Goal: Communication & Community: Participate in discussion

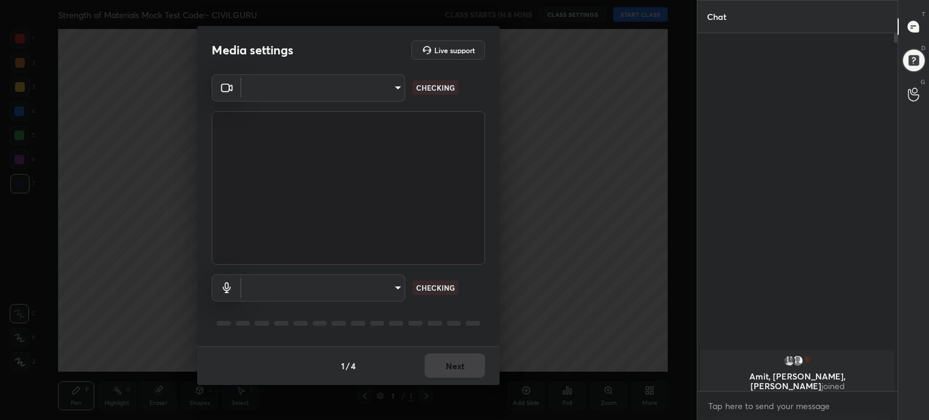
scroll to position [4, 4]
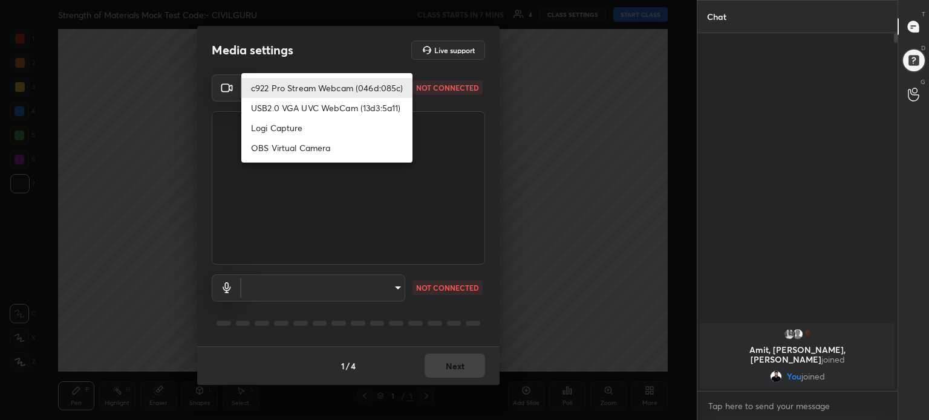
click at [397, 84] on body "1 2 3 4 5 6 7 C X Z C X Z E E Erase all H H Strength of Materials Mock Test Cod…" at bounding box center [464, 210] width 929 height 420
click at [395, 86] on li "c922 Pro Stream Webcam (046d:085c)" at bounding box center [326, 88] width 171 height 20
type input "2c1a15b9307980f590af5ced006f212ae26288406afe520632853f4c350ed11a"
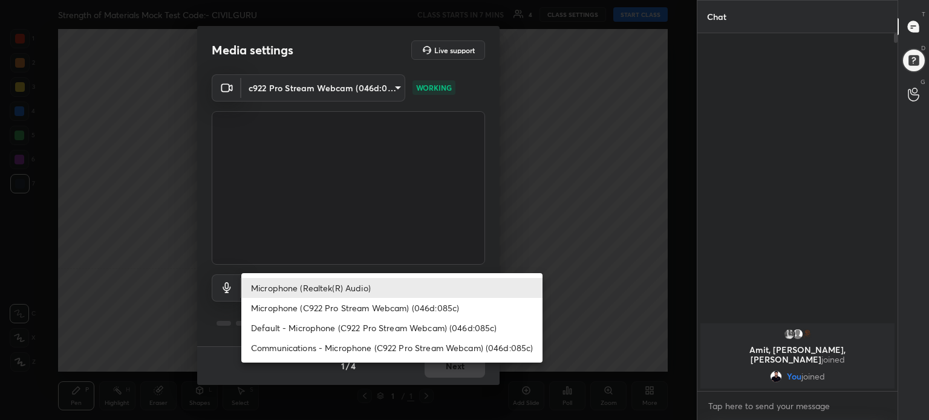
click at [396, 290] on body "1 2 3 4 5 6 7 C X Z C X Z E E Erase all H H Strength of Materials Mock Test Cod…" at bounding box center [464, 210] width 929 height 420
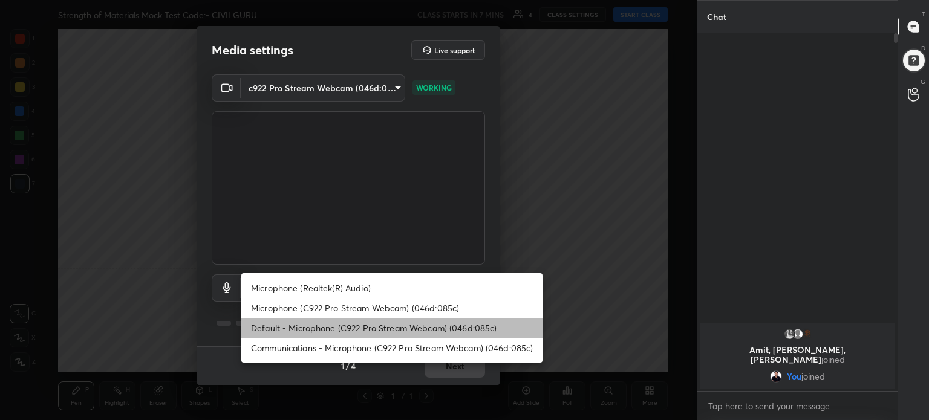
click at [397, 322] on li "Default - Microphone (C922 Pro Stream Webcam) (046d:085c)" at bounding box center [391, 328] width 301 height 20
type input "default"
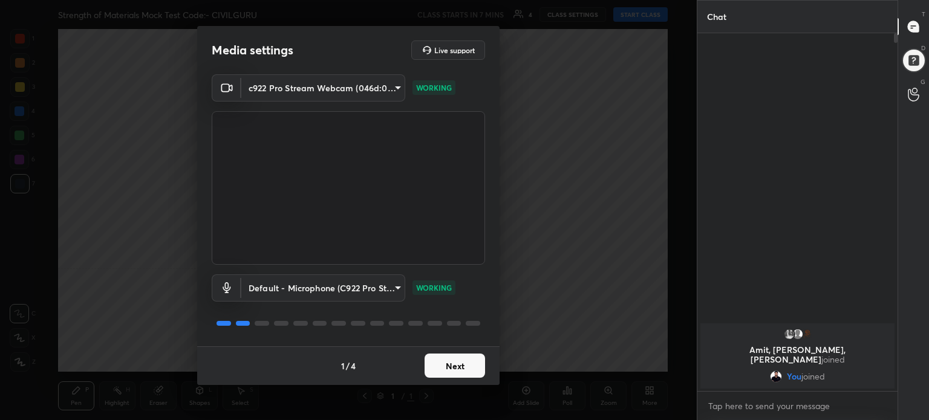
click at [463, 363] on button "Next" at bounding box center [454, 366] width 60 height 24
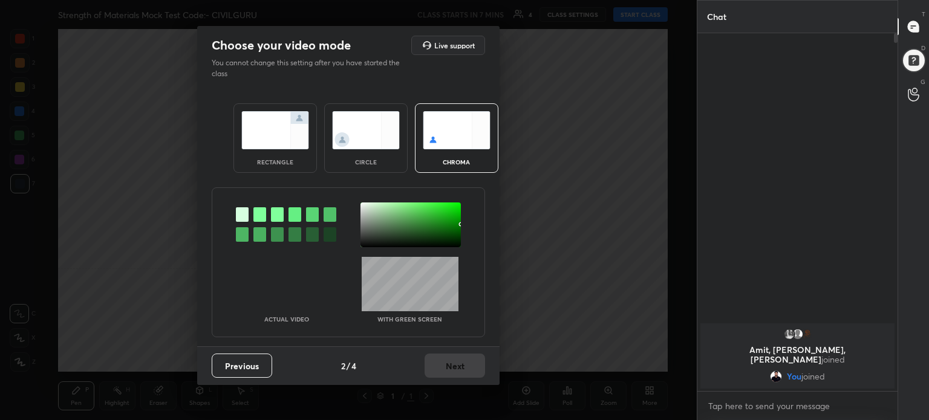
click at [277, 146] on img at bounding box center [275, 130] width 68 height 38
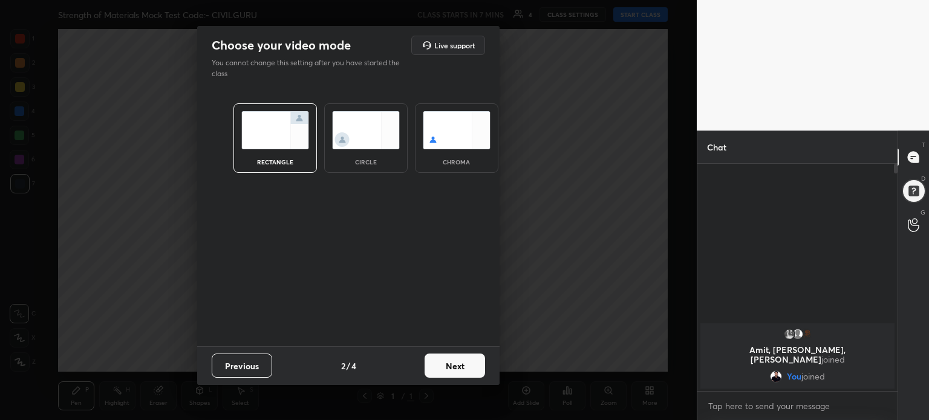
click at [459, 374] on button "Next" at bounding box center [454, 366] width 60 height 24
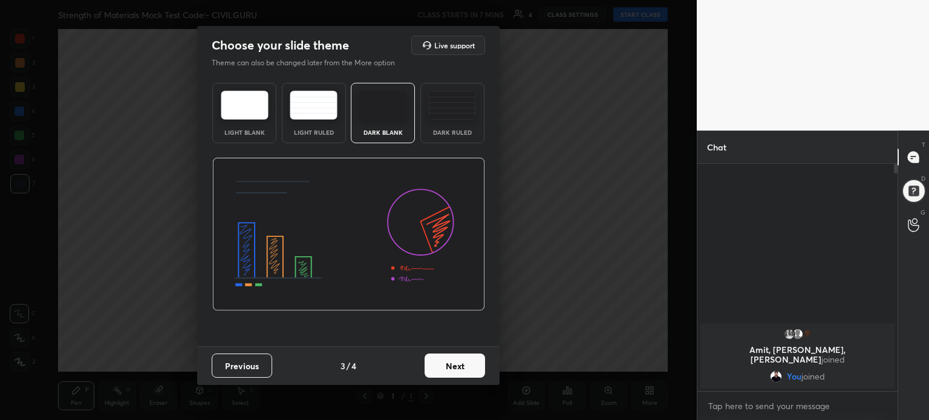
click at [241, 112] on img at bounding box center [245, 105] width 48 height 29
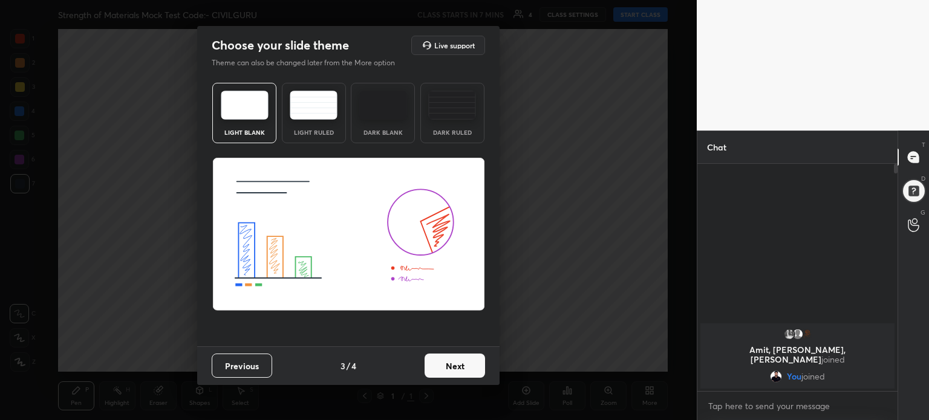
click at [448, 358] on button "Next" at bounding box center [454, 366] width 60 height 24
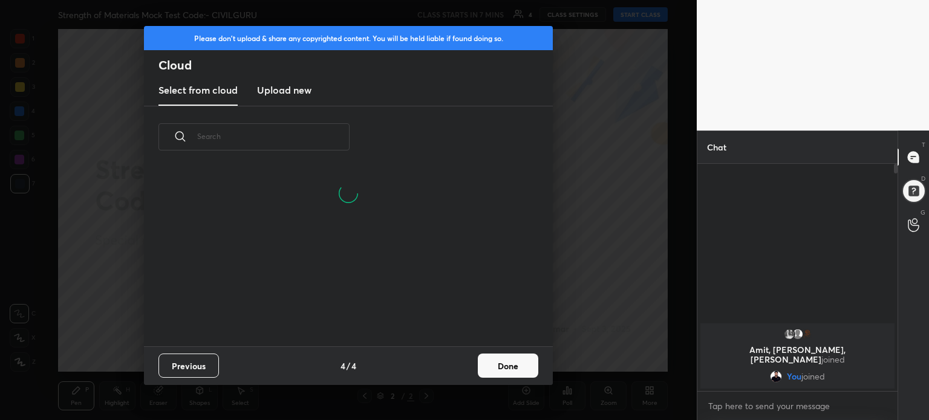
click at [517, 372] on button "Done" at bounding box center [508, 366] width 60 height 24
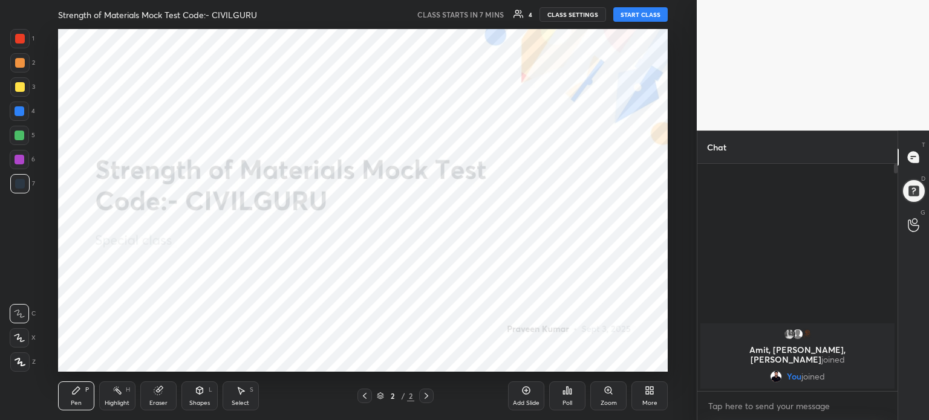
scroll to position [179, 388]
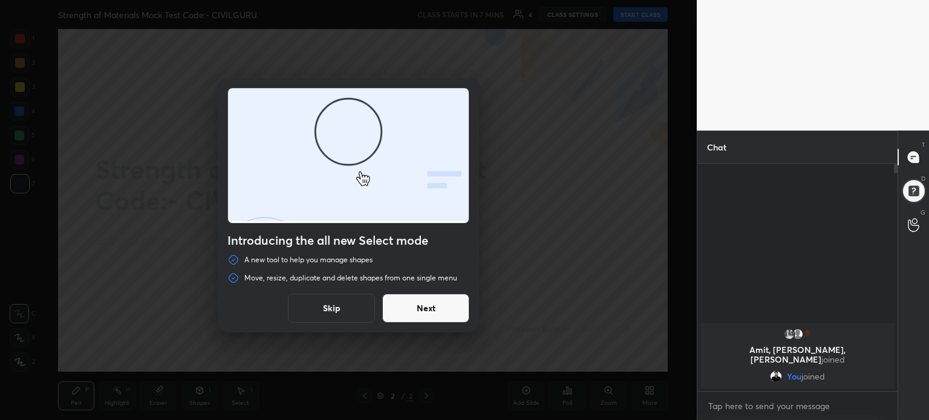
click at [332, 300] on button "Skip" at bounding box center [331, 308] width 87 height 29
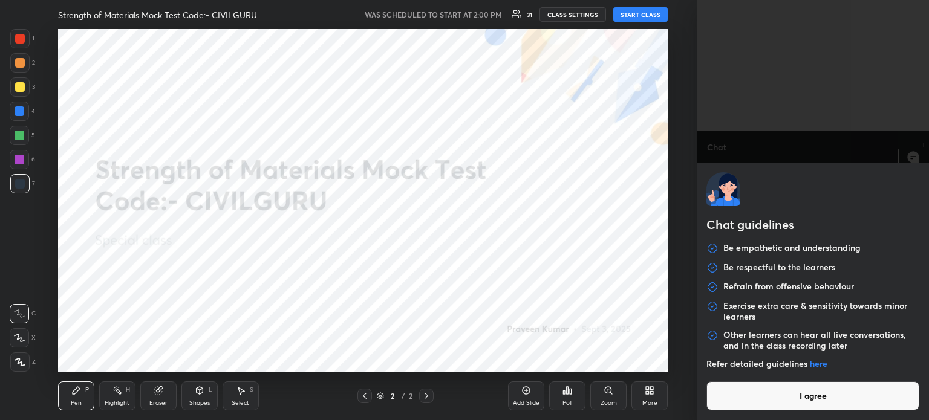
click at [754, 403] on body "1 2 3 4 5 6 7 C X Z C X Z E E Erase all H H Strength of Materials Mock Test Cod…" at bounding box center [464, 210] width 929 height 420
click at [754, 403] on button "I agree" at bounding box center [812, 395] width 213 height 29
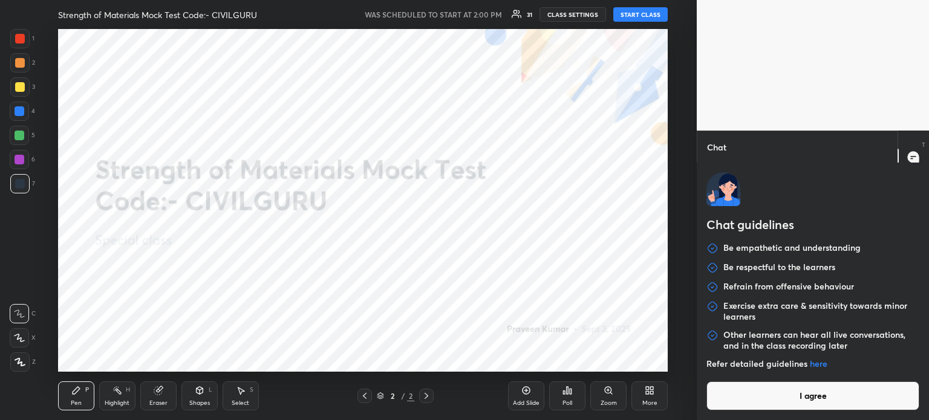
type textarea "x"
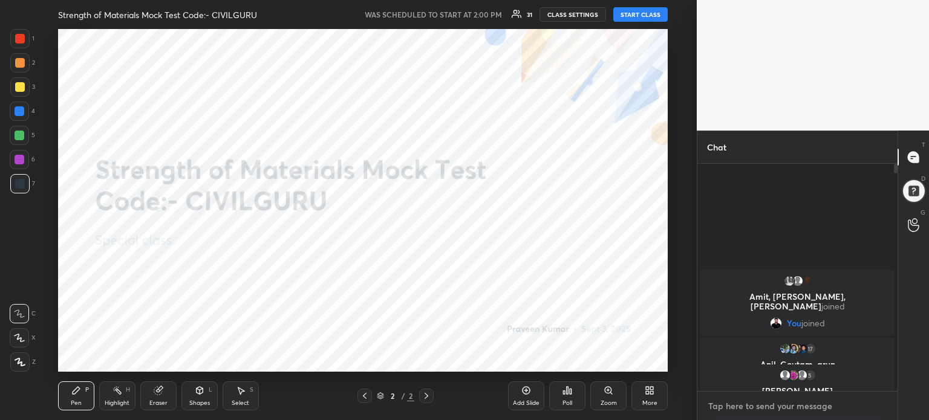
type textarea "T"
type textarea "x"
type textarea "TE"
type textarea "x"
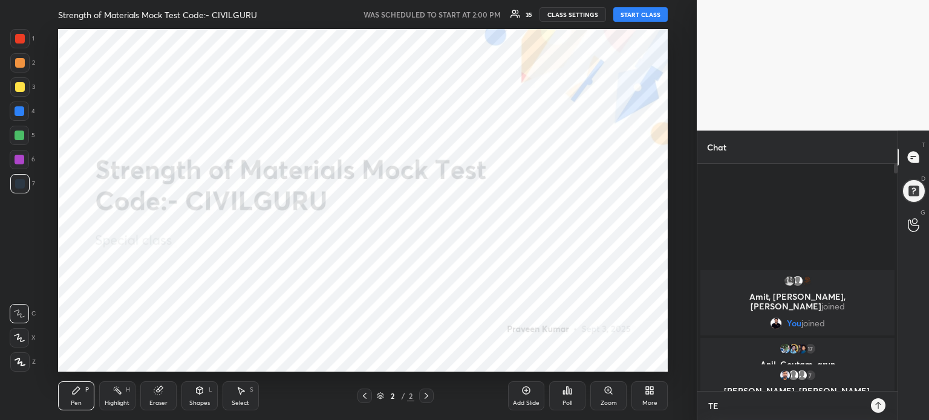
type textarea "TEK"
type textarea "x"
type textarea "TE"
type textarea "x"
type textarea "TEL"
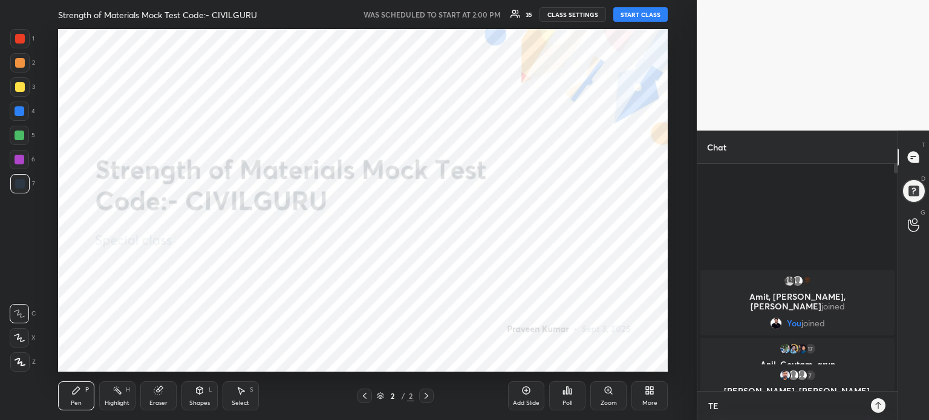
type textarea "x"
type textarea "TELE"
type textarea "x"
type textarea "TELEG"
type textarea "x"
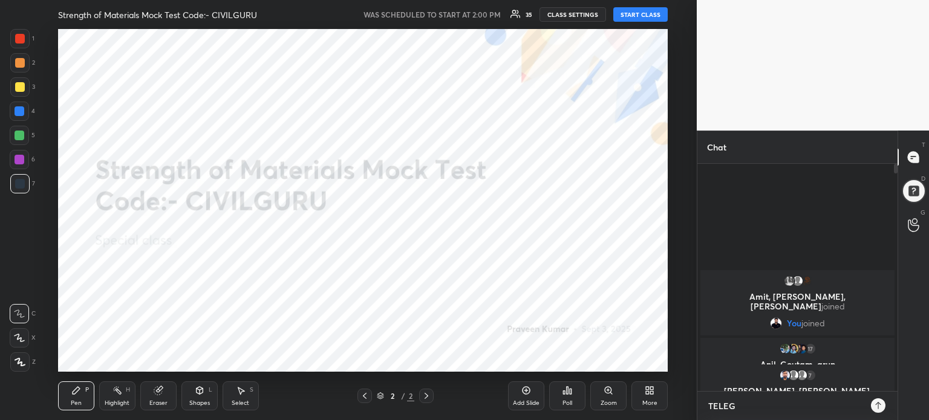
type textarea "TELEGR"
type textarea "x"
type textarea "TELEGRA"
type textarea "x"
type textarea "TELEGRAM"
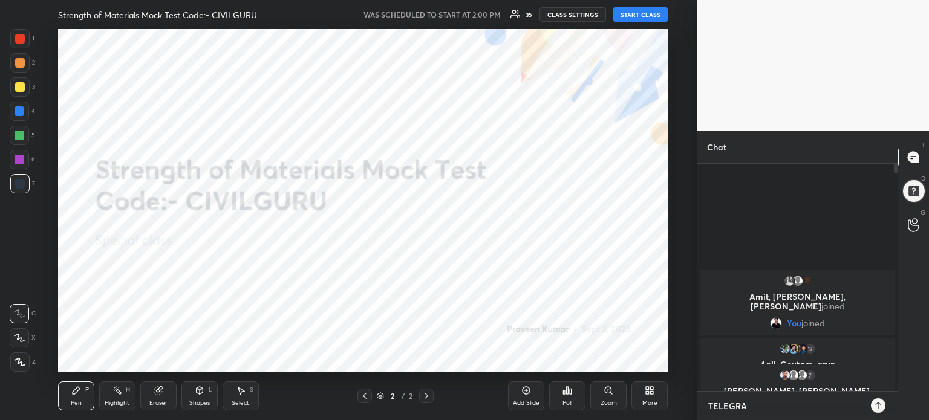
type textarea "x"
type textarea "TELEGRAM"
type textarea "x"
type textarea "TELEGRAM J"
type textarea "x"
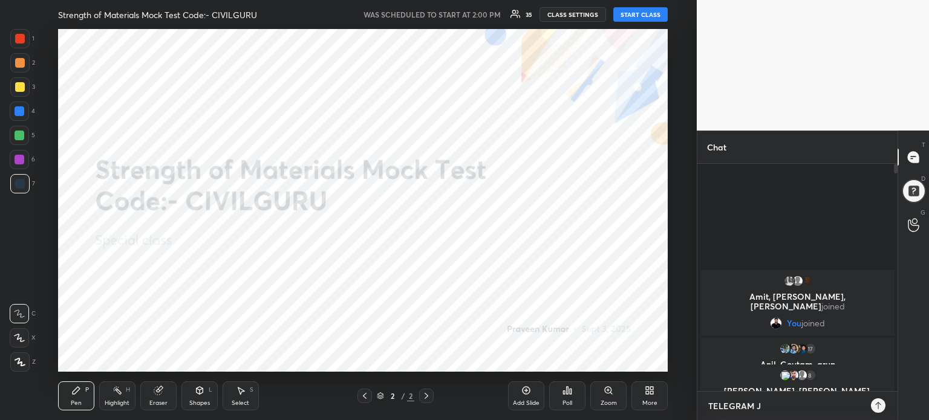
type textarea "TELEGRAM JO"
type textarea "x"
type textarea "TELEGRAM JOI"
type textarea "x"
type textarea "TELEGRAM JOIN"
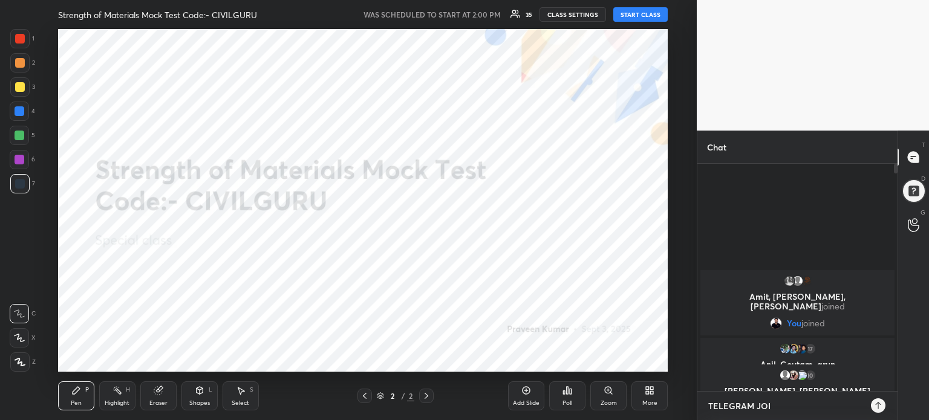
type textarea "x"
type textarea "TELEGRAM JOIN"
type textarea "x"
paste textarea "[URL][DOMAIN_NAME]"
type textarea "TELEGRAM JOIN https://telegram.me/Praveenunacademy"
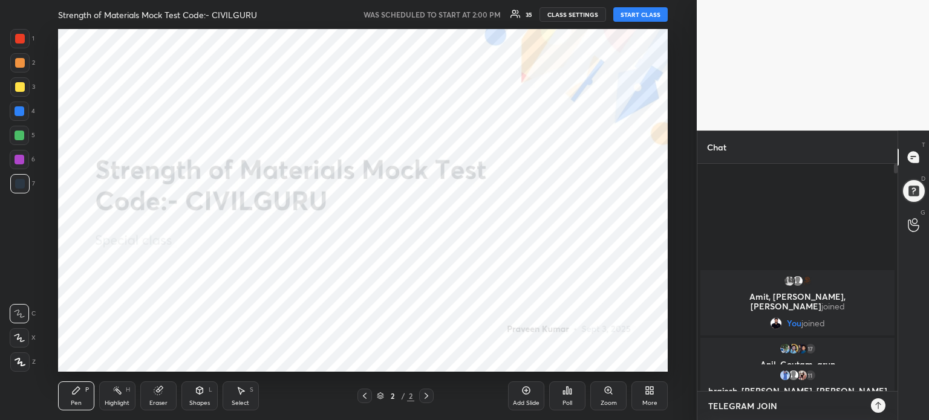
type textarea "x"
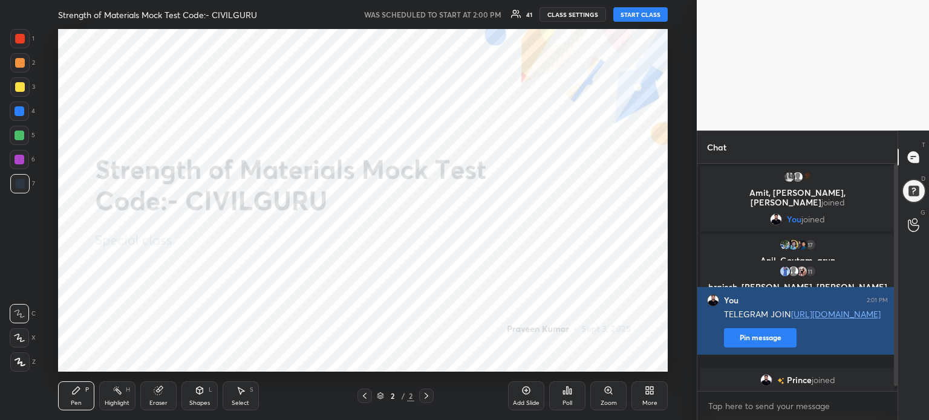
click at [754, 374] on div "Prince joined" at bounding box center [797, 380] width 194 height 24
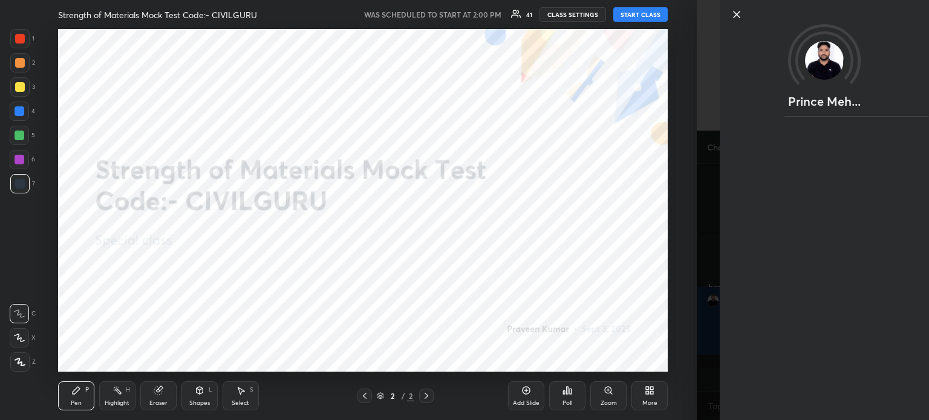
click at [668, 325] on div "Setting up your live class" at bounding box center [363, 200] width 648 height 343
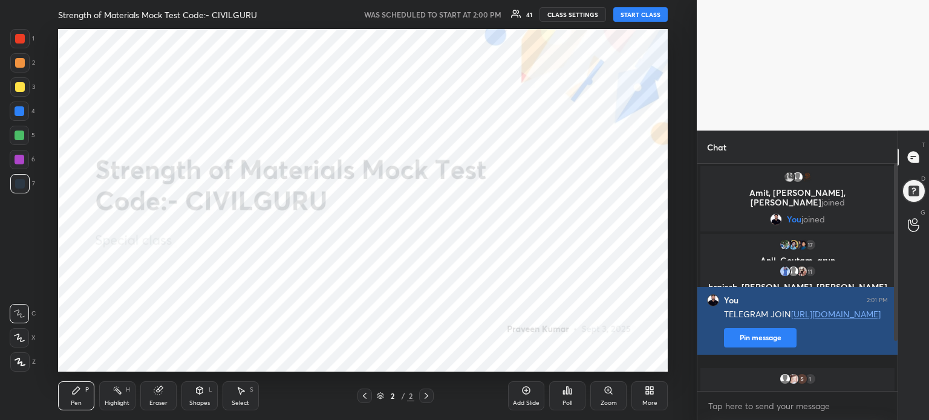
click at [751, 343] on button "Pin message" at bounding box center [760, 337] width 73 height 19
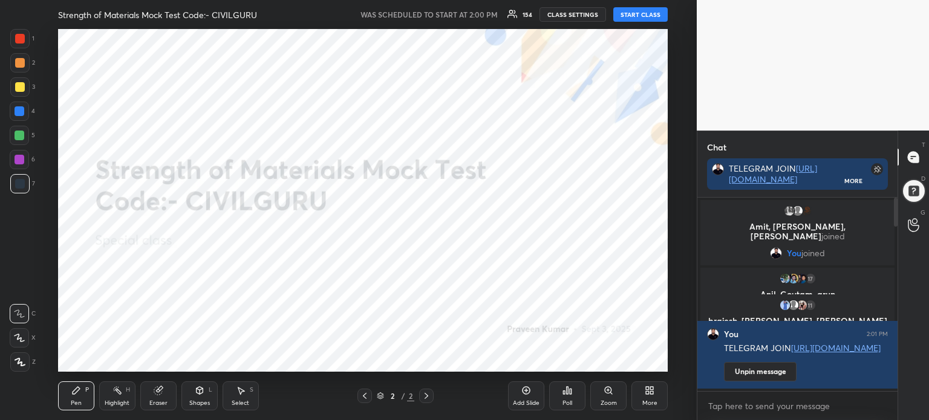
click at [636, 16] on button "START CLASS" at bounding box center [640, 14] width 54 height 15
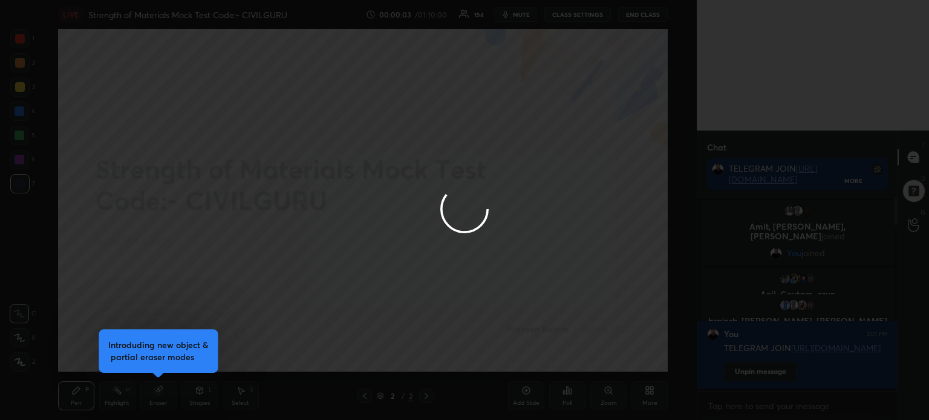
click at [556, 198] on div at bounding box center [464, 210] width 929 height 420
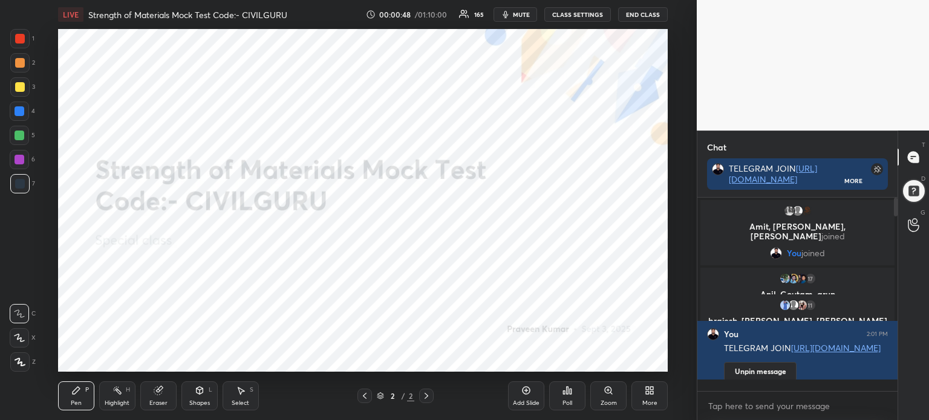
scroll to position [190, 196]
click at [648, 390] on icon at bounding box center [647, 388] width 3 height 3
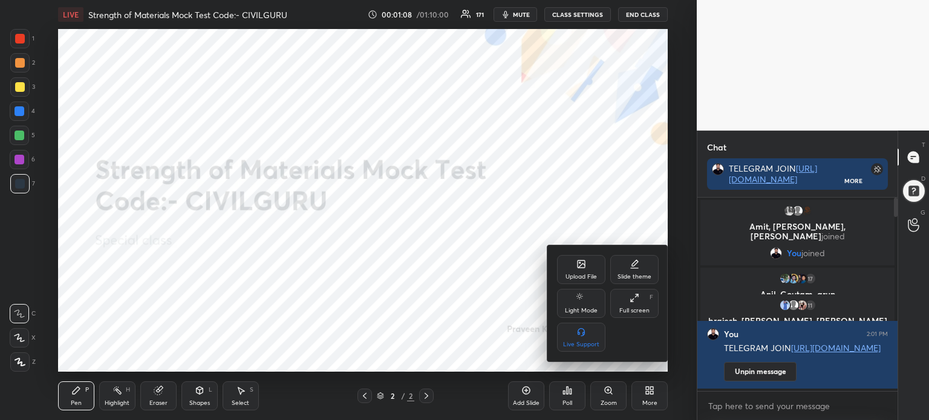
click at [580, 268] on icon at bounding box center [580, 264] width 7 height 7
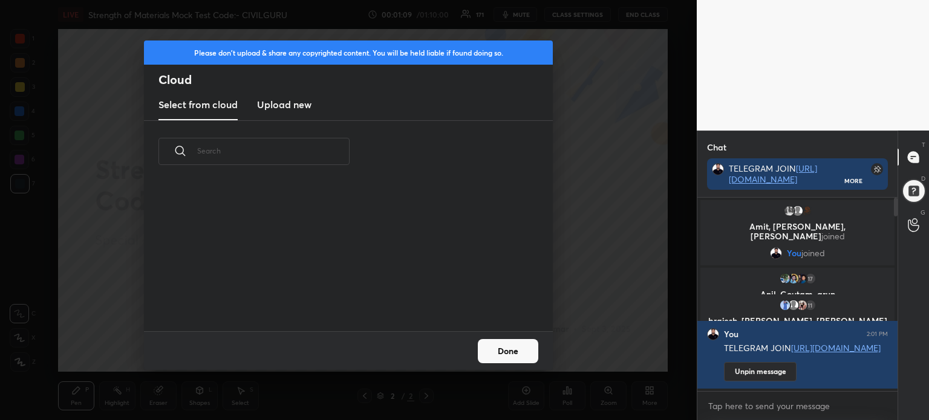
scroll to position [149, 388]
click at [280, 99] on h3 "Upload new" at bounding box center [284, 104] width 54 height 15
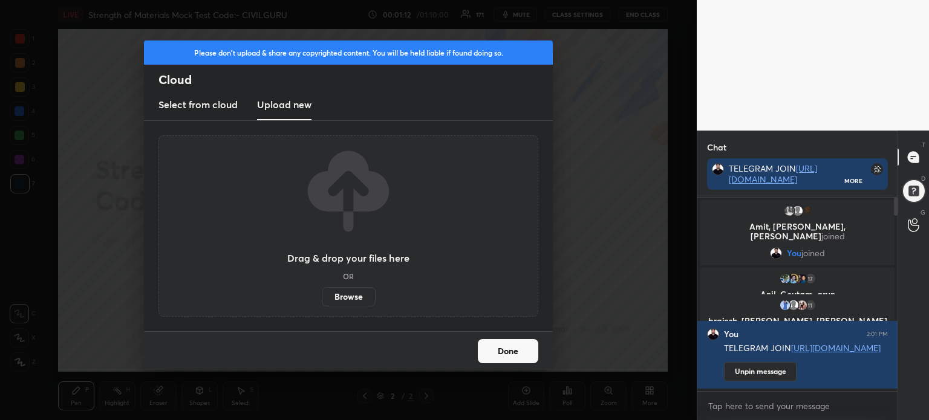
click at [351, 299] on label "Browse" at bounding box center [349, 296] width 54 height 19
click at [322, 299] on input "Browse" at bounding box center [322, 296] width 0 height 19
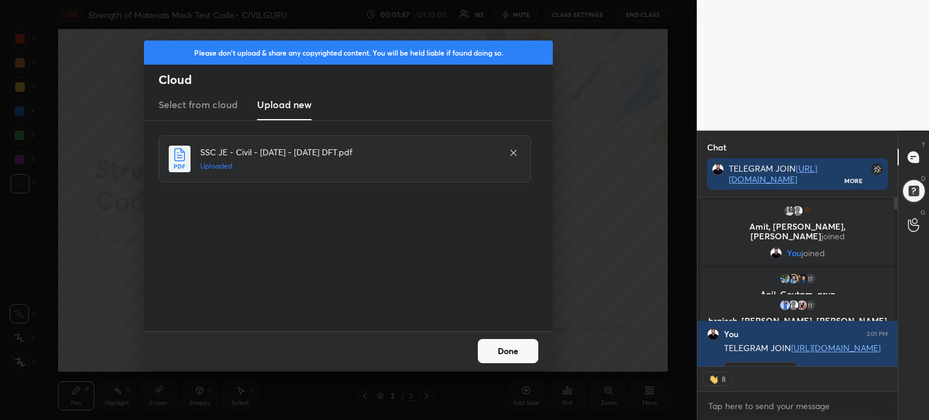
click at [513, 347] on button "Done" at bounding box center [508, 351] width 60 height 24
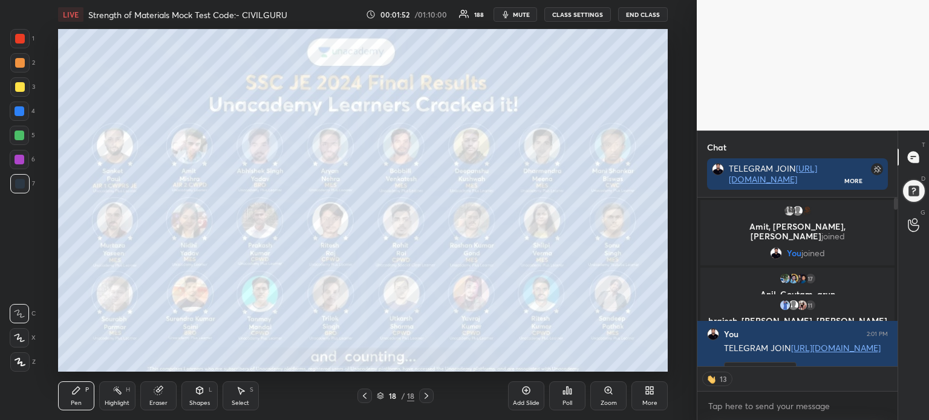
click at [648, 396] on div "More" at bounding box center [649, 395] width 36 height 29
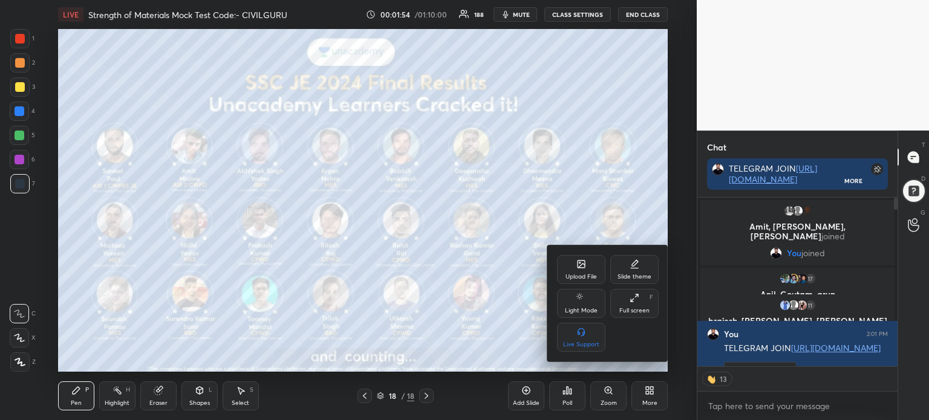
click at [580, 270] on div "Upload File" at bounding box center [581, 269] width 48 height 29
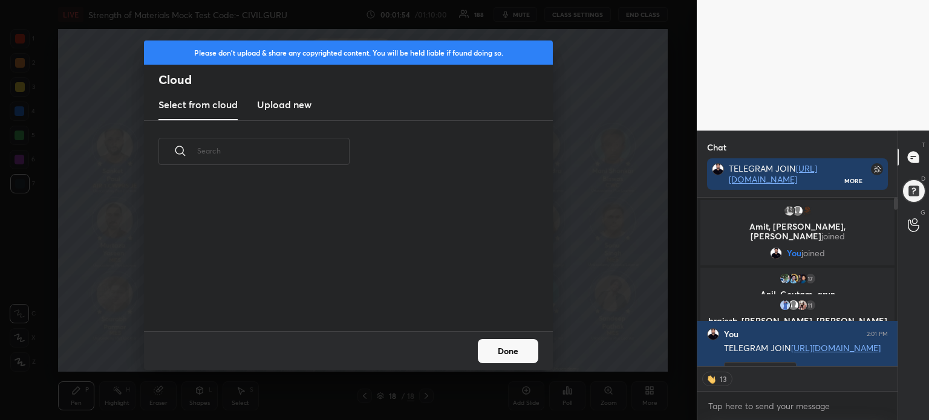
scroll to position [149, 388]
click at [291, 102] on h3 "Upload new" at bounding box center [284, 104] width 54 height 15
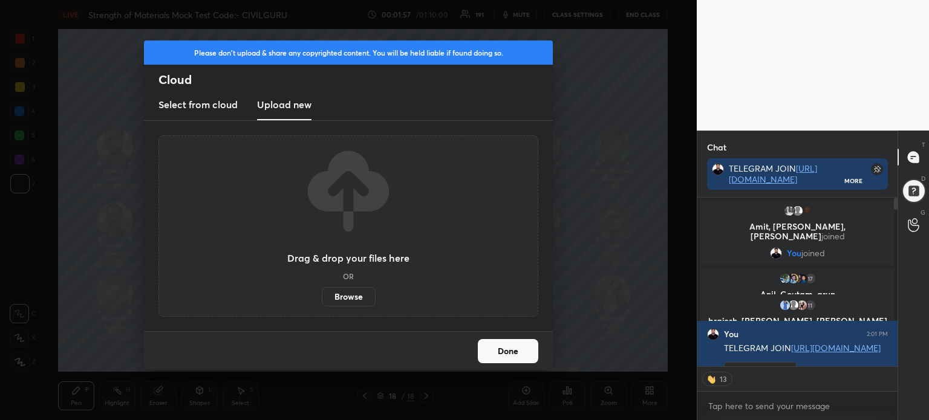
click at [354, 296] on label "Browse" at bounding box center [349, 296] width 54 height 19
click at [322, 296] on input "Browse" at bounding box center [322, 296] width 0 height 19
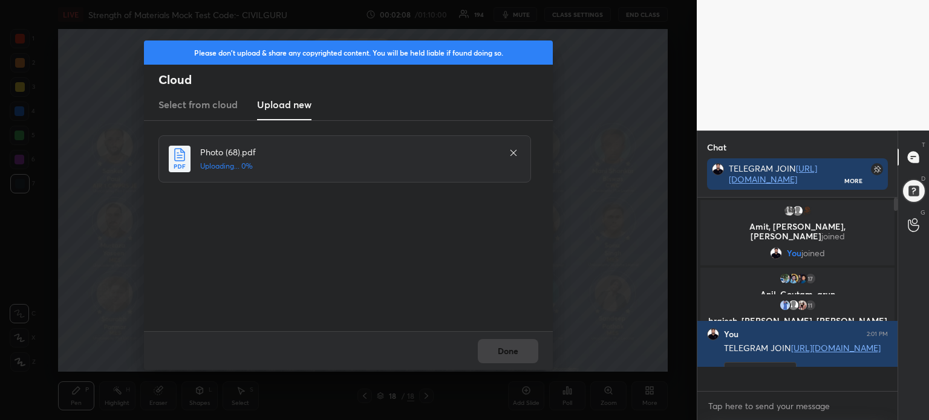
scroll to position [190, 196]
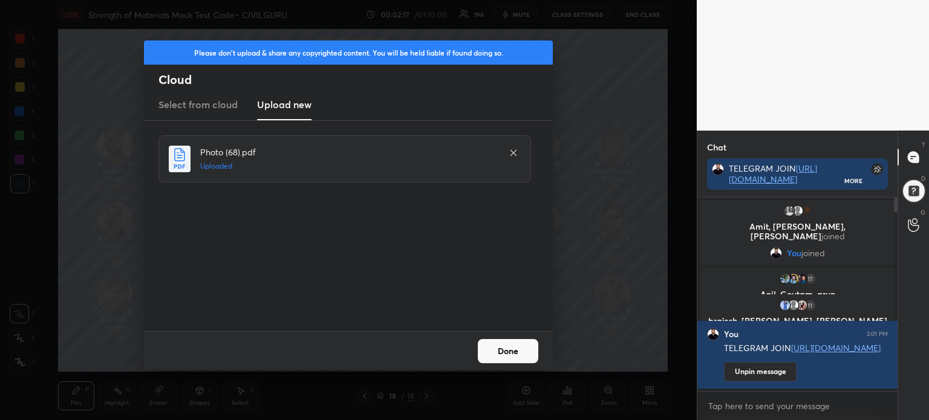
click at [521, 353] on button "Done" at bounding box center [508, 351] width 60 height 24
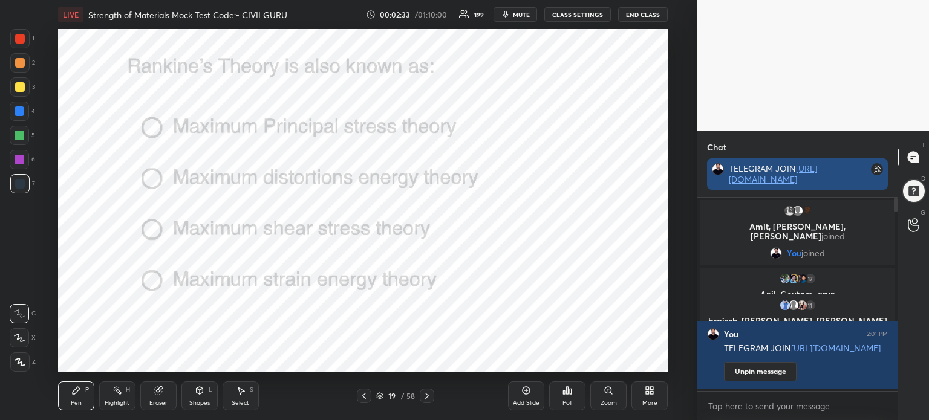
scroll to position [4, 4]
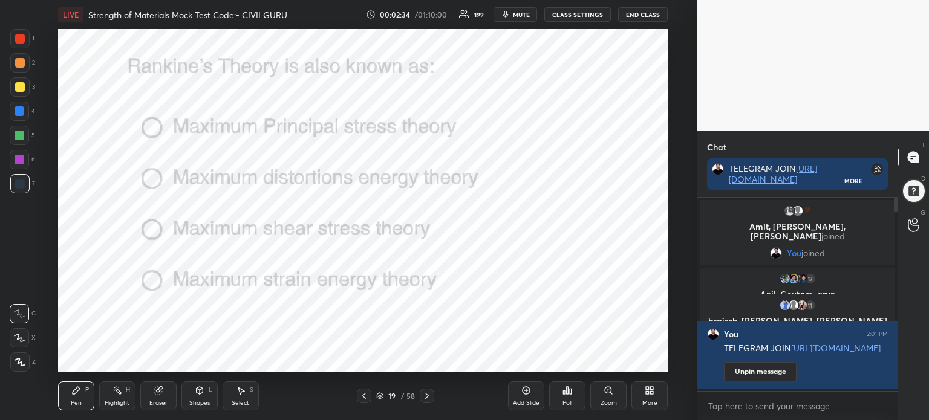
click at [378, 395] on icon at bounding box center [379, 395] width 7 height 7
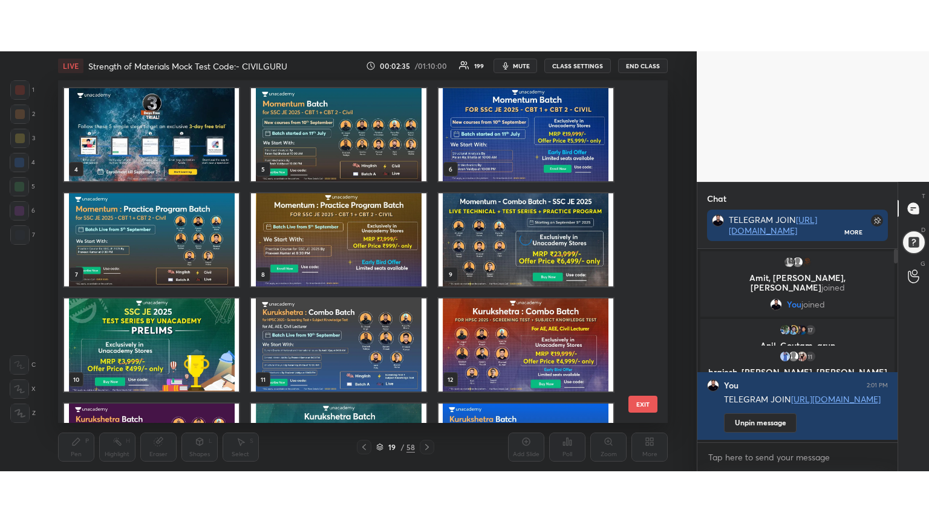
scroll to position [0, 0]
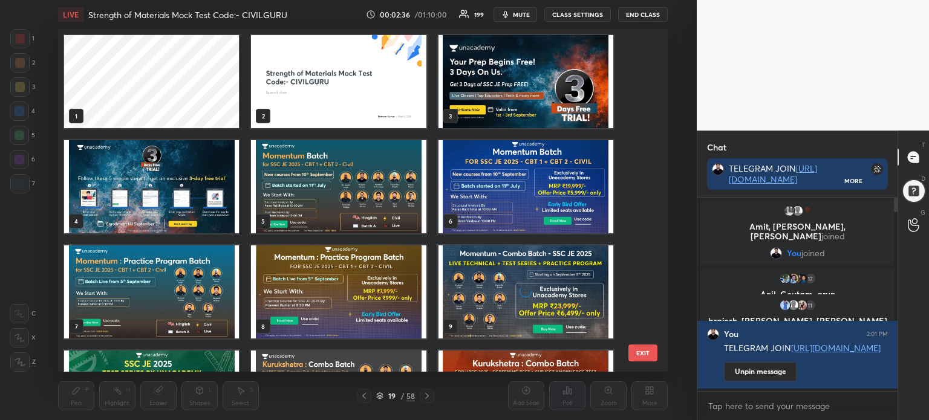
click at [372, 69] on img "grid" at bounding box center [338, 81] width 175 height 93
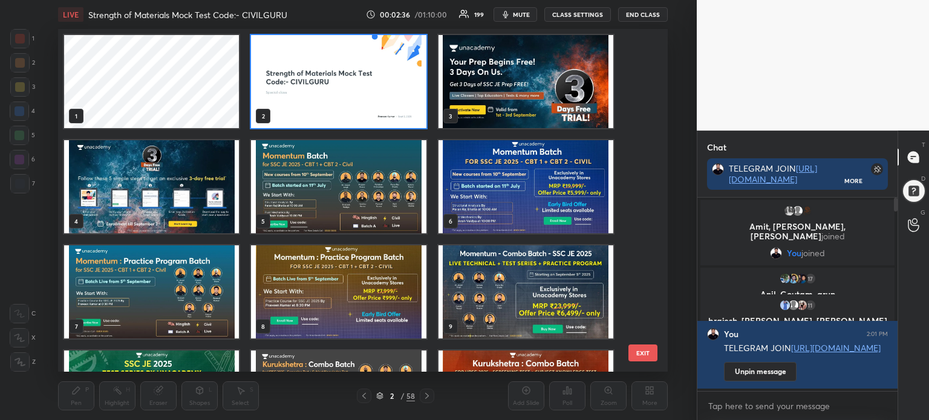
click at [372, 70] on img "grid" at bounding box center [338, 81] width 175 height 93
click at [373, 70] on img "grid" at bounding box center [338, 81] width 175 height 93
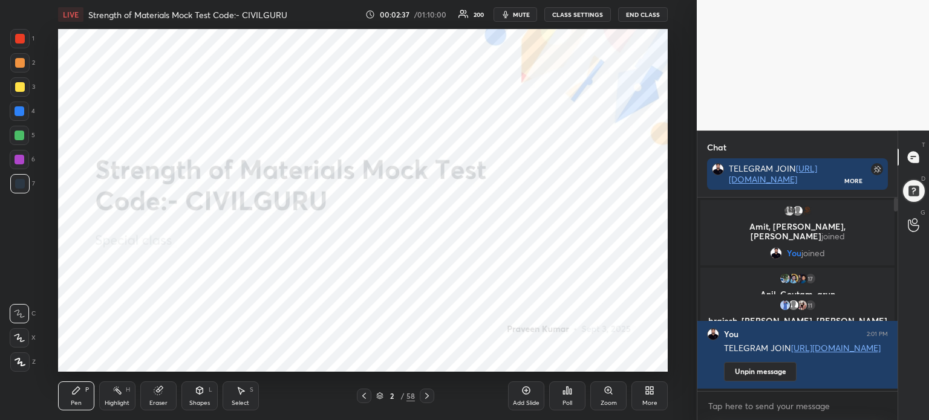
click at [654, 398] on div "More" at bounding box center [649, 395] width 36 height 29
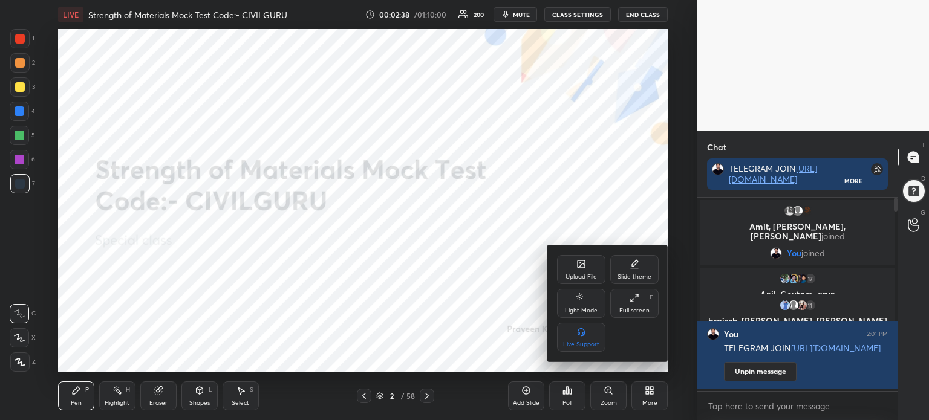
click at [637, 299] on icon at bounding box center [634, 298] width 10 height 10
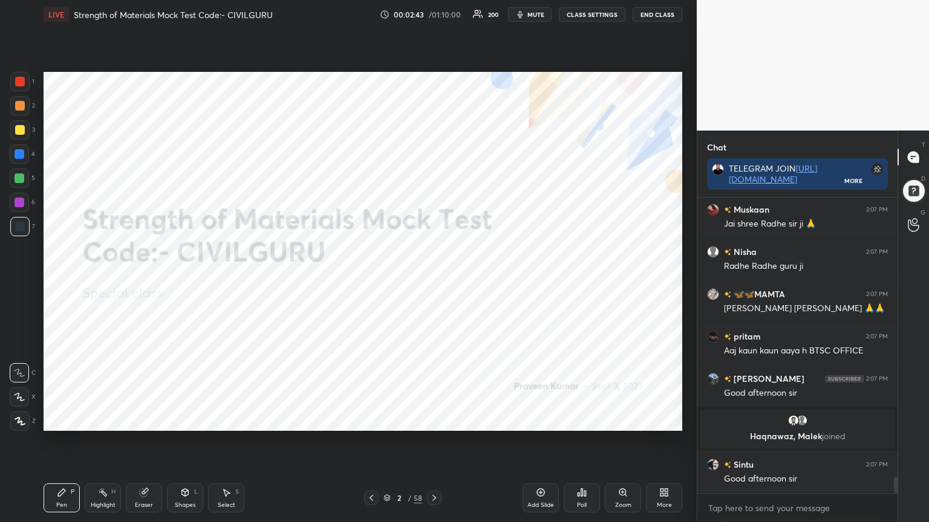
scroll to position [5121, 0]
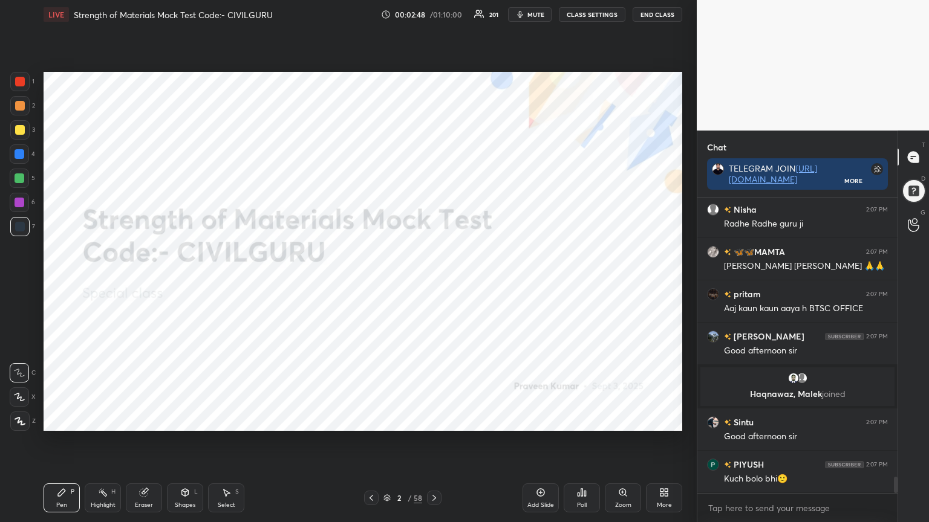
click at [436, 420] on icon at bounding box center [434, 498] width 10 height 10
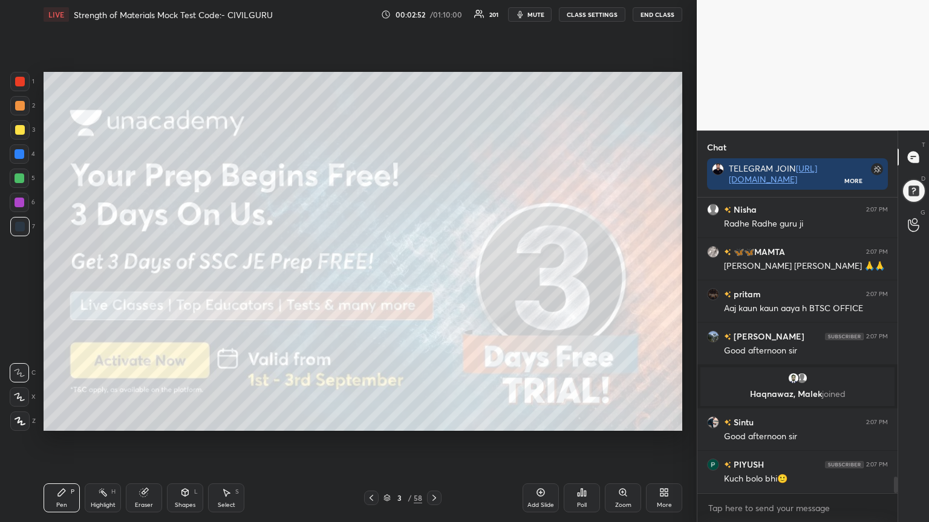
click at [19, 79] on div at bounding box center [20, 82] width 10 height 10
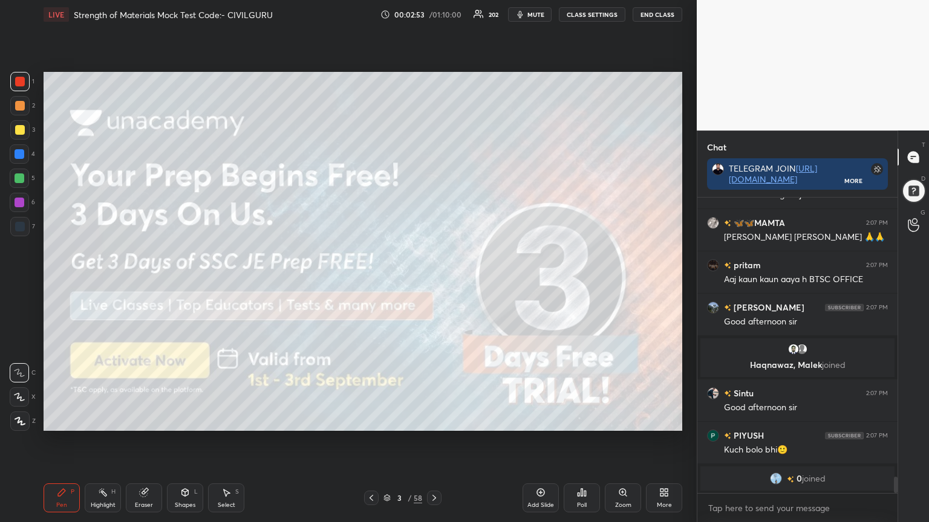
click at [24, 416] on div at bounding box center [19, 421] width 19 height 19
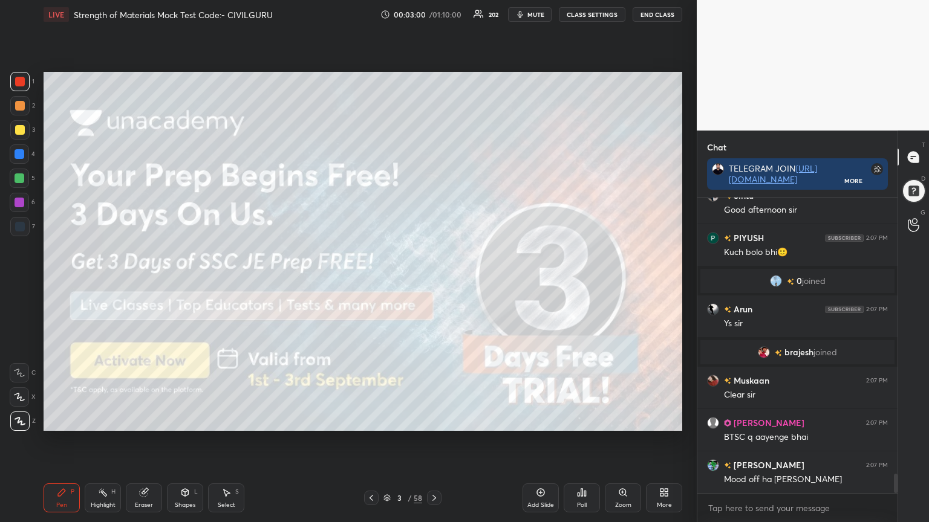
scroll to position [4208, 0]
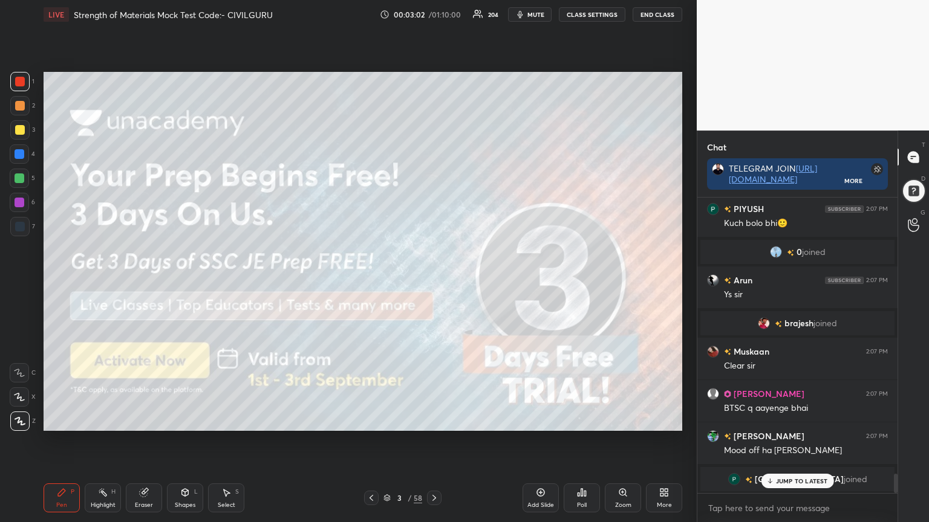
click at [433, 420] on icon at bounding box center [434, 498] width 4 height 6
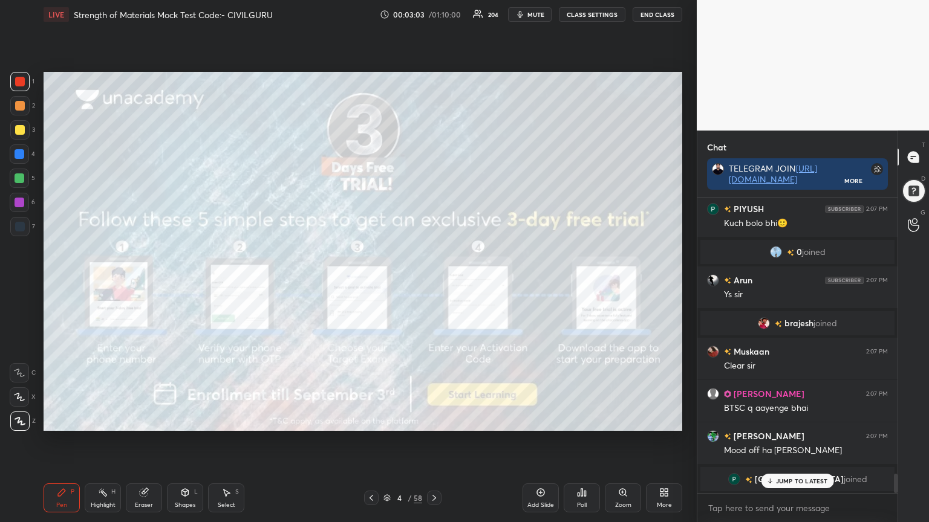
click at [434, 420] on icon at bounding box center [434, 498] width 4 height 6
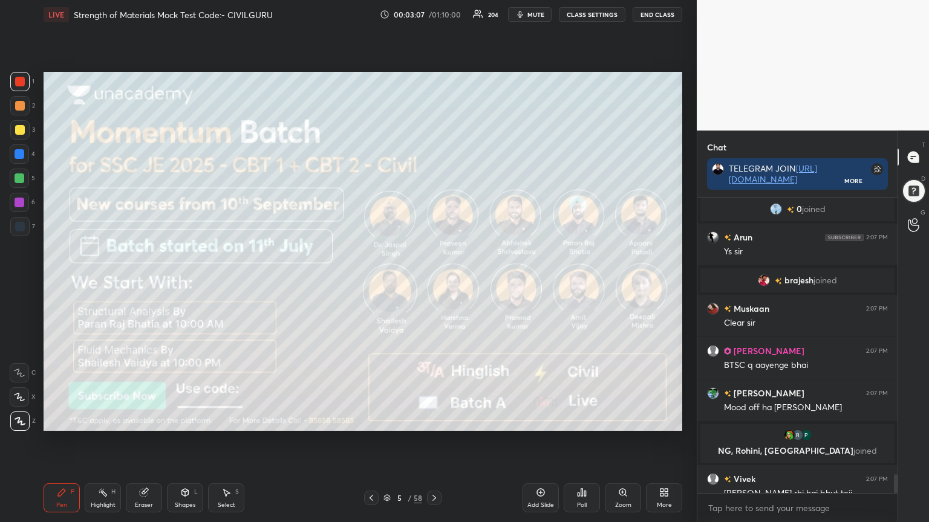
scroll to position [4308, 0]
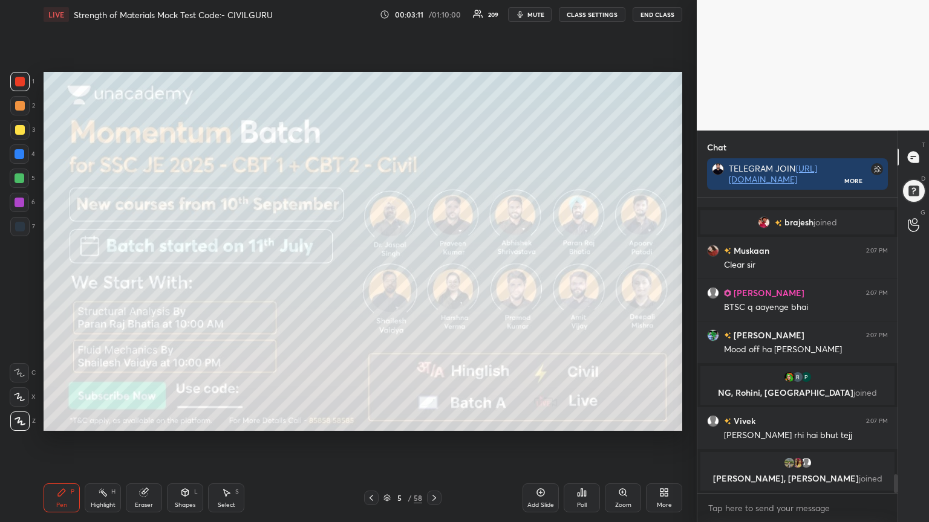
click at [433, 420] on icon at bounding box center [434, 498] width 10 height 10
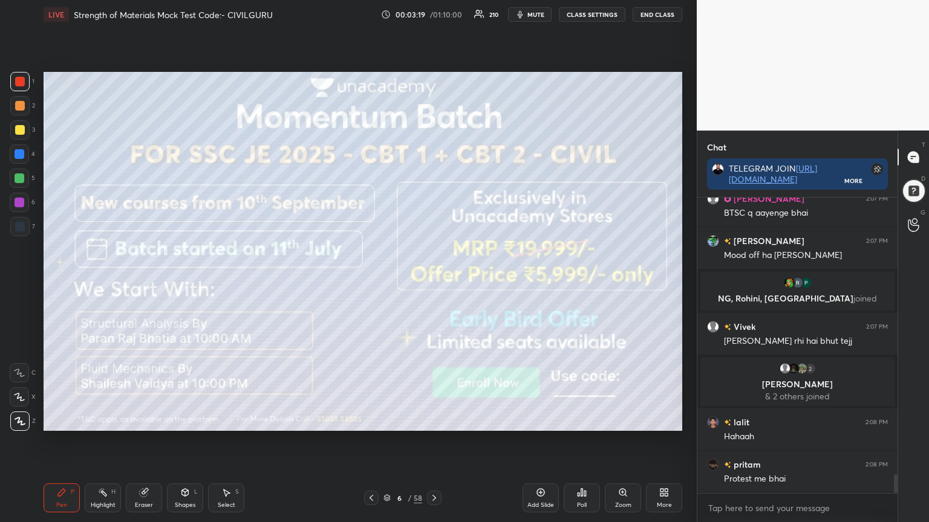
scroll to position [4325, 0]
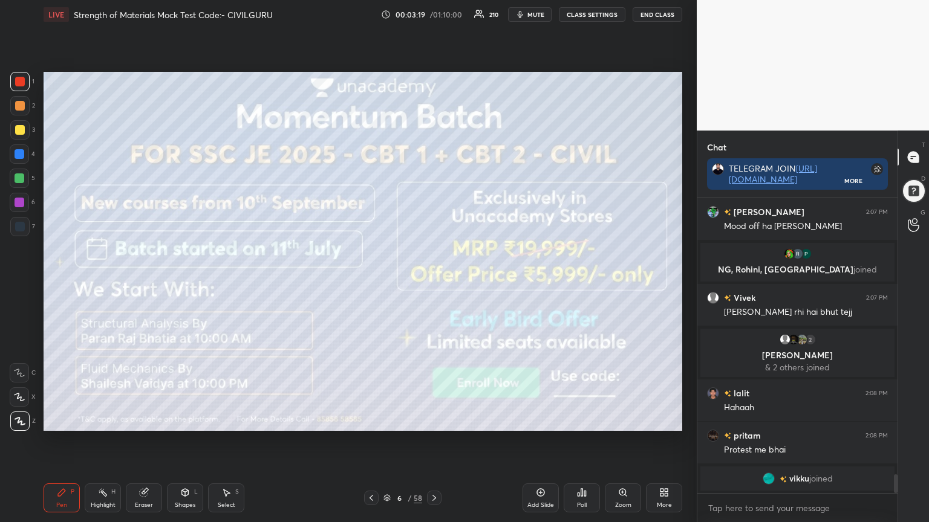
click at [433, 420] on icon at bounding box center [434, 498] width 10 height 10
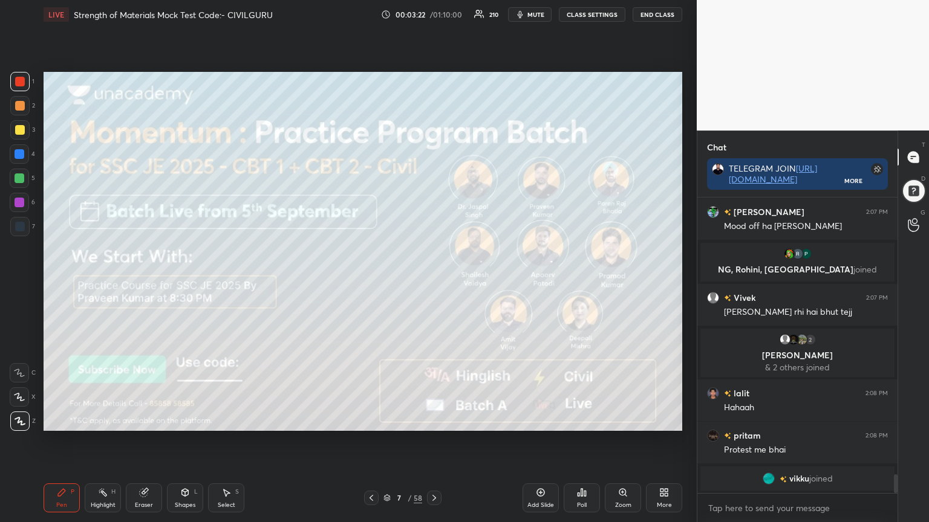
click at [184, 420] on div "Shapes L" at bounding box center [185, 498] width 36 height 29
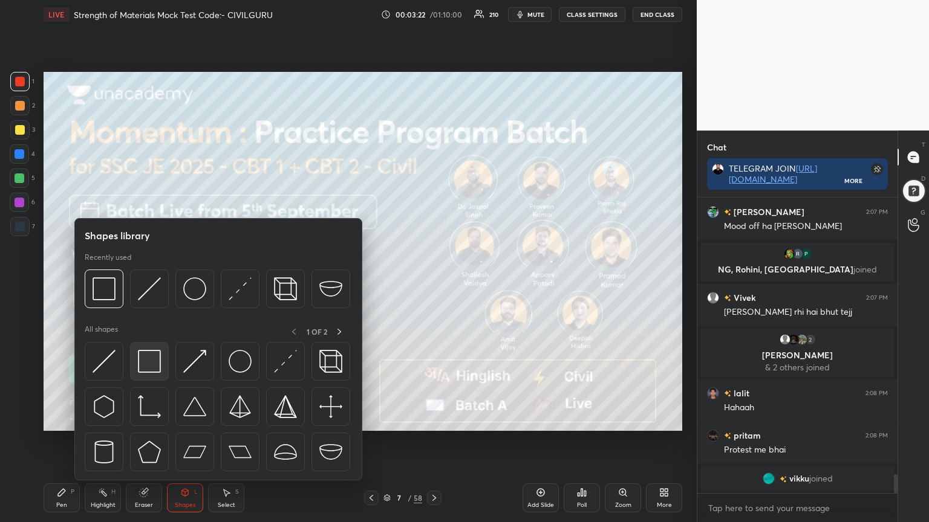
click at [144, 355] on img at bounding box center [149, 361] width 23 height 23
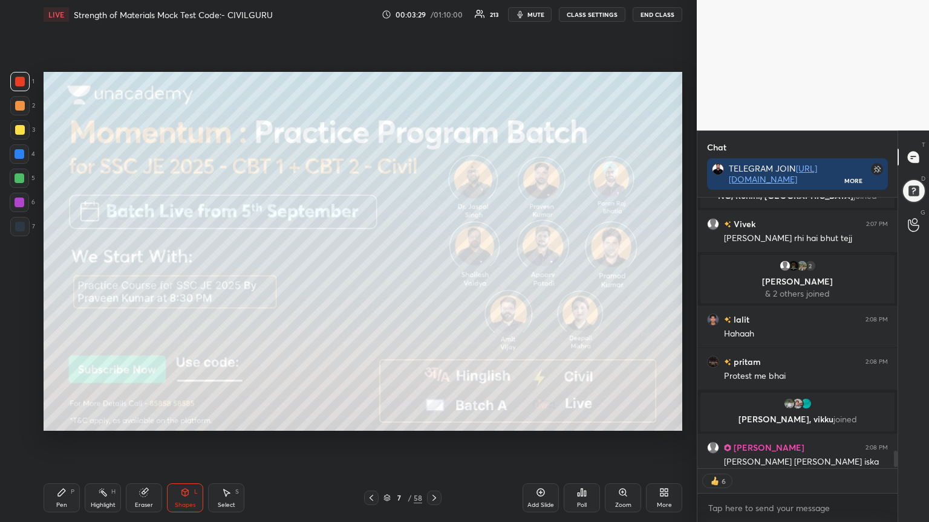
scroll to position [0, 0]
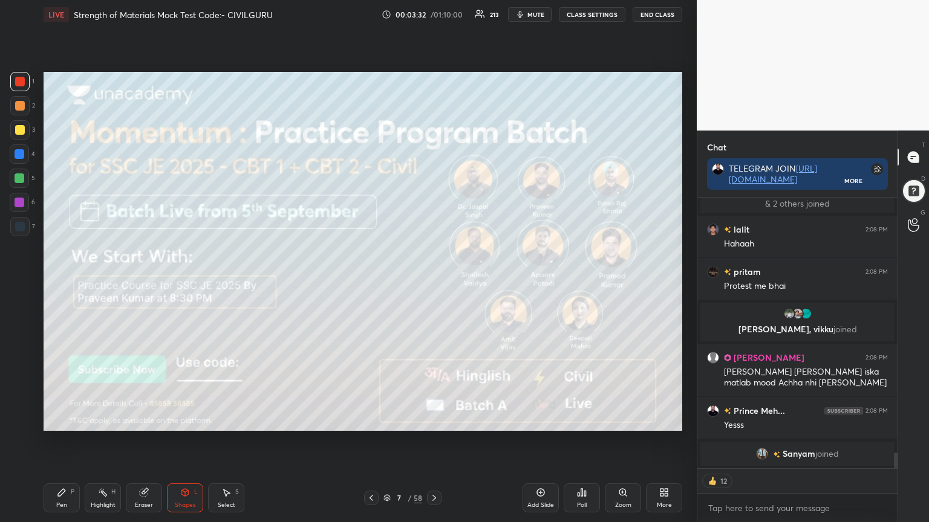
click at [61, 420] on div "Pen P" at bounding box center [62, 498] width 36 height 29
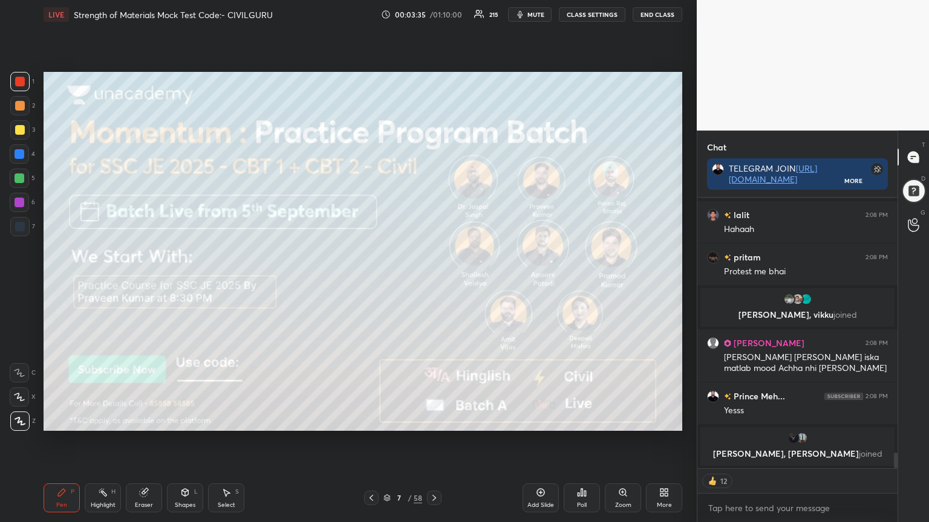
scroll to position [4449, 0]
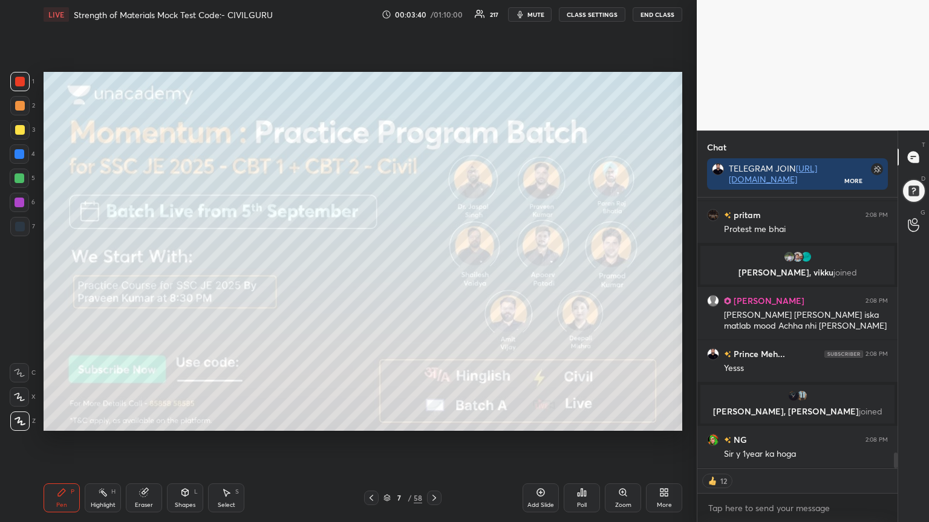
type textarea "x"
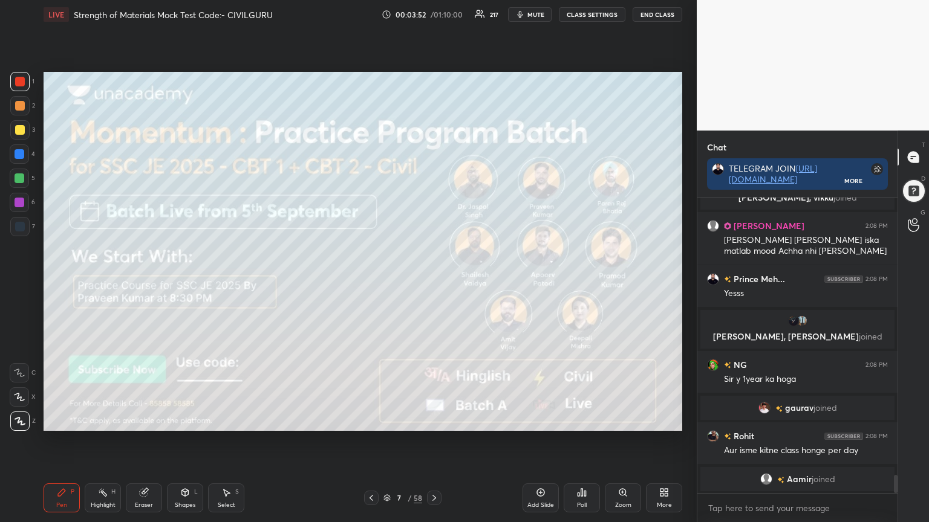
scroll to position [4527, 0]
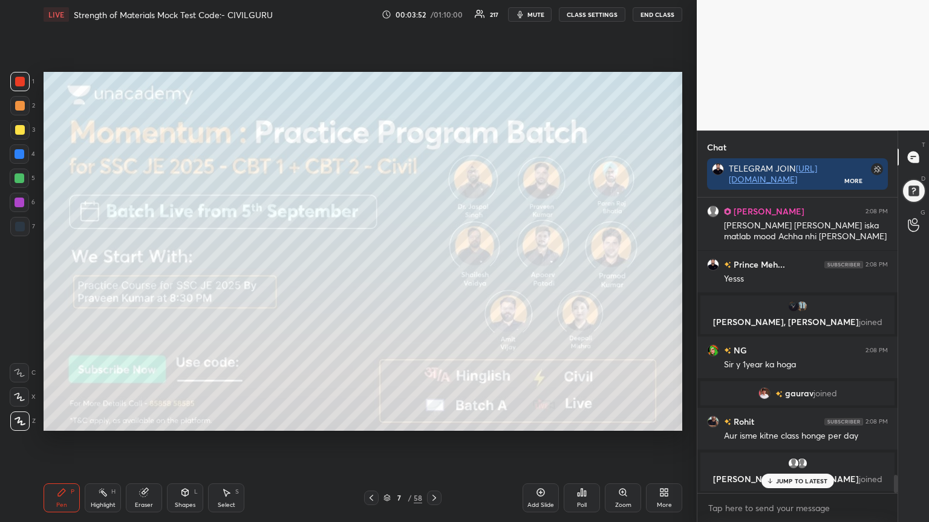
click at [434, 420] on icon at bounding box center [434, 498] width 4 height 6
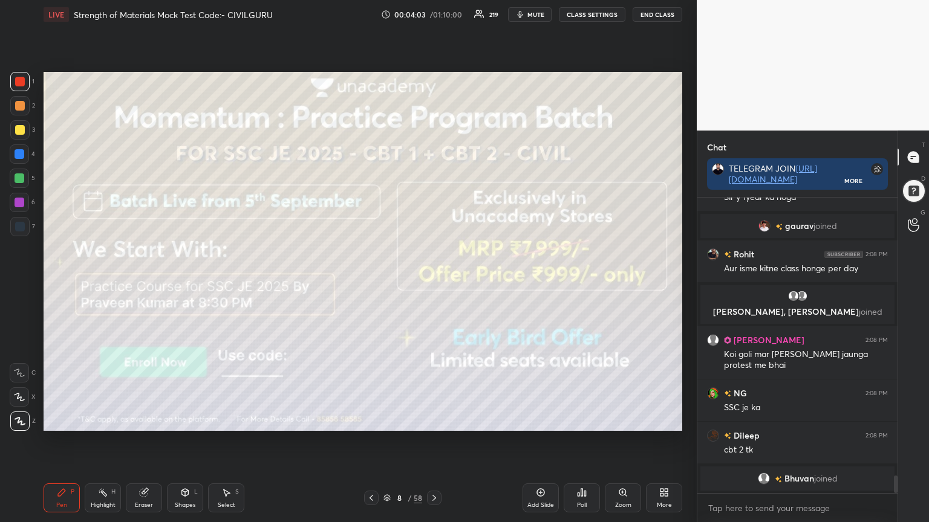
scroll to position [4713, 0]
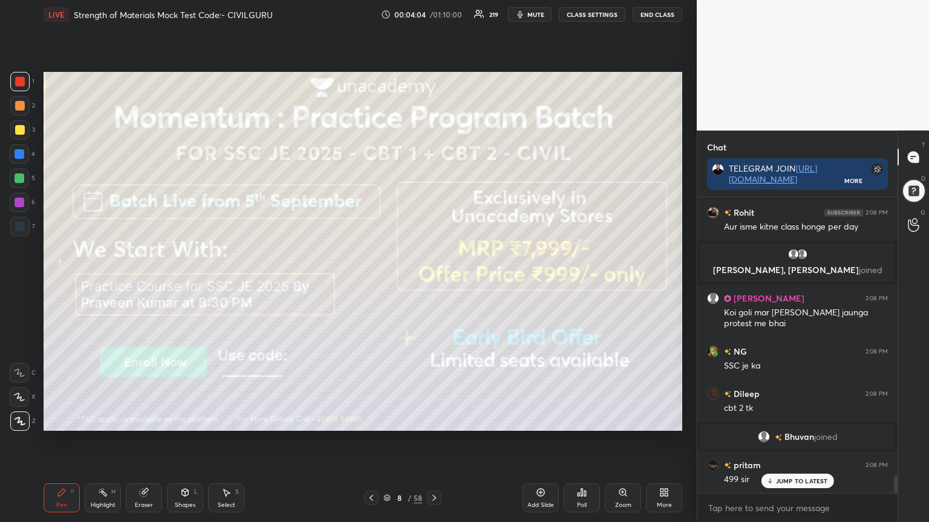
click at [436, 420] on icon at bounding box center [434, 498] width 10 height 10
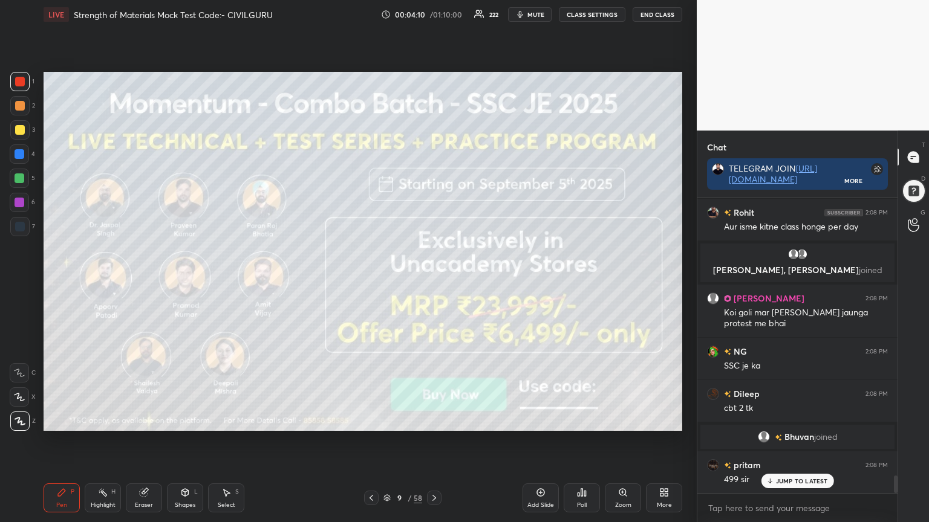
scroll to position [4742, 0]
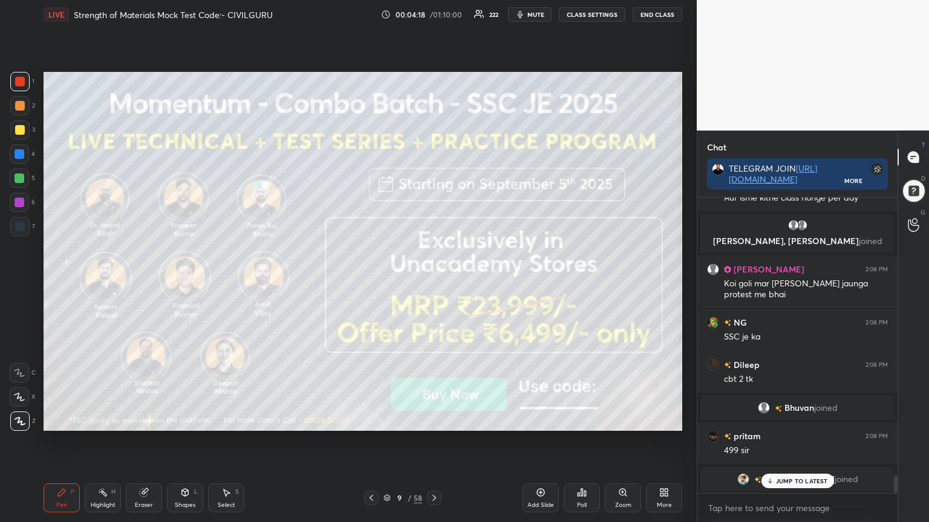
click at [433, 420] on icon at bounding box center [434, 498] width 10 height 10
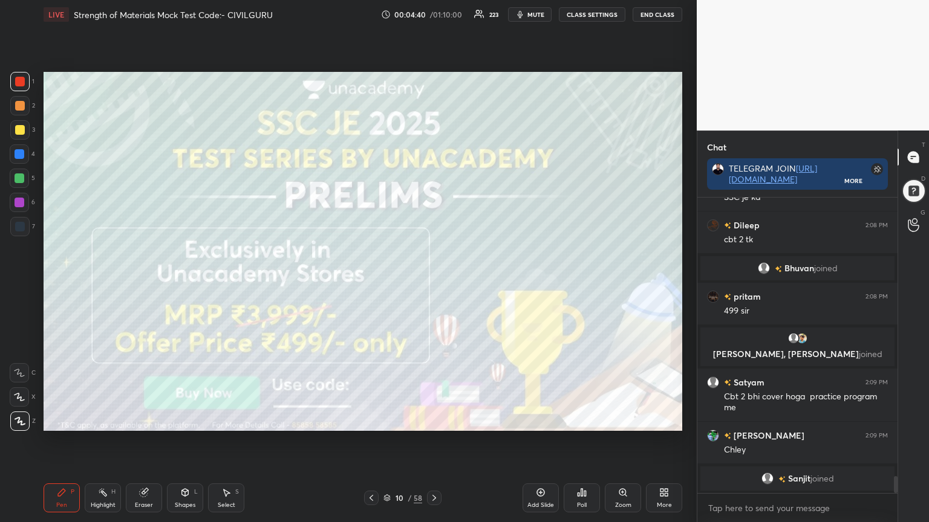
scroll to position [4896, 0]
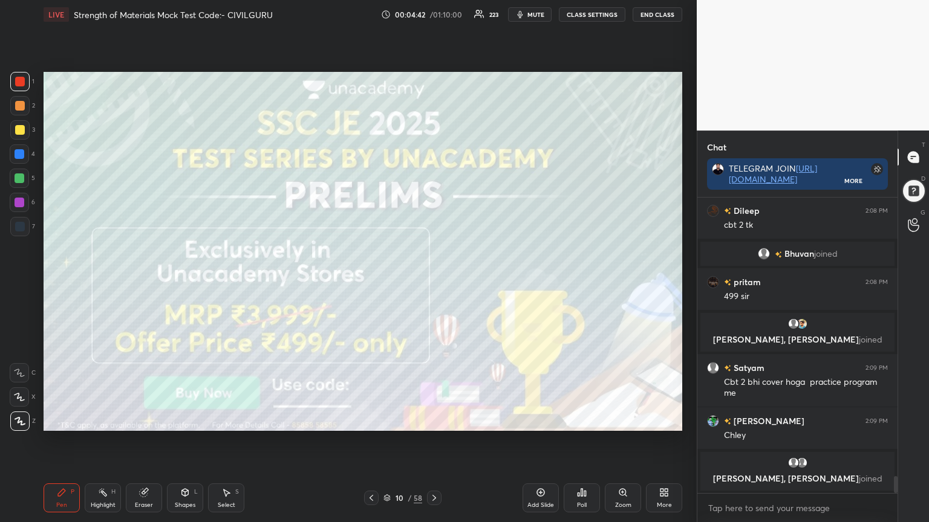
click at [437, 420] on icon at bounding box center [434, 498] width 10 height 10
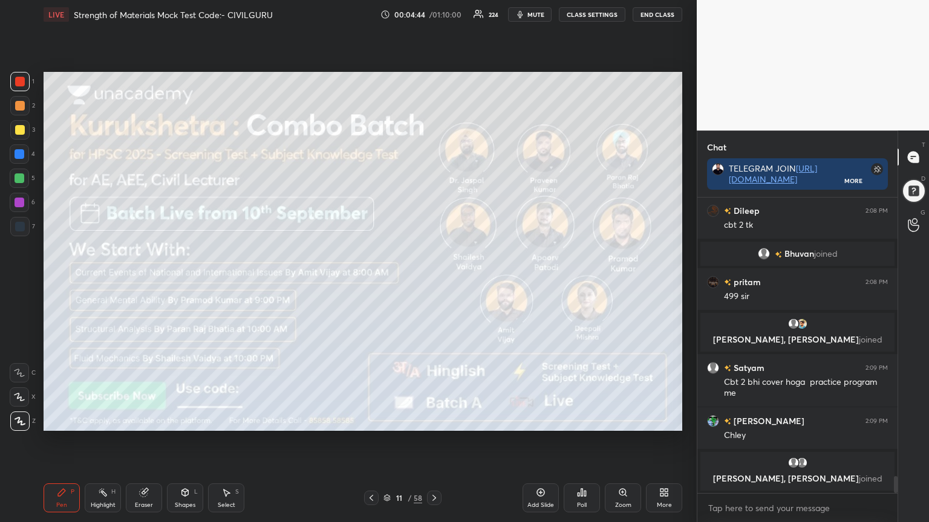
click at [435, 420] on icon at bounding box center [434, 498] width 10 height 10
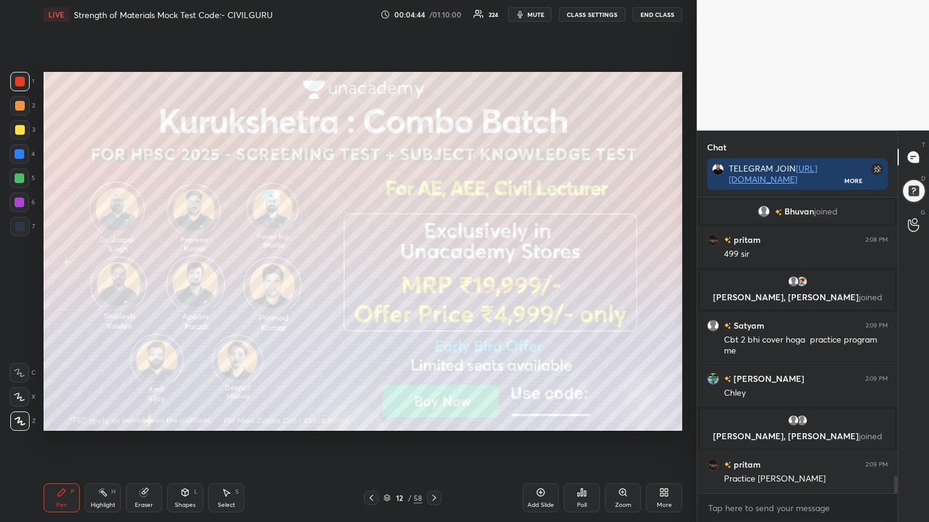
scroll to position [4855, 0]
click at [435, 420] on icon at bounding box center [434, 498] width 10 height 10
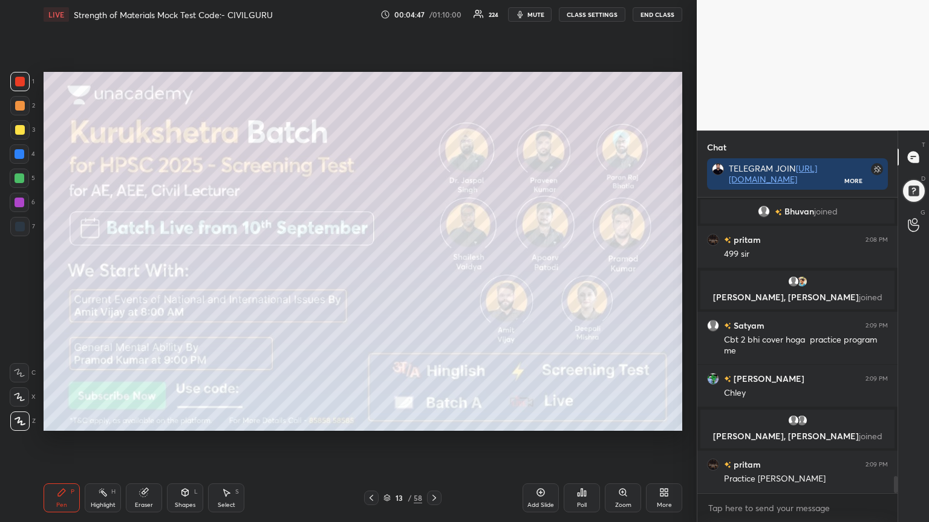
click at [438, 420] on icon at bounding box center [434, 498] width 10 height 10
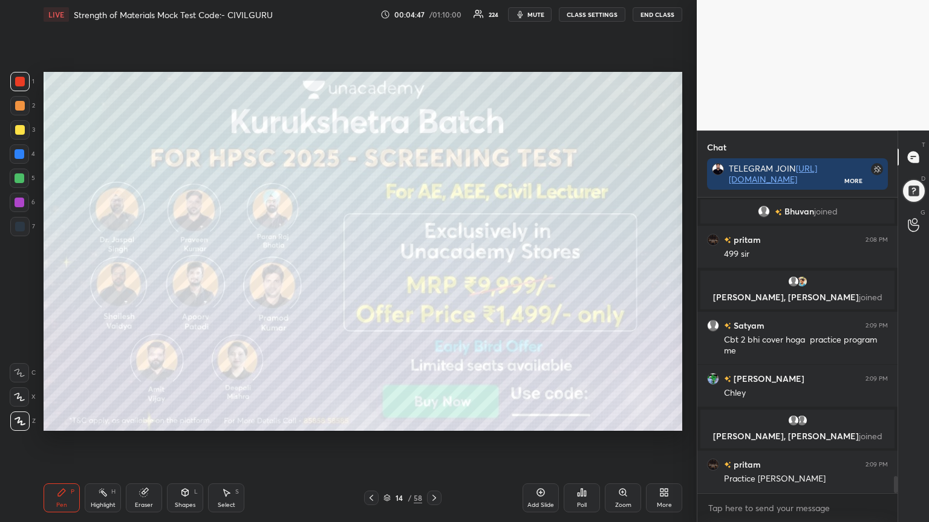
scroll to position [4908, 0]
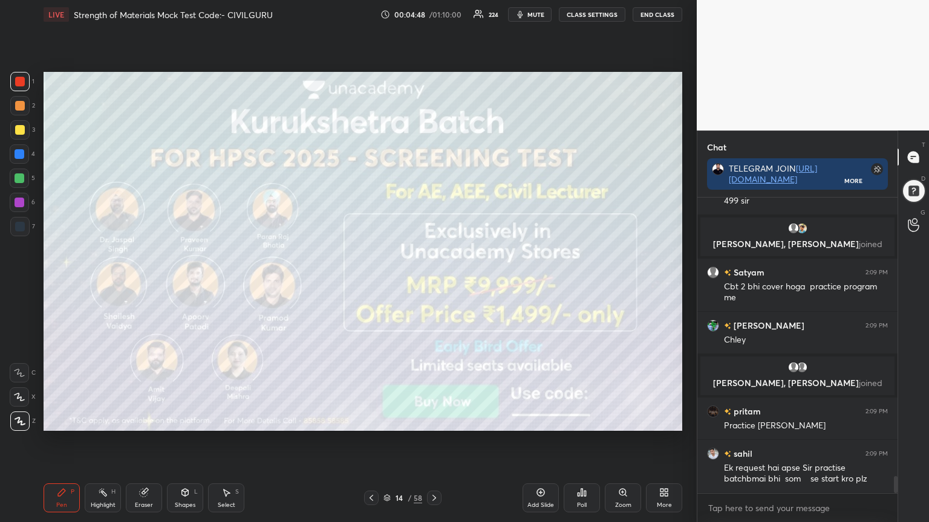
click at [438, 420] on icon at bounding box center [434, 498] width 10 height 10
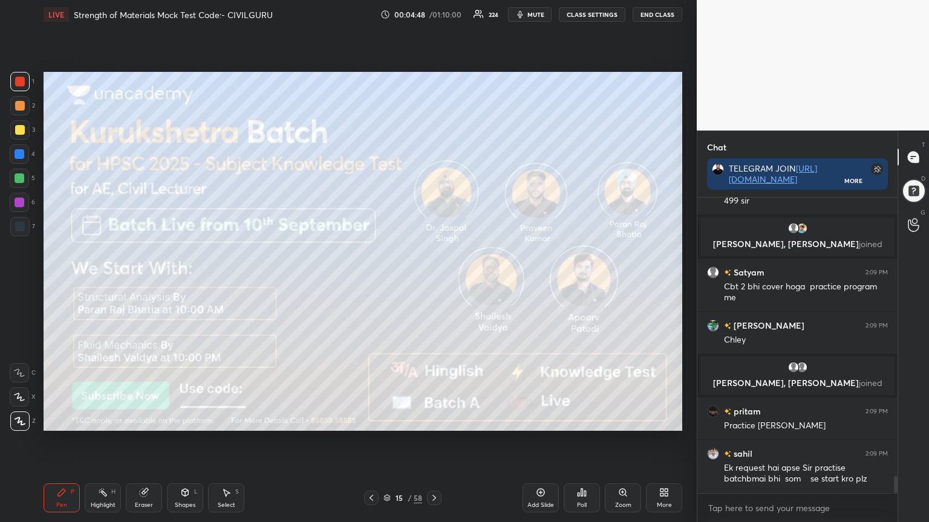
click at [435, 420] on icon at bounding box center [434, 498] width 10 height 10
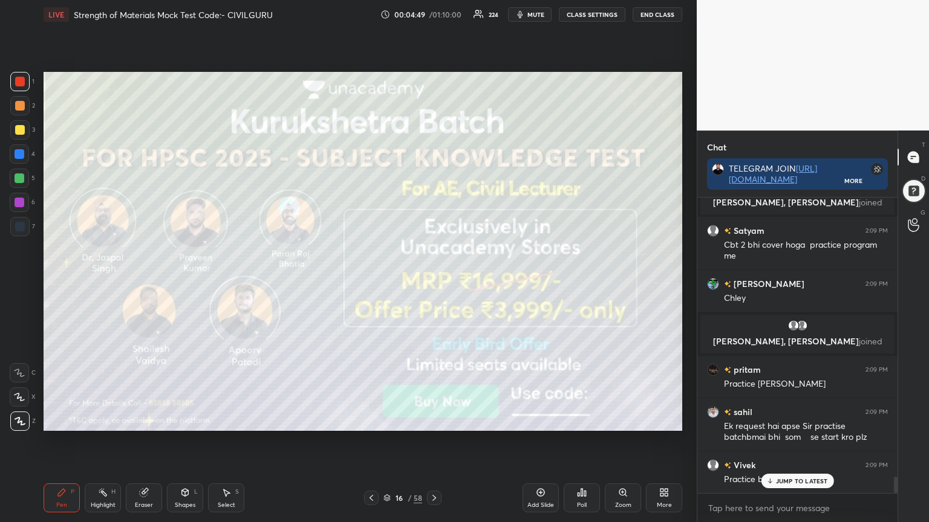
scroll to position [4979, 0]
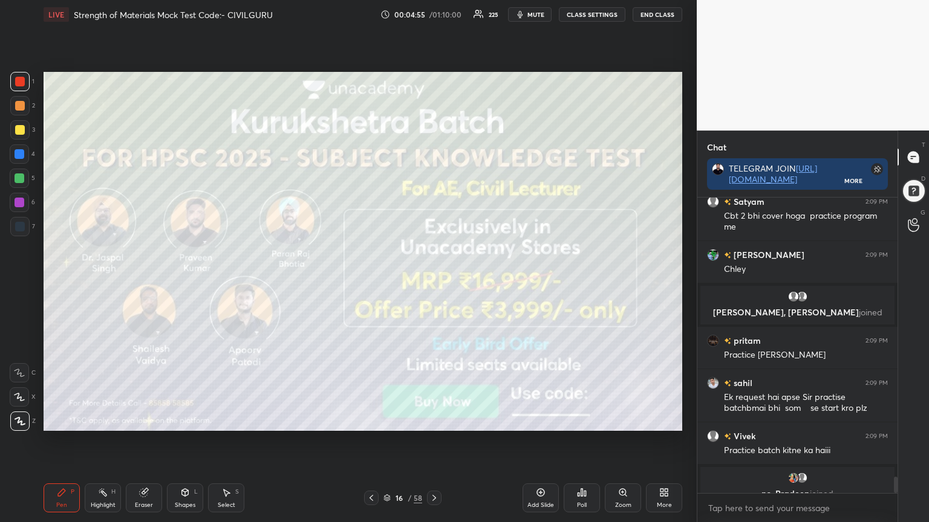
click at [435, 420] on icon at bounding box center [434, 498] width 10 height 10
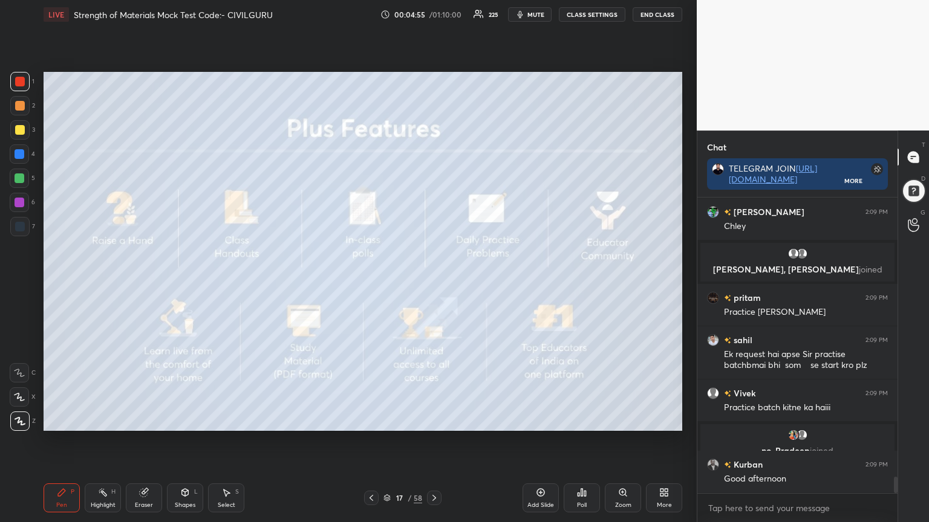
click at [435, 420] on icon at bounding box center [434, 498] width 10 height 10
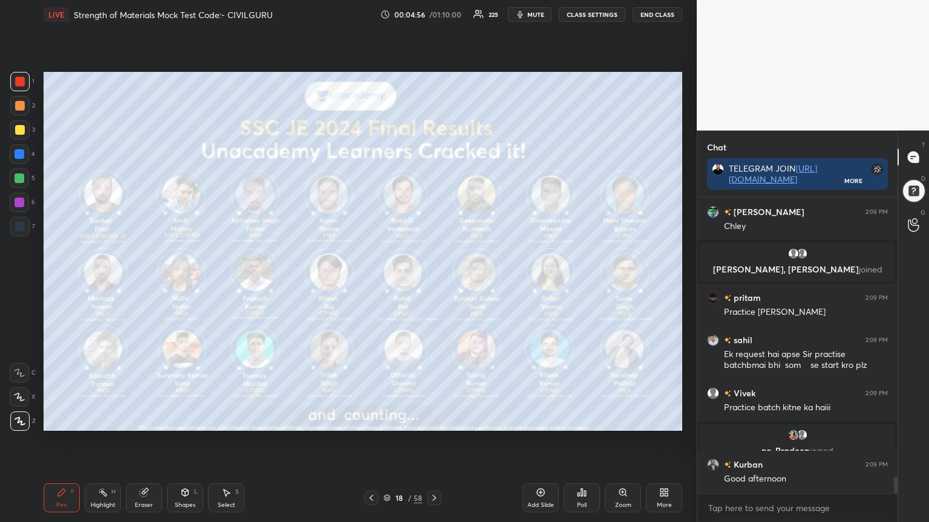
click at [439, 420] on div at bounding box center [434, 498] width 15 height 15
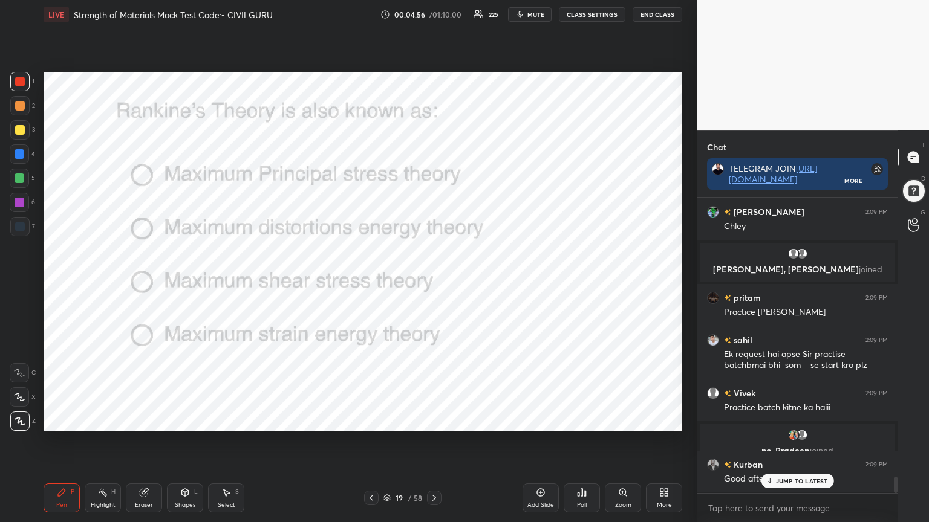
scroll to position [5064, 0]
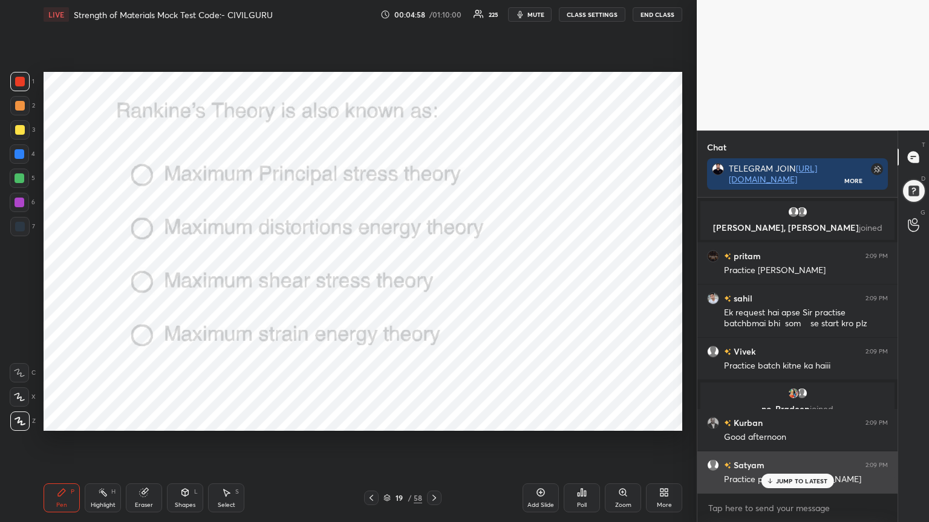
click at [795, 420] on div "JUMP TO LATEST" at bounding box center [796, 481] width 73 height 15
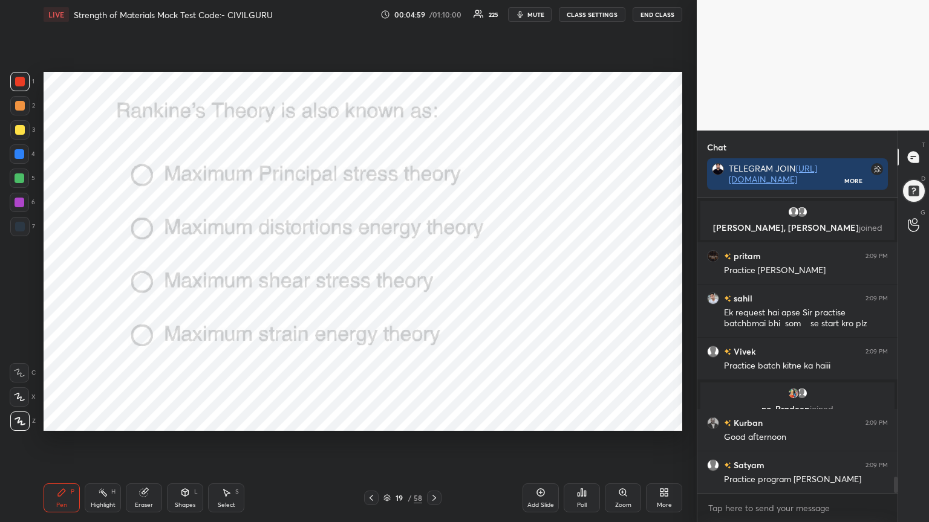
click at [581, 420] on icon at bounding box center [582, 492] width 2 height 7
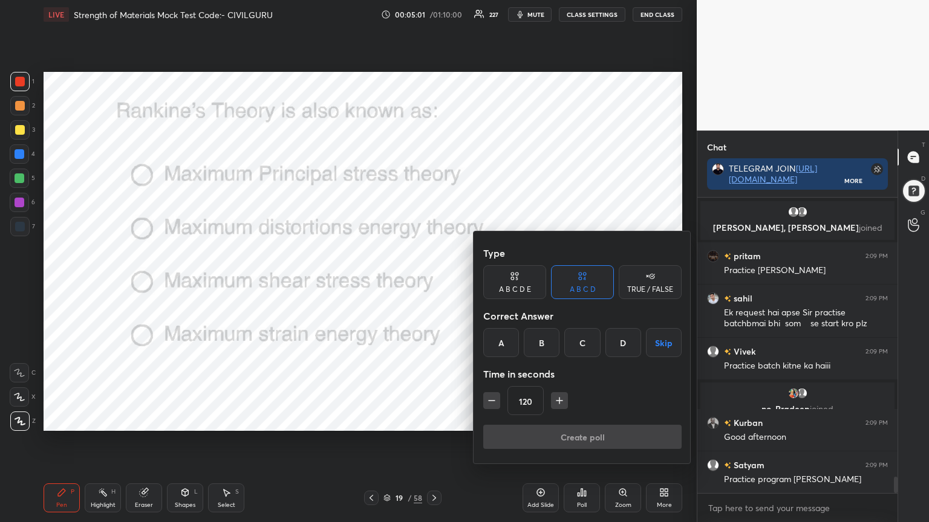
click at [497, 340] on div "A" at bounding box center [501, 342] width 36 height 29
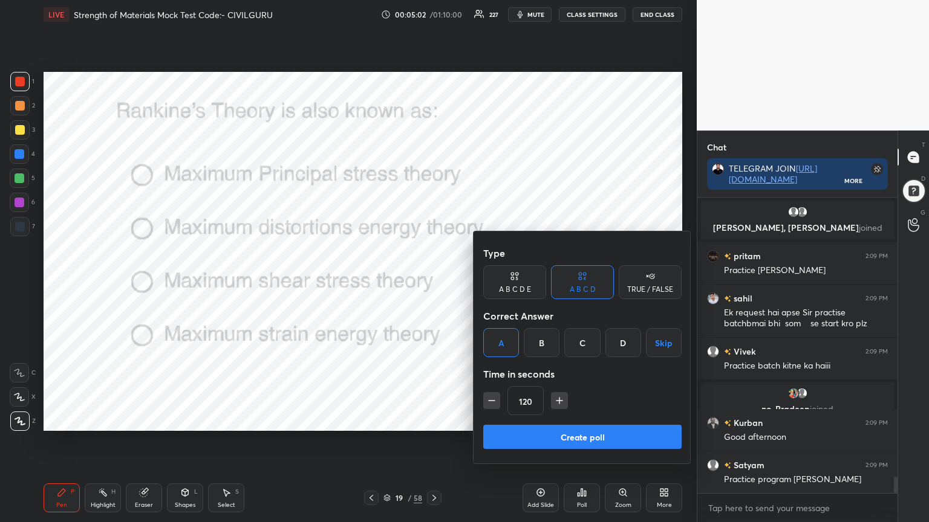
scroll to position [5106, 0]
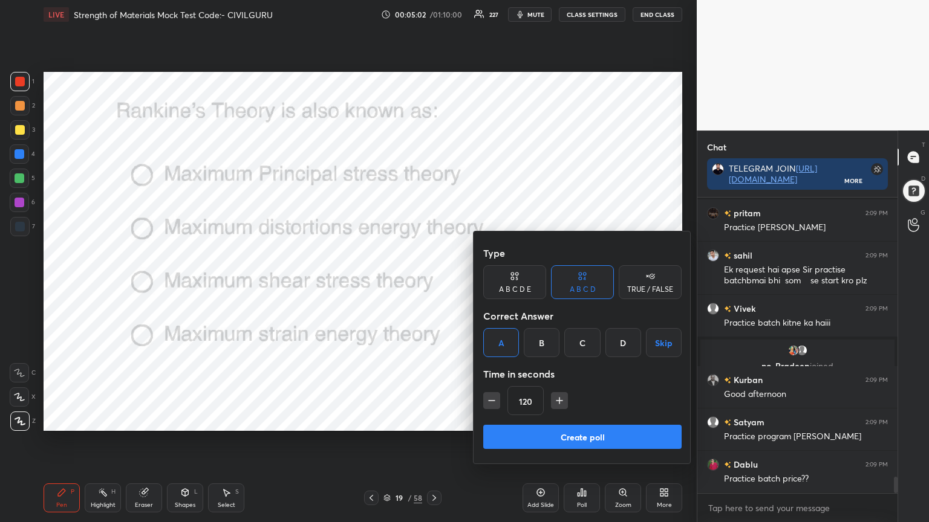
click at [490, 403] on icon "button" at bounding box center [491, 401] width 12 height 12
click at [490, 401] on icon "button" at bounding box center [491, 401] width 6 height 0
click at [491, 404] on icon "button" at bounding box center [491, 401] width 12 height 12
click at [492, 401] on icon "button" at bounding box center [491, 401] width 12 height 12
click at [491, 403] on icon "button" at bounding box center [491, 401] width 12 height 12
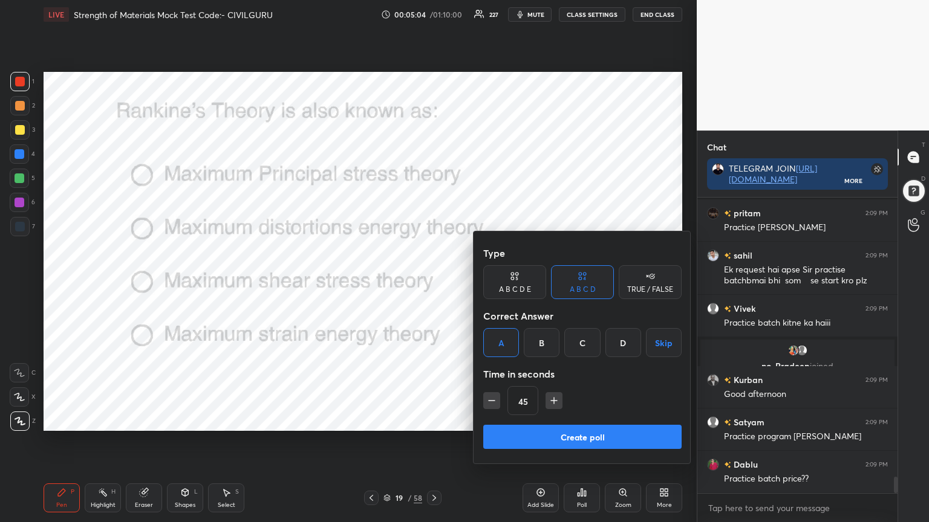
click at [493, 408] on button "button" at bounding box center [491, 400] width 17 height 17
type input "30"
click at [522, 420] on button "Create poll" at bounding box center [582, 437] width 198 height 24
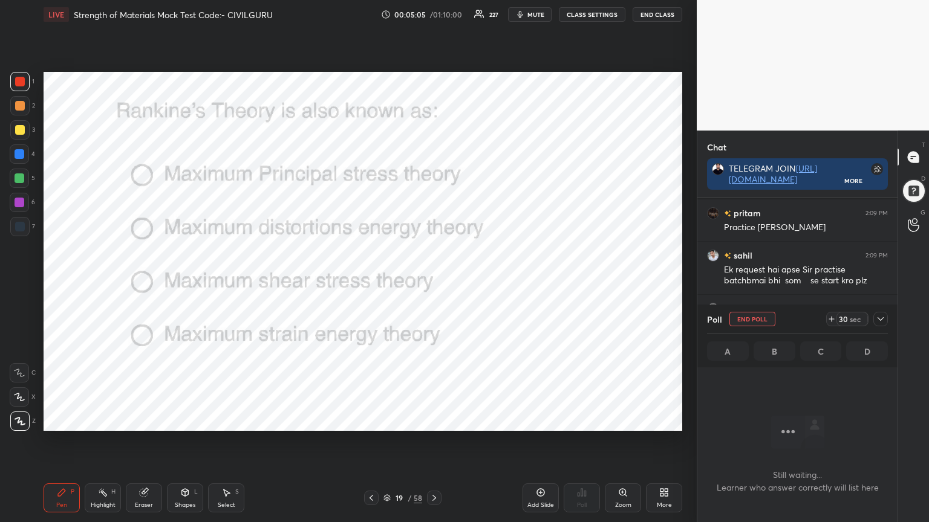
scroll to position [4, 4]
click at [879, 324] on div at bounding box center [880, 319] width 15 height 15
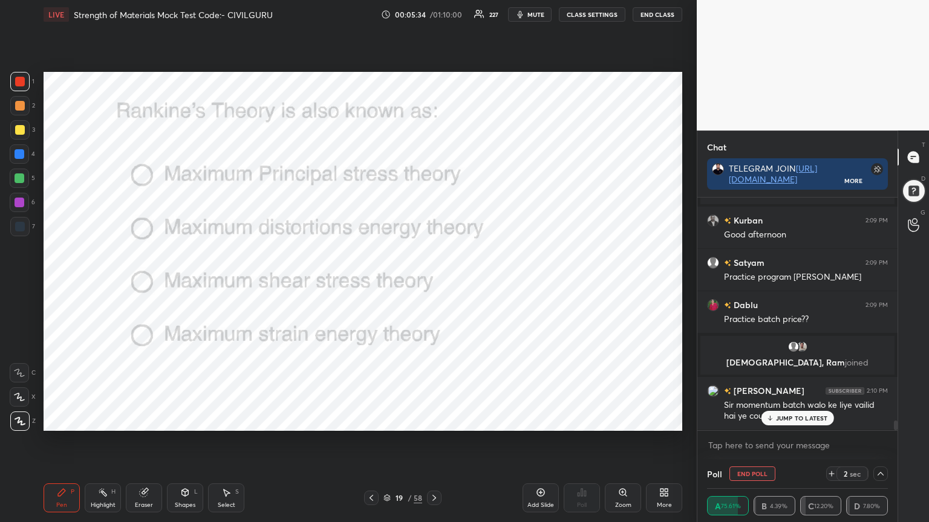
scroll to position [5213, 0]
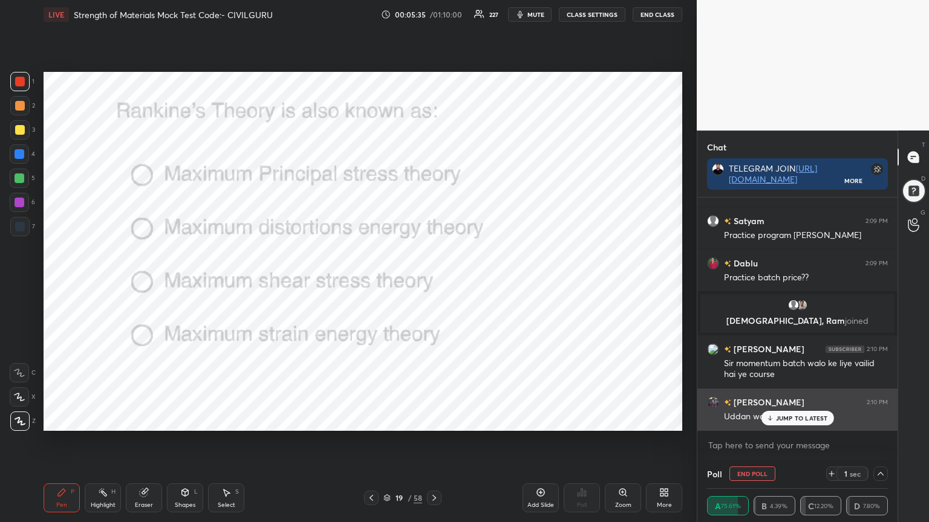
click at [786, 416] on p "JUMP TO LATEST" at bounding box center [802, 418] width 52 height 7
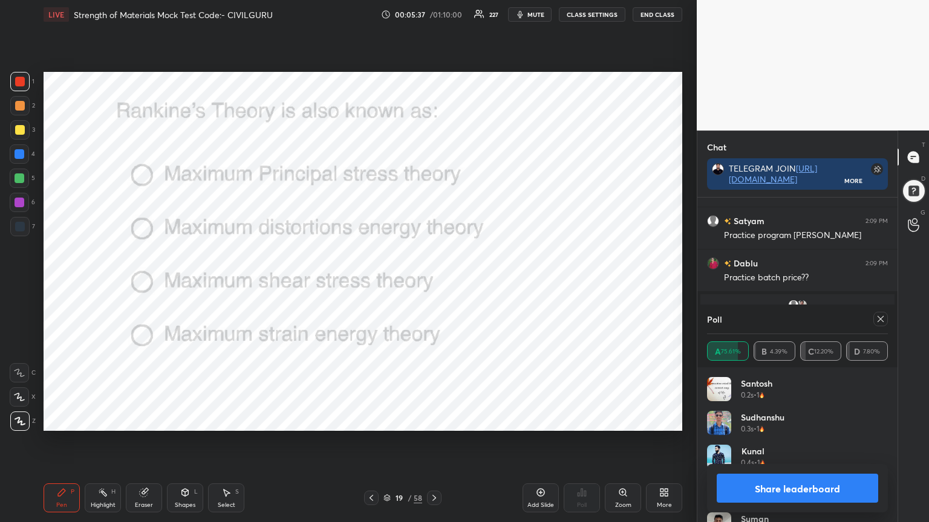
scroll to position [5256, 0]
click at [875, 322] on icon at bounding box center [880, 319] width 10 height 10
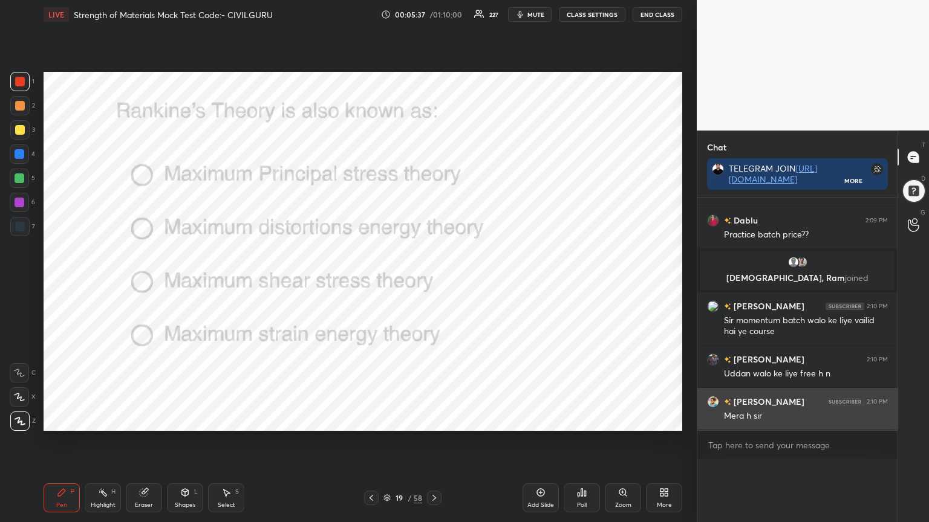
scroll to position [0, 4]
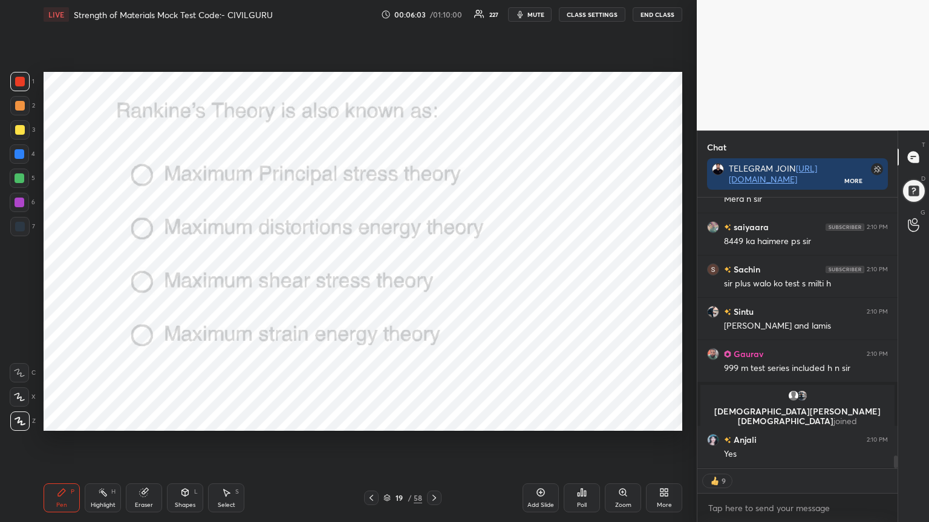
click at [434, 420] on icon at bounding box center [434, 498] width 10 height 10
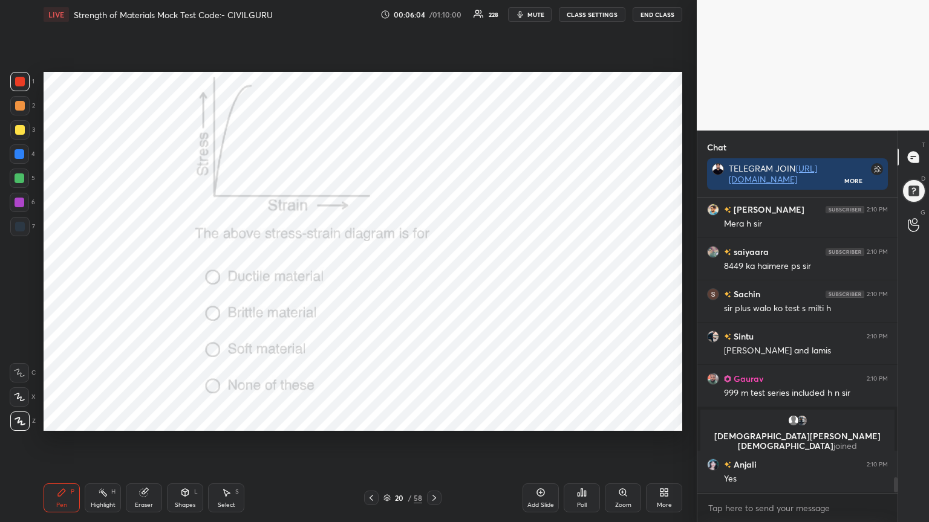
click at [577, 420] on icon at bounding box center [582, 493] width 10 height 10
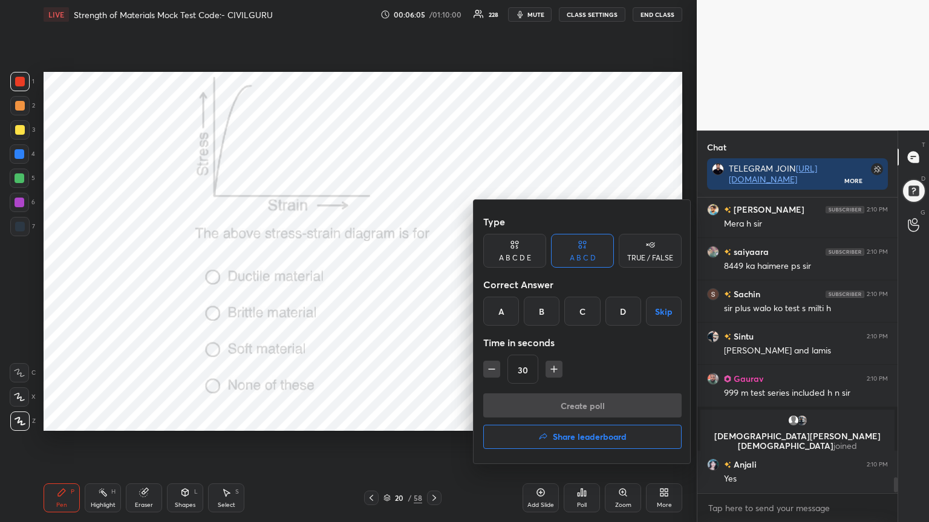
click at [542, 314] on div "B" at bounding box center [542, 311] width 36 height 29
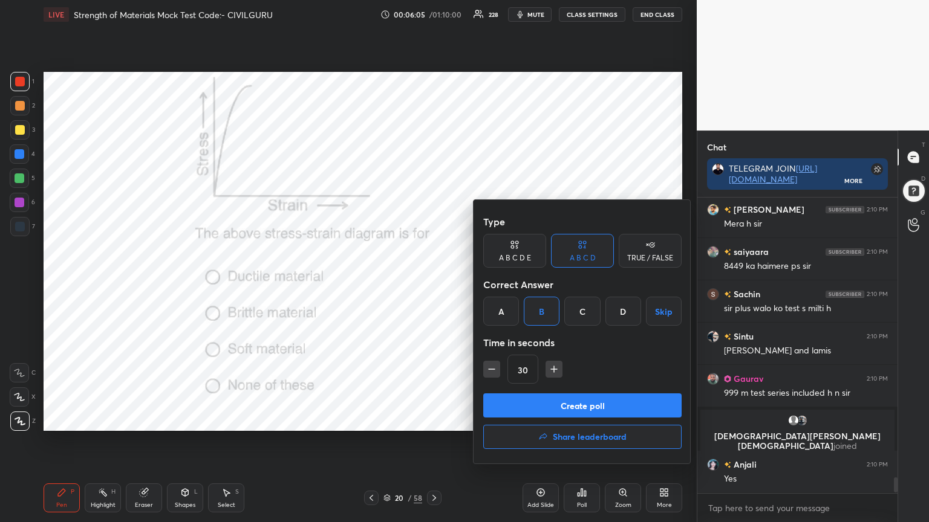
click at [545, 406] on button "Create poll" at bounding box center [582, 406] width 198 height 24
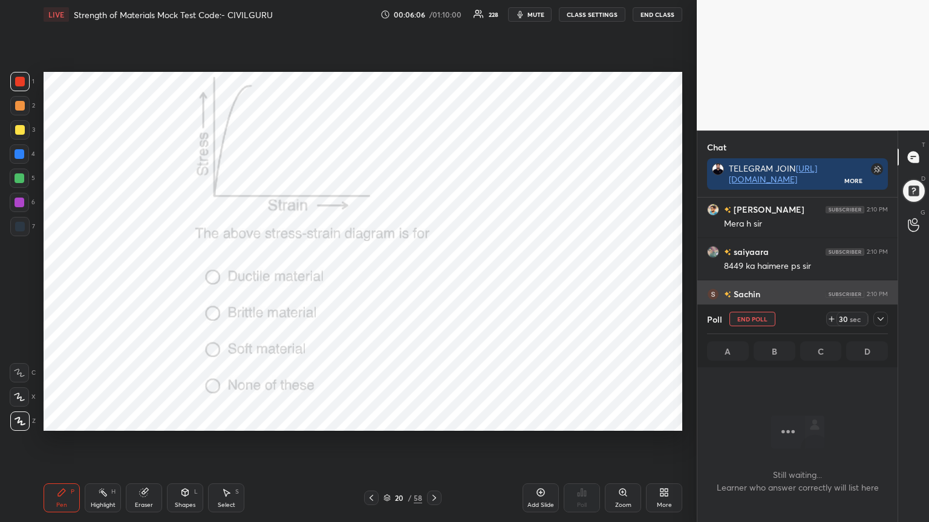
click at [883, 320] on icon at bounding box center [880, 319] width 10 height 10
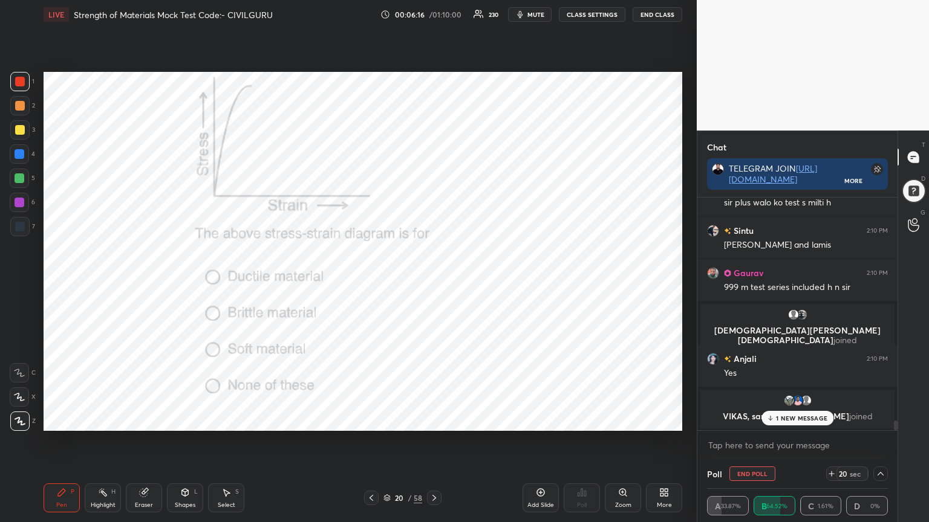
click at [782, 416] on p "1 NEW MESSAGE" at bounding box center [801, 418] width 51 height 7
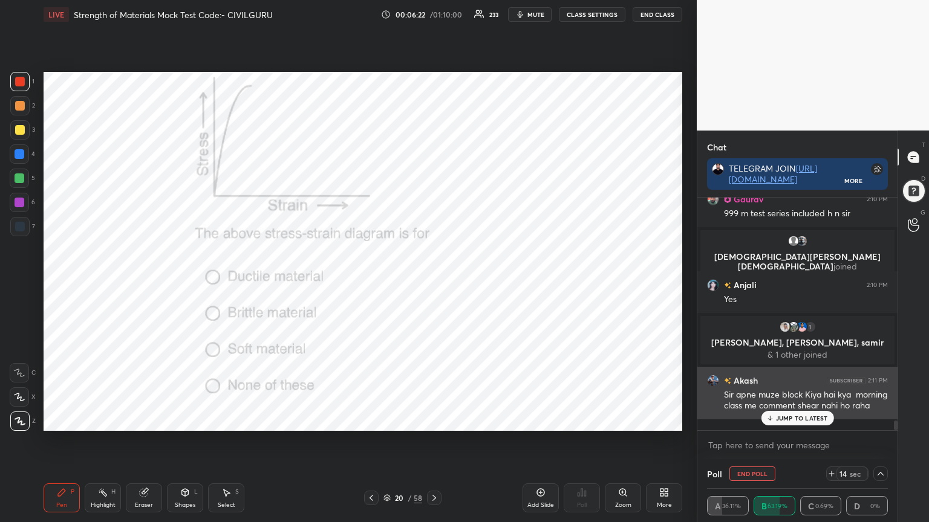
click at [800, 418] on p "JUMP TO LATEST" at bounding box center [802, 418] width 52 height 7
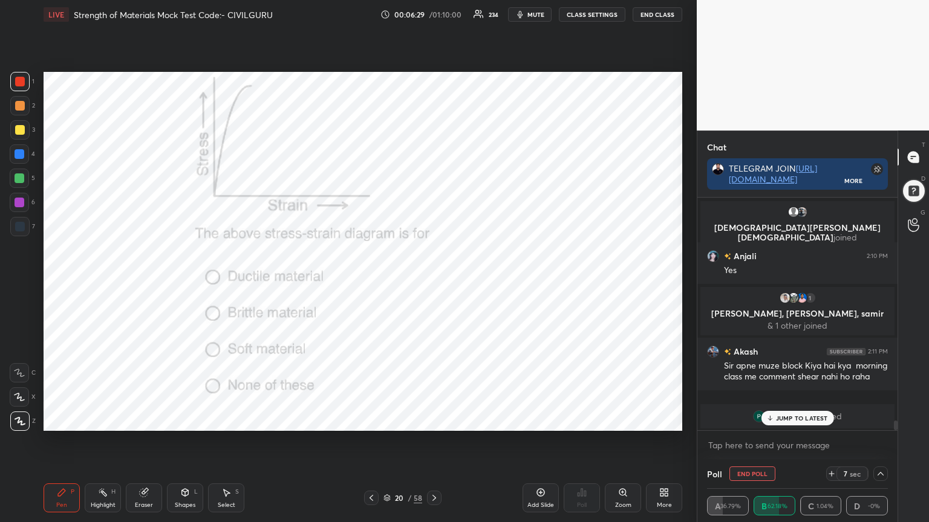
click at [785, 415] on p "JUMP TO LATEST" at bounding box center [802, 418] width 52 height 7
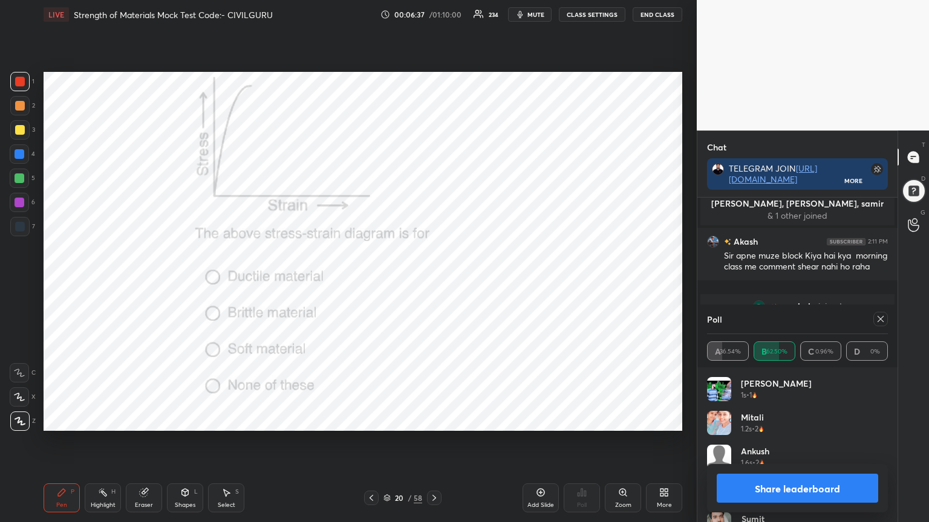
click at [880, 320] on icon at bounding box center [880, 319] width 10 height 10
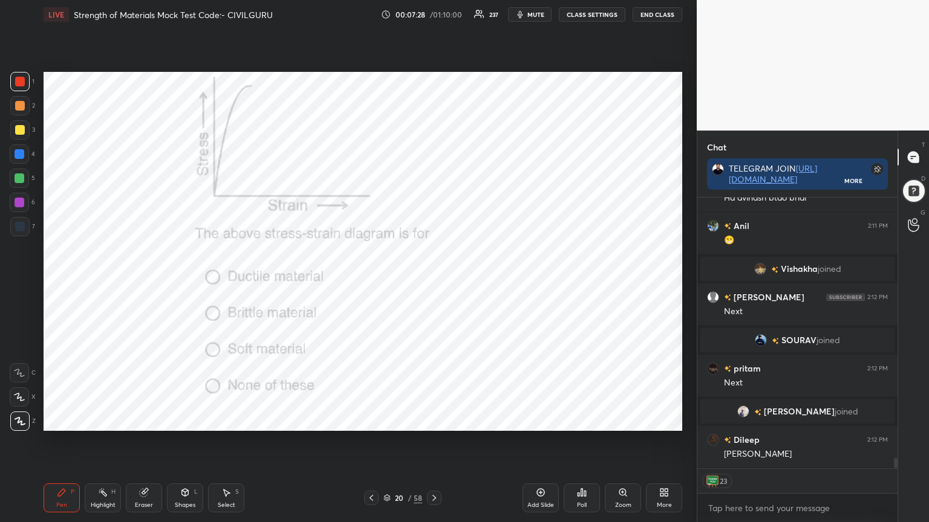
click at [387, 420] on icon at bounding box center [386, 498] width 7 height 7
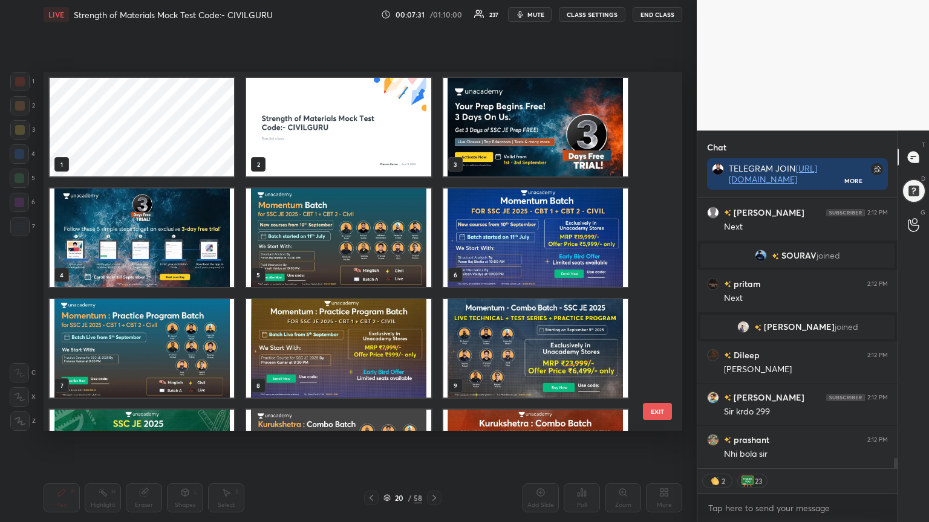
click at [389, 134] on img "grid" at bounding box center [338, 127] width 184 height 99
click at [389, 135] on img "grid" at bounding box center [338, 127] width 184 height 99
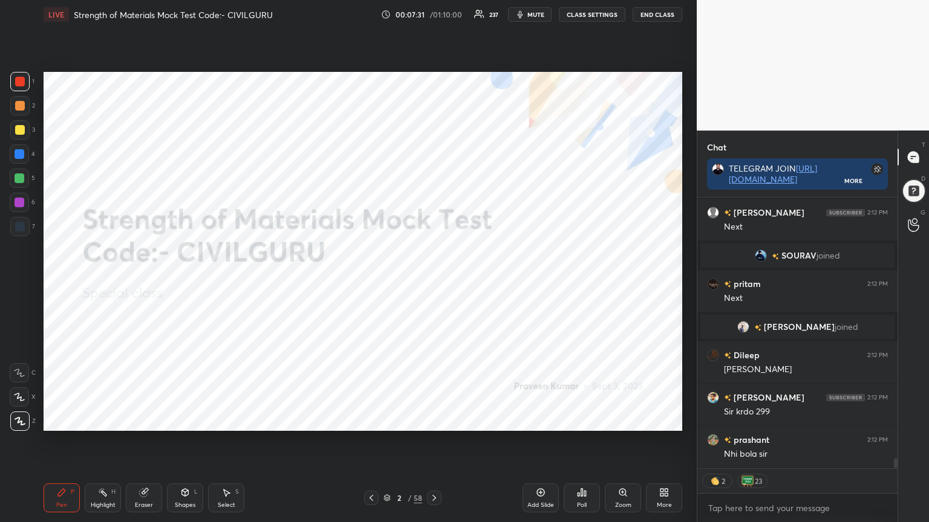
click at [388, 138] on img "grid" at bounding box center [338, 127] width 184 height 99
click at [388, 141] on img "grid" at bounding box center [338, 127] width 184 height 99
click at [433, 420] on icon at bounding box center [434, 498] width 4 height 6
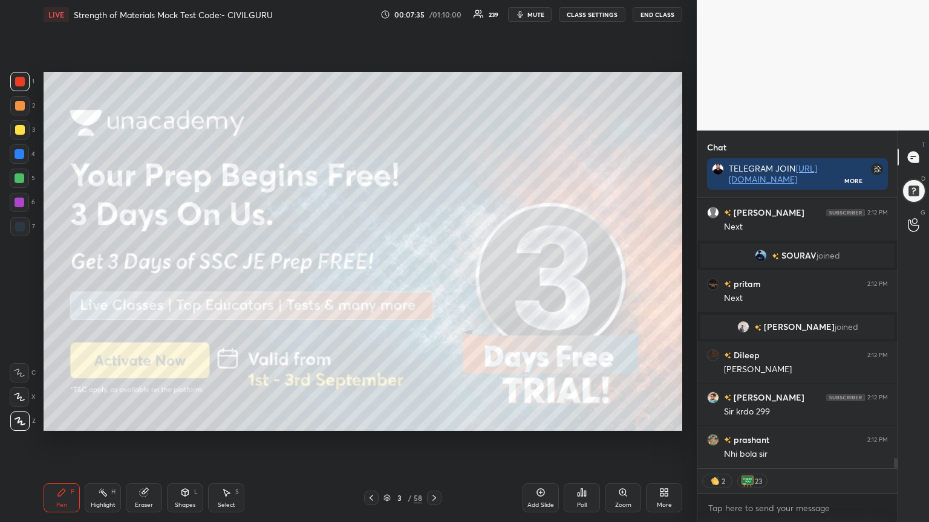
click at [433, 420] on icon at bounding box center [434, 498] width 10 height 10
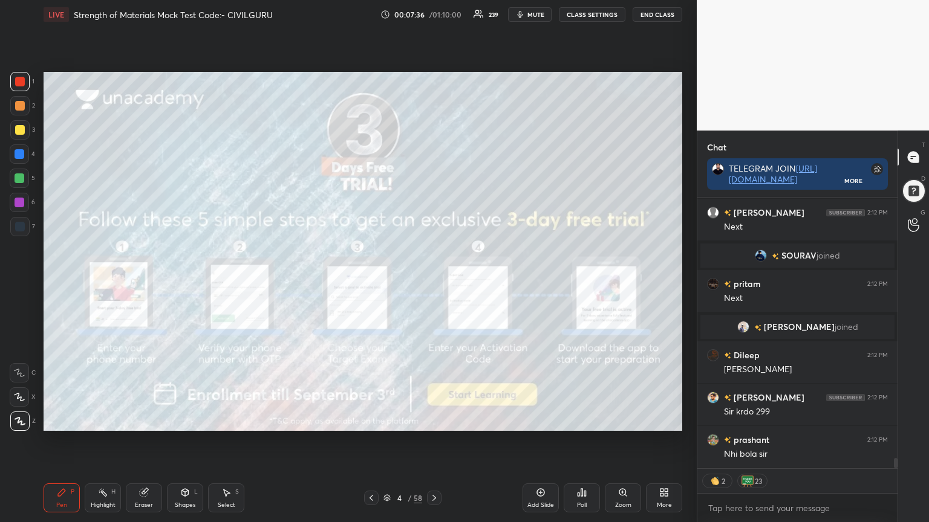
click at [434, 420] on icon at bounding box center [434, 498] width 4 height 6
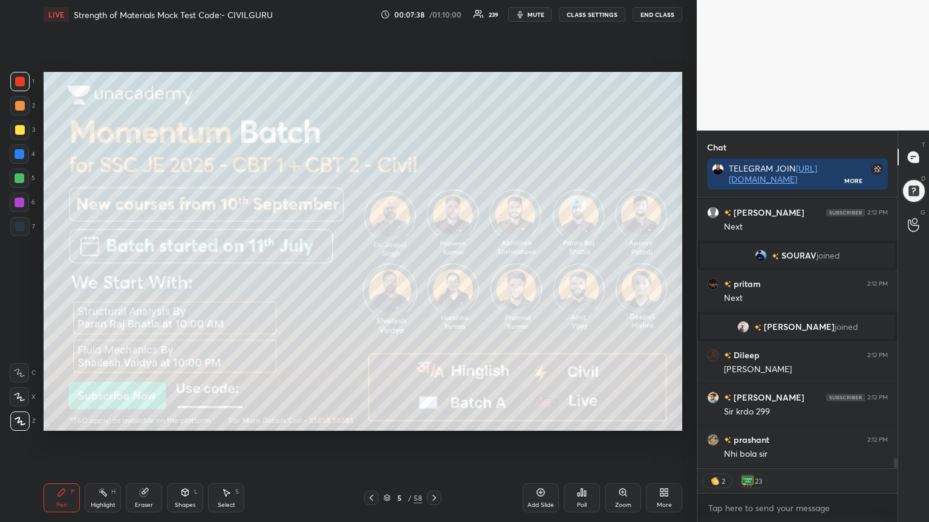
click at [433, 420] on icon at bounding box center [434, 498] width 10 height 10
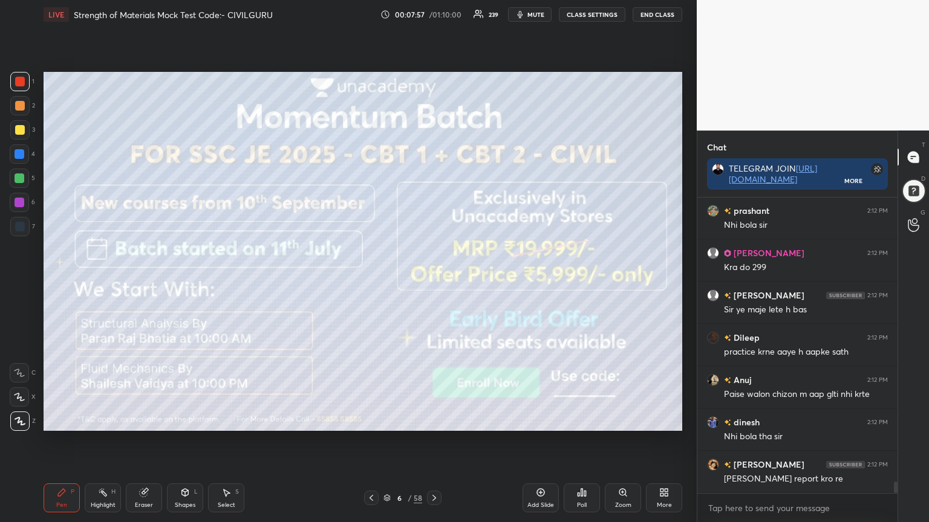
scroll to position [292, 196]
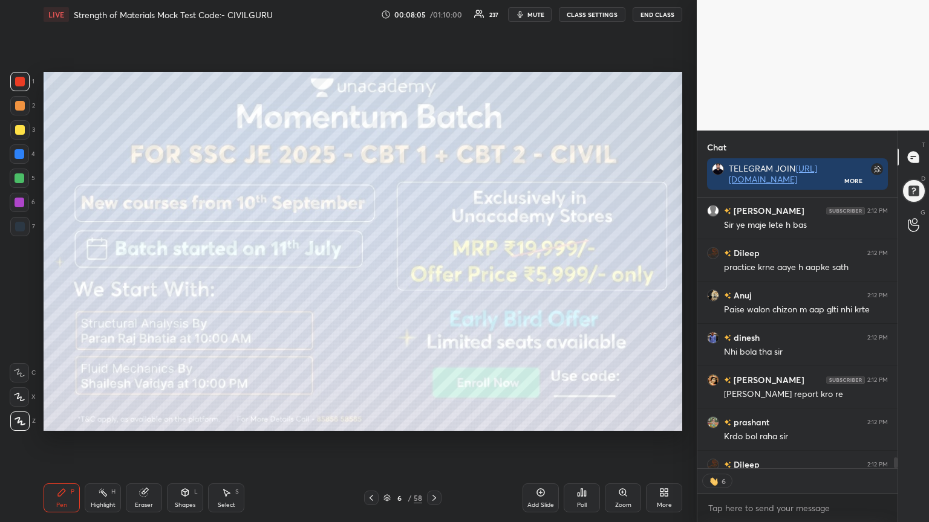
click at [435, 420] on icon at bounding box center [434, 498] width 4 height 6
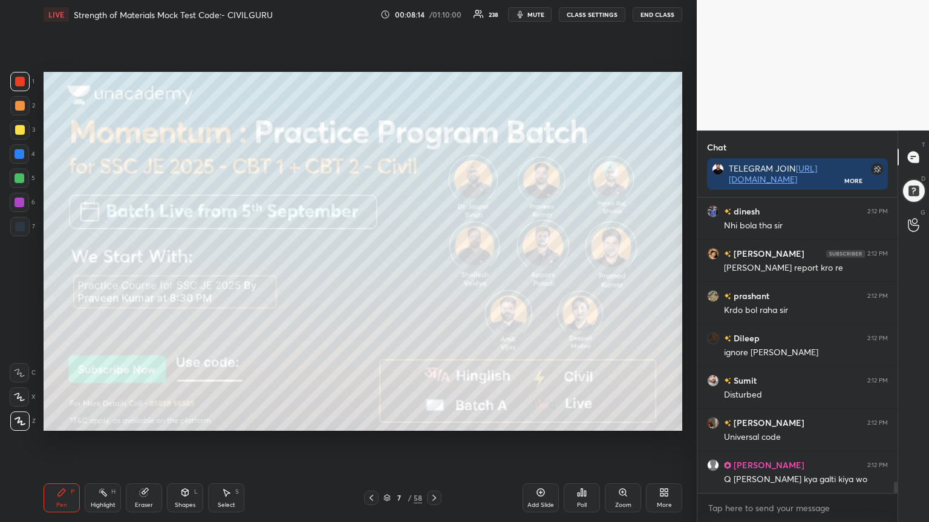
scroll to position [7438, 0]
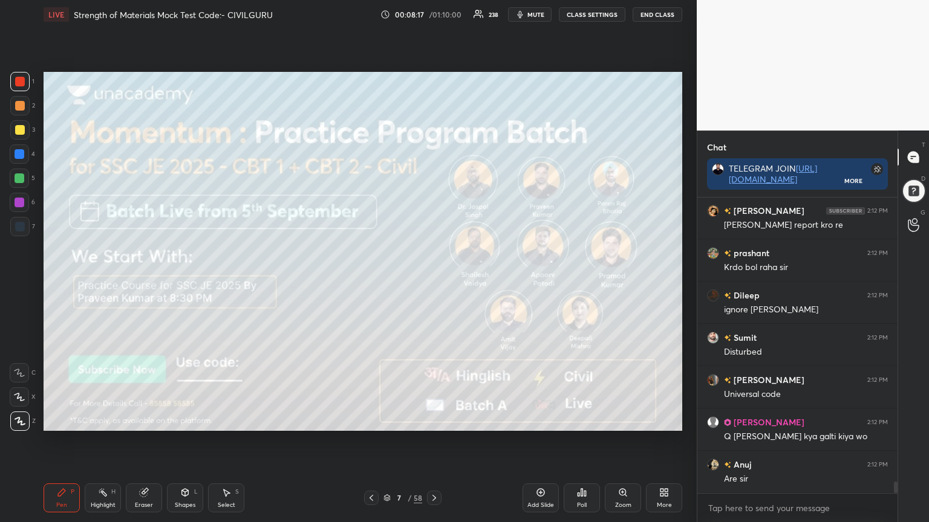
click at [433, 420] on div at bounding box center [434, 498] width 15 height 15
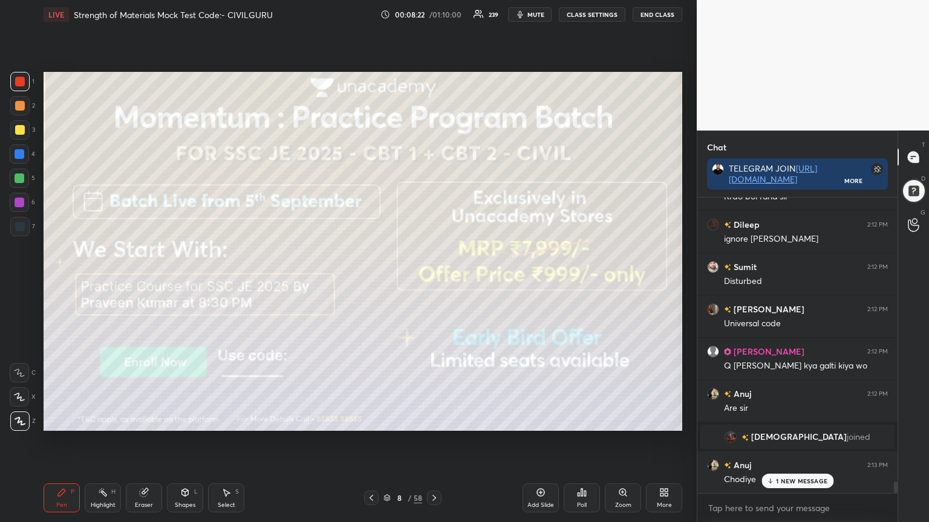
scroll to position [7370, 0]
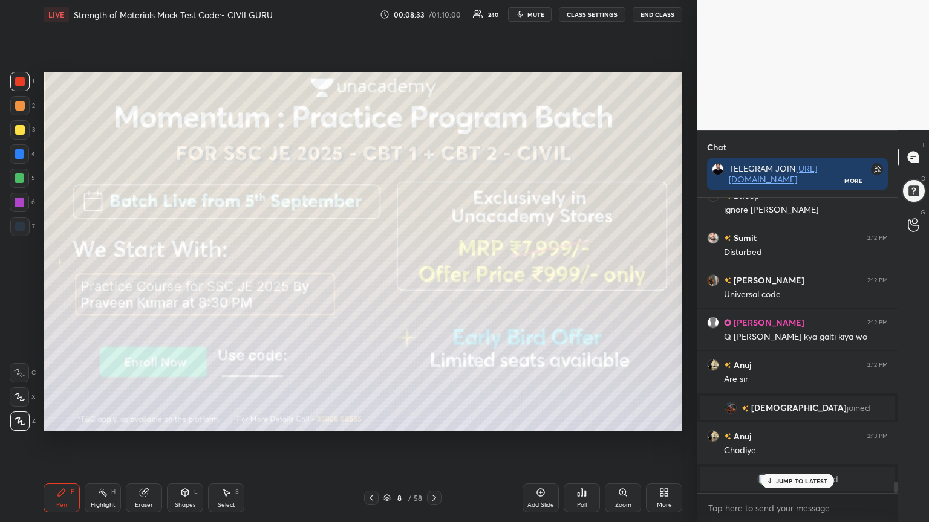
click at [435, 420] on icon at bounding box center [434, 498] width 10 height 10
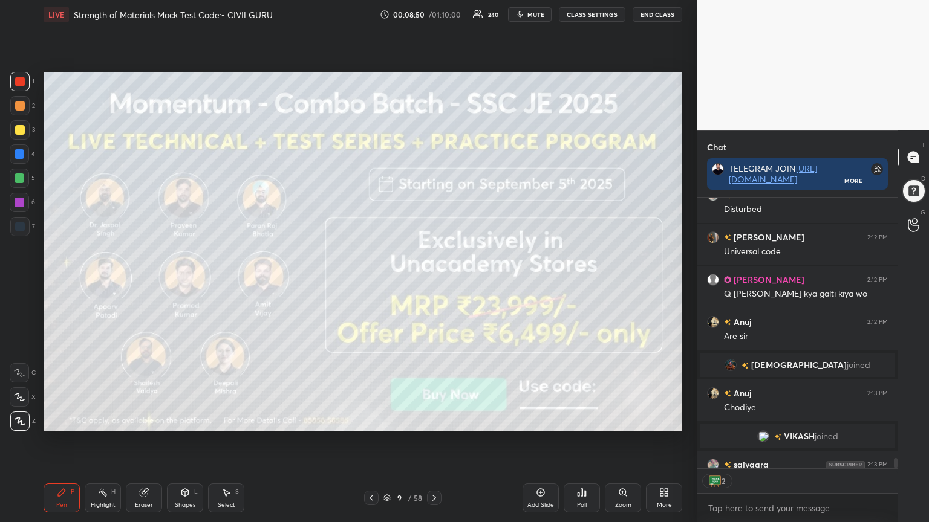
scroll to position [7480, 0]
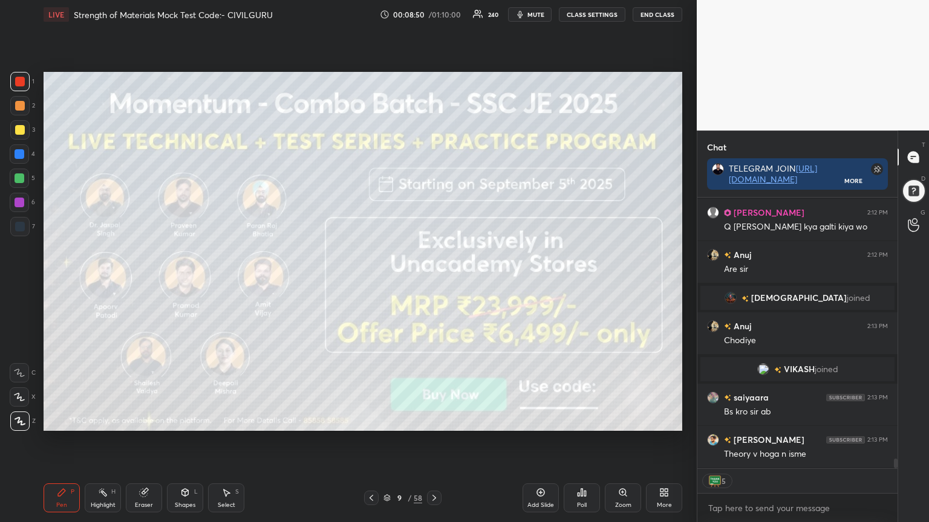
click at [435, 420] on icon at bounding box center [434, 498] width 10 height 10
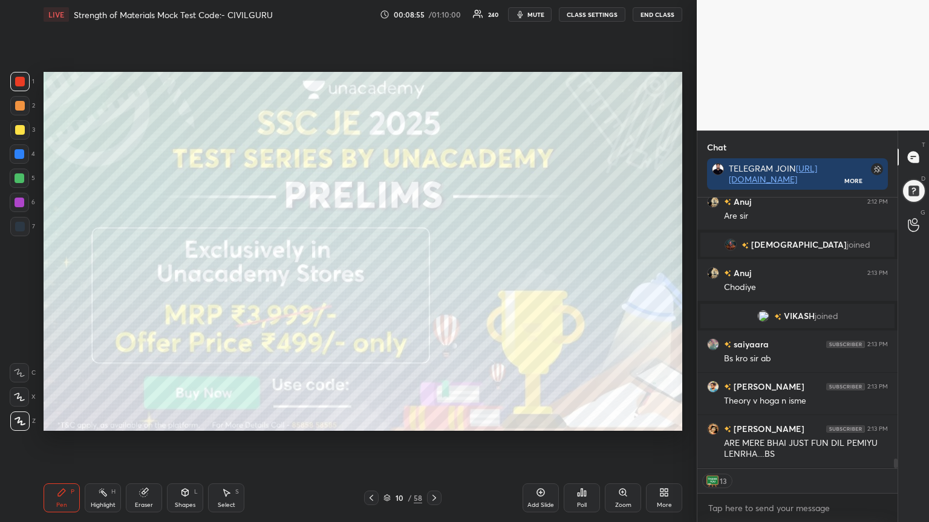
scroll to position [7587, 0]
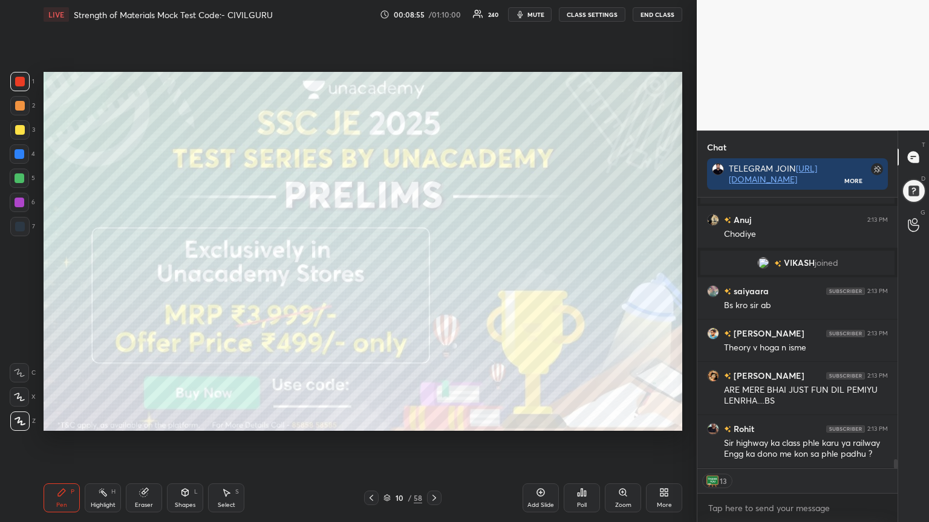
click at [145, 420] on icon at bounding box center [144, 493] width 8 height 8
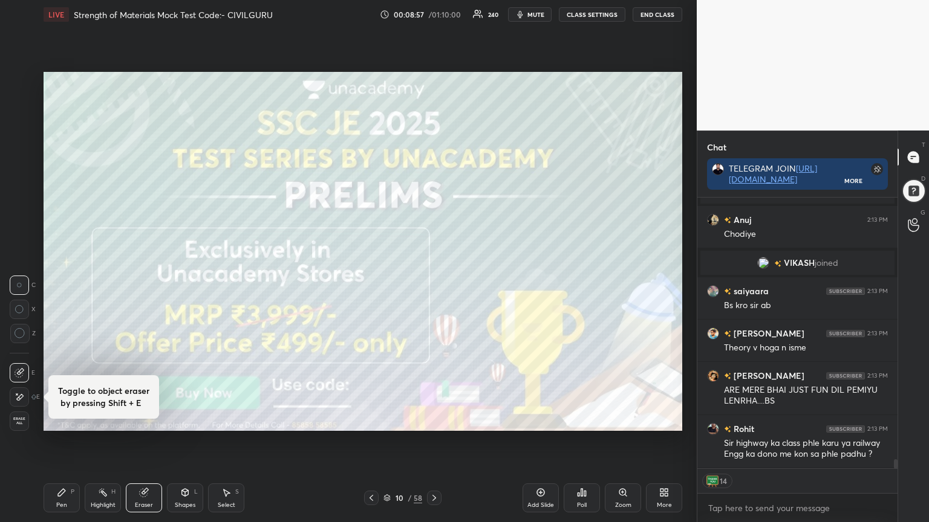
scroll to position [7629, 0]
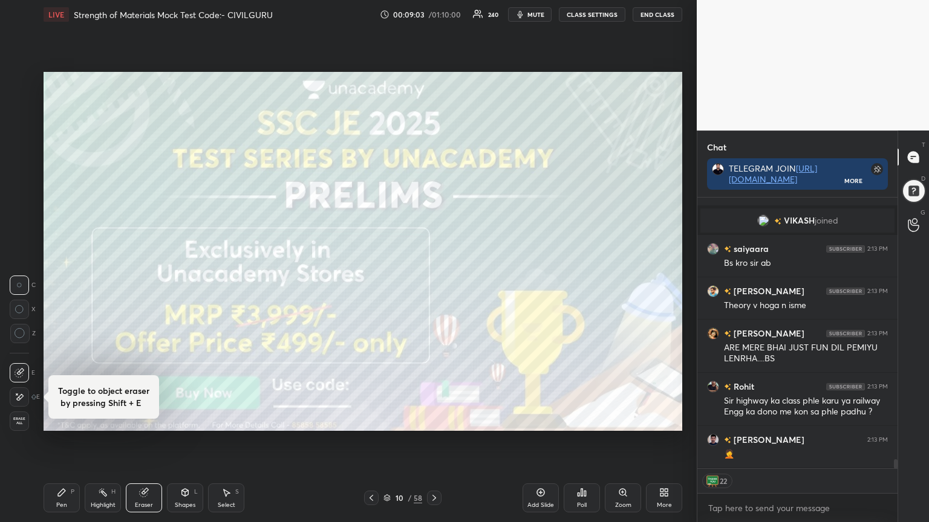
click at [369, 420] on div at bounding box center [371, 498] width 15 height 15
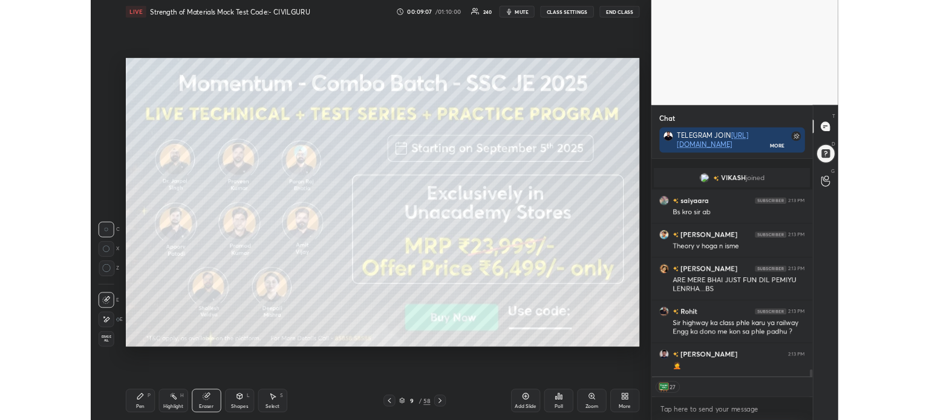
scroll to position [7671, 0]
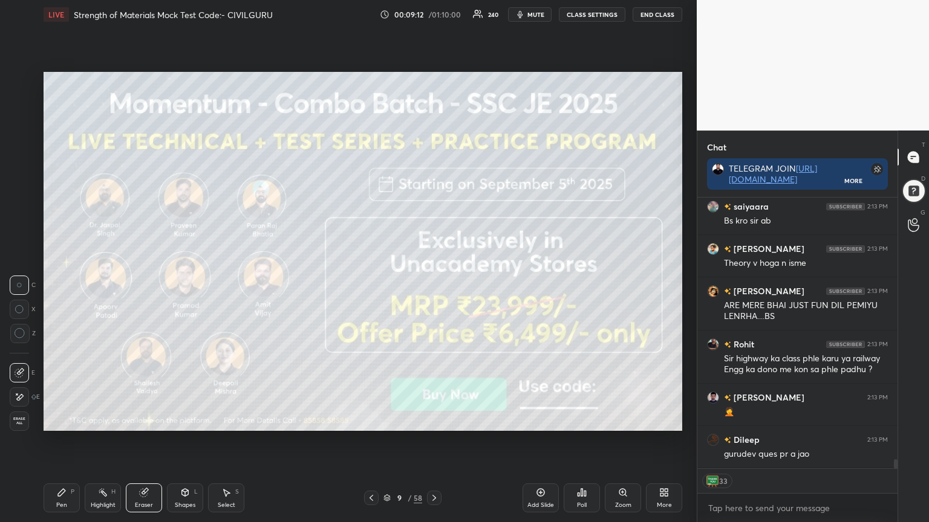
click at [433, 420] on icon at bounding box center [434, 498] width 10 height 10
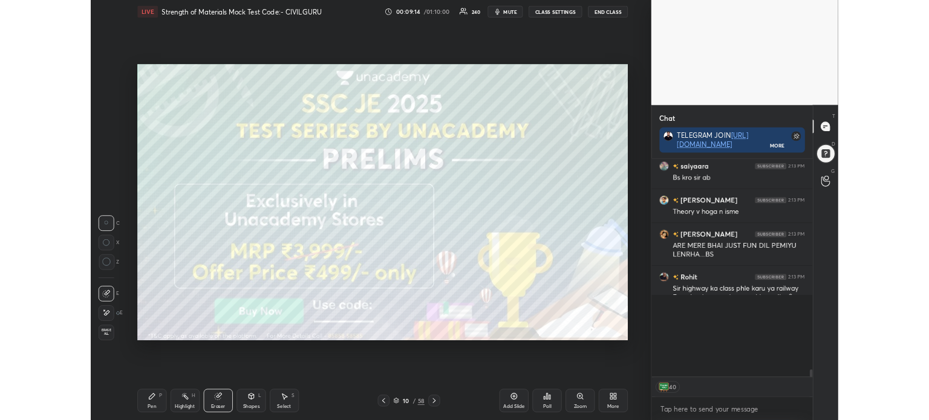
scroll to position [60110, 59805]
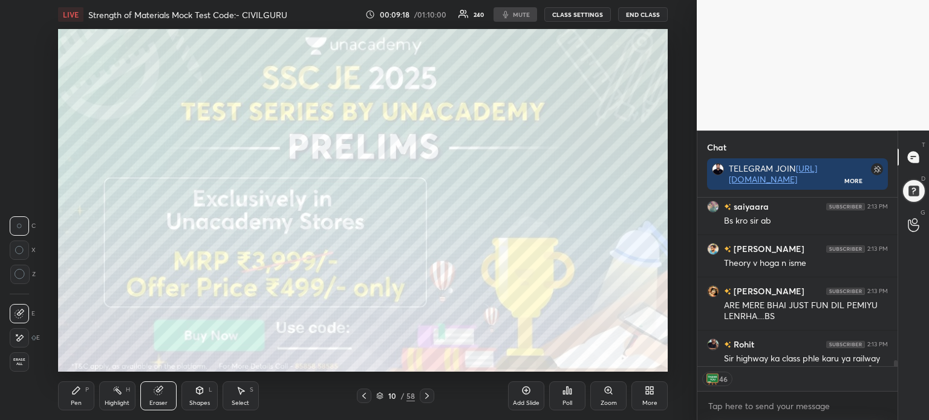
type textarea "x"
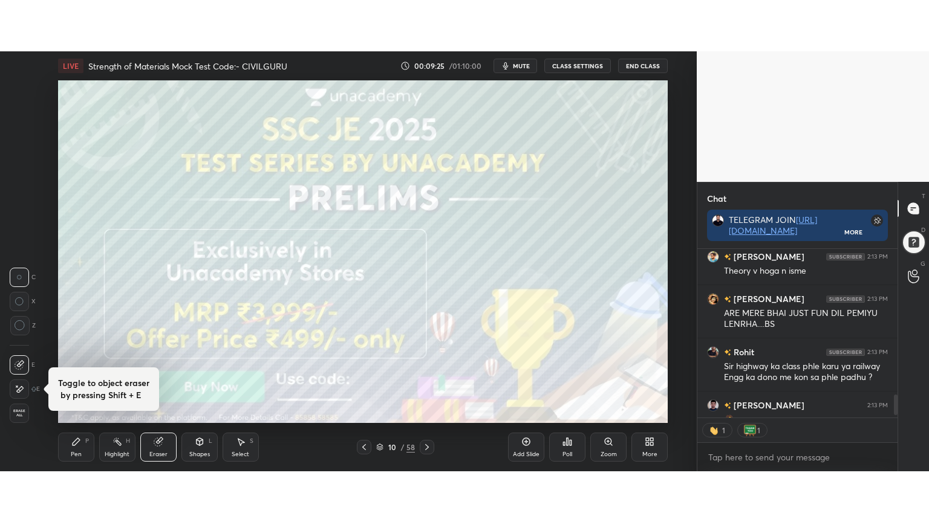
scroll to position [60110, 59805]
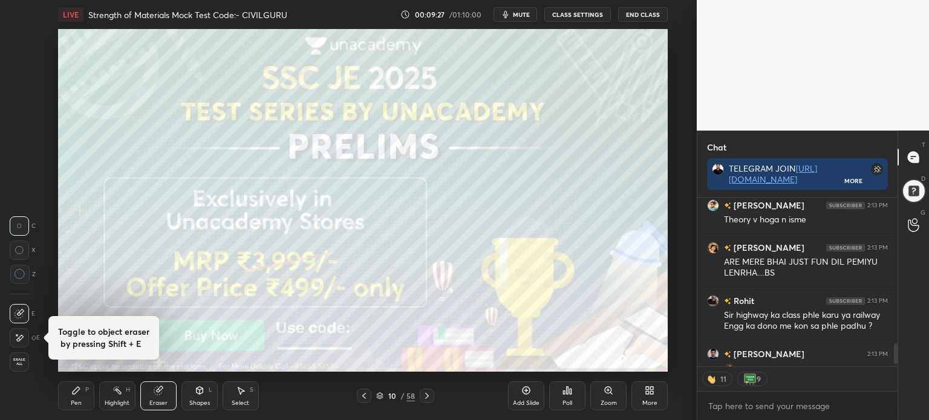
click at [650, 389] on icon at bounding box center [651, 388] width 3 height 3
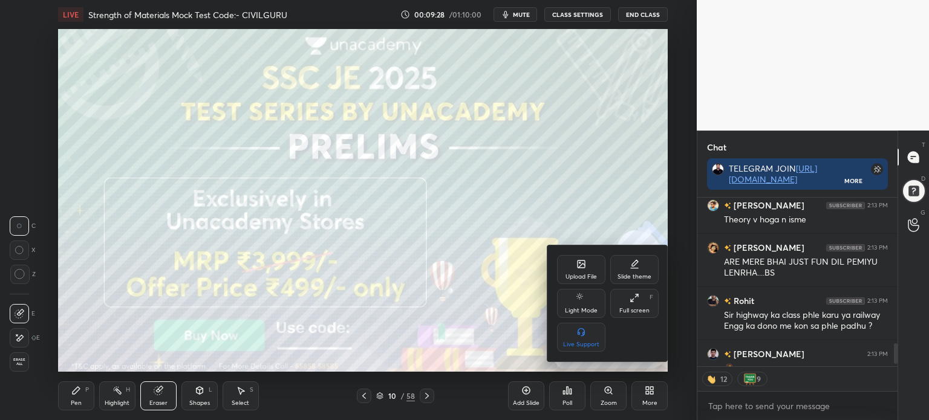
click at [640, 305] on div "Full screen F" at bounding box center [634, 303] width 48 height 29
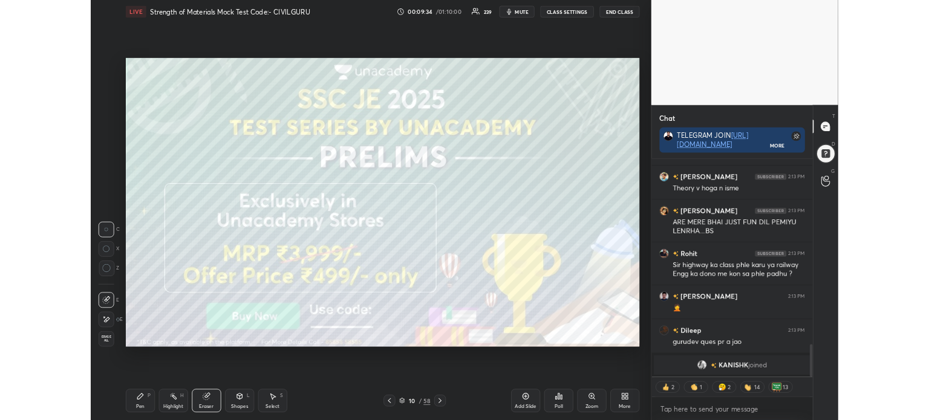
scroll to position [1349, 0]
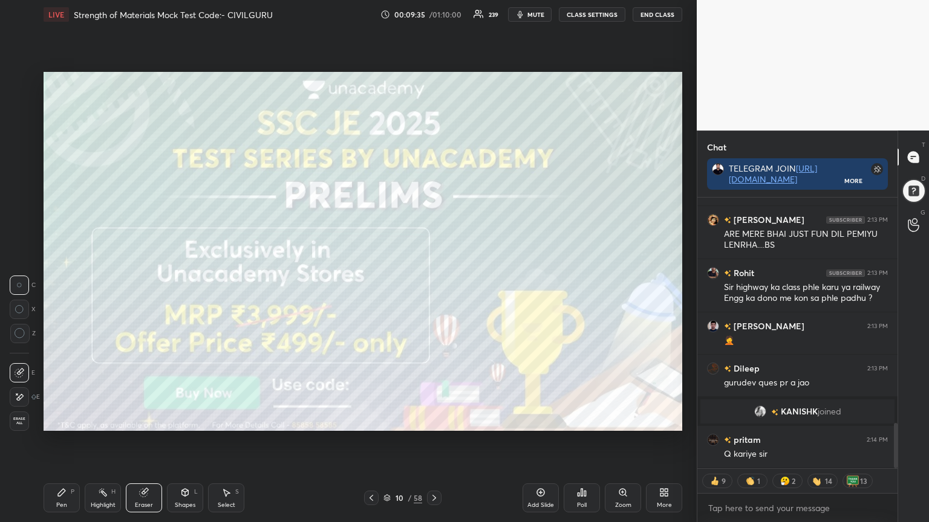
click at [436, 420] on icon at bounding box center [434, 498] width 10 height 10
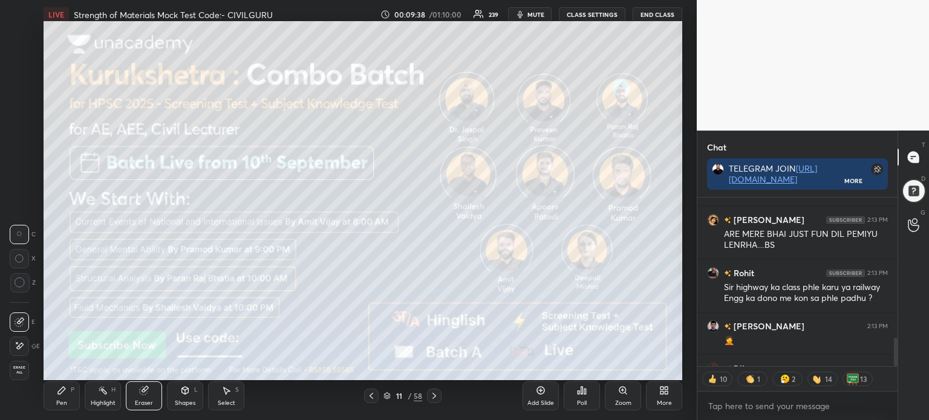
scroll to position [0, 0]
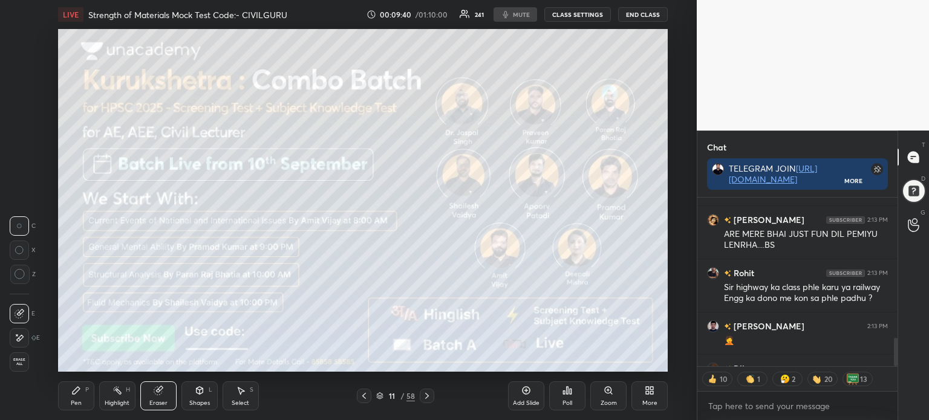
type textarea "x"
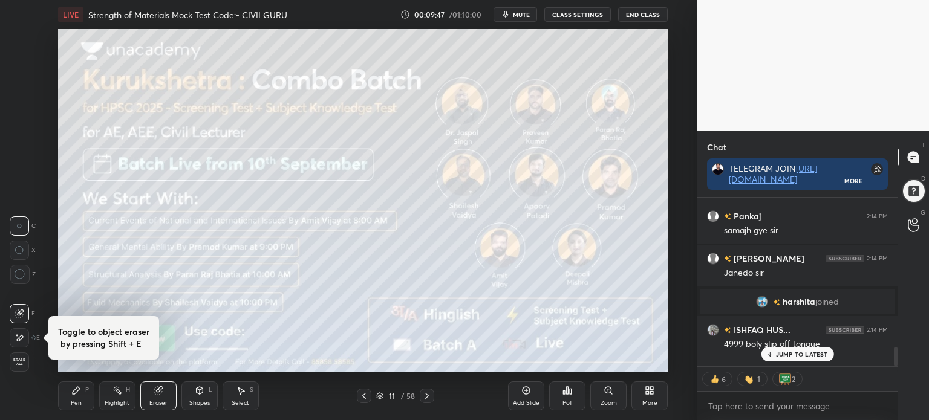
scroll to position [60110, 59805]
click at [425, 397] on icon at bounding box center [427, 396] width 10 height 10
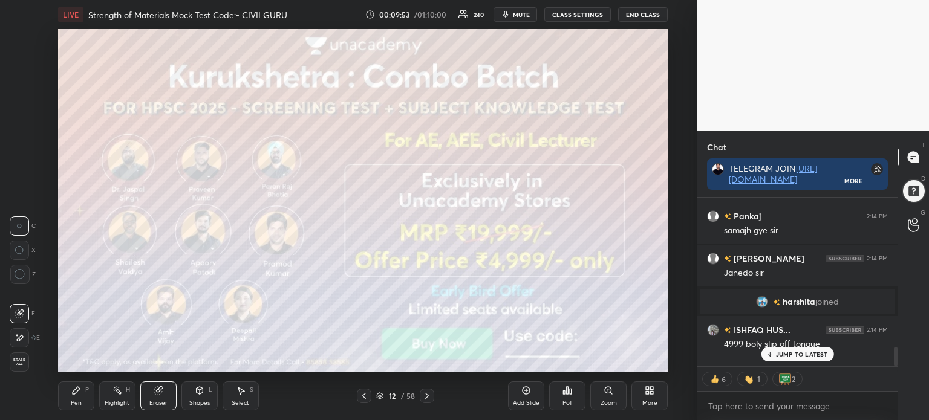
click at [369, 396] on div at bounding box center [364, 396] width 15 height 15
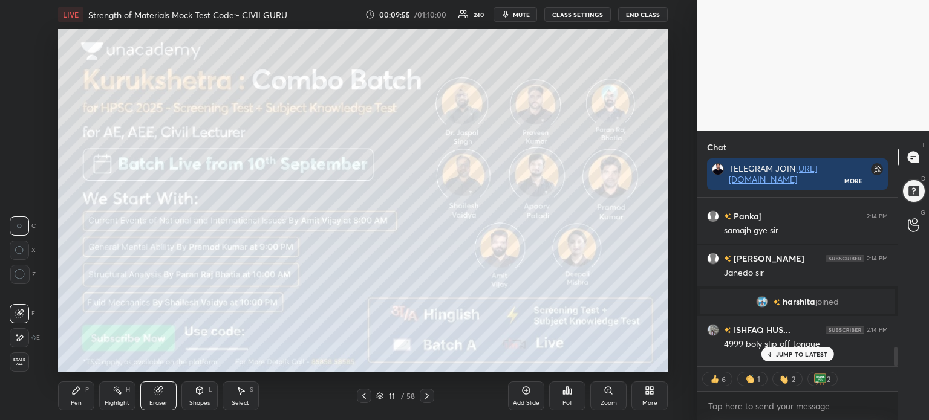
click at [423, 395] on icon at bounding box center [427, 396] width 10 height 10
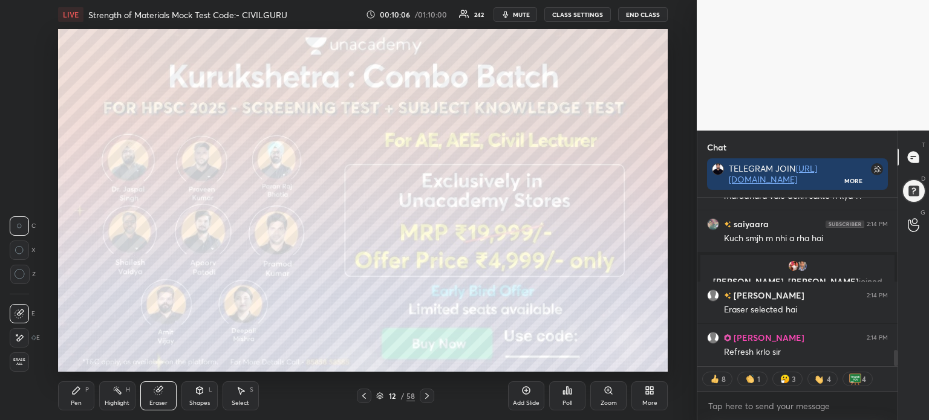
scroll to position [1625, 0]
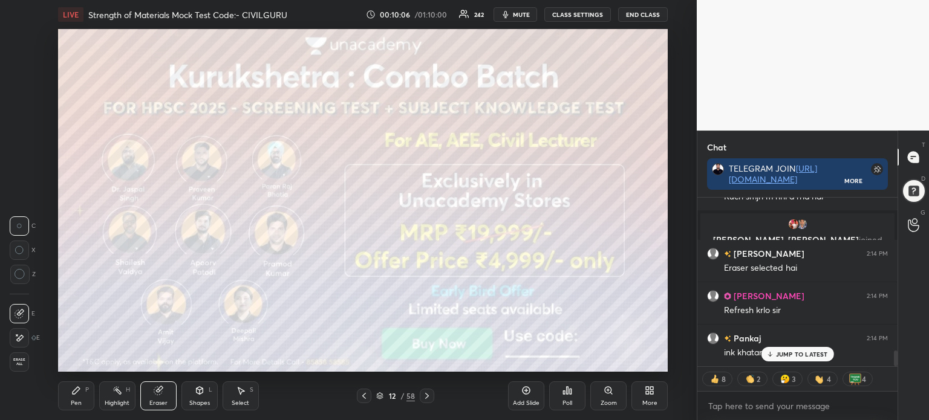
click at [426, 399] on icon at bounding box center [427, 396] width 10 height 10
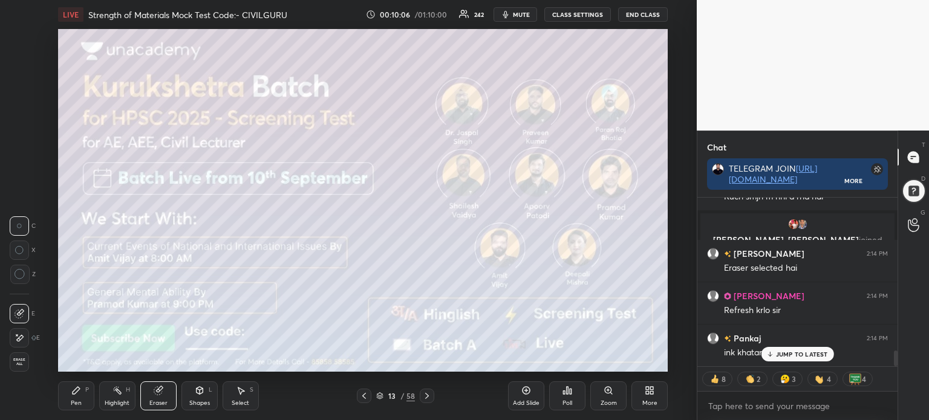
click at [426, 401] on div at bounding box center [427, 396] width 15 height 15
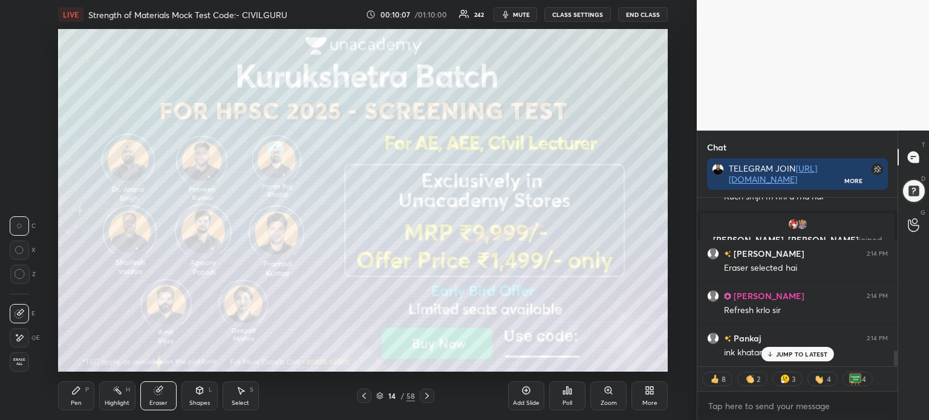
click at [427, 401] on icon at bounding box center [427, 396] width 10 height 10
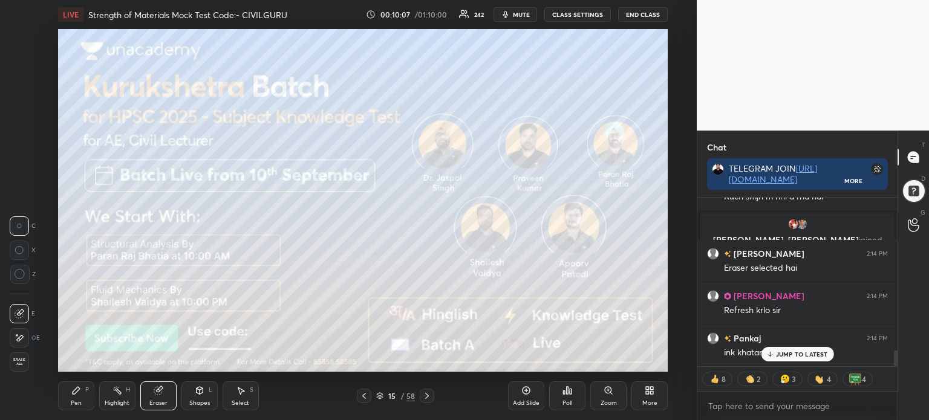
click at [430, 401] on icon at bounding box center [427, 396] width 10 height 10
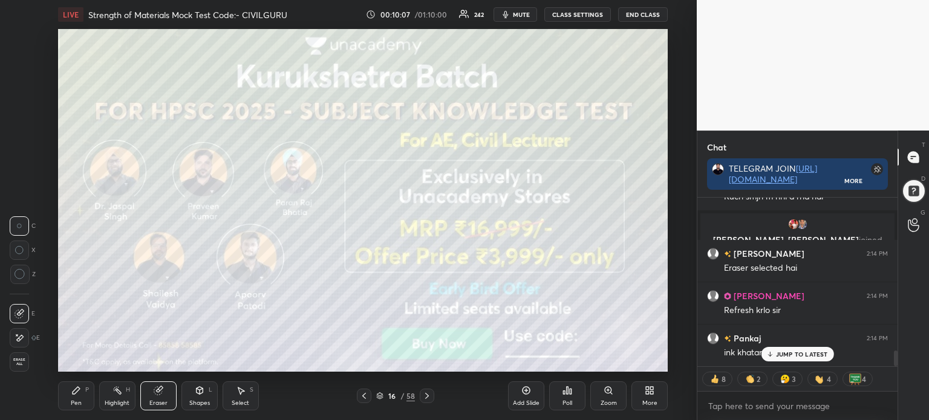
click at [430, 401] on icon at bounding box center [427, 396] width 10 height 10
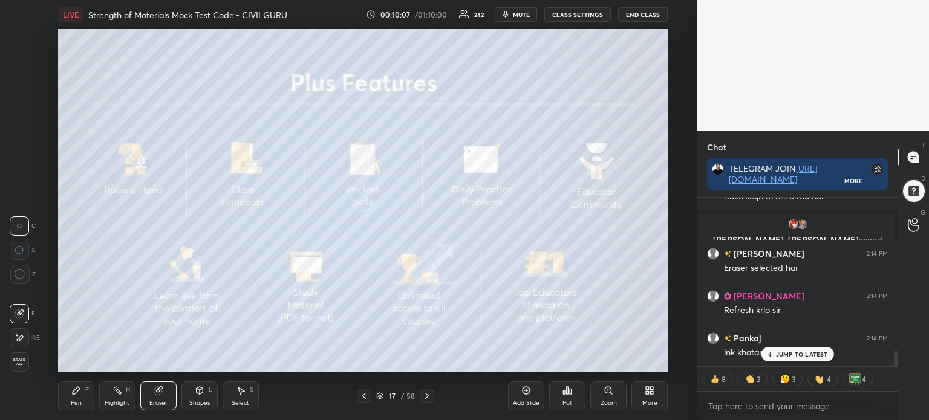
click at [430, 400] on icon at bounding box center [427, 396] width 10 height 10
click at [430, 401] on div at bounding box center [427, 396] width 15 height 15
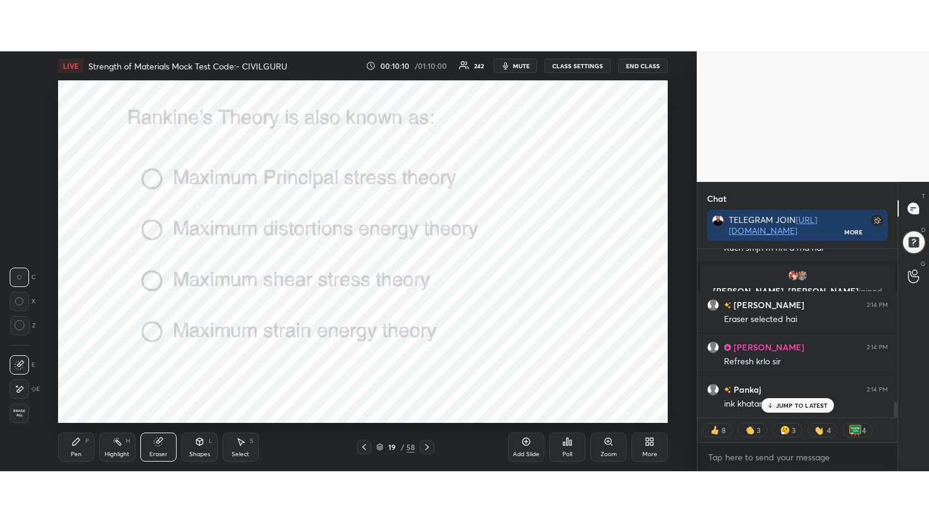
scroll to position [1668, 0]
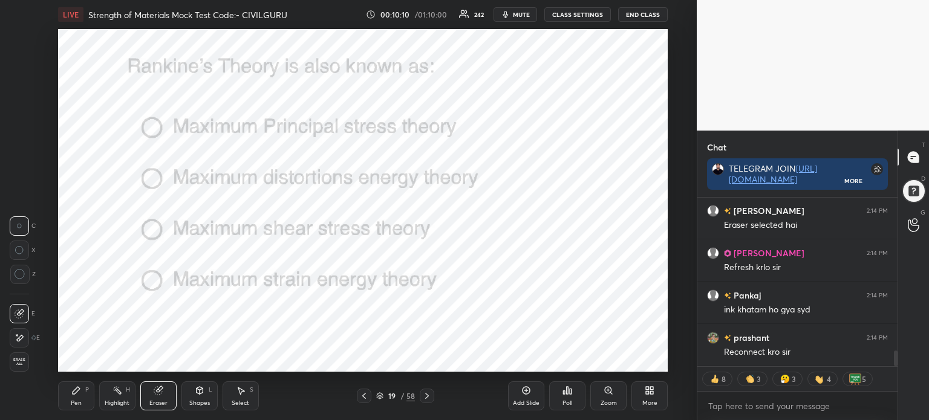
click at [649, 394] on icon at bounding box center [649, 391] width 10 height 10
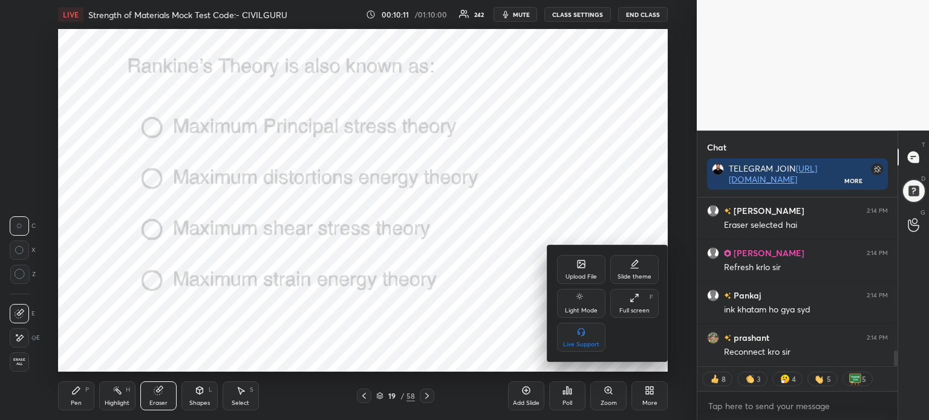
click at [639, 304] on div "Full screen F" at bounding box center [634, 303] width 48 height 29
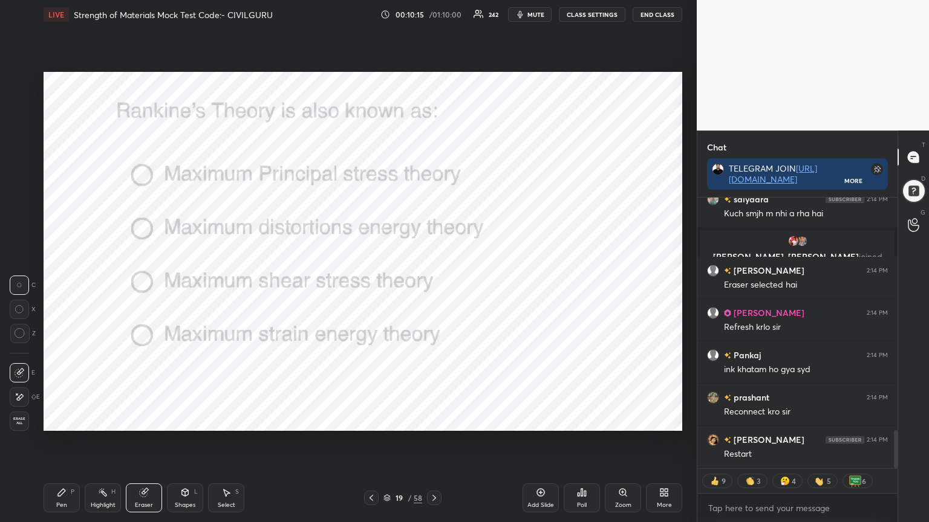
scroll to position [0, 0]
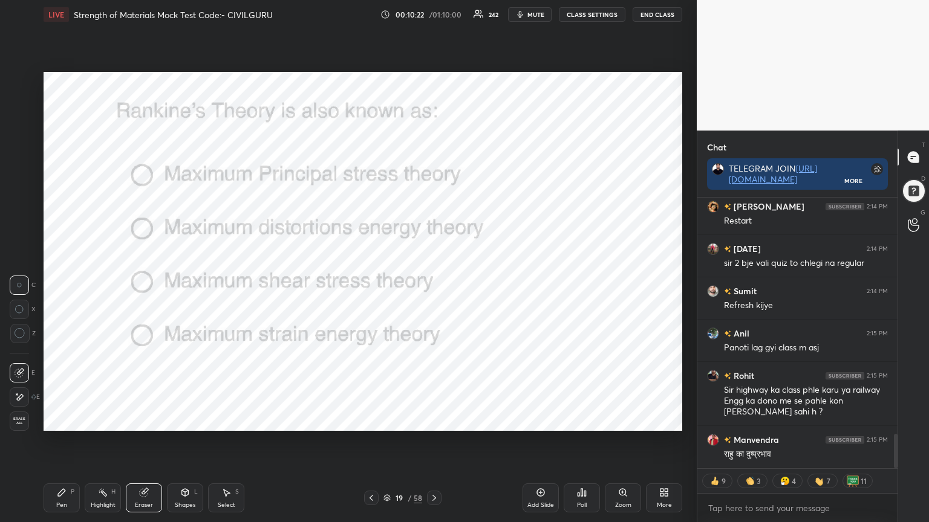
click at [60, 420] on div "Pen P" at bounding box center [62, 498] width 36 height 29
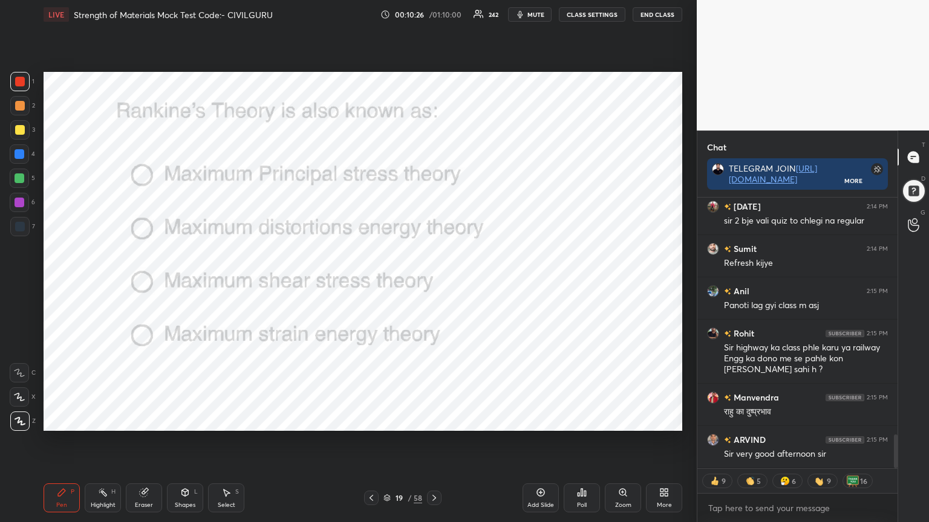
click at [387, 420] on icon at bounding box center [386, 498] width 7 height 7
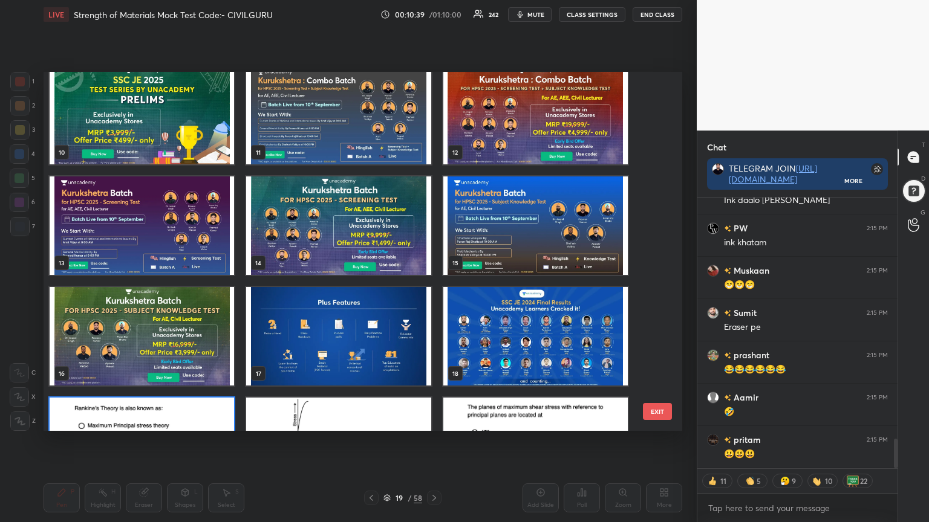
click at [179, 109] on img "grid" at bounding box center [142, 115] width 184 height 99
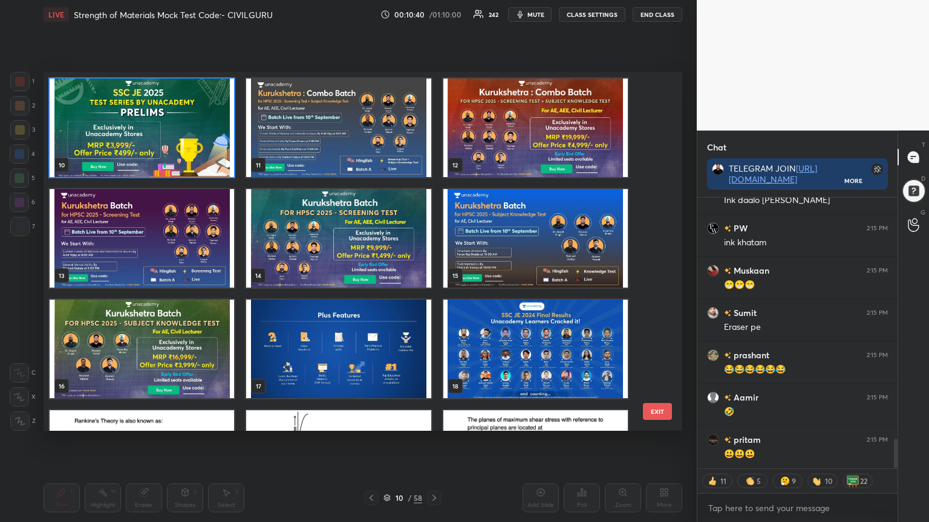
click at [180, 109] on img "grid" at bounding box center [142, 128] width 184 height 99
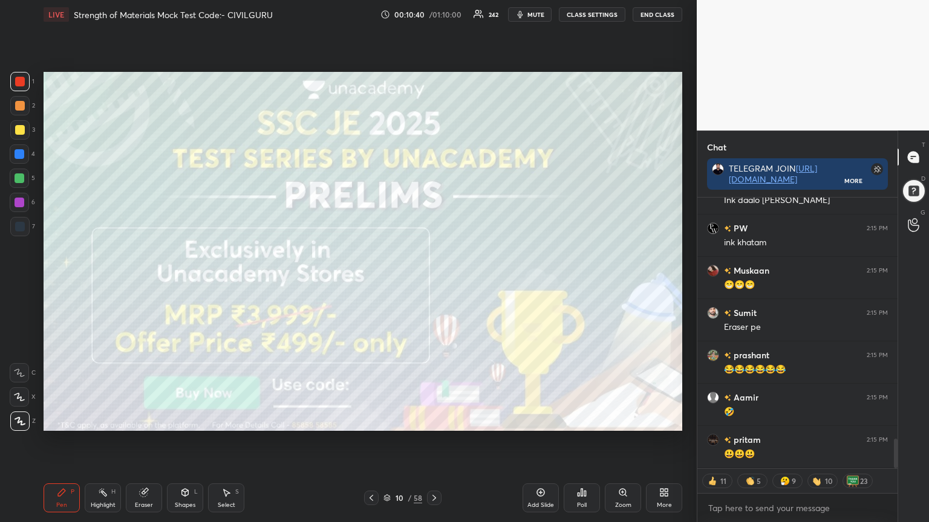
click at [182, 108] on img "grid" at bounding box center [142, 128] width 184 height 99
click at [371, 420] on icon at bounding box center [371, 498] width 10 height 10
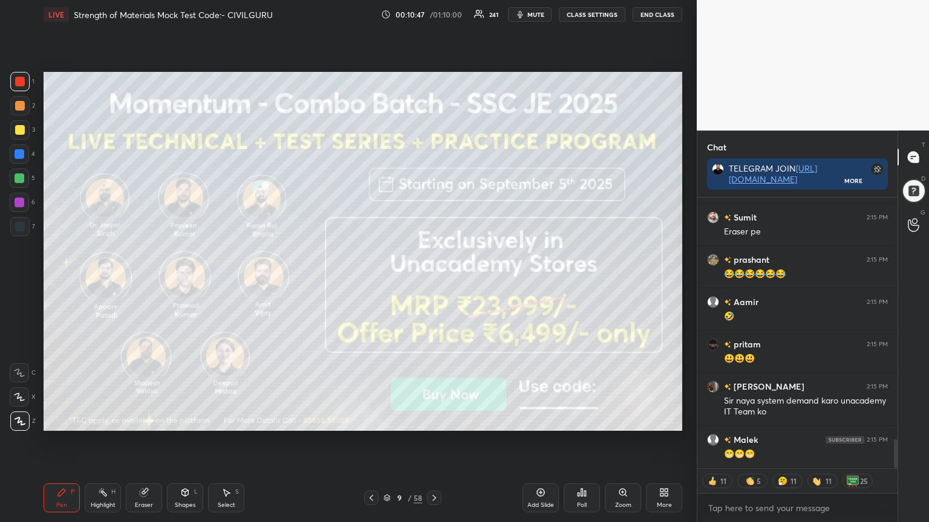
click at [433, 420] on icon at bounding box center [434, 498] width 10 height 10
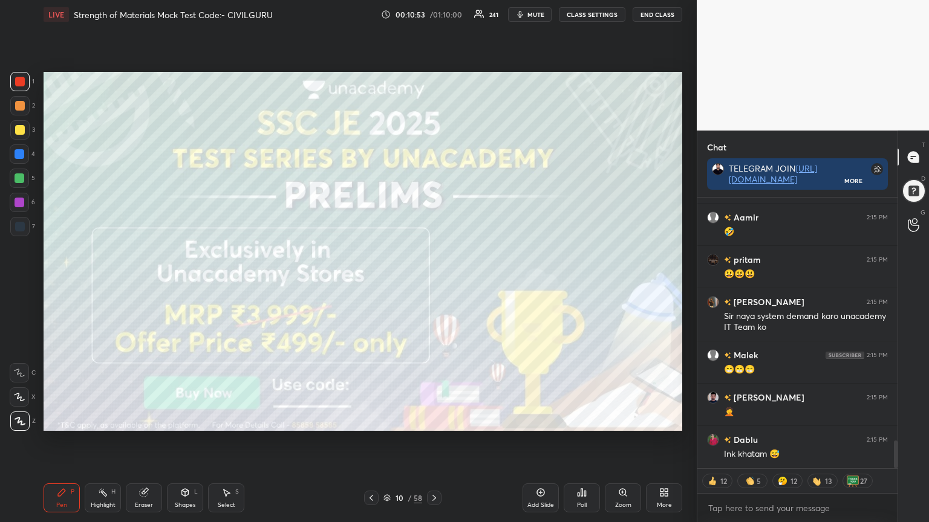
click at [433, 420] on icon at bounding box center [434, 498] width 4 height 6
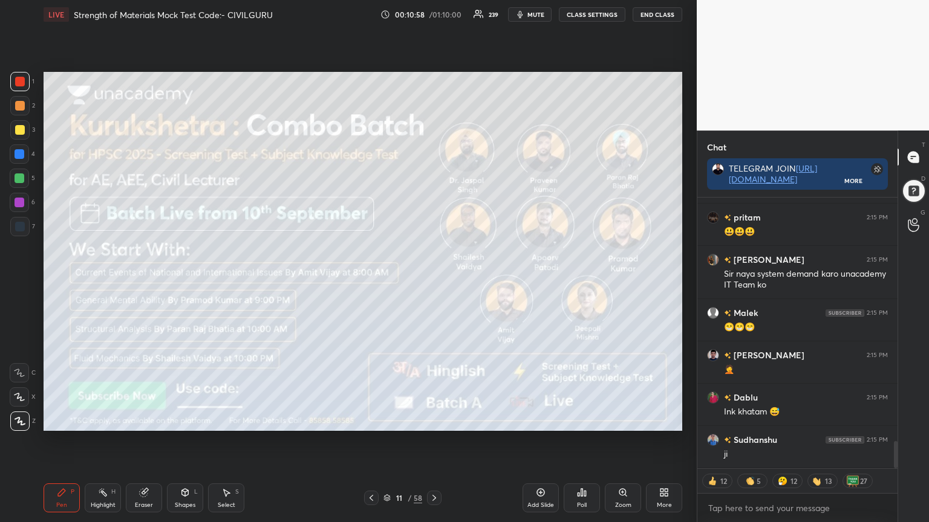
click at [434, 420] on icon at bounding box center [434, 498] width 10 height 10
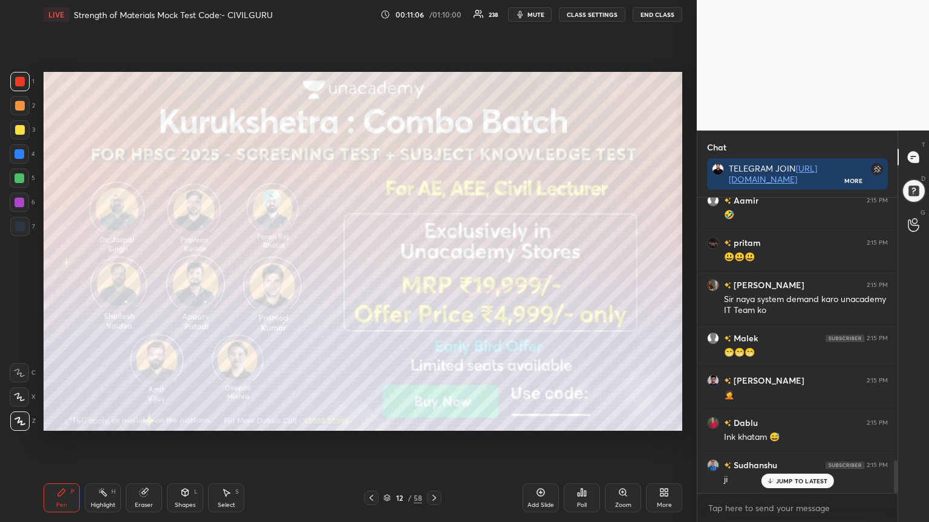
click at [431, 420] on icon at bounding box center [434, 498] width 10 height 10
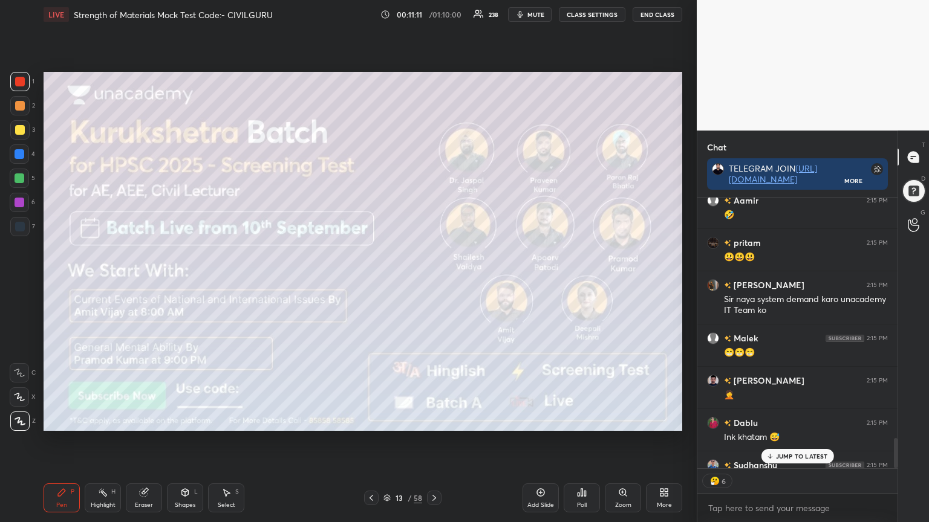
click at [819, 420] on p "JUMP TO LATEST" at bounding box center [802, 456] width 52 height 7
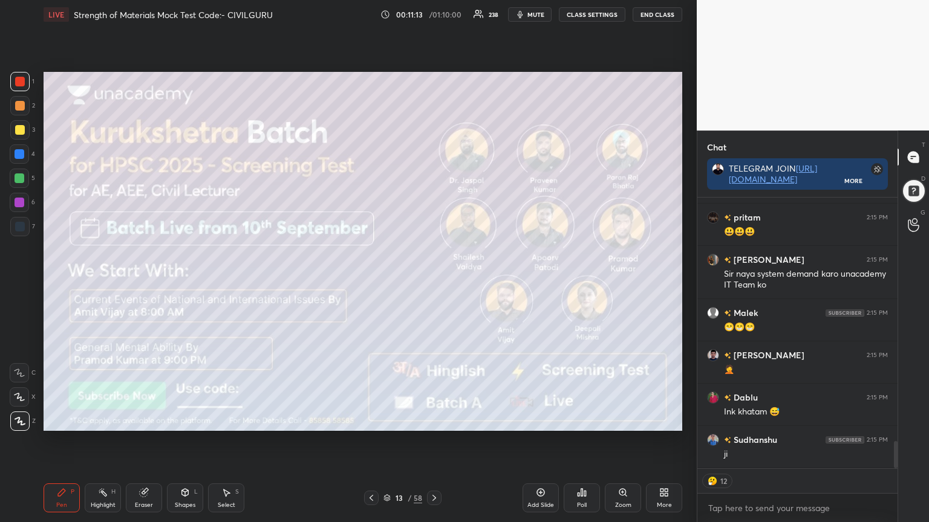
scroll to position [2445, 0]
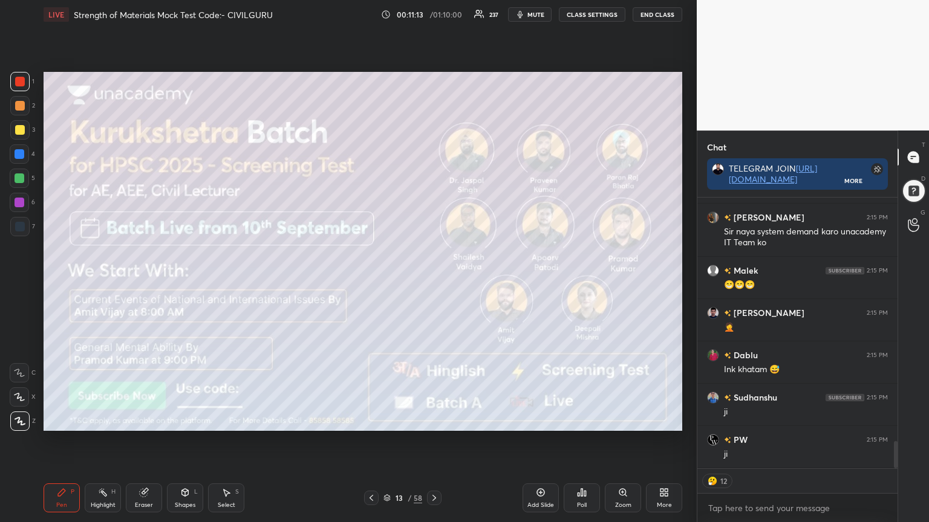
click at [433, 420] on icon at bounding box center [434, 498] width 4 height 6
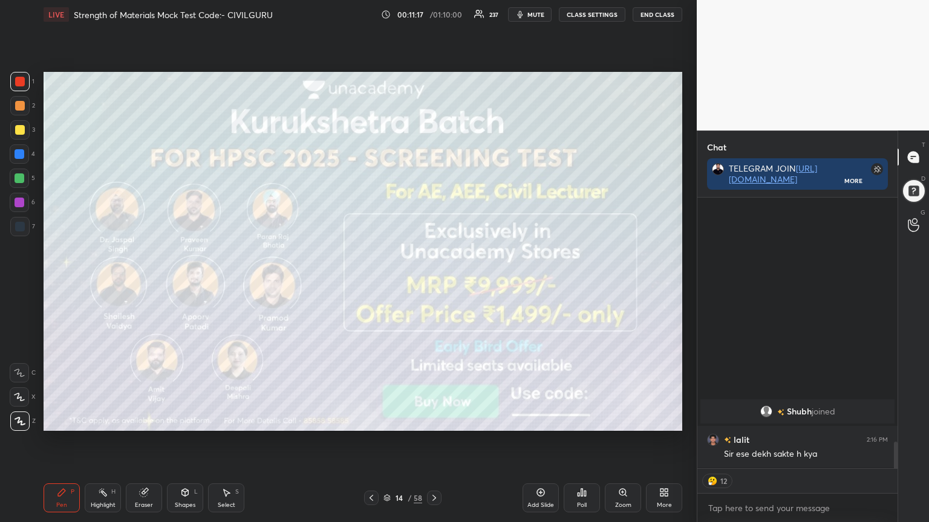
scroll to position [2257, 0]
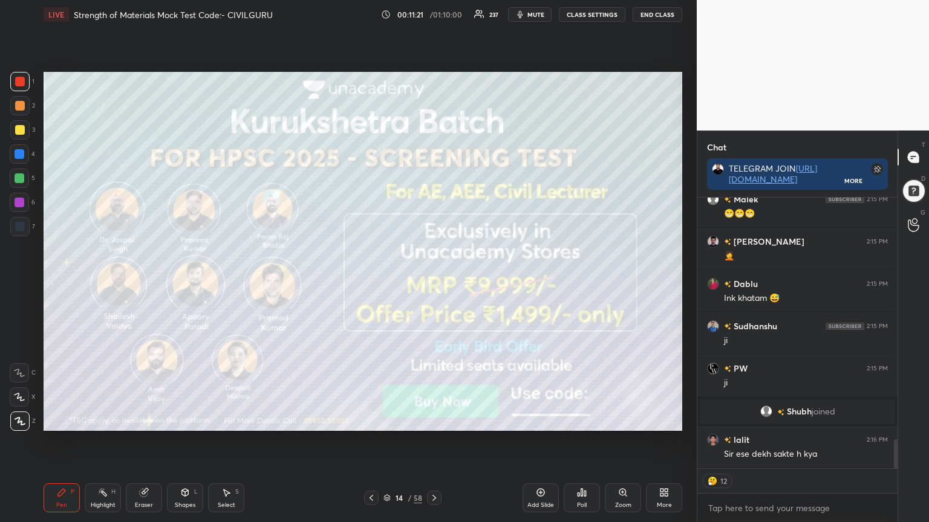
click at [435, 420] on icon at bounding box center [434, 498] width 10 height 10
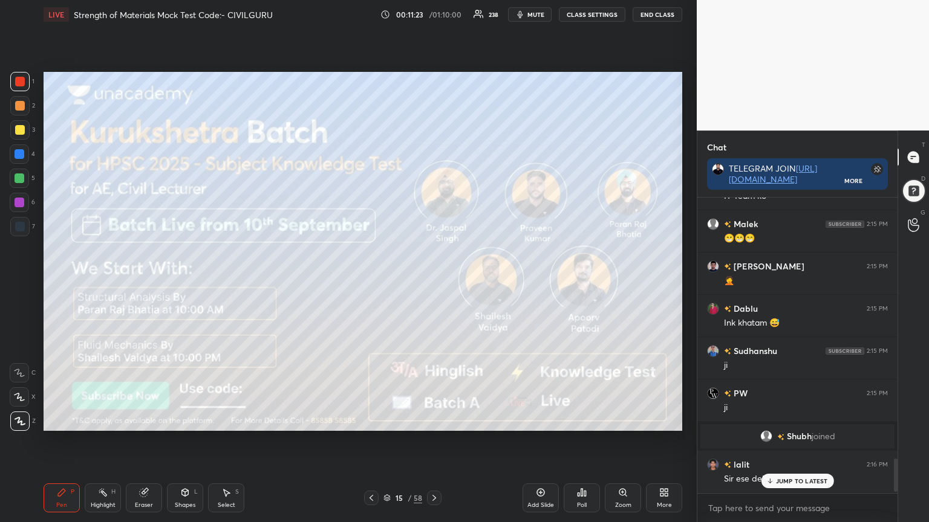
scroll to position [2232, 0]
click at [431, 420] on icon at bounding box center [434, 498] width 10 height 10
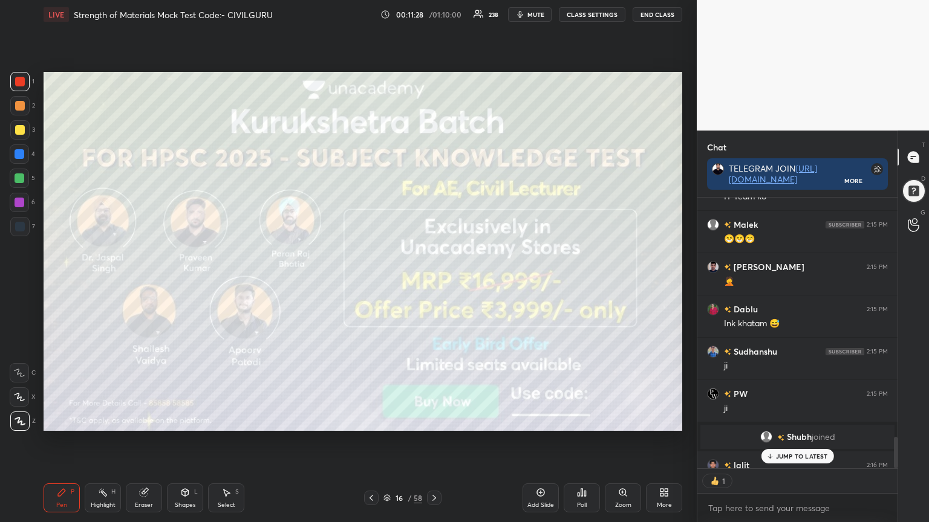
click at [809, 420] on p "JUMP TO LATEST" at bounding box center [802, 456] width 52 height 7
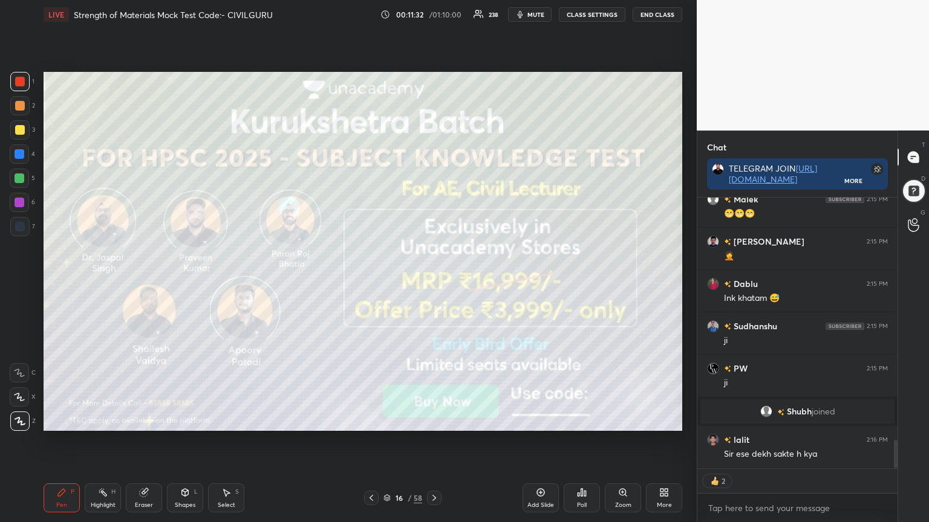
scroll to position [2300, 0]
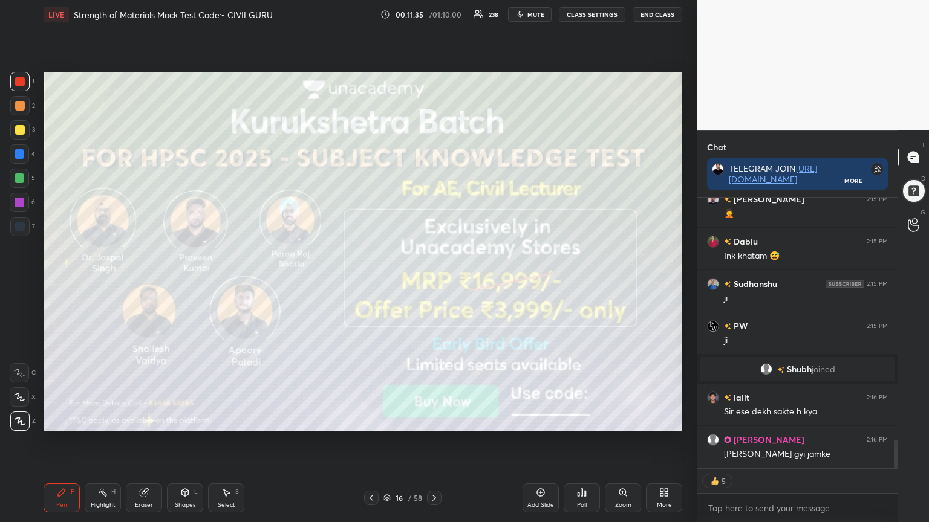
click at [433, 420] on icon at bounding box center [434, 498] width 10 height 10
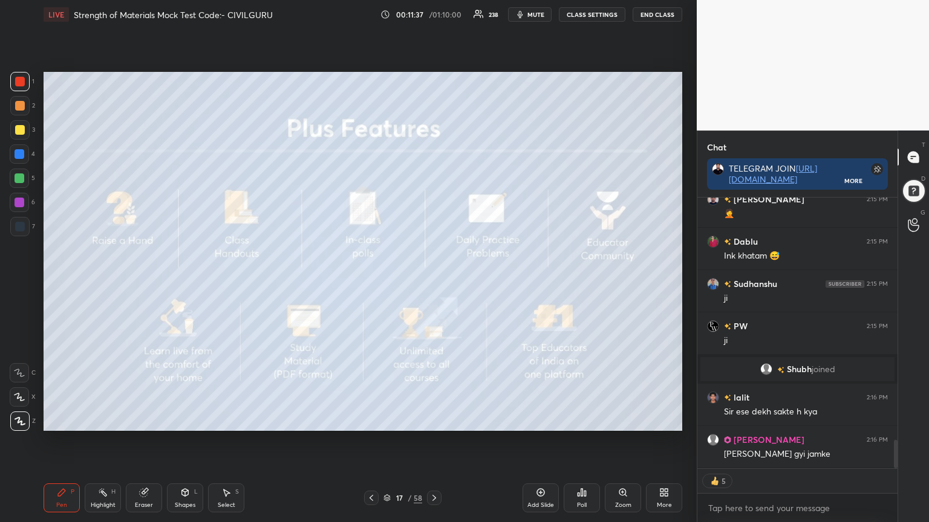
scroll to position [2329, 0]
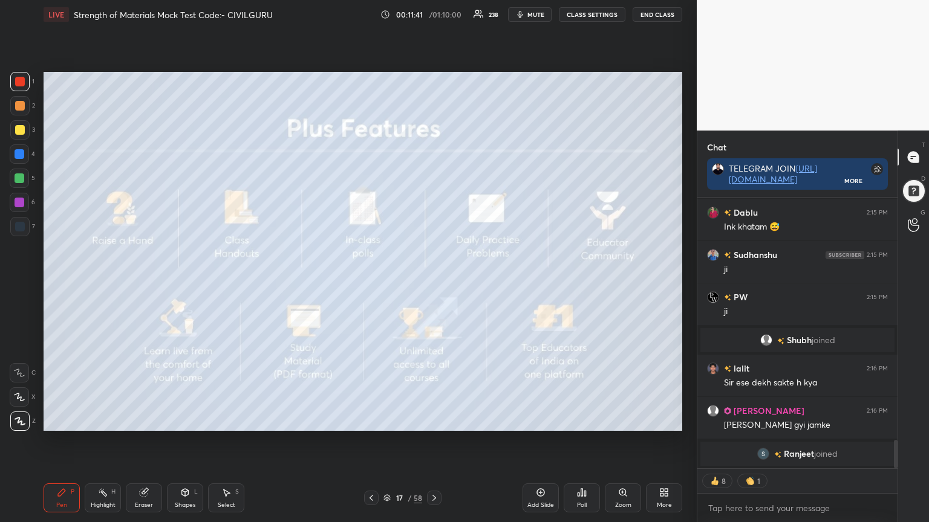
click at [433, 420] on icon at bounding box center [434, 498] width 4 height 6
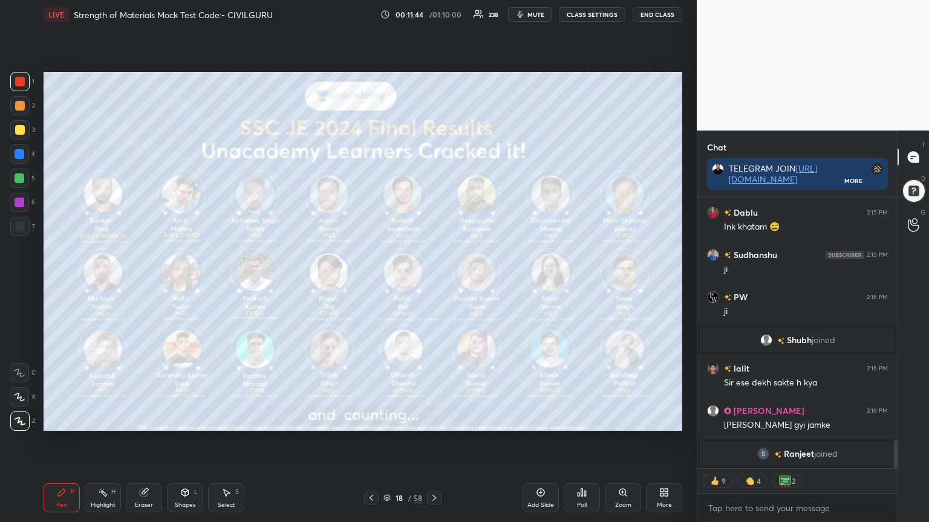
click at [434, 420] on icon at bounding box center [434, 498] width 10 height 10
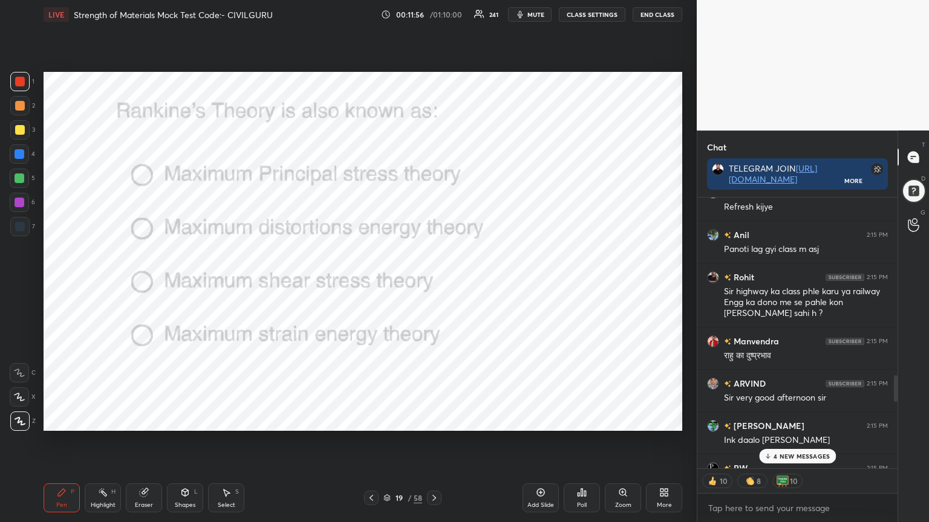
scroll to position [1815, 0]
click at [791, 420] on p "4 NEW MESSAGES" at bounding box center [801, 456] width 56 height 7
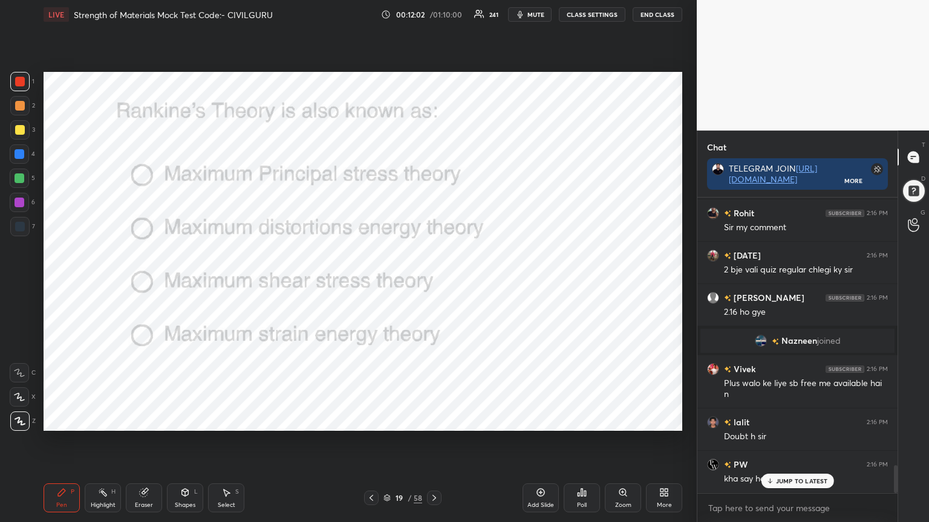
scroll to position [2815, 0]
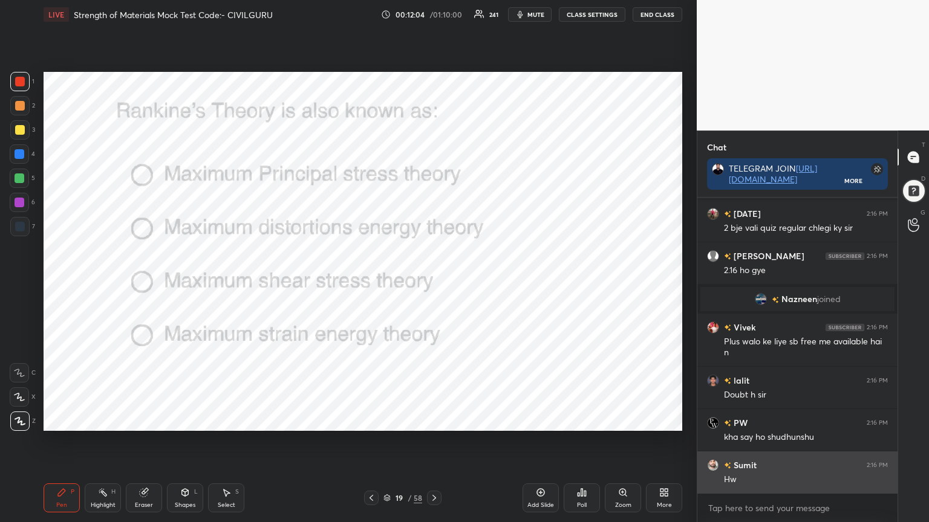
click at [789, 420] on div "Rohit 2:16 PM Sir my comment [DATE] 2:16 PM 2 bje vali quiz regular chlegi ky s…" at bounding box center [797, 346] width 200 height 296
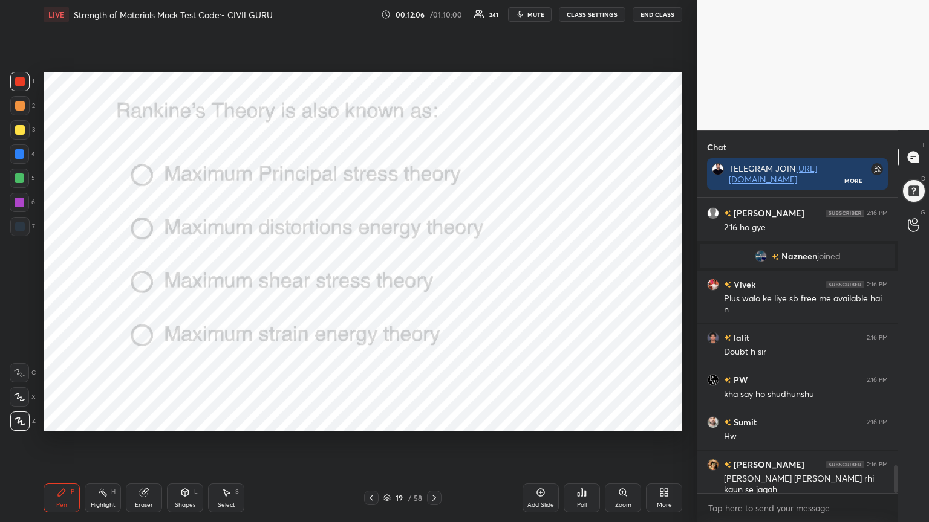
click at [435, 420] on icon at bounding box center [434, 498] width 4 height 6
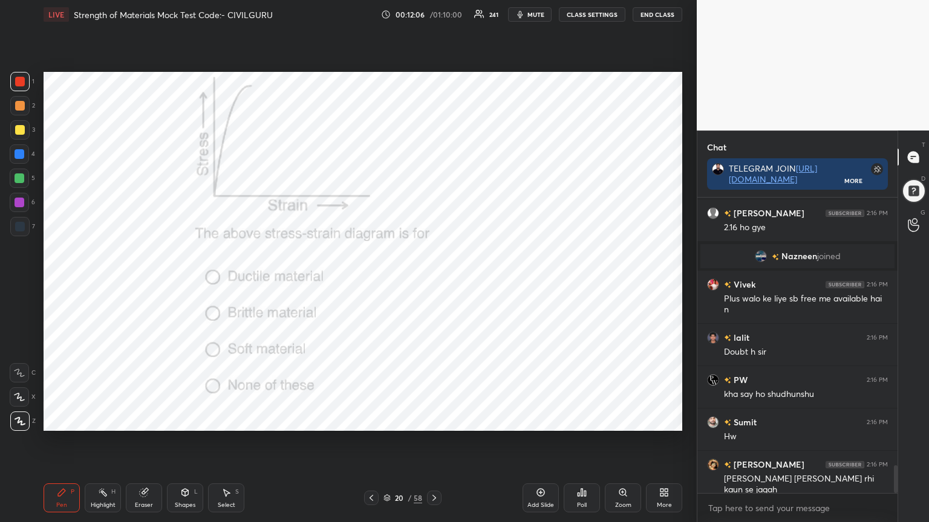
scroll to position [2899, 0]
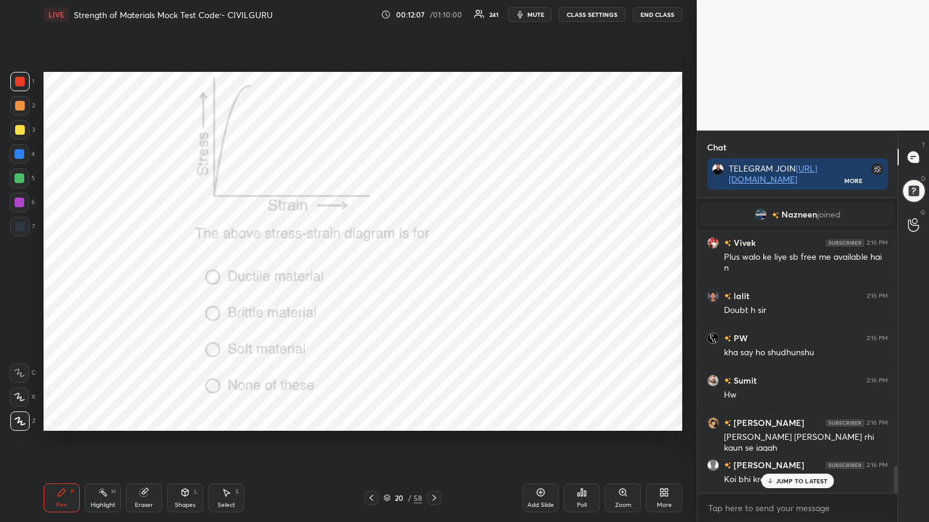
click at [445, 420] on div "20 / 58" at bounding box center [402, 498] width 239 height 15
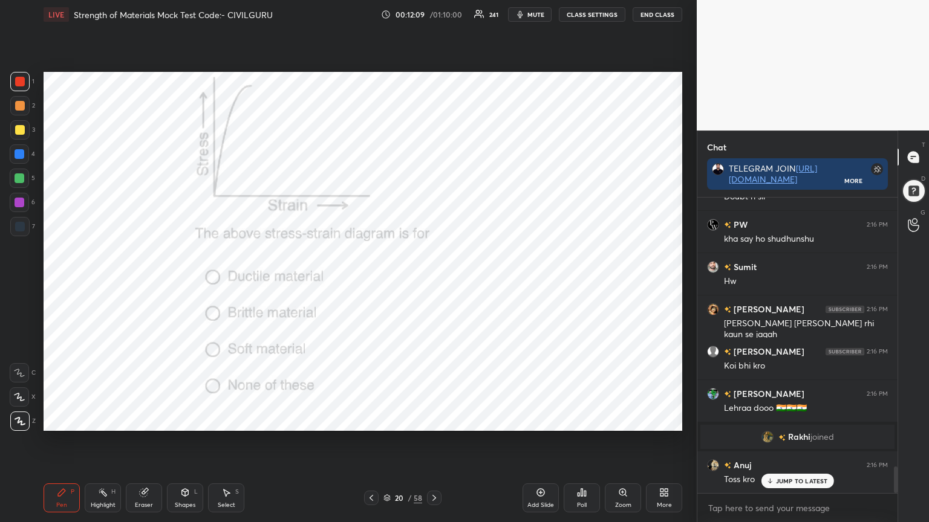
scroll to position [3056, 0]
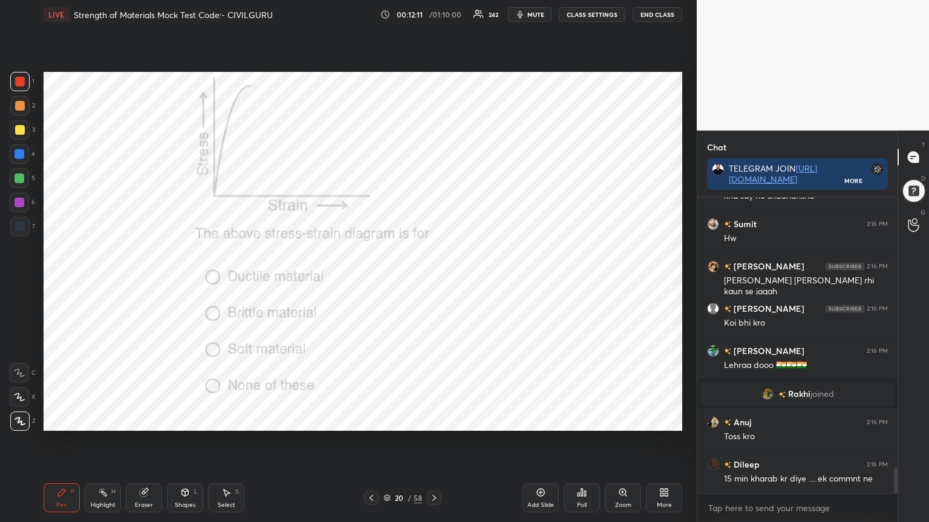
click at [435, 420] on icon at bounding box center [434, 498] width 10 height 10
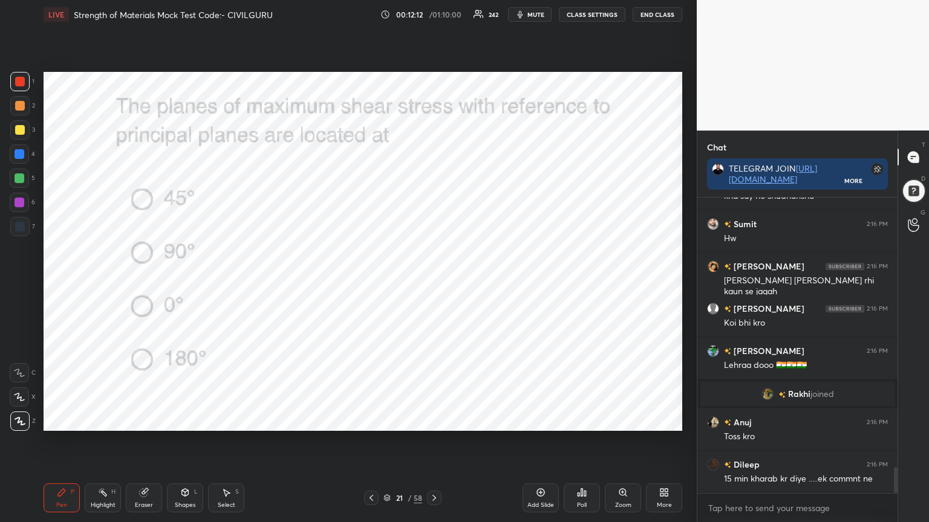
click at [582, 420] on icon at bounding box center [582, 492] width 2 height 7
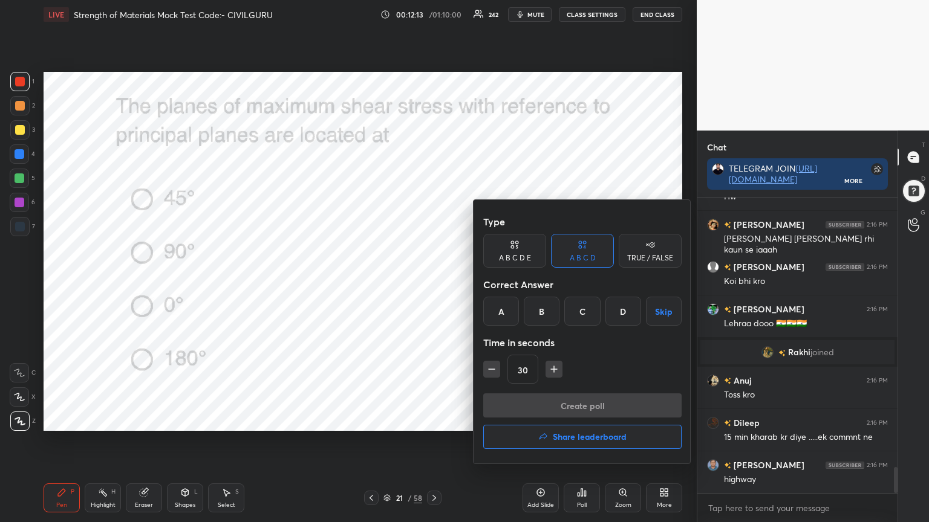
click at [498, 310] on div "A" at bounding box center [501, 311] width 36 height 29
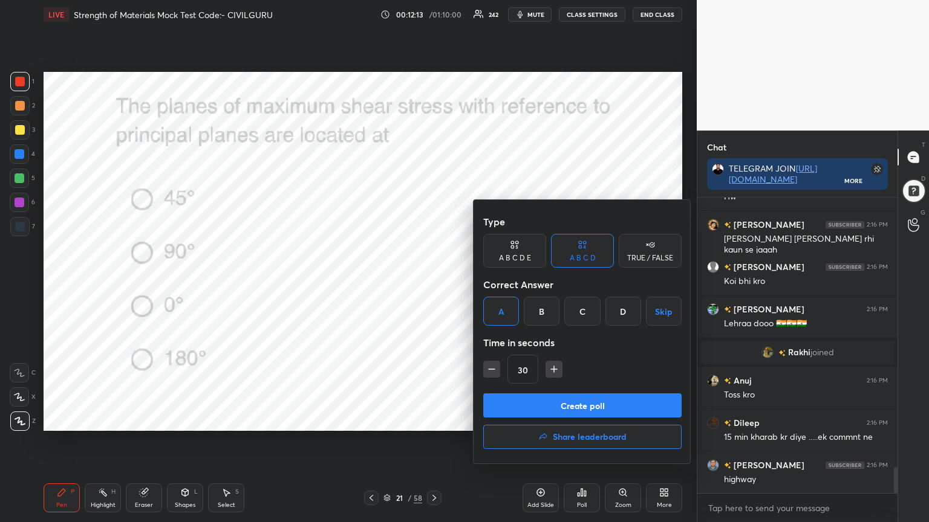
click at [514, 398] on button "Create poll" at bounding box center [582, 406] width 198 height 24
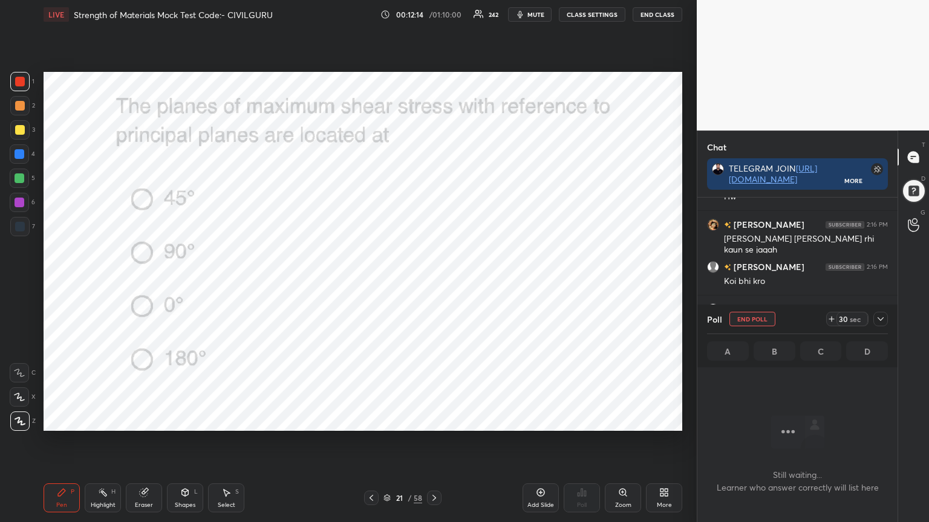
scroll to position [160, 196]
click at [880, 319] on icon at bounding box center [880, 319] width 6 height 4
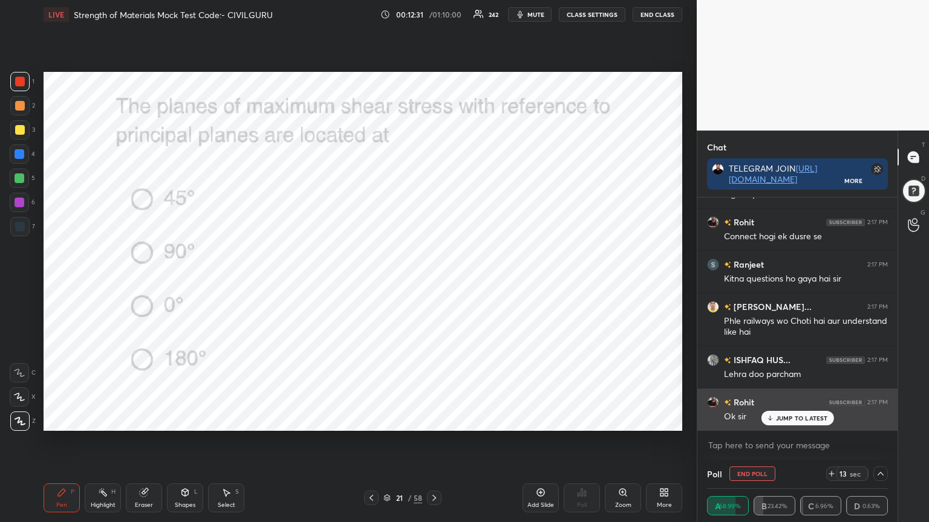
click at [796, 417] on p "JUMP TO LATEST" at bounding box center [802, 418] width 52 height 7
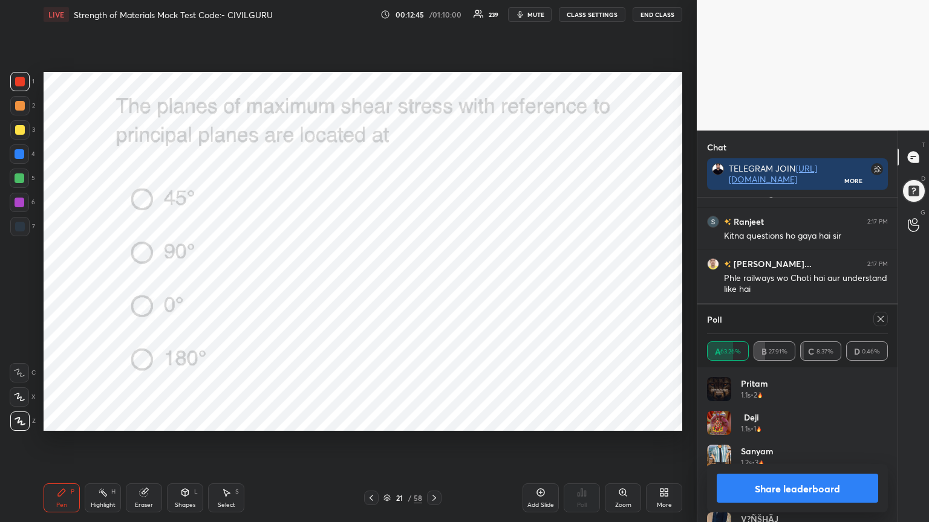
click at [877, 323] on icon at bounding box center [880, 319] width 10 height 10
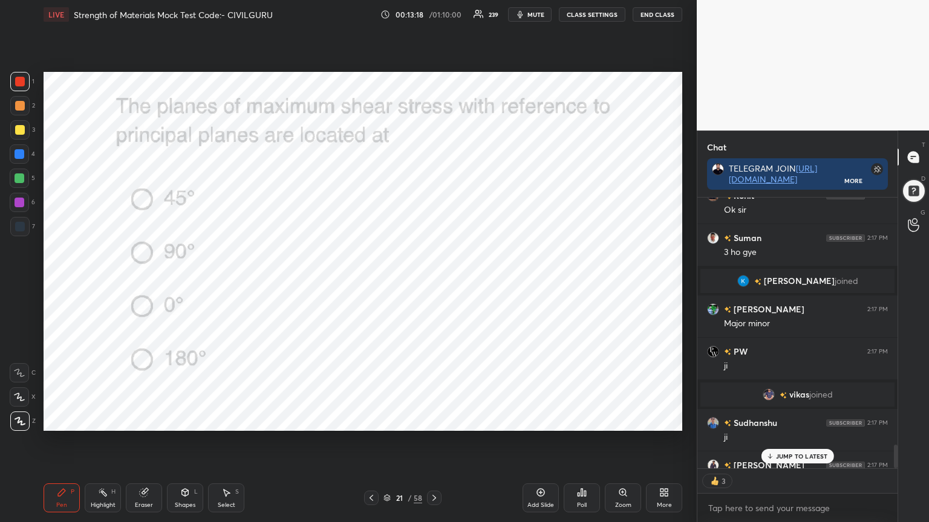
click at [437, 420] on icon at bounding box center [434, 498] width 10 height 10
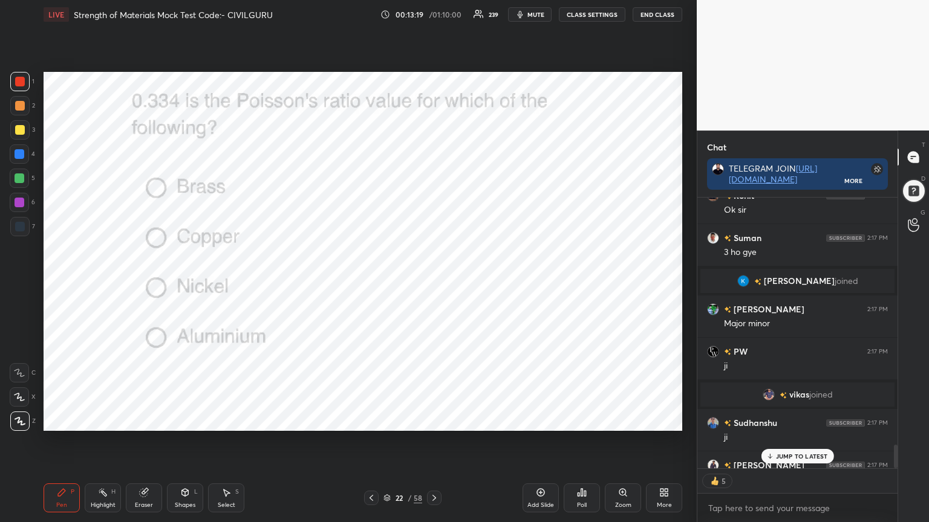
click at [592, 420] on div "Poll" at bounding box center [581, 498] width 36 height 29
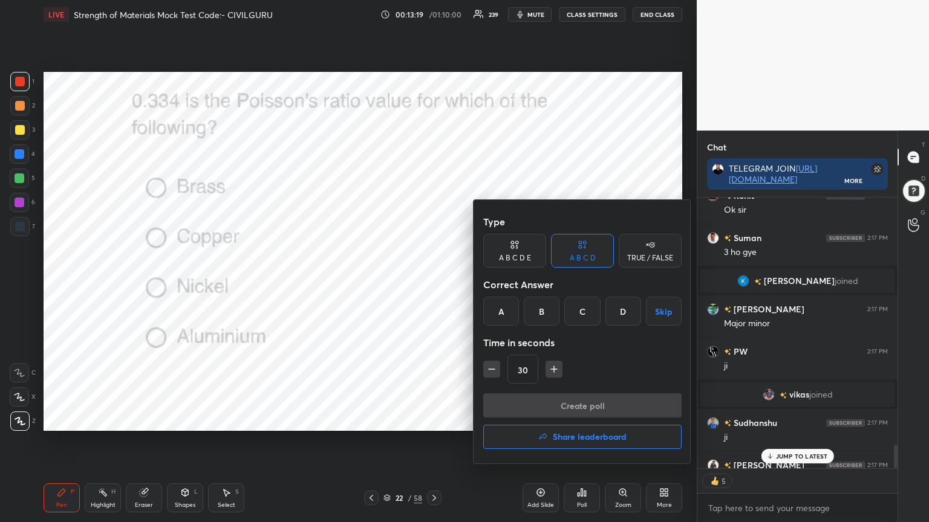
click at [619, 309] on div "D" at bounding box center [623, 311] width 36 height 29
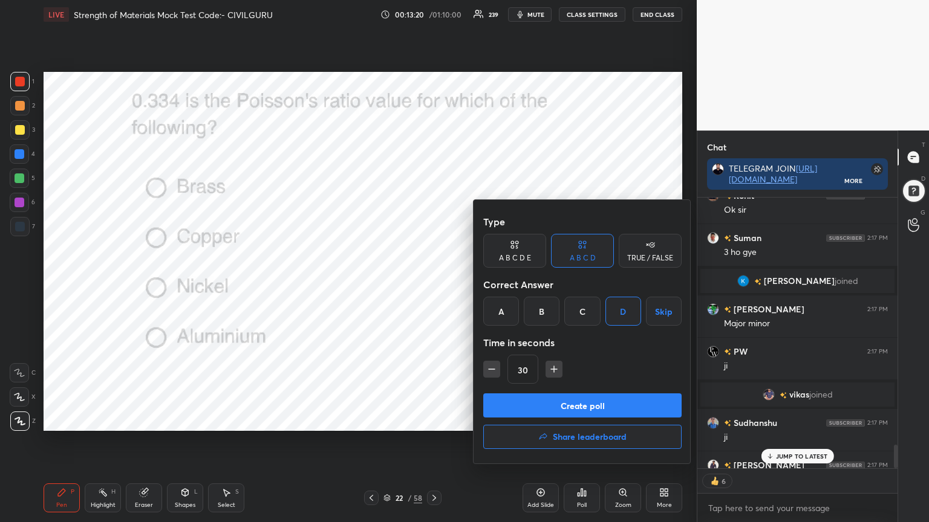
click at [525, 406] on button "Create poll" at bounding box center [582, 406] width 198 height 24
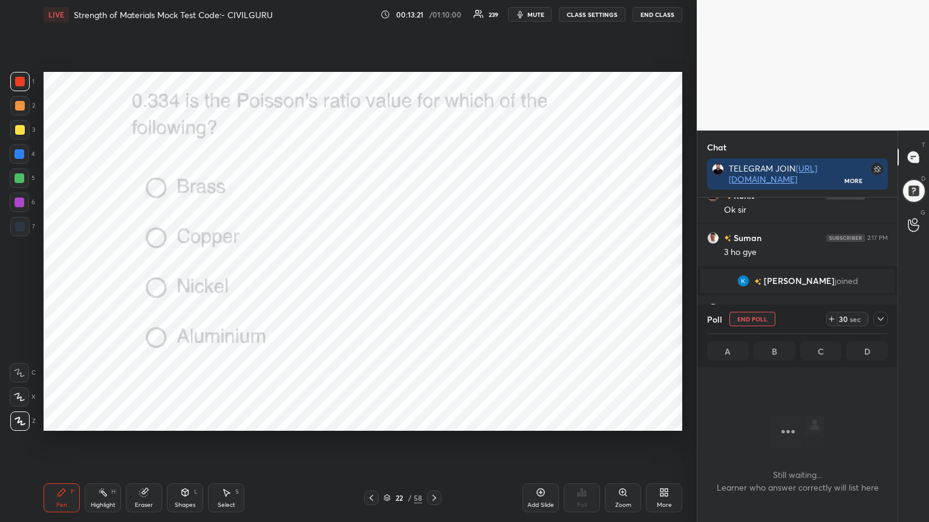
click at [880, 317] on icon at bounding box center [880, 319] width 10 height 10
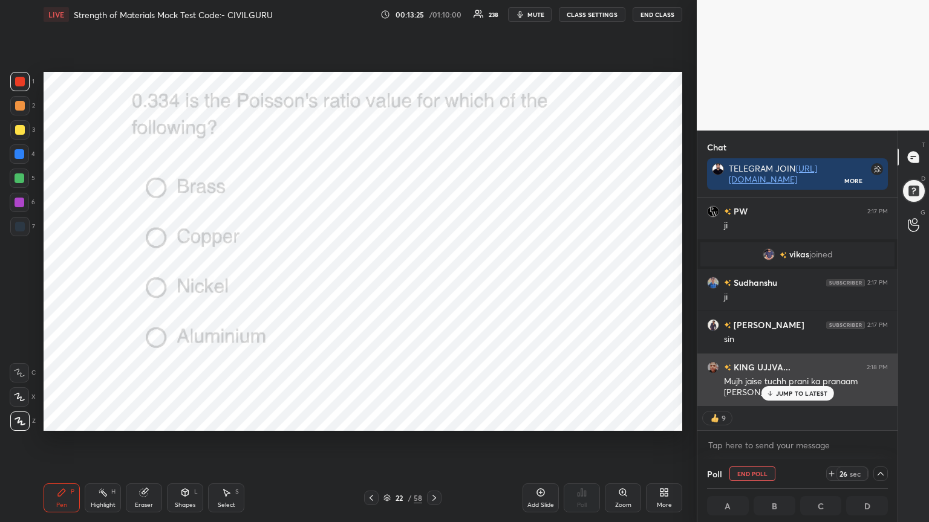
click at [804, 392] on p "JUMP TO LATEST" at bounding box center [802, 393] width 52 height 7
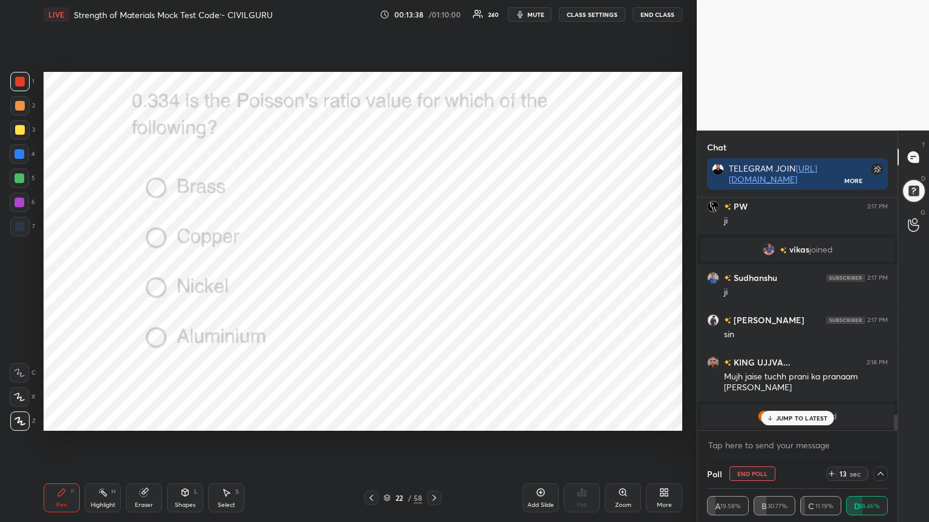
click at [780, 415] on p "JUMP TO LATEST" at bounding box center [802, 418] width 52 height 7
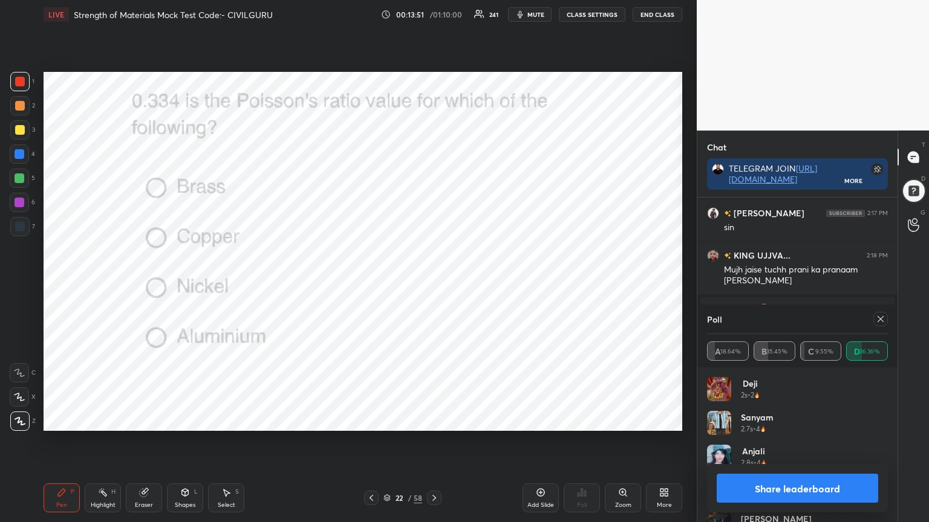
click at [882, 320] on icon at bounding box center [880, 319] width 10 height 10
type textarea "x"
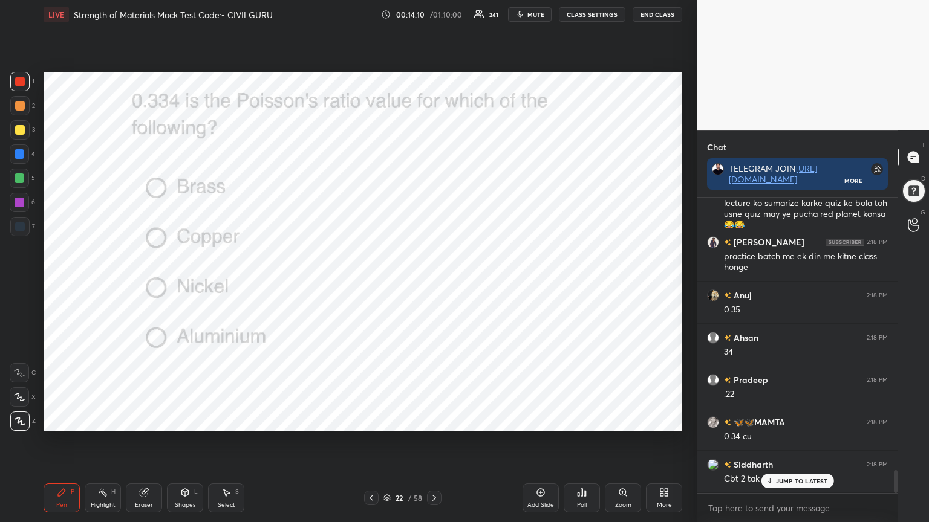
click at [438, 420] on icon at bounding box center [434, 498] width 10 height 10
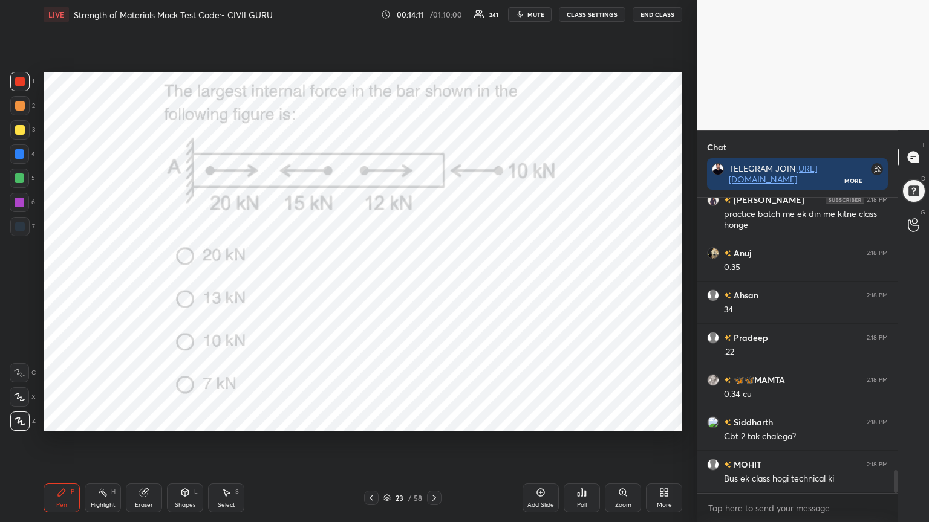
click at [578, 420] on icon at bounding box center [578, 494] width 2 height 3
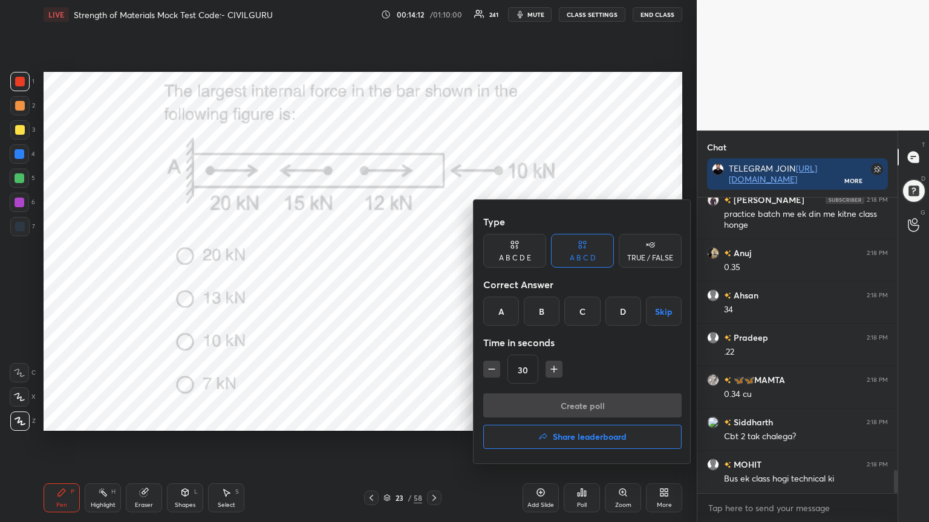
click at [539, 313] on div "B" at bounding box center [542, 311] width 36 height 29
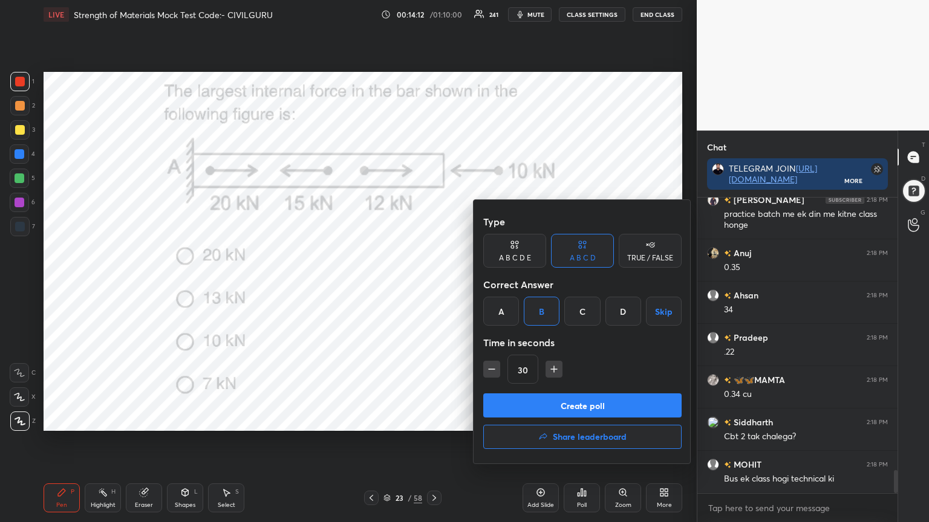
click at [551, 371] on icon "button" at bounding box center [554, 369] width 12 height 12
type input "45"
click at [551, 407] on button "Create poll" at bounding box center [582, 406] width 198 height 24
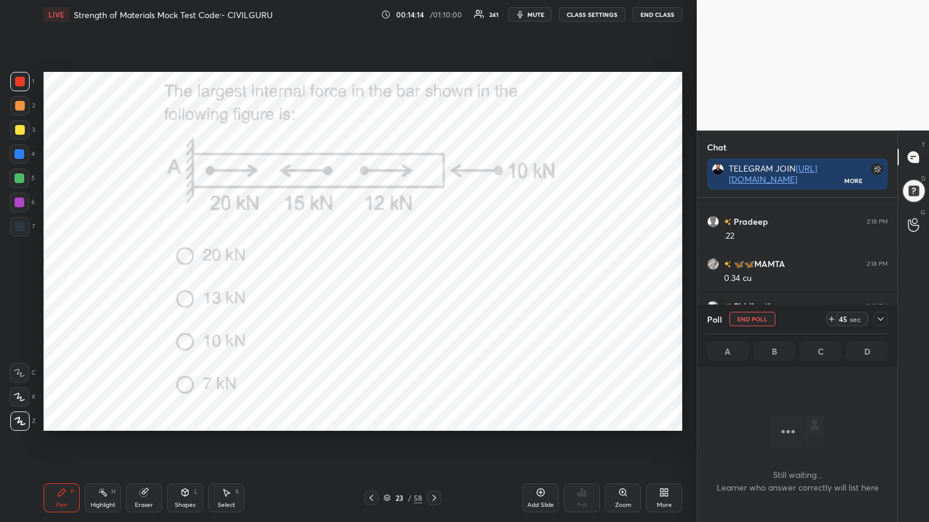
click at [881, 318] on icon at bounding box center [880, 319] width 10 height 10
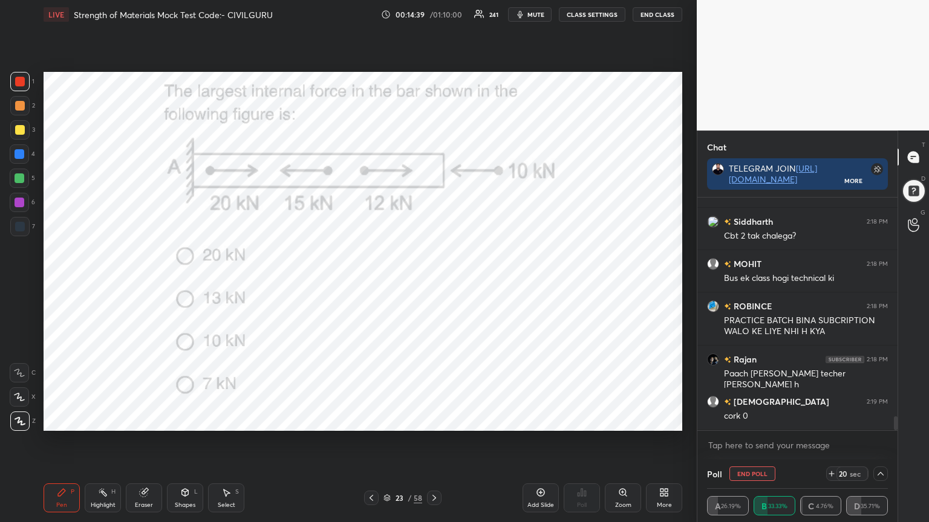
click at [830, 420] on icon at bounding box center [831, 474] width 10 height 10
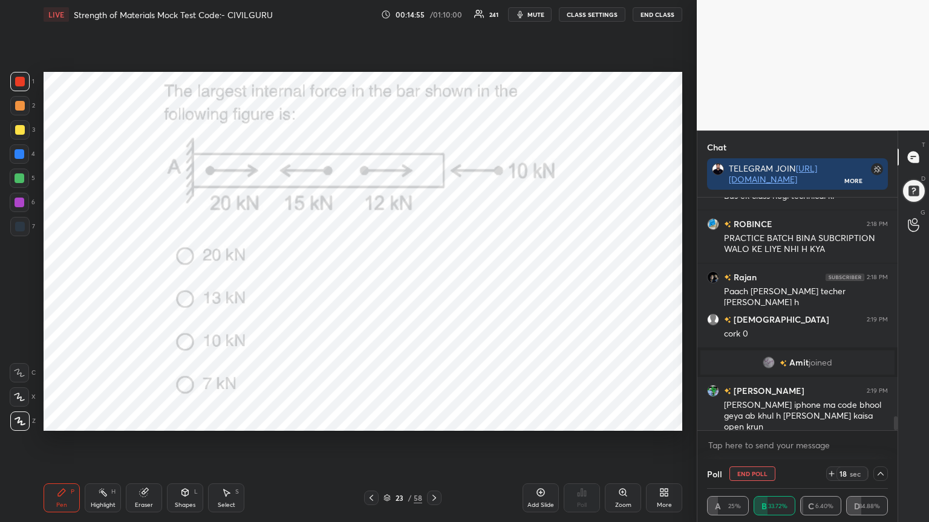
scroll to position [3709, 0]
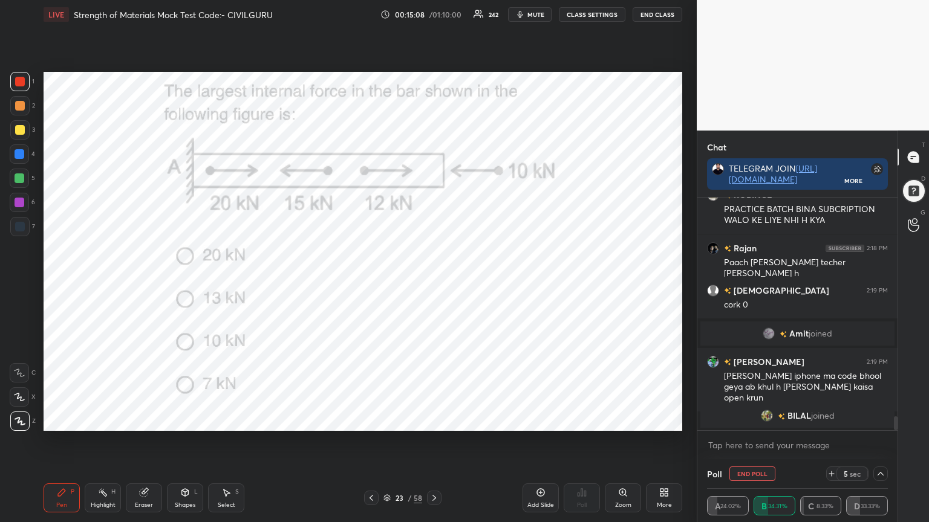
click at [880, 420] on icon at bounding box center [880, 474] width 10 height 10
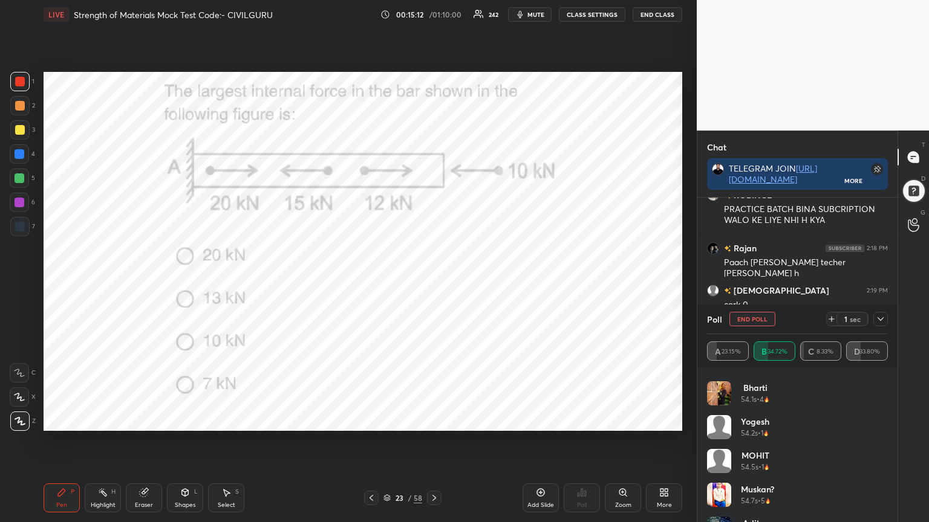
scroll to position [2496, 0]
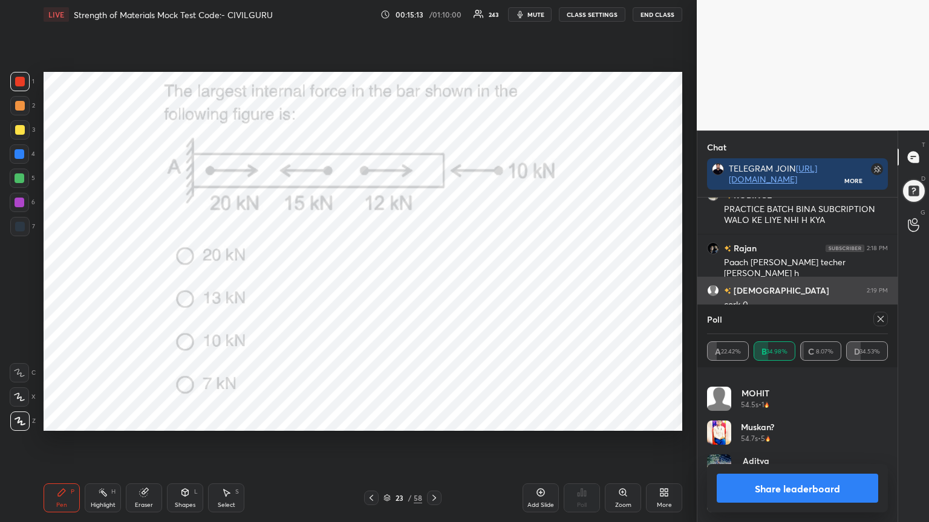
click at [881, 320] on icon at bounding box center [880, 319] width 10 height 10
type textarea "x"
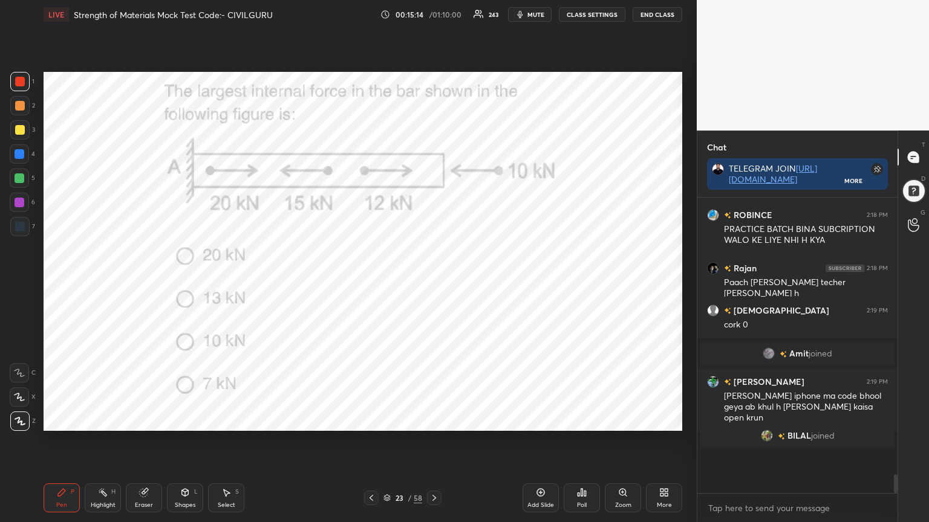
scroll to position [148, 196]
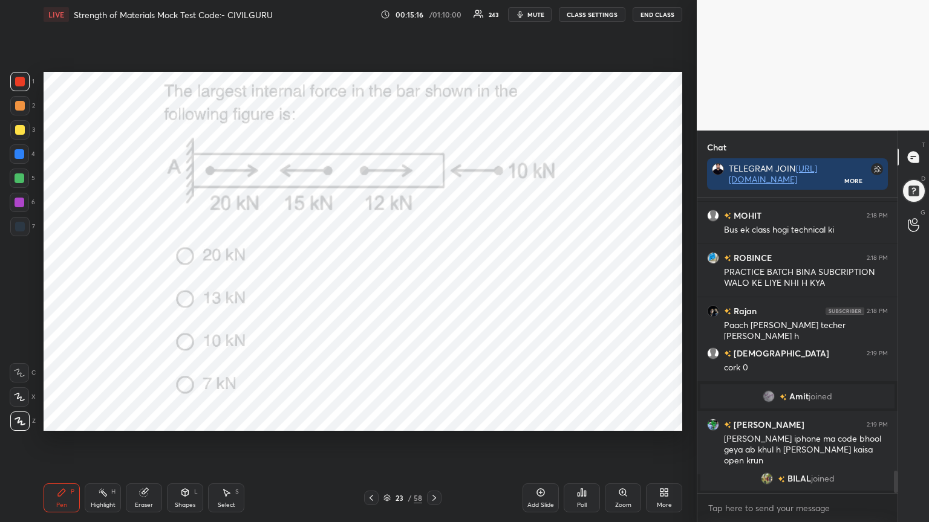
click at [190, 420] on div "Shapes" at bounding box center [185, 505] width 21 height 6
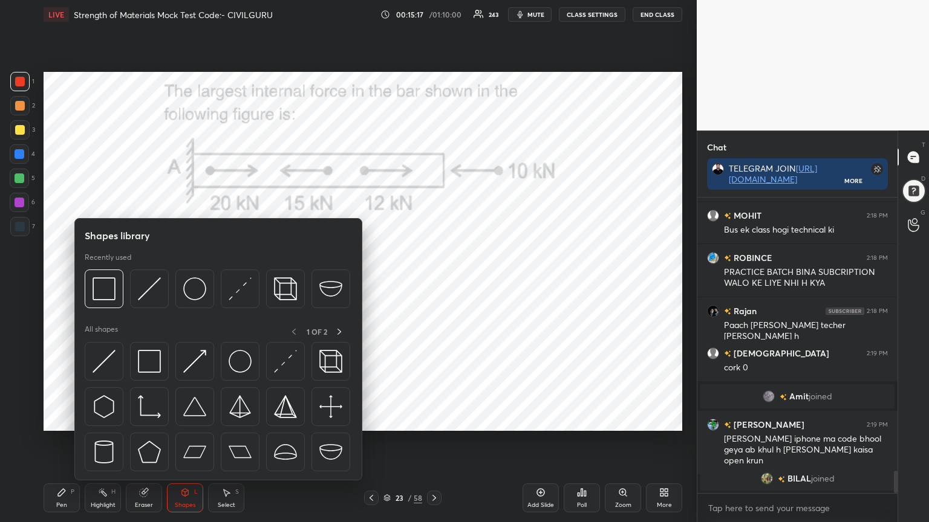
scroll to position [3660, 0]
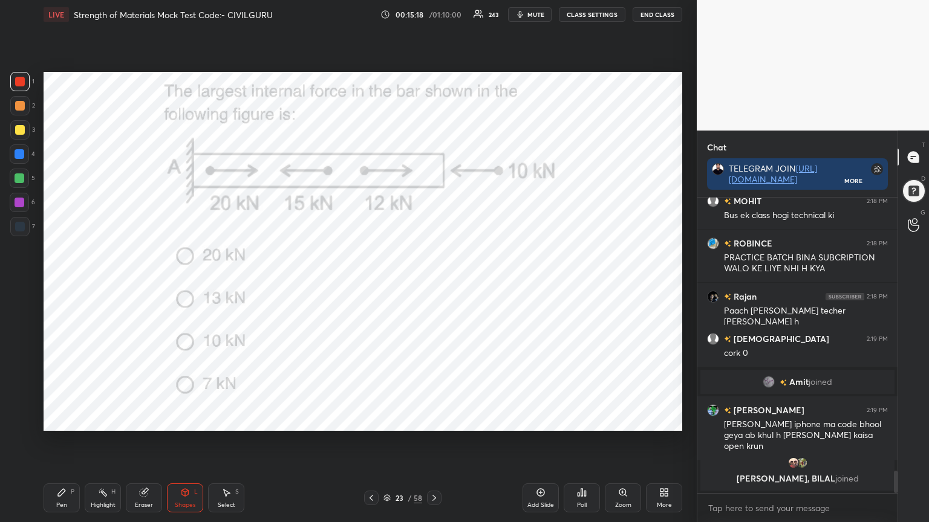
click at [68, 420] on div "Pen P" at bounding box center [62, 498] width 36 height 29
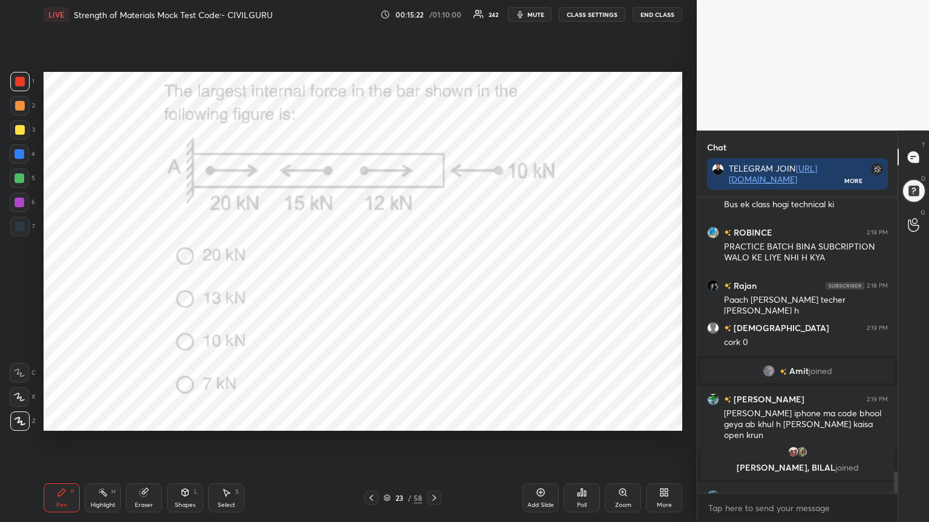
scroll to position [3692, 0]
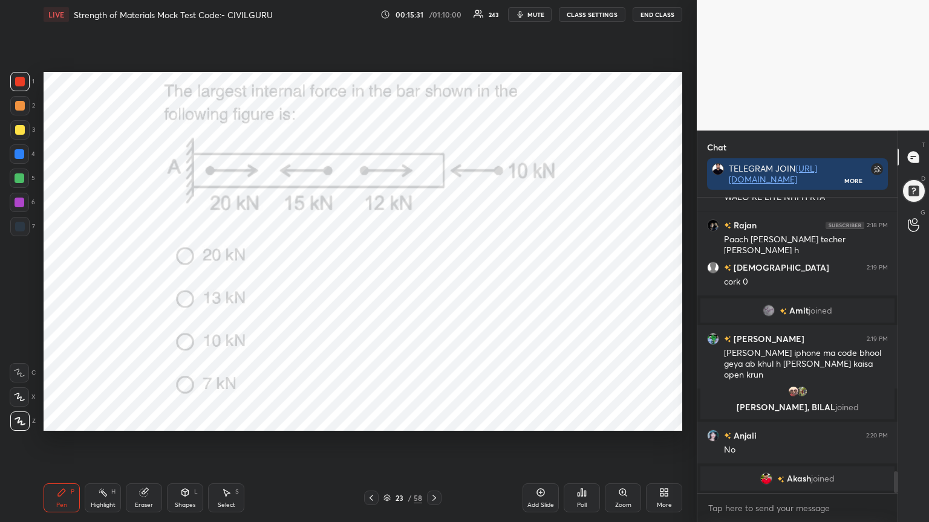
click at [187, 420] on div "Shapes" at bounding box center [185, 505] width 21 height 6
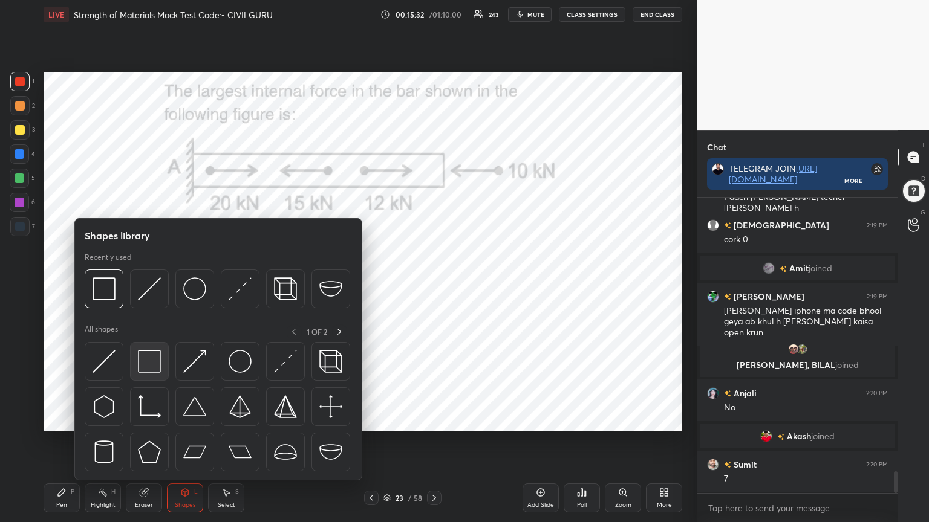
click at [152, 364] on img at bounding box center [149, 361] width 23 height 23
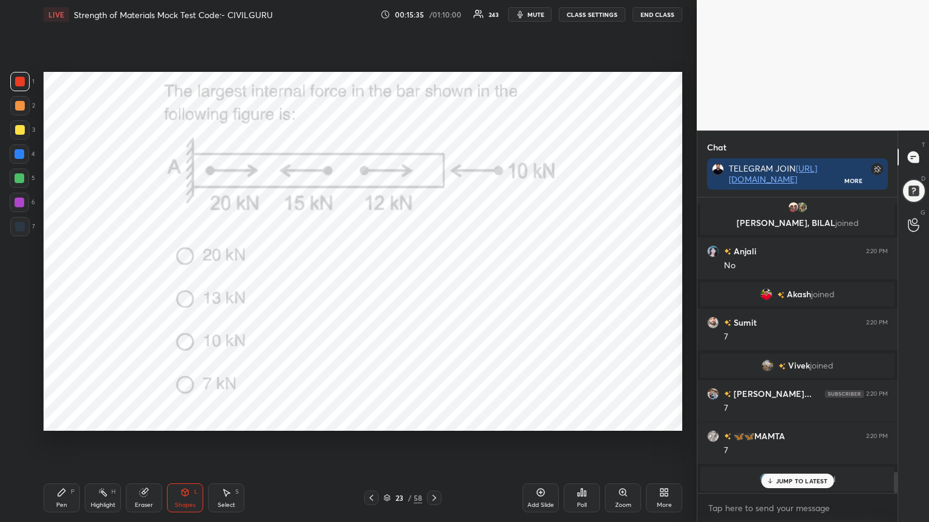
click at [63, 420] on icon at bounding box center [62, 493] width 10 height 10
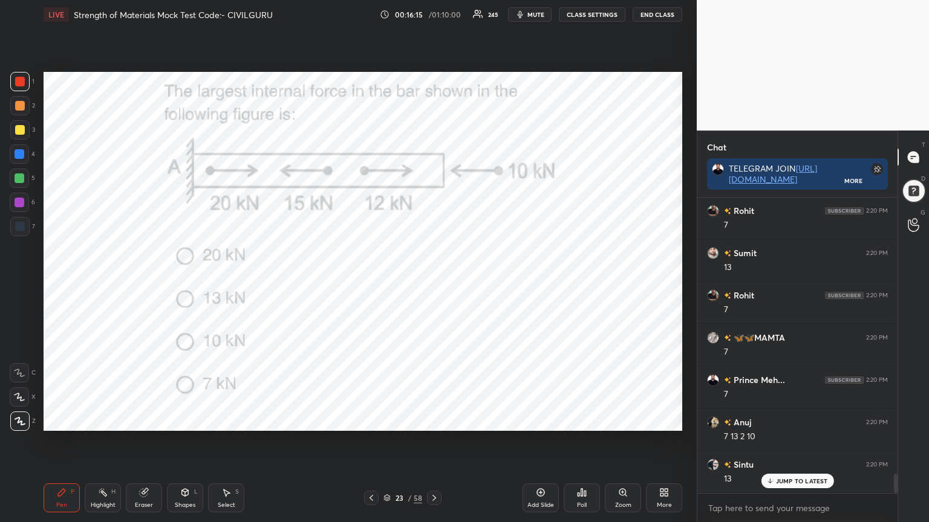
scroll to position [4295, 0]
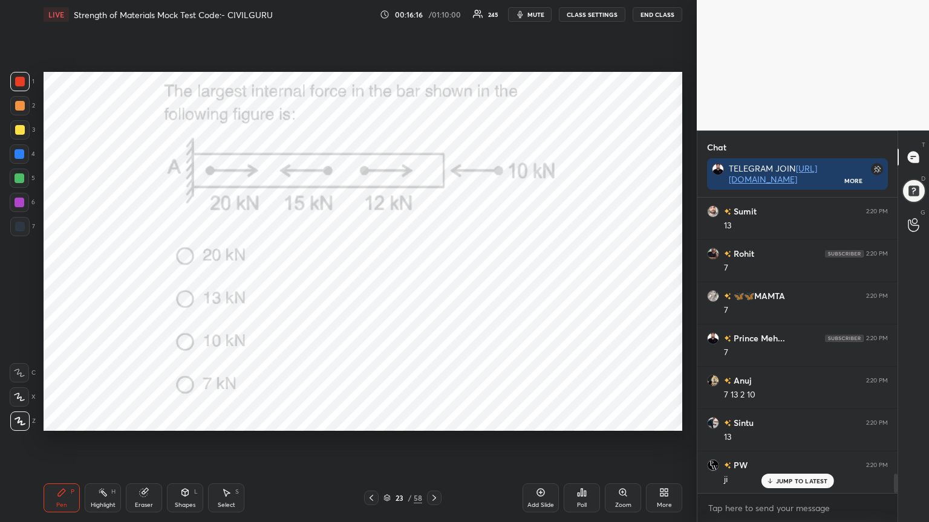
click at [433, 420] on icon at bounding box center [434, 498] width 10 height 10
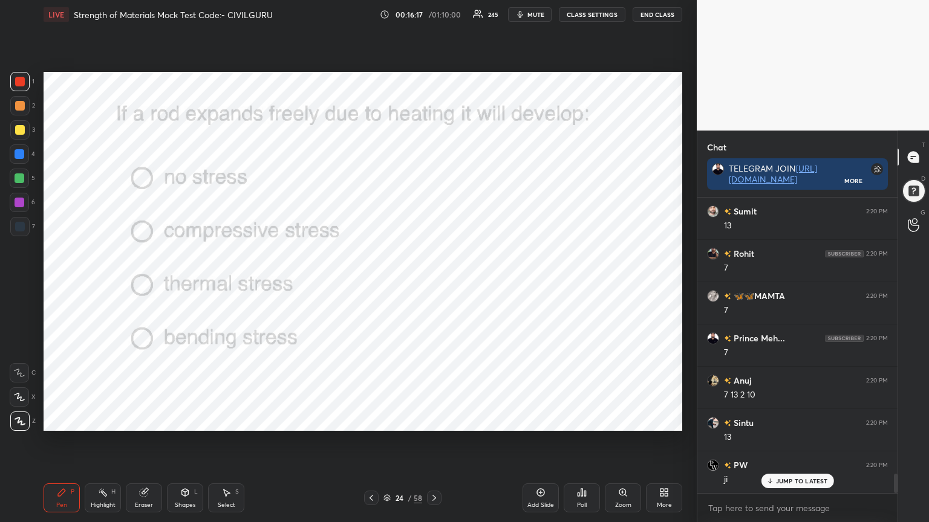
click at [582, 420] on div "Poll" at bounding box center [581, 498] width 36 height 29
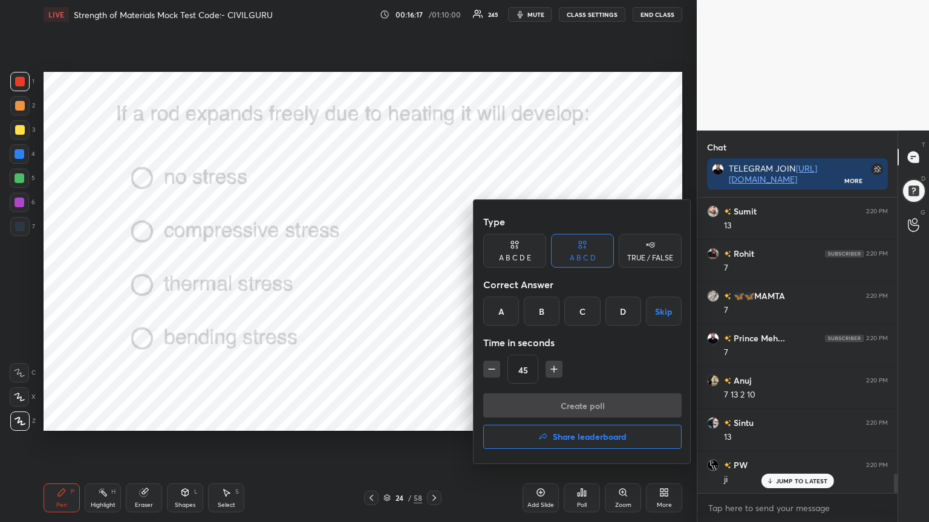
click at [496, 304] on div "A" at bounding box center [501, 311] width 36 height 29
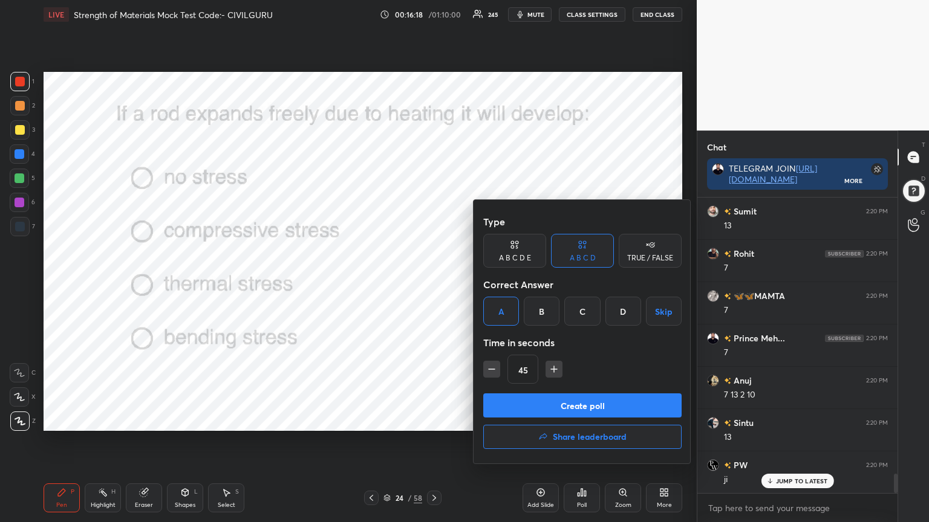
click at [489, 363] on icon "button" at bounding box center [491, 369] width 12 height 12
type input "30"
click at [513, 397] on button "Create poll" at bounding box center [582, 406] width 198 height 24
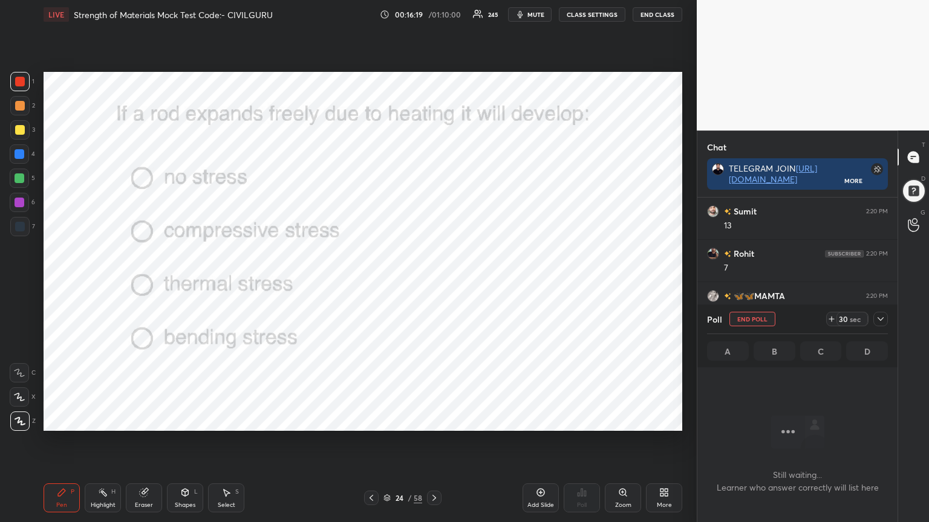
scroll to position [129, 196]
click at [882, 319] on icon at bounding box center [880, 319] width 10 height 10
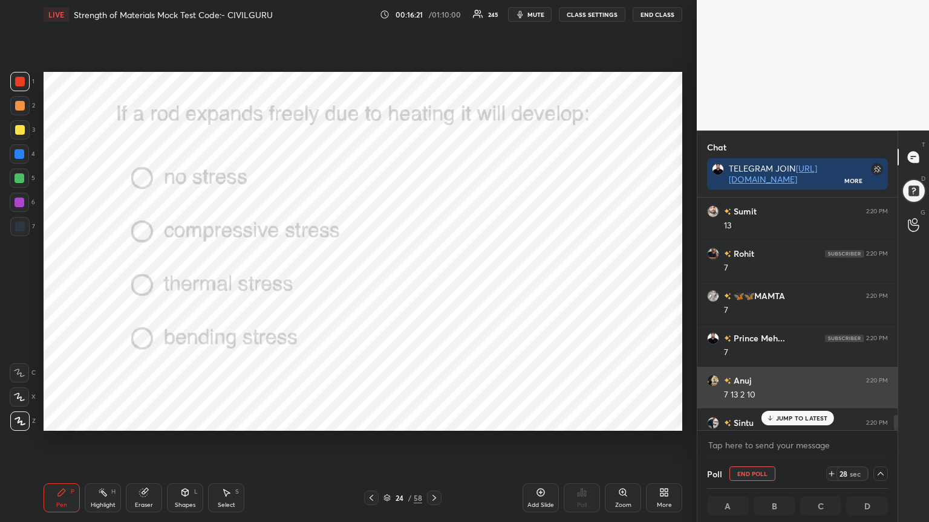
scroll to position [0, 4]
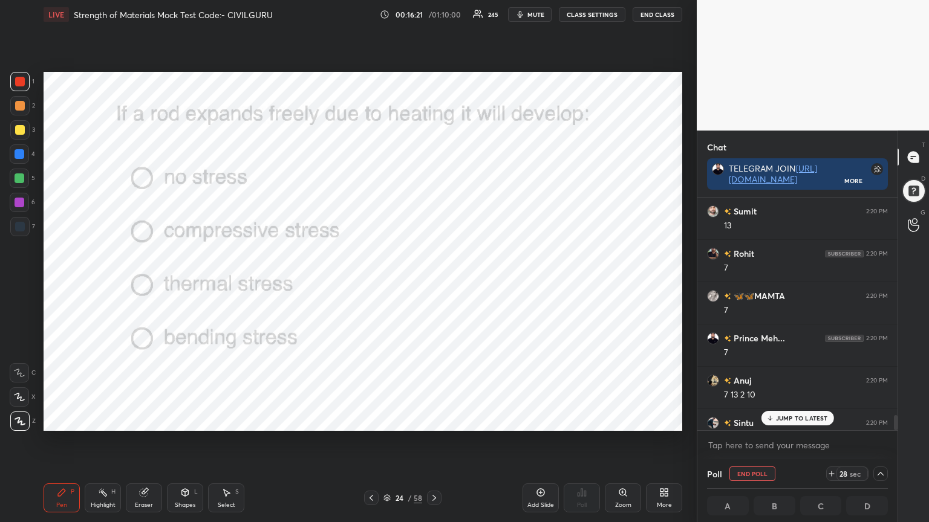
click at [799, 417] on p "JUMP TO LATEST" at bounding box center [802, 418] width 52 height 7
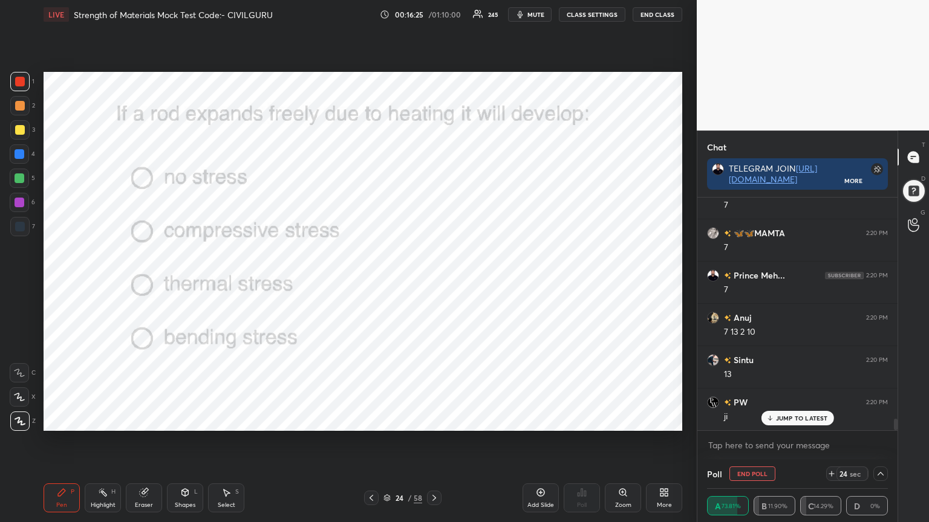
scroll to position [4411, 0]
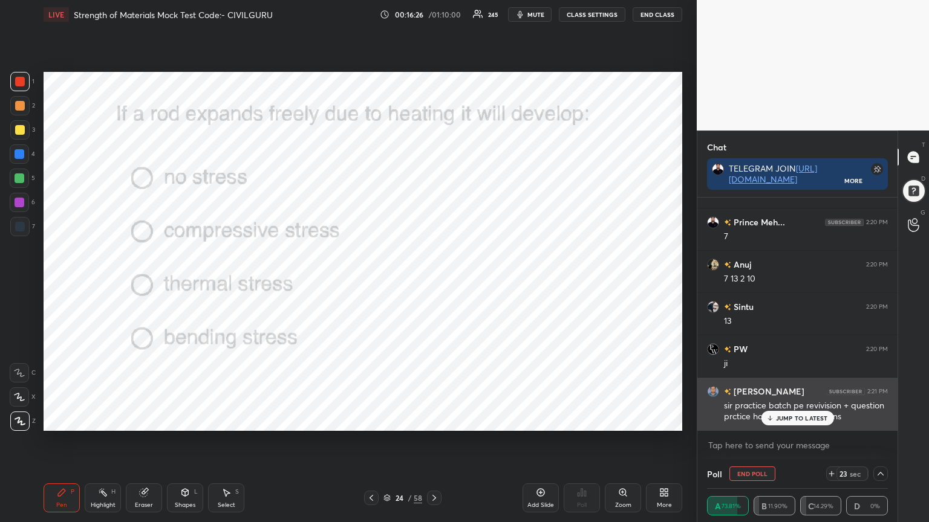
click at [774, 413] on div "JUMP TO LATEST" at bounding box center [796, 418] width 73 height 15
click at [711, 388] on img "grid" at bounding box center [713, 392] width 12 height 12
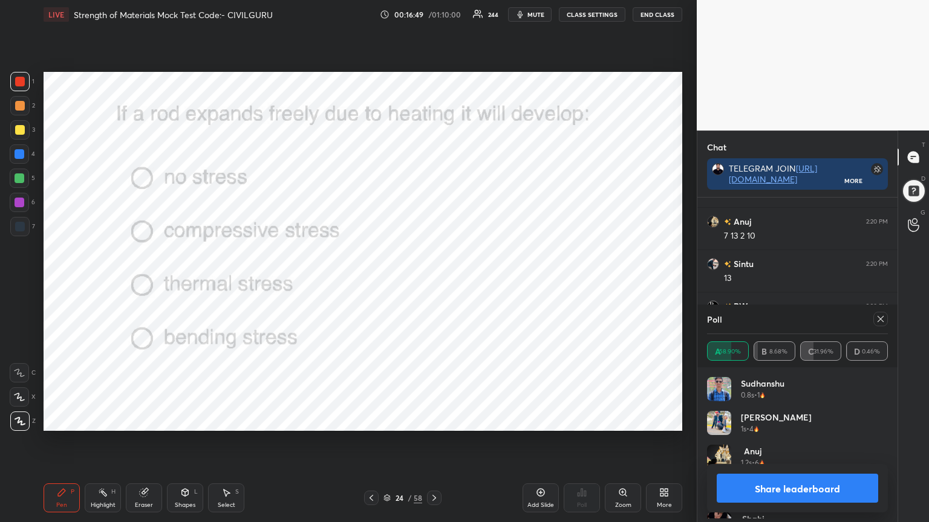
scroll to position [141, 177]
click at [880, 321] on icon at bounding box center [880, 319] width 10 height 10
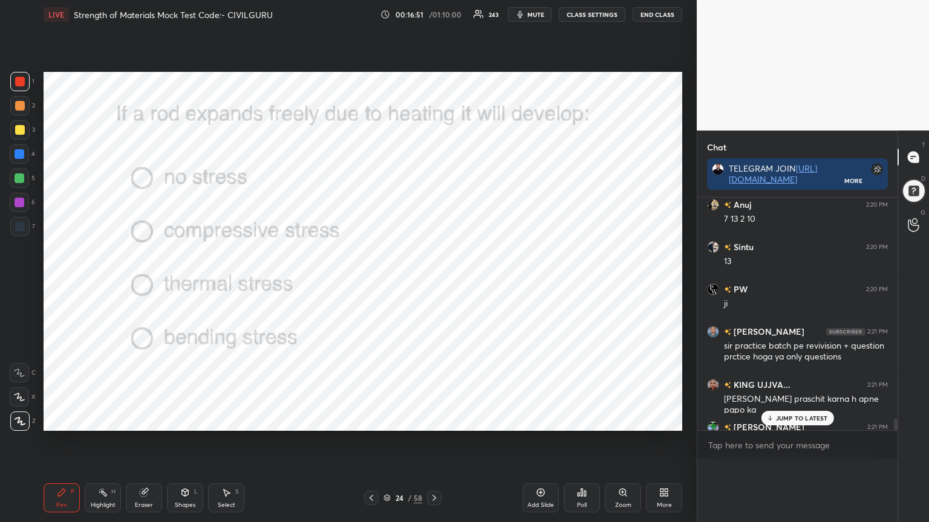
scroll to position [154, 196]
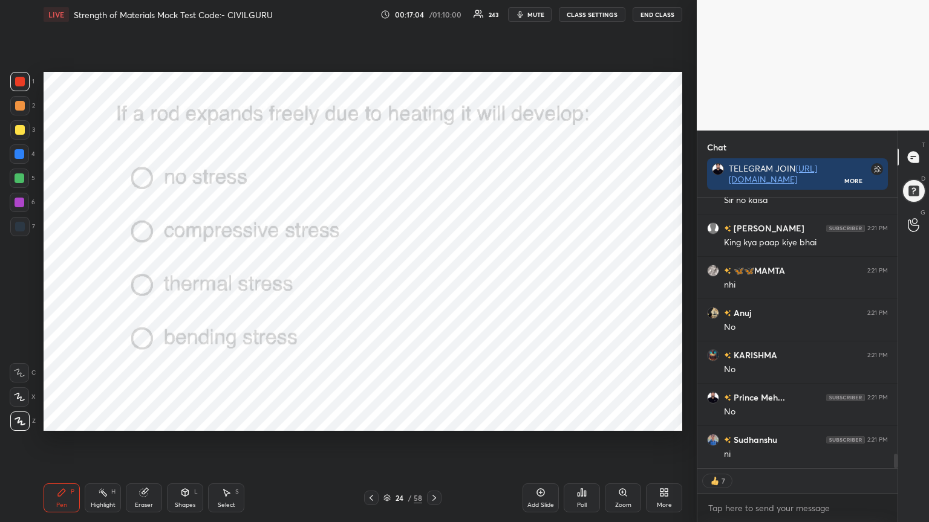
click at [437, 420] on icon at bounding box center [434, 498] width 10 height 10
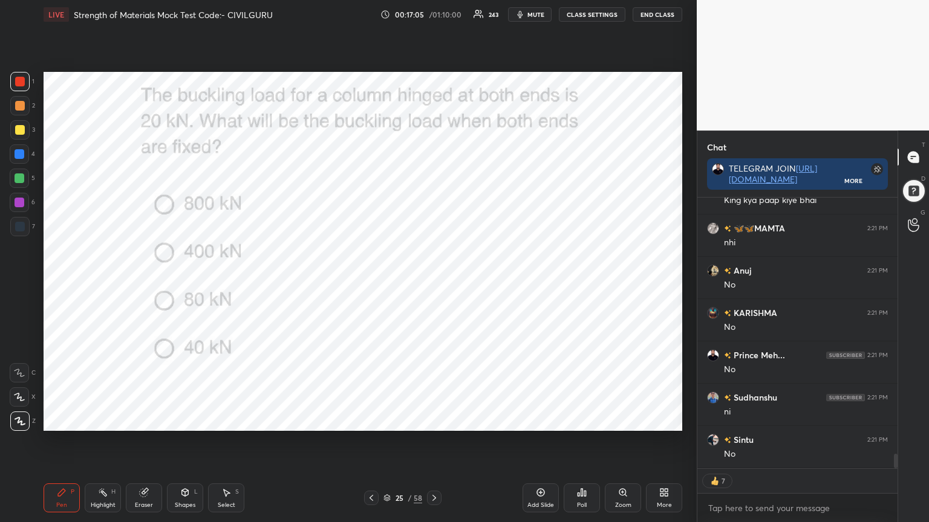
click at [585, 420] on div "Poll" at bounding box center [581, 498] width 36 height 29
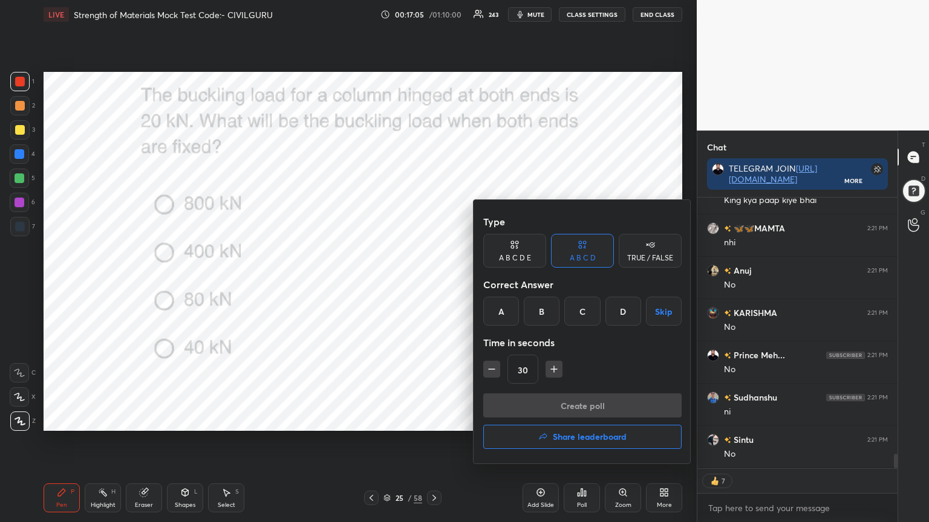
type textarea "x"
click at [582, 311] on div "C" at bounding box center [582, 311] width 36 height 29
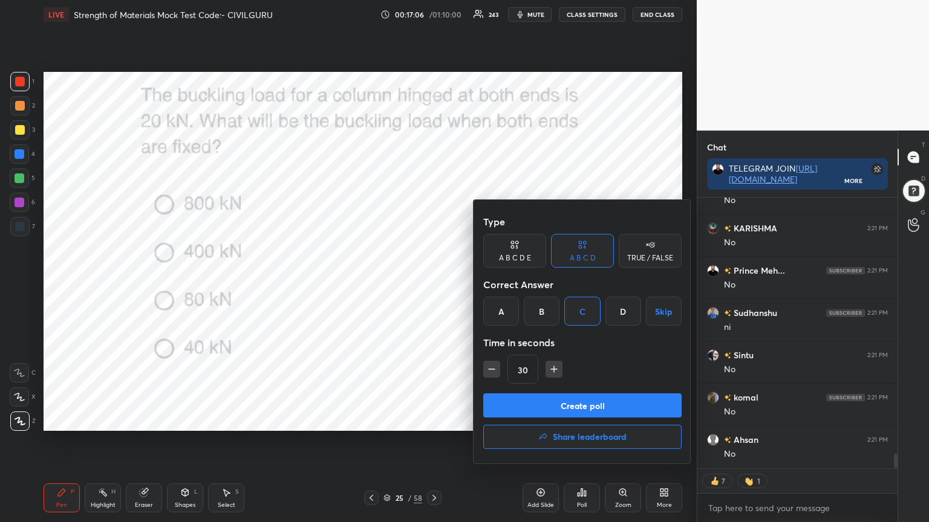
click at [556, 373] on icon "button" at bounding box center [554, 369] width 12 height 12
click at [554, 372] on icon "button" at bounding box center [554, 369] width 12 height 12
type input "90"
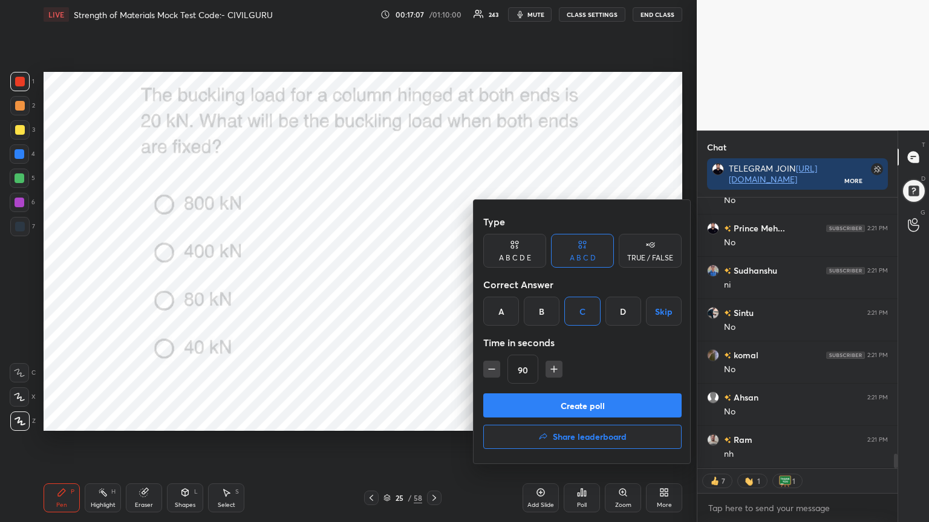
click at [554, 404] on button "Create poll" at bounding box center [582, 406] width 198 height 24
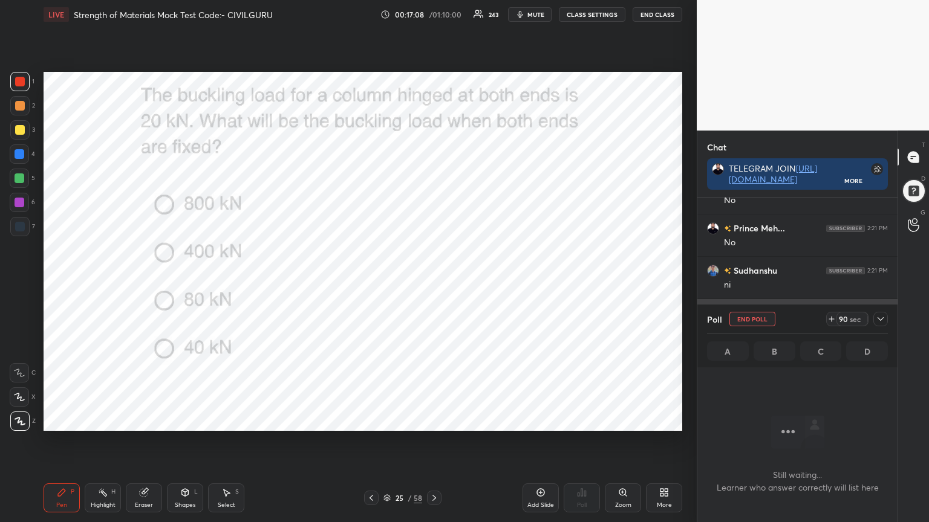
click at [886, 322] on div at bounding box center [880, 319] width 15 height 15
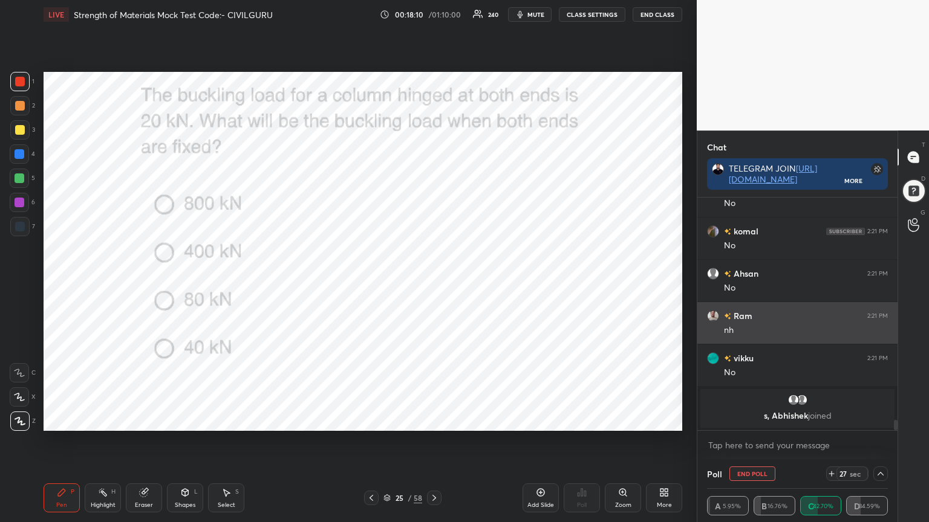
scroll to position [4694, 0]
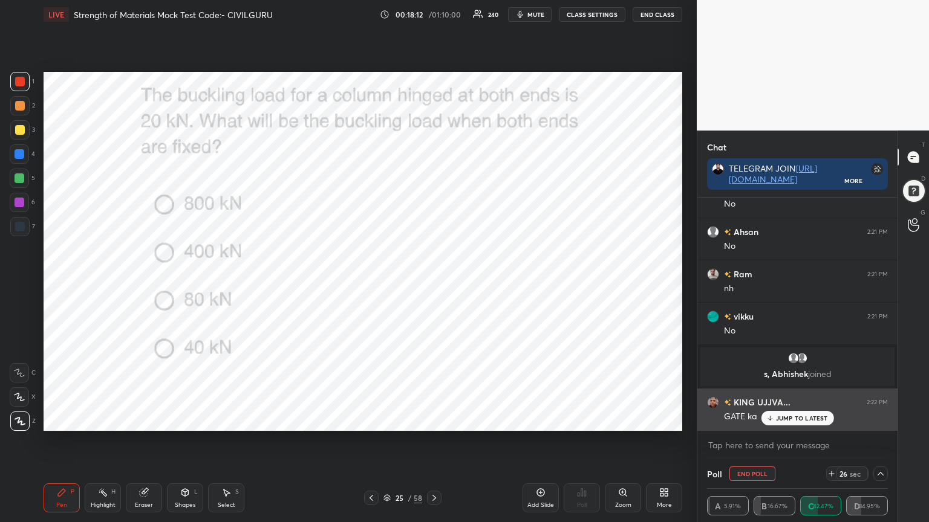
click at [790, 412] on div "JUMP TO LATEST" at bounding box center [796, 418] width 73 height 15
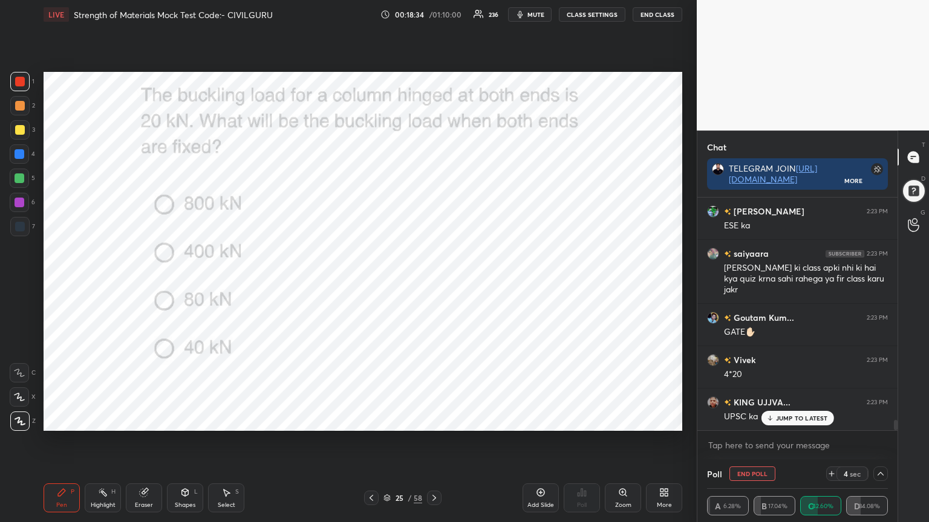
scroll to position [5012, 0]
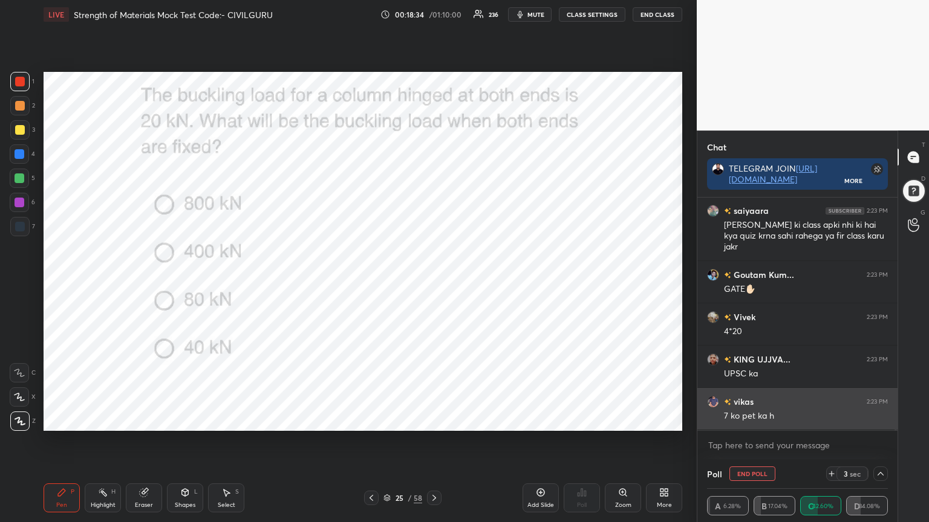
click at [783, 417] on div "7 ko pet ka h" at bounding box center [806, 416] width 164 height 12
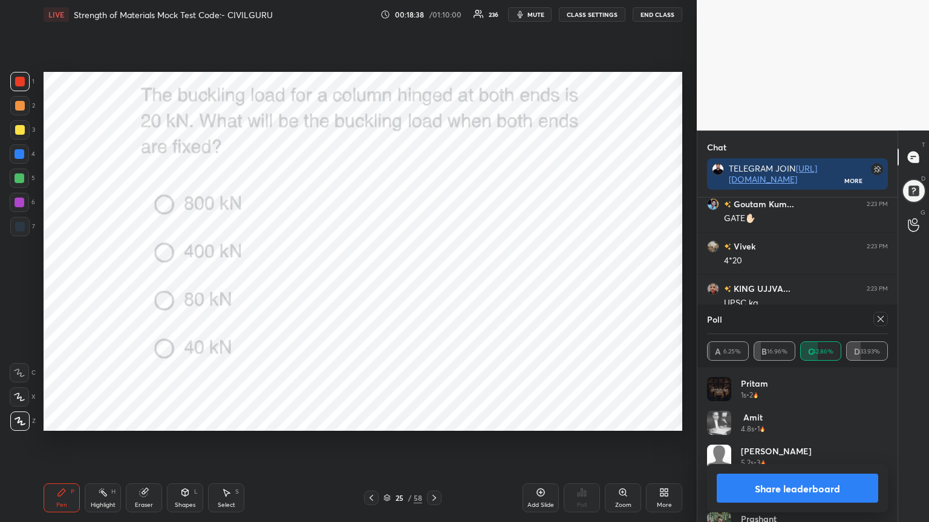
scroll to position [5126, 0]
click at [882, 319] on icon at bounding box center [880, 319] width 10 height 10
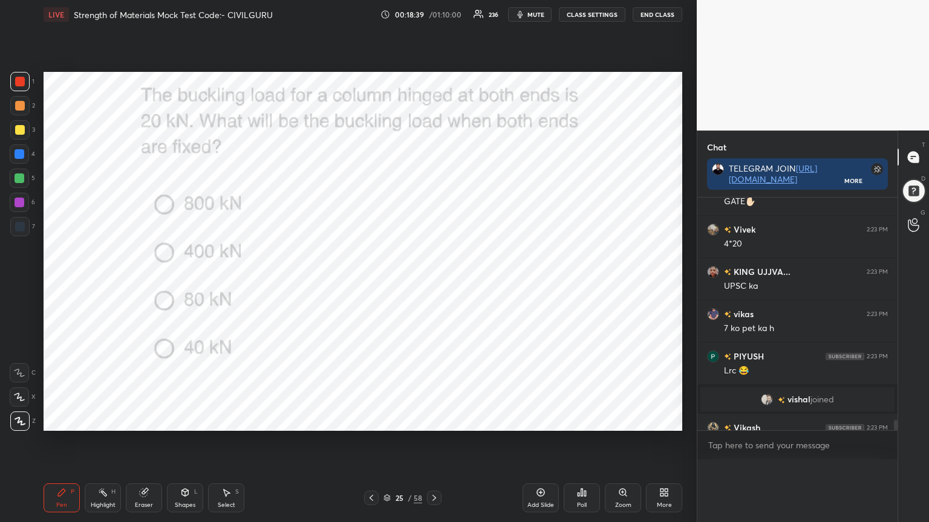
scroll to position [154, 196]
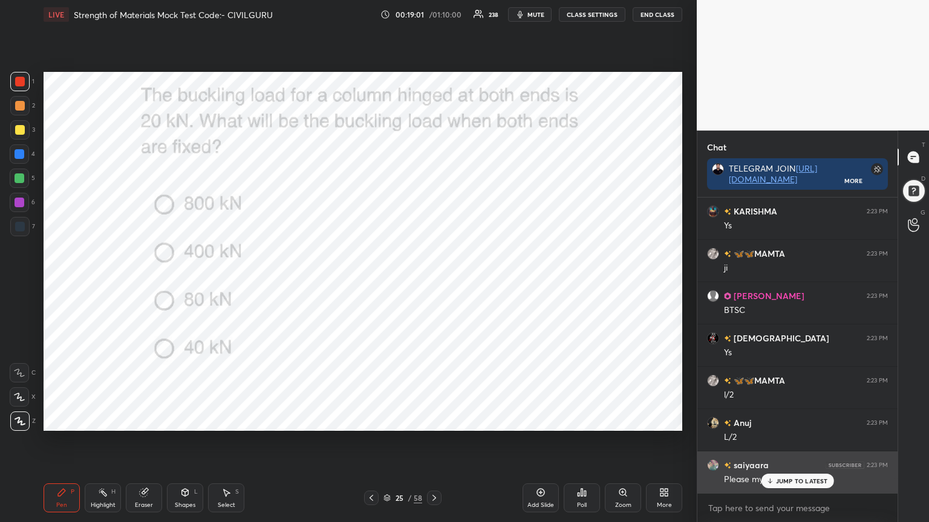
click at [788, 420] on p "JUMP TO LATEST" at bounding box center [802, 481] width 52 height 7
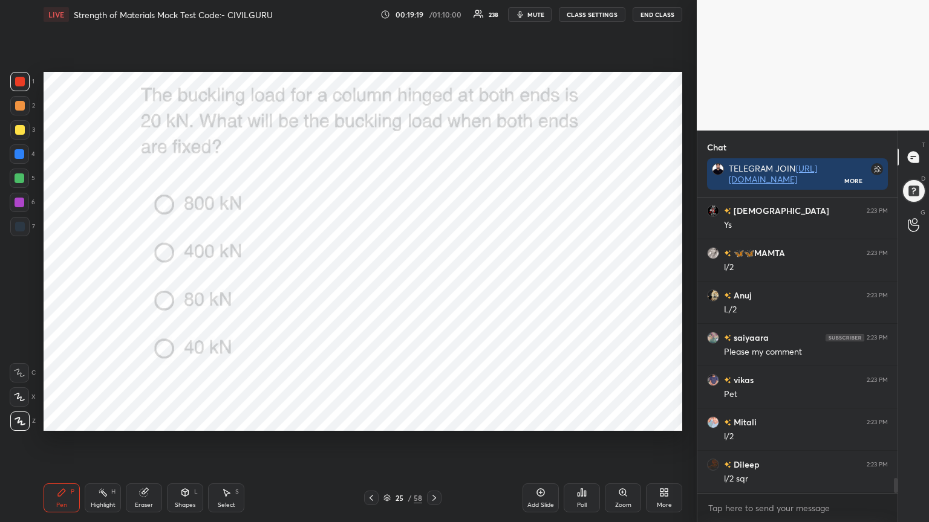
click at [435, 420] on icon at bounding box center [434, 498] width 10 height 10
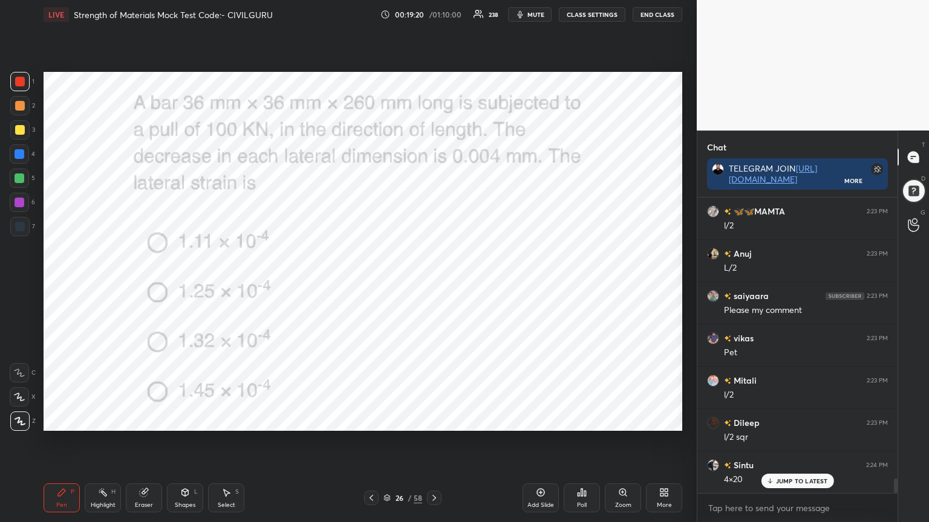
click at [578, 420] on icon at bounding box center [578, 494] width 2 height 3
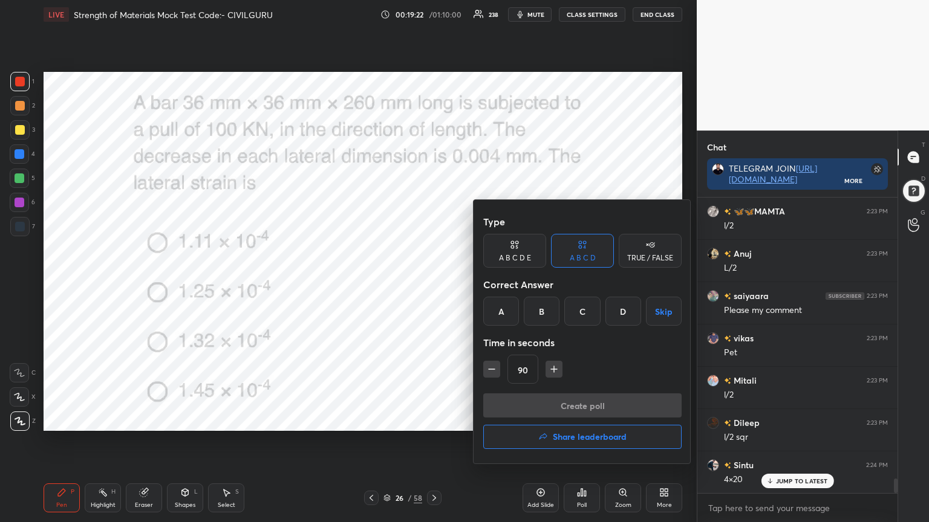
click at [499, 305] on div "A" at bounding box center [501, 311] width 36 height 29
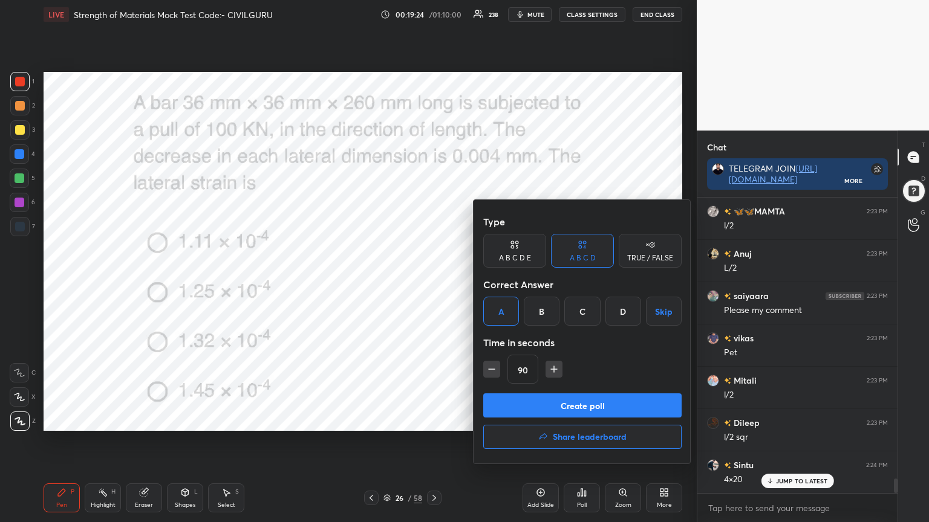
click at [564, 404] on button "Create poll" at bounding box center [582, 406] width 198 height 24
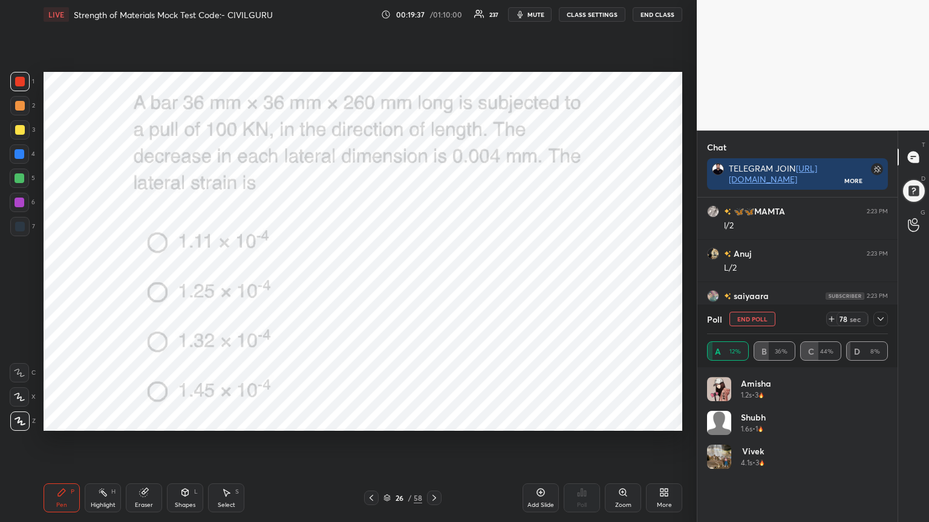
click at [882, 322] on icon at bounding box center [880, 319] width 10 height 10
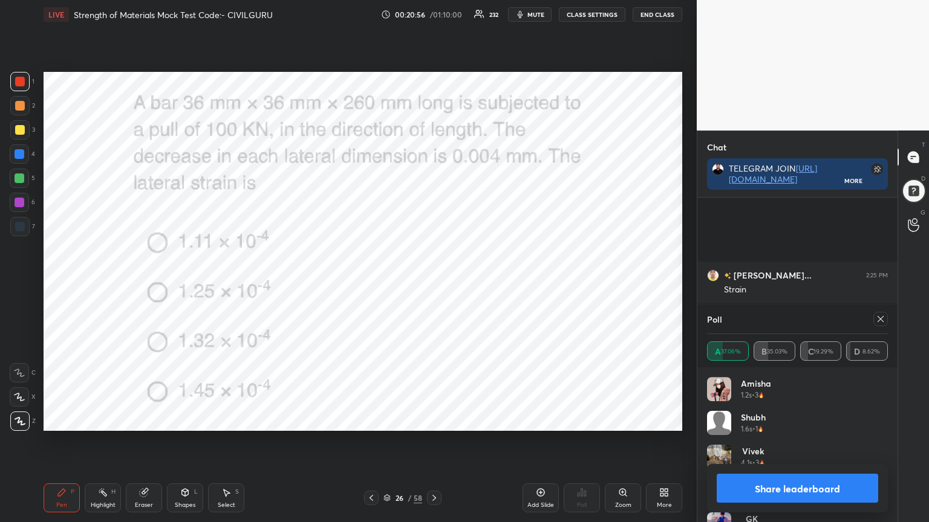
scroll to position [6216, 0]
click at [880, 323] on icon at bounding box center [880, 319] width 10 height 10
type textarea "x"
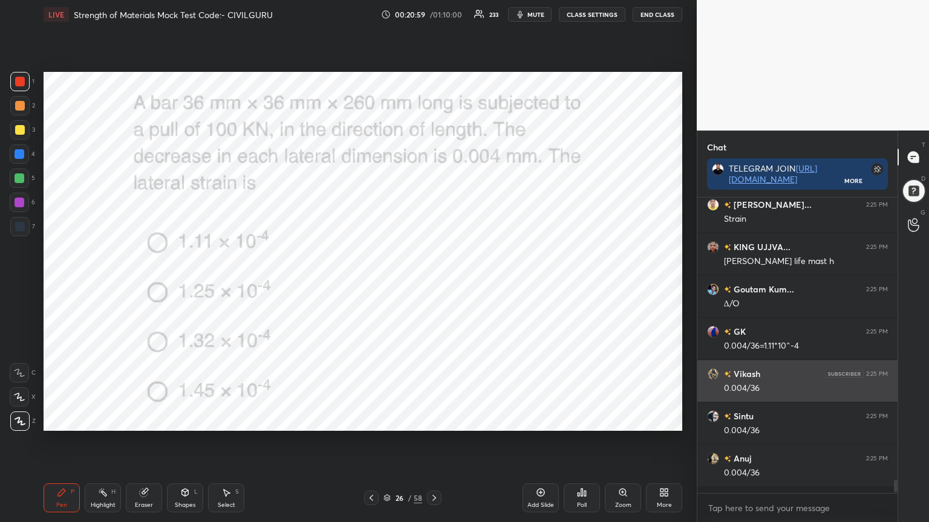
scroll to position [290, 196]
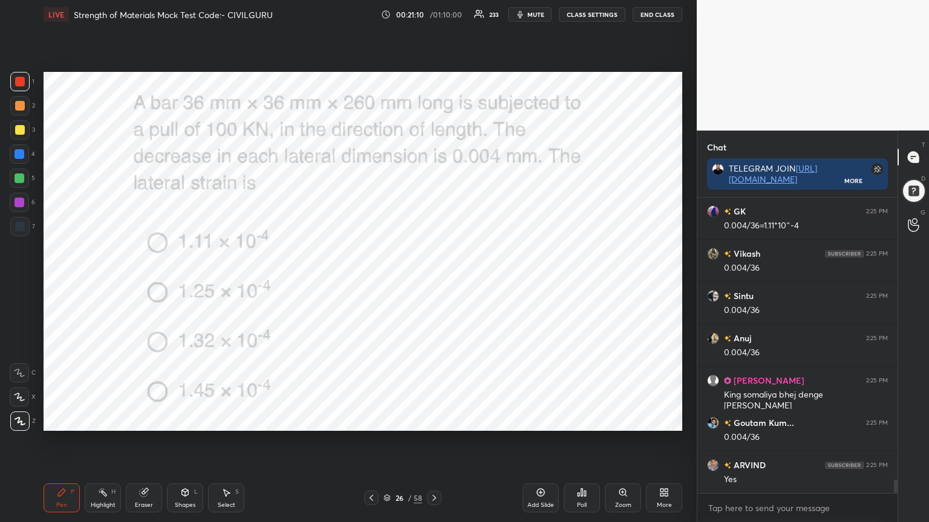
click at [429, 420] on icon at bounding box center [434, 498] width 10 height 10
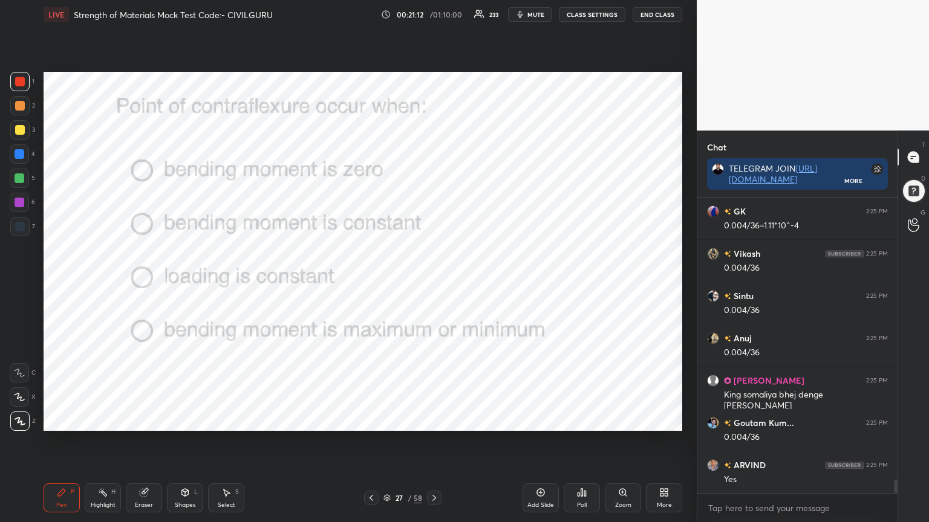
click at [583, 420] on icon at bounding box center [582, 493] width 10 height 10
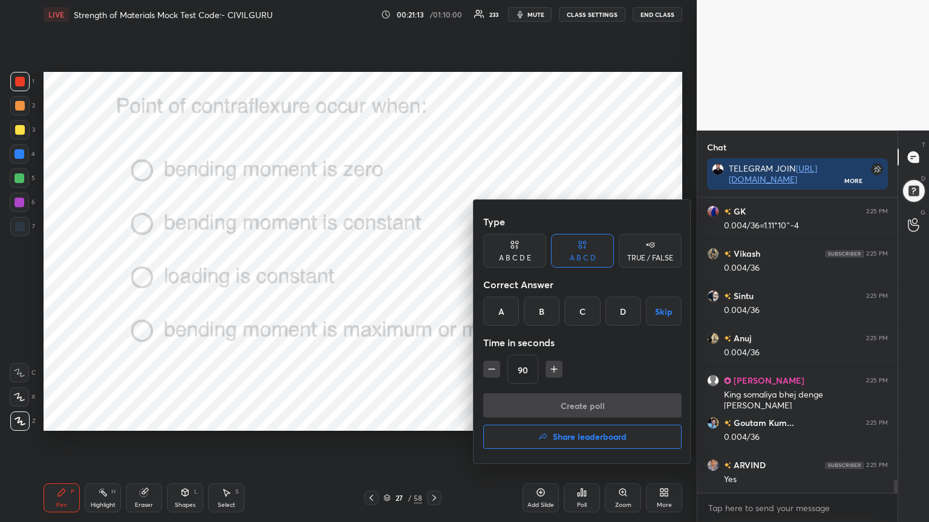
click at [498, 311] on div "A" at bounding box center [501, 311] width 36 height 29
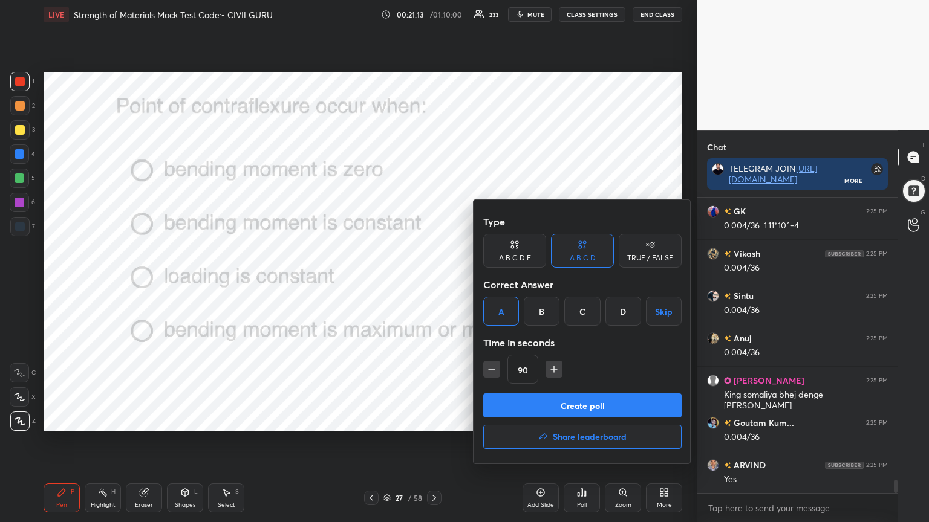
click at [491, 368] on icon "button" at bounding box center [491, 369] width 12 height 12
click at [494, 374] on icon "button" at bounding box center [491, 369] width 12 height 12
click at [496, 377] on button "button" at bounding box center [491, 369] width 17 height 17
type input "45"
click at [527, 409] on button "Create poll" at bounding box center [582, 406] width 198 height 24
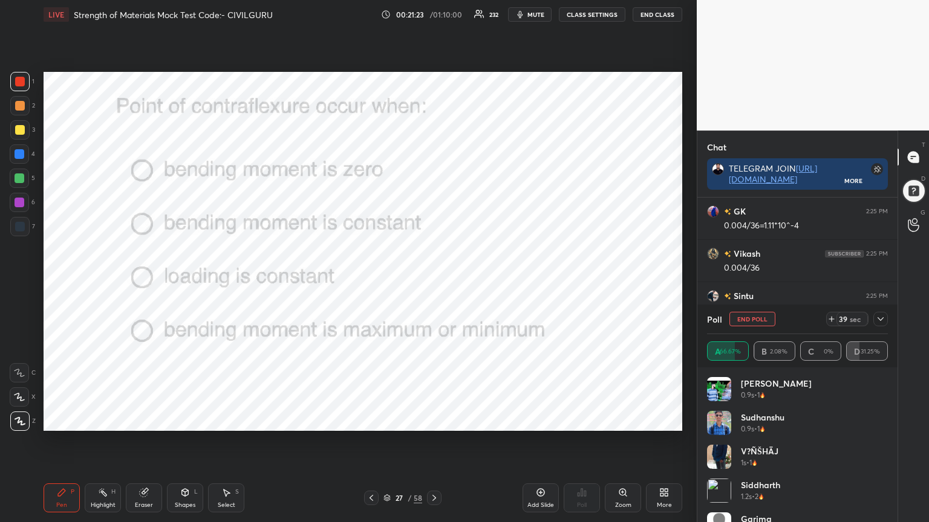
click at [879, 321] on icon at bounding box center [880, 319] width 10 height 10
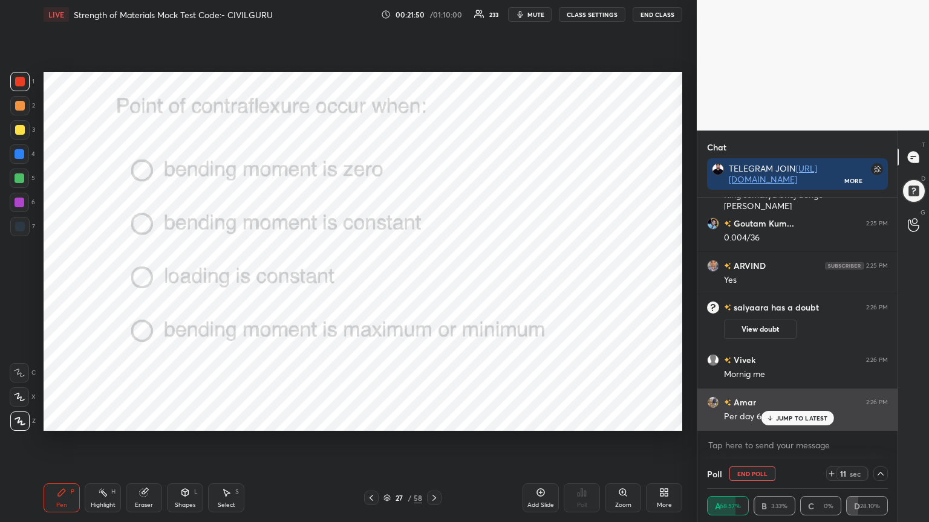
click at [777, 418] on p "JUMP TO LATEST" at bounding box center [802, 418] width 52 height 7
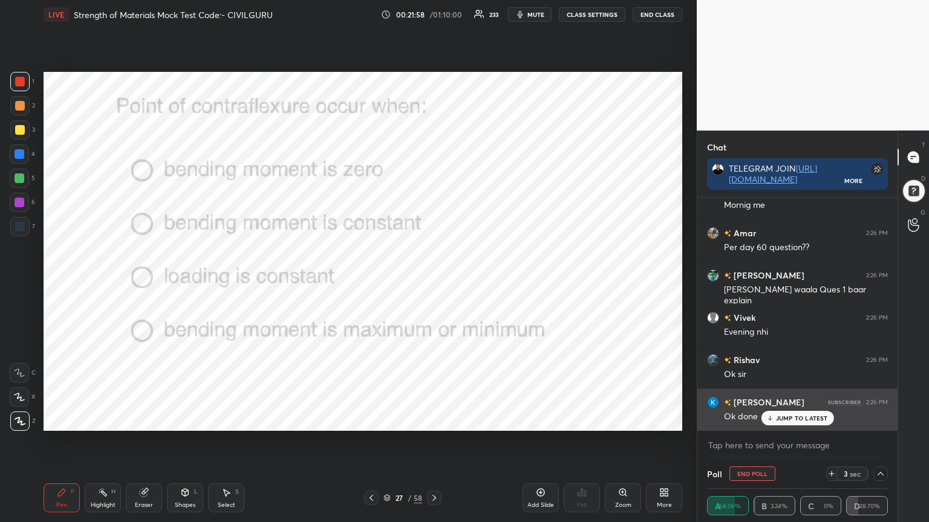
click at [771, 416] on icon at bounding box center [769, 418] width 8 height 7
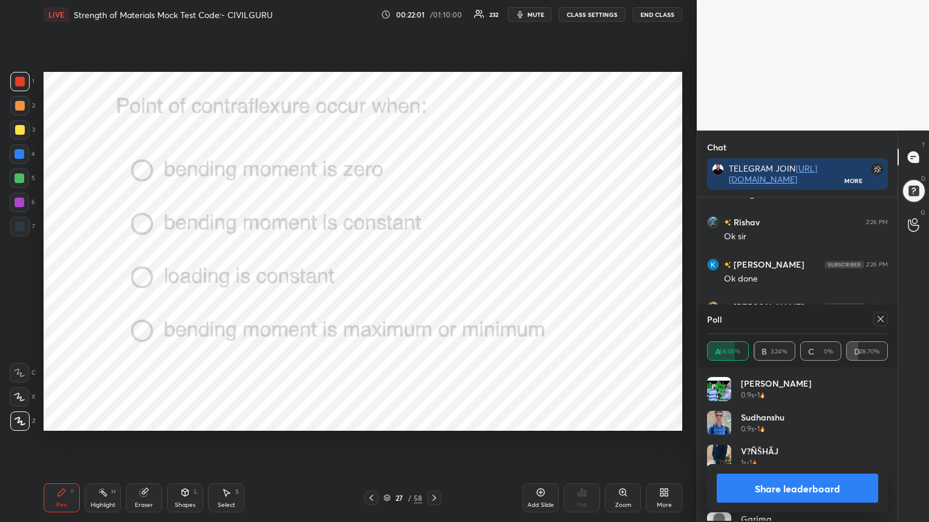
scroll to position [141, 177]
click at [878, 317] on icon at bounding box center [880, 319] width 10 height 10
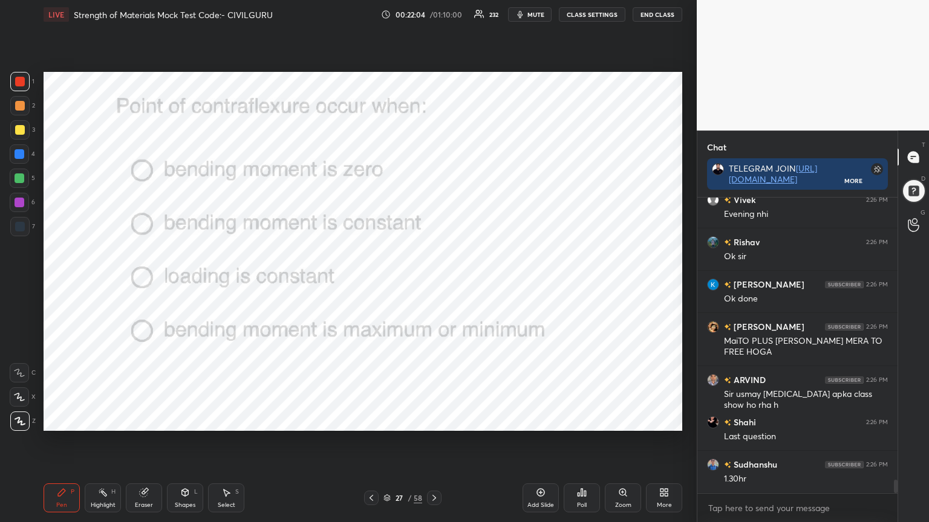
click at [374, 420] on icon at bounding box center [371, 498] width 10 height 10
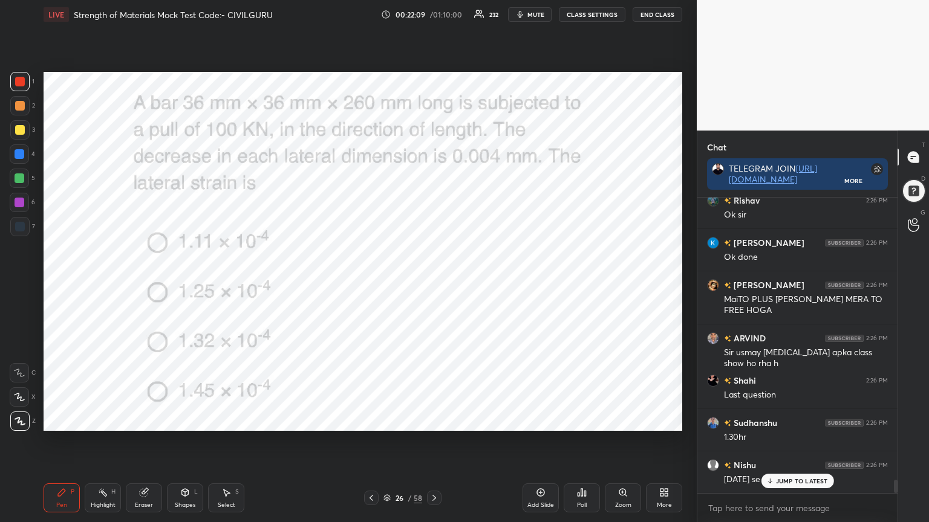
click at [433, 420] on div "Pen P Highlight H Eraser Shapes L Select S 26 / 58 Add Slide Poll Zoom More" at bounding box center [363, 498] width 638 height 48
click at [433, 420] on icon at bounding box center [434, 498] width 10 height 10
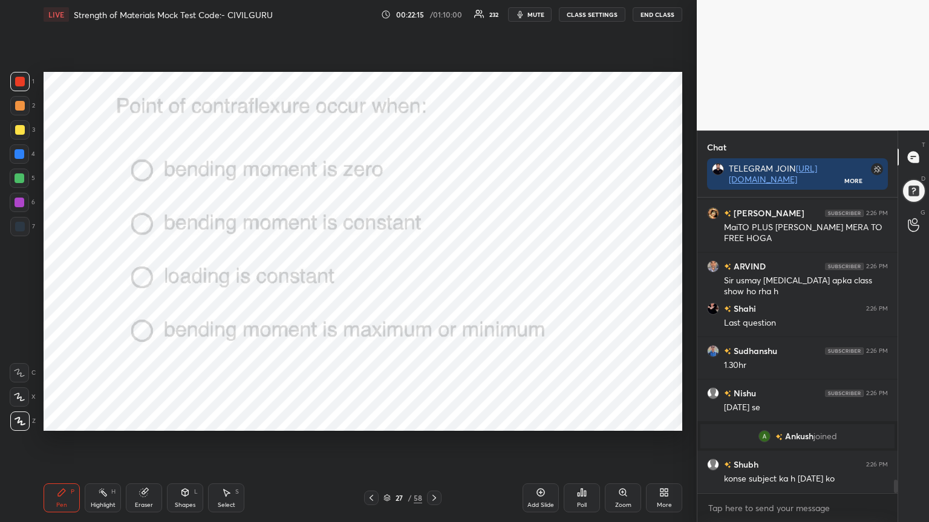
click at [377, 420] on div at bounding box center [371, 498] width 15 height 15
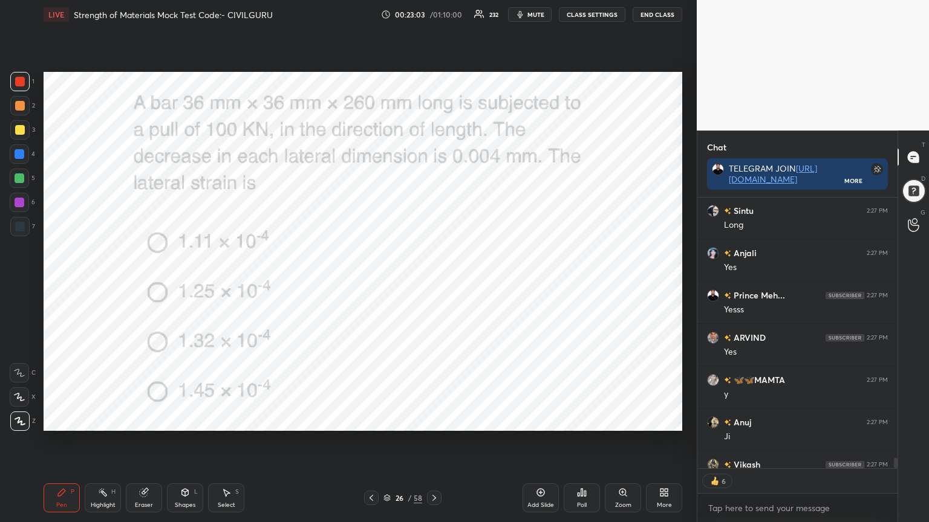
scroll to position [6854, 0]
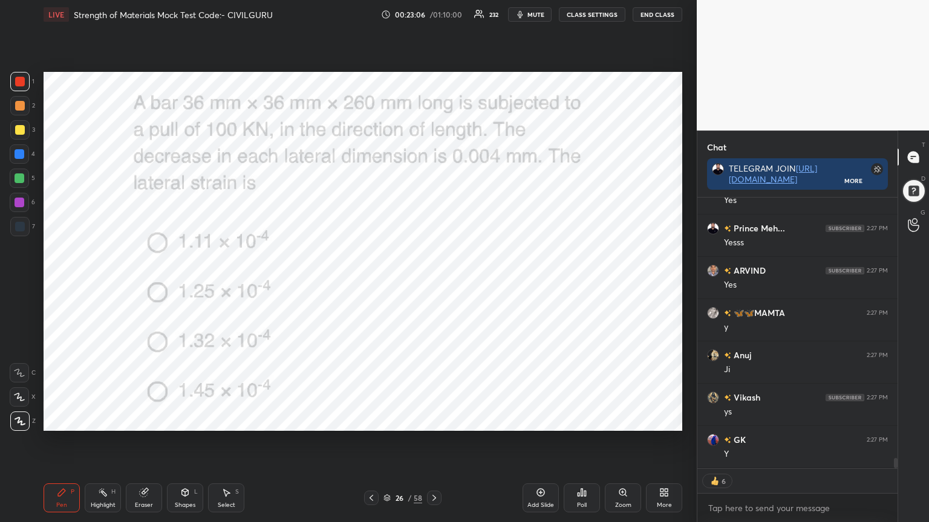
click at [432, 420] on icon at bounding box center [434, 498] width 10 height 10
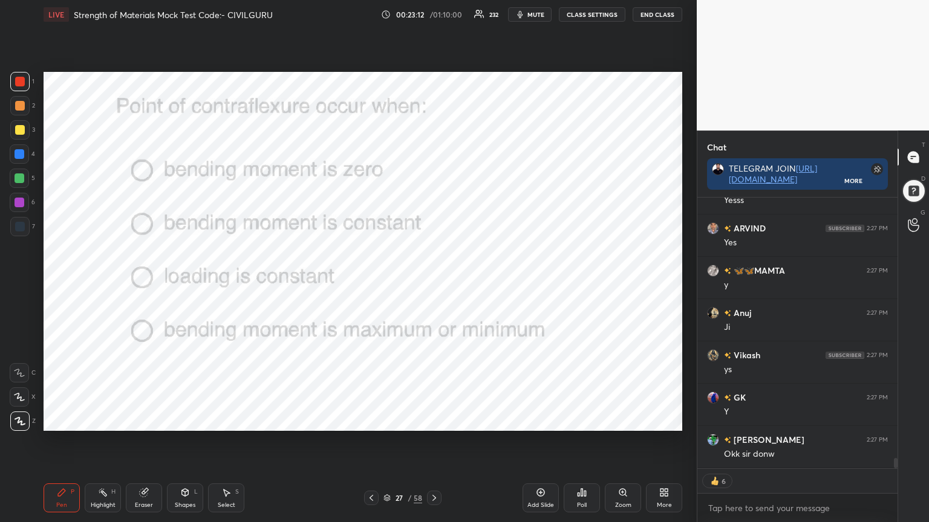
scroll to position [6950, 0]
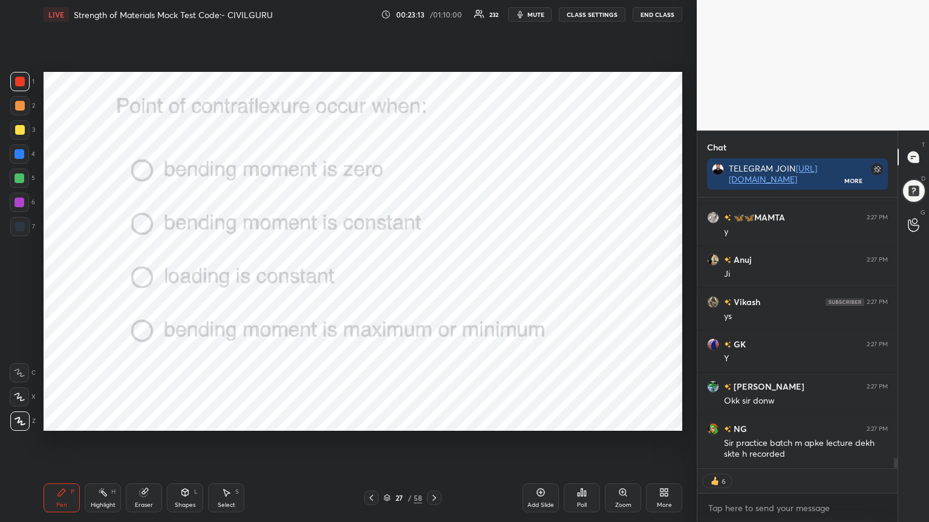
type textarea "x"
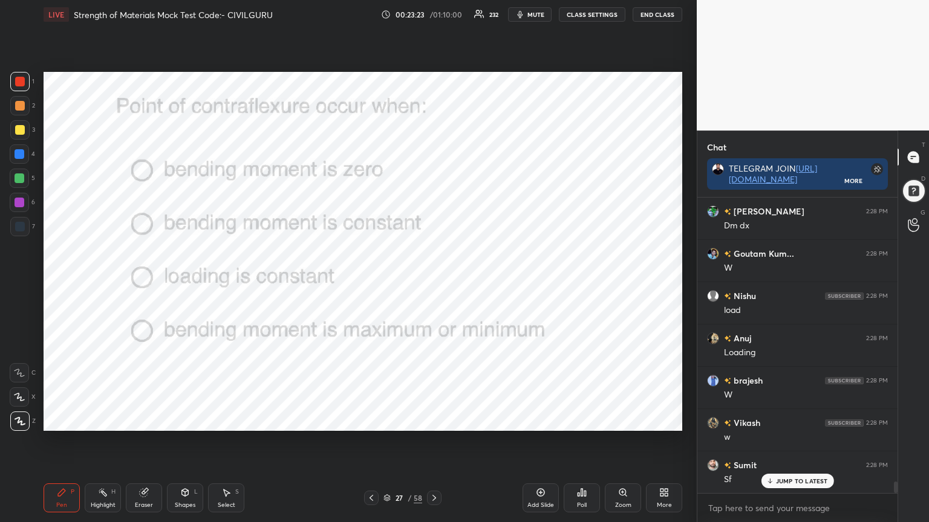
scroll to position [7433, 0]
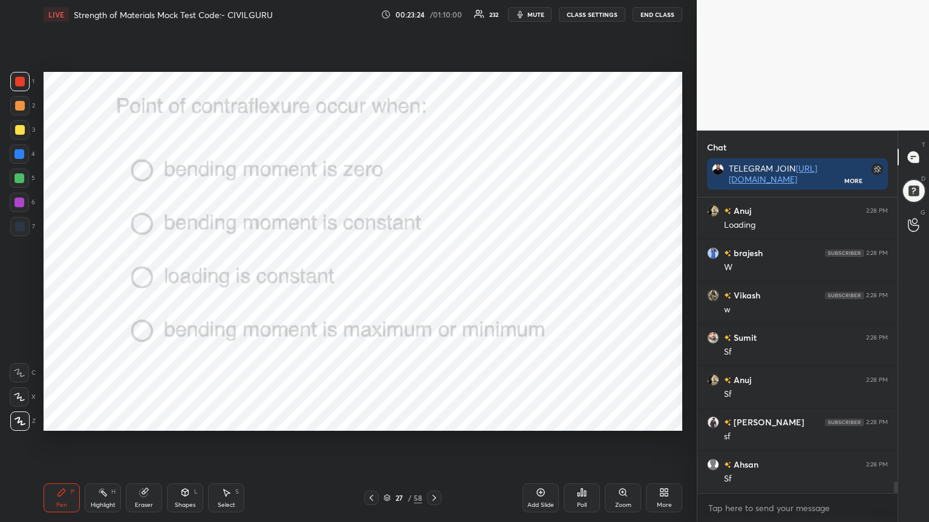
click at [539, 420] on icon at bounding box center [541, 493] width 10 height 10
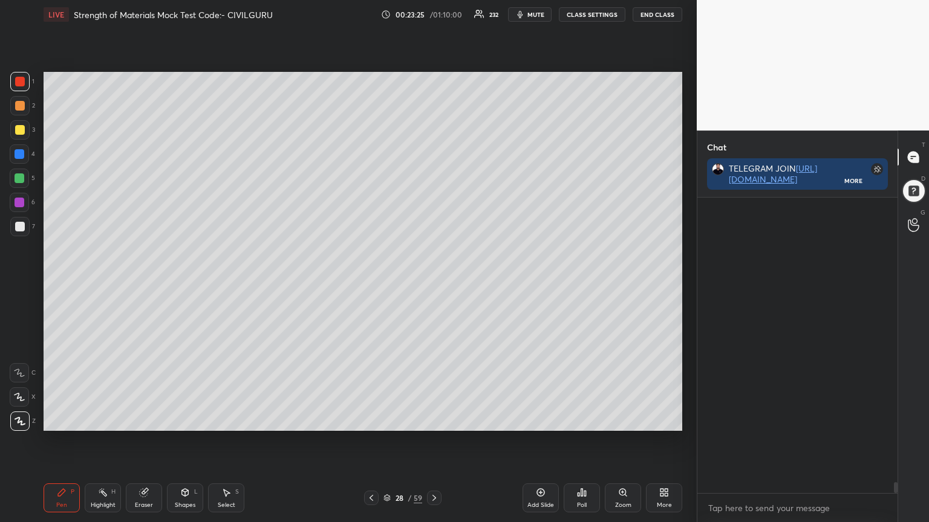
scroll to position [7771, 0]
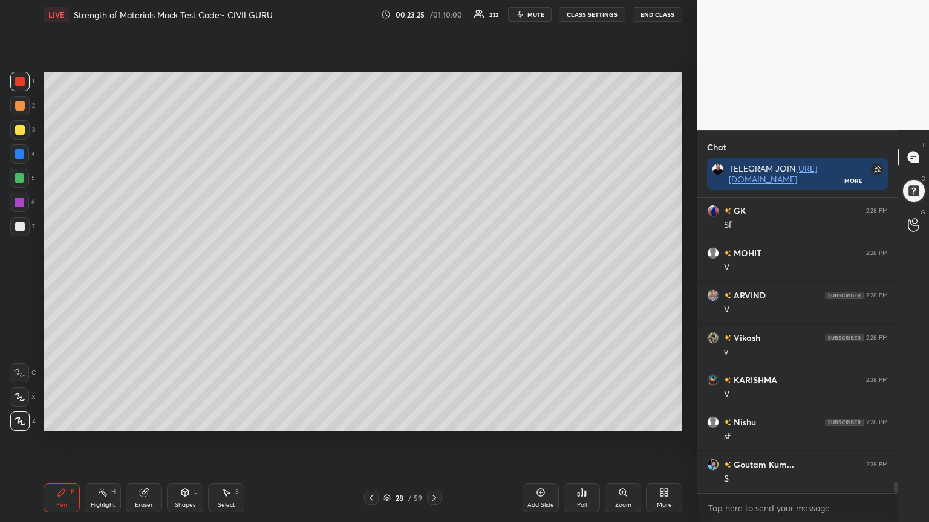
click at [12, 128] on div at bounding box center [19, 129] width 19 height 19
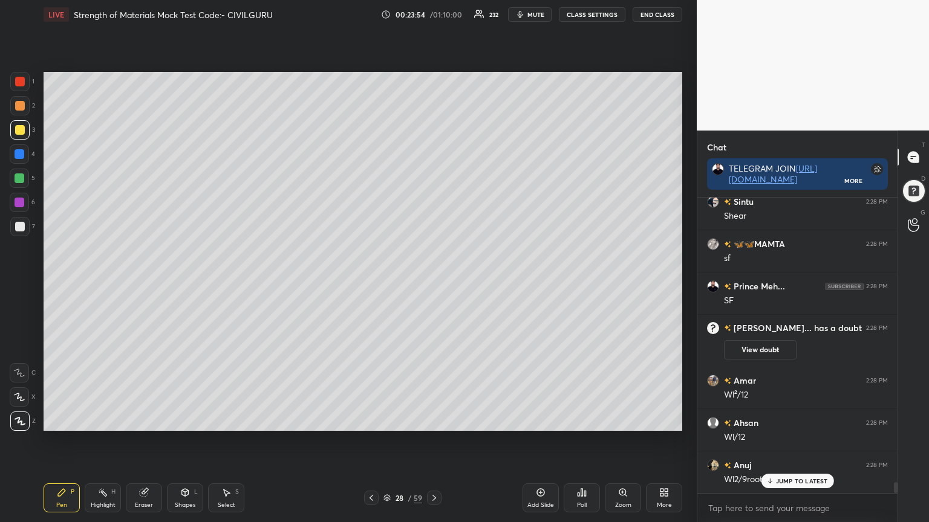
scroll to position [7718, 0]
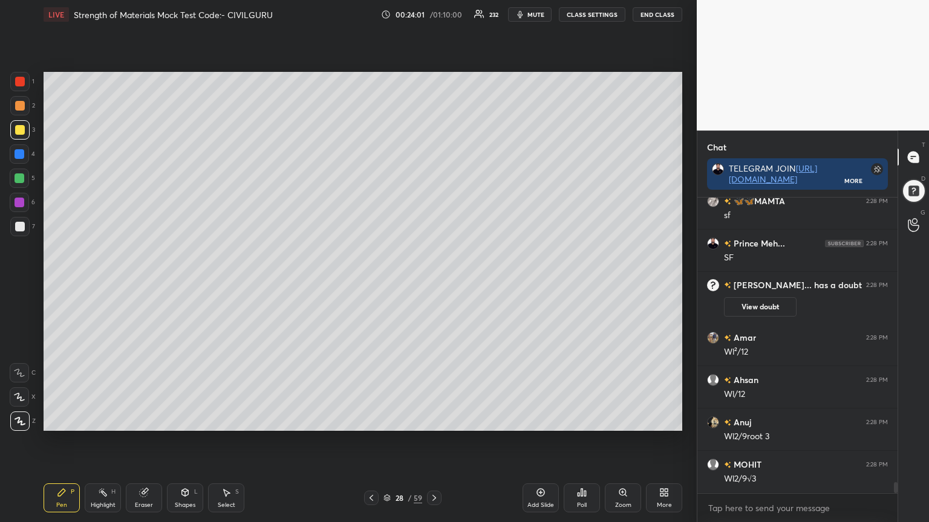
click at [433, 420] on icon at bounding box center [434, 498] width 10 height 10
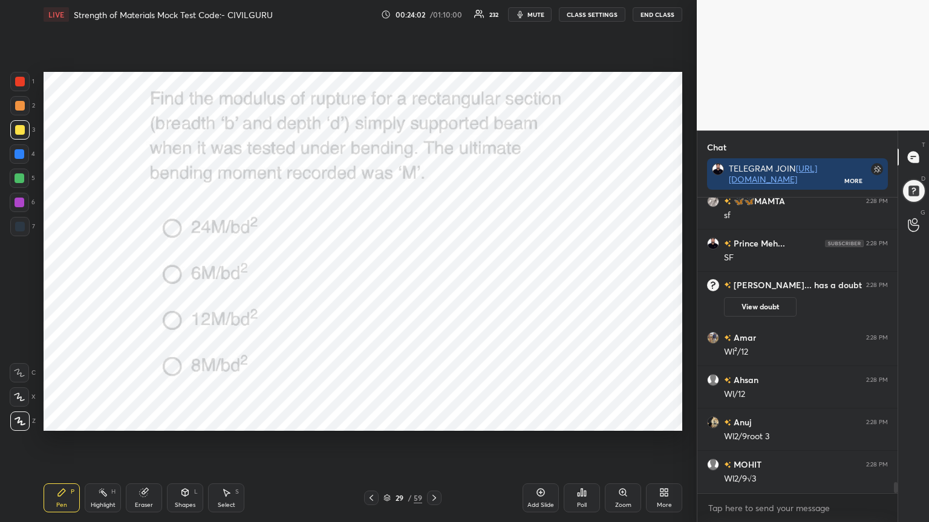
click at [573, 420] on div "Poll" at bounding box center [581, 498] width 36 height 29
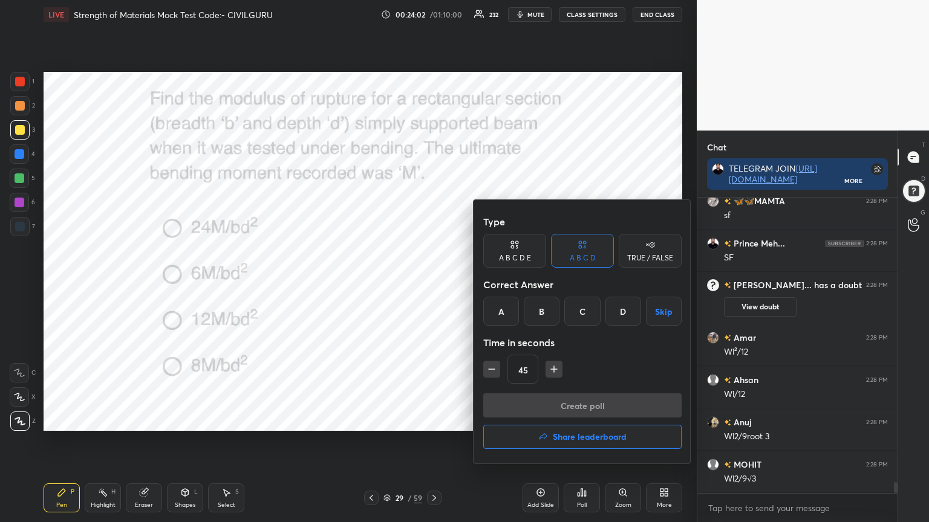
scroll to position [7760, 0]
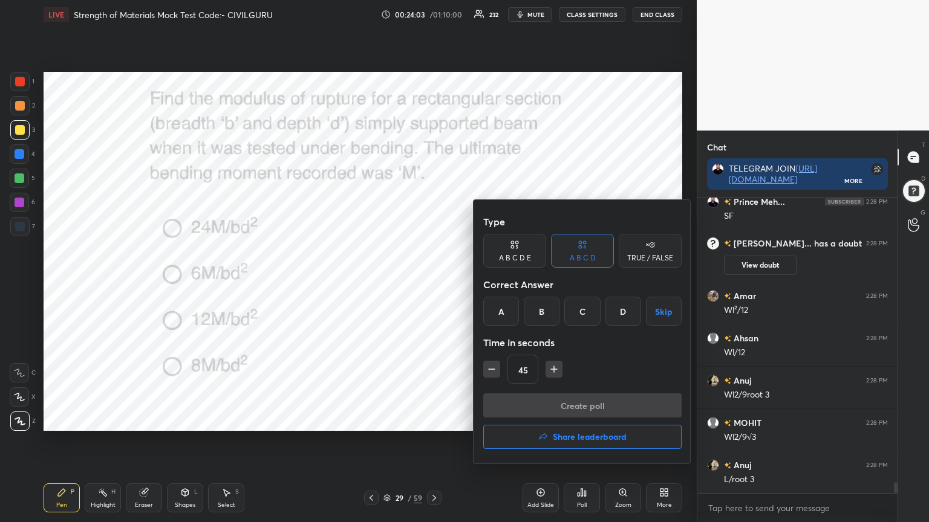
click at [540, 312] on div "B" at bounding box center [542, 311] width 36 height 29
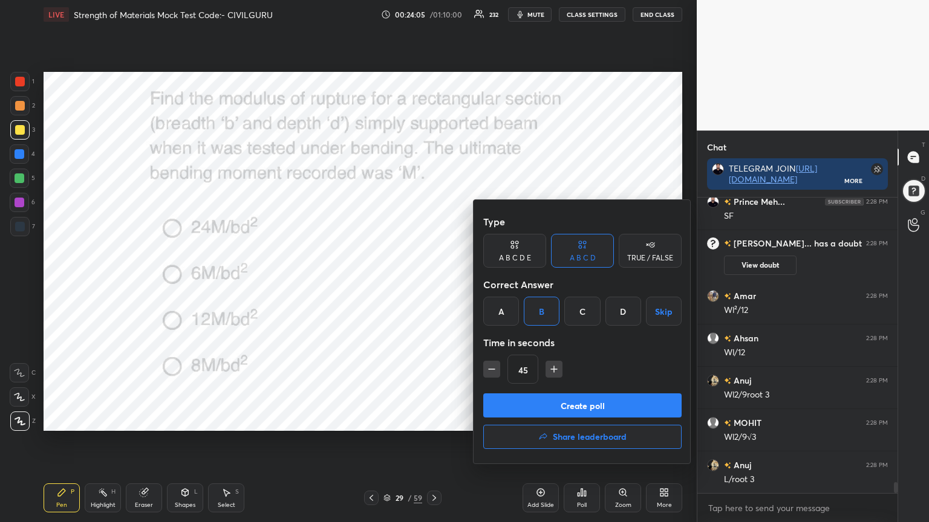
click at [554, 370] on icon "button" at bounding box center [554, 369] width 0 height 6
type input "60"
click at [542, 399] on button "Create poll" at bounding box center [582, 406] width 198 height 24
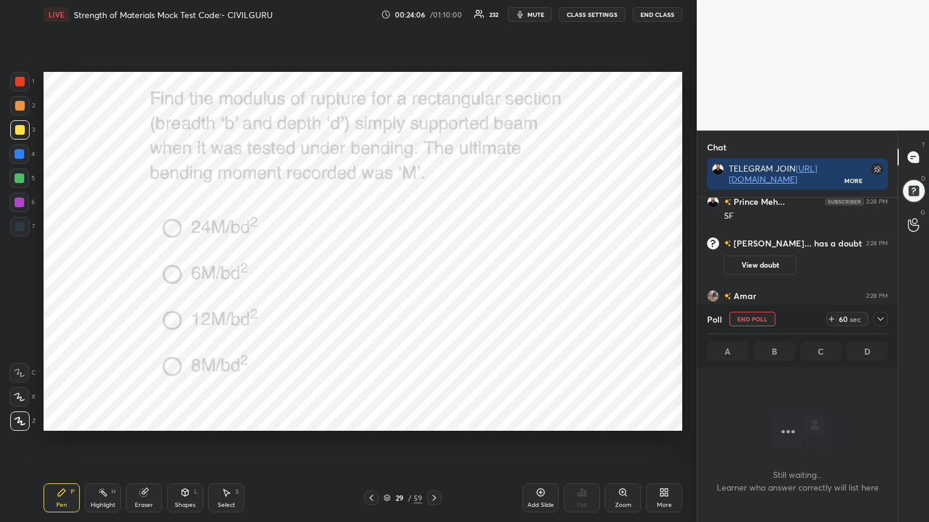
scroll to position [229, 196]
click at [880, 319] on icon at bounding box center [880, 319] width 6 height 4
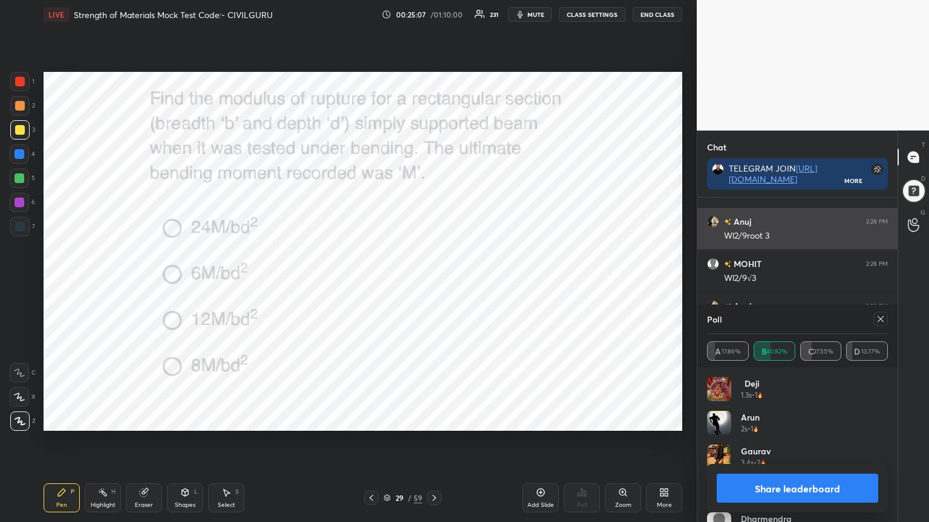
scroll to position [7960, 0]
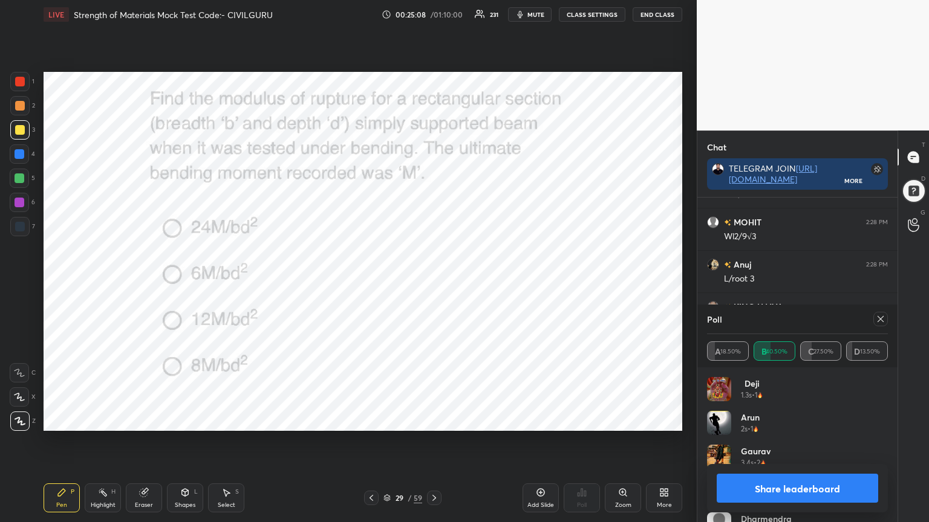
click at [878, 322] on icon at bounding box center [880, 319] width 10 height 10
type textarea "x"
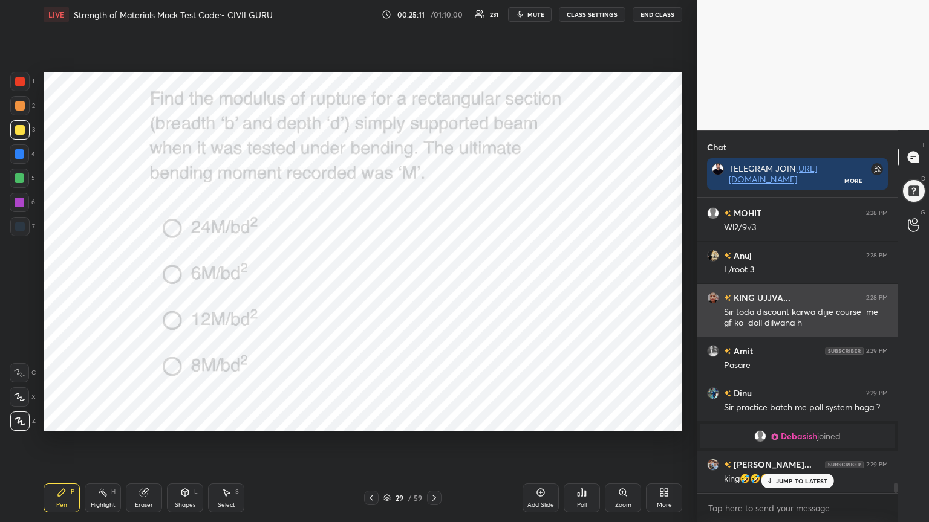
scroll to position [8011, 0]
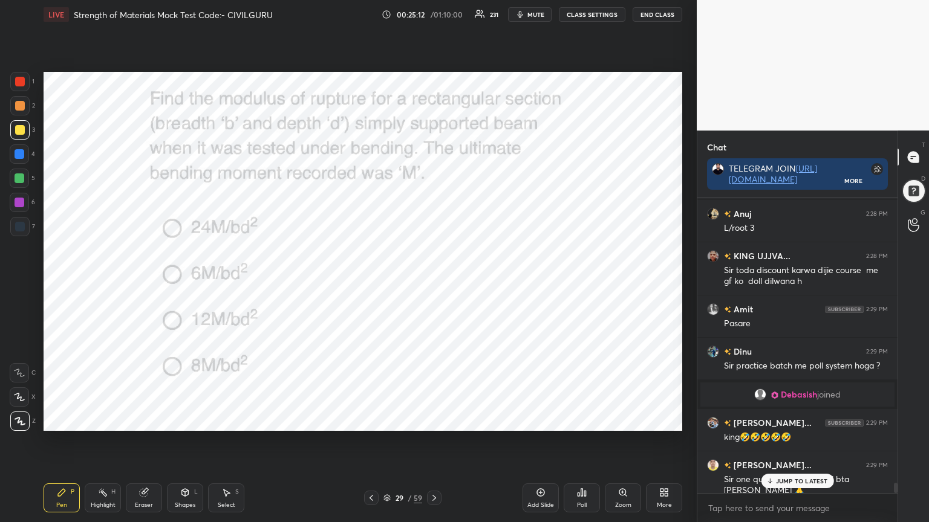
click at [18, 80] on div at bounding box center [20, 82] width 10 height 10
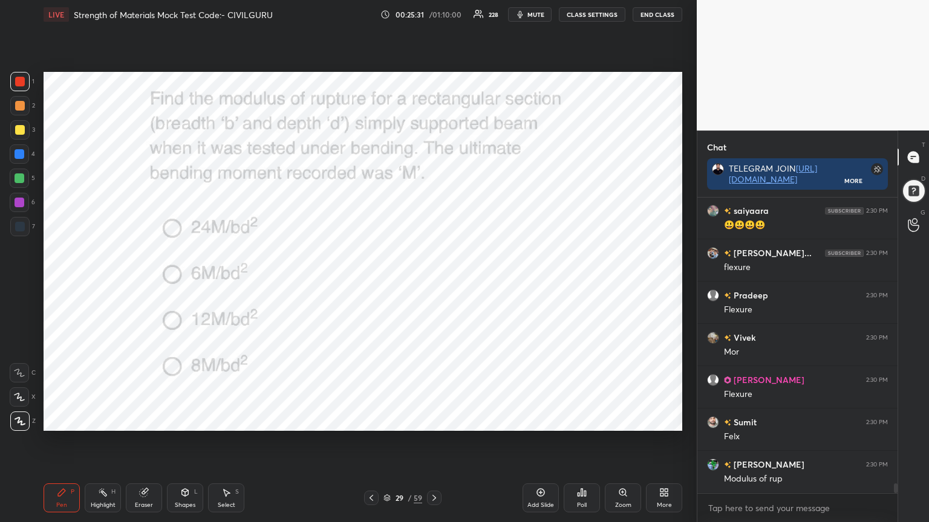
scroll to position [8604, 0]
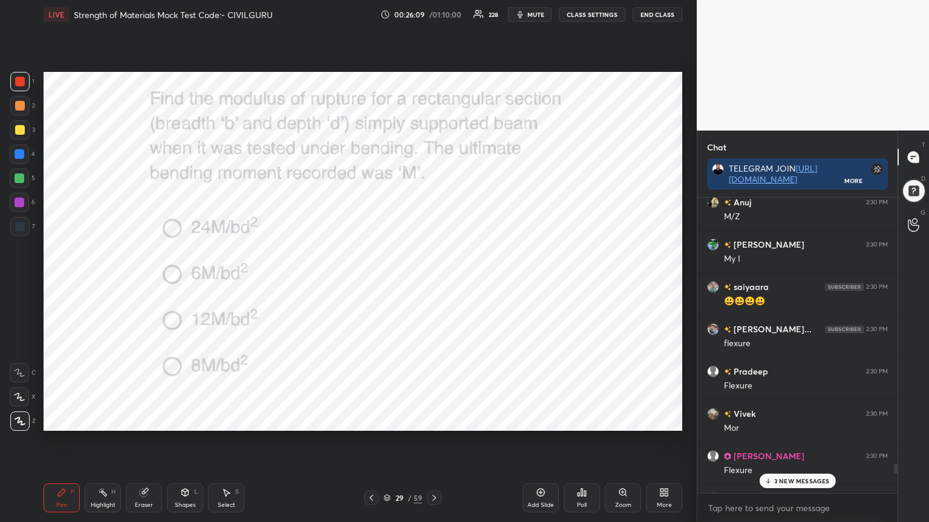
click at [793, 420] on p "3 NEW MESSAGES" at bounding box center [802, 481] width 56 height 7
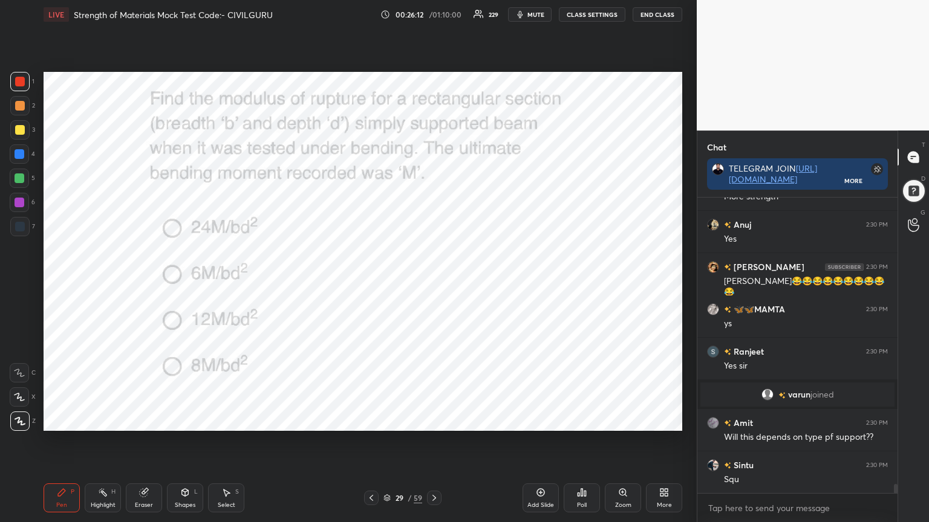
scroll to position [9619, 0]
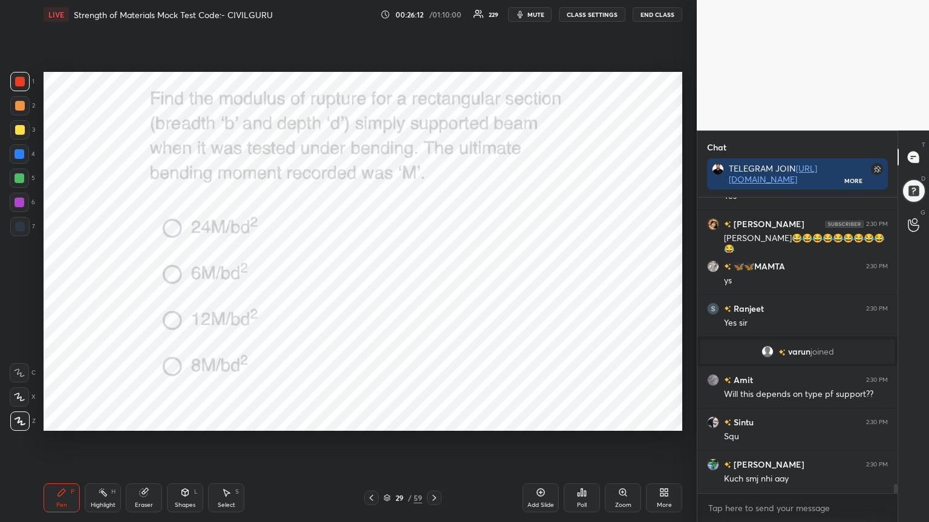
click at [433, 420] on icon at bounding box center [434, 498] width 10 height 10
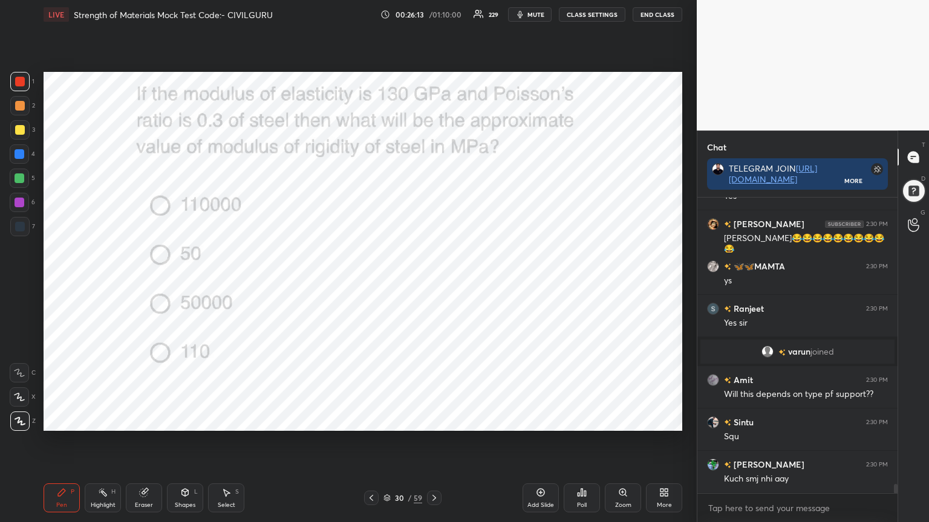
click at [580, 420] on div "Poll" at bounding box center [581, 498] width 36 height 29
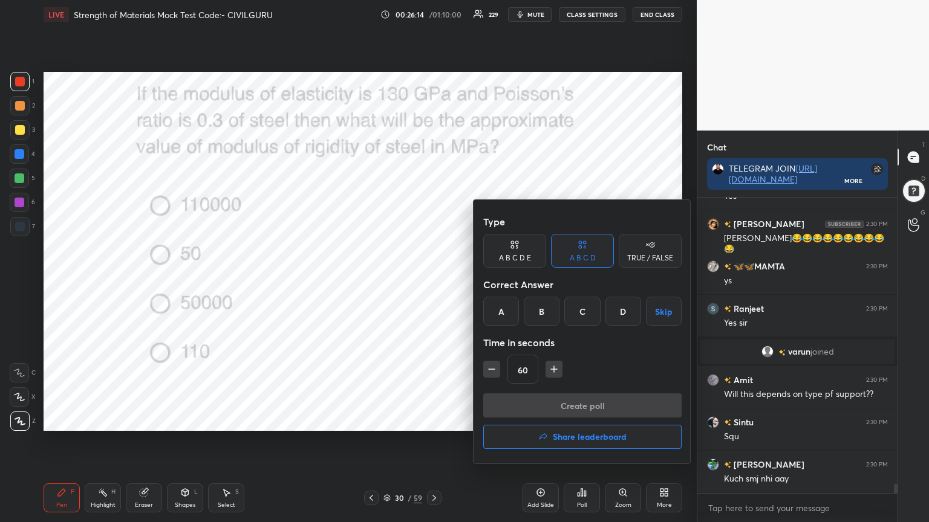
click at [575, 311] on div "C" at bounding box center [582, 311] width 36 height 29
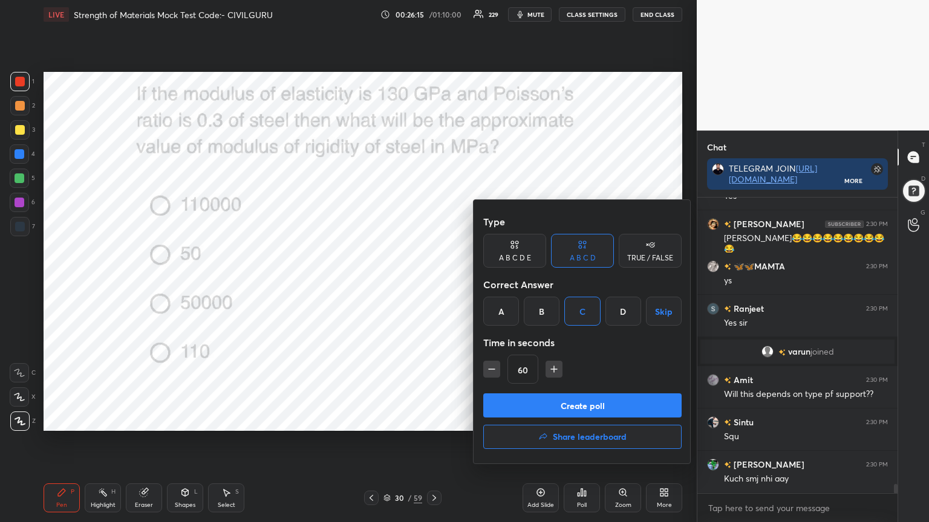
click at [552, 370] on icon "button" at bounding box center [554, 369] width 12 height 12
type input "75"
click at [554, 403] on button "Create poll" at bounding box center [582, 406] width 198 height 24
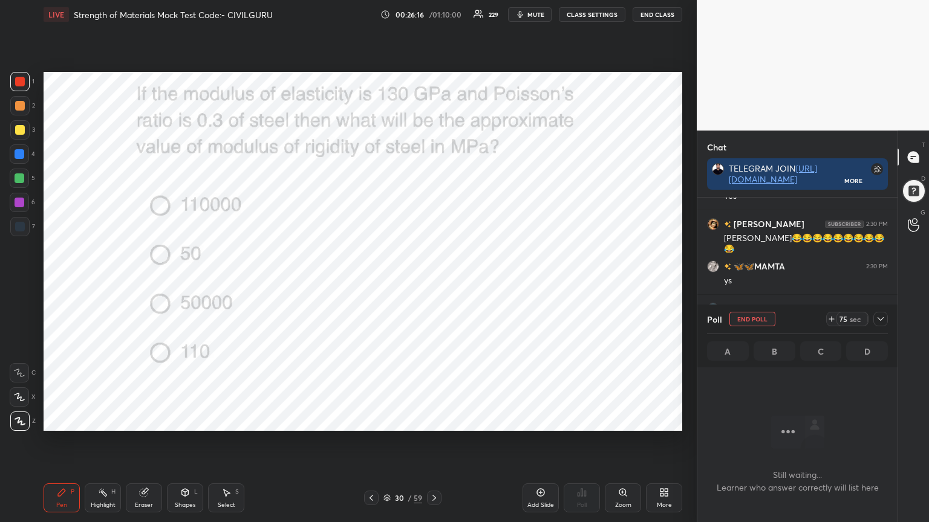
scroll to position [129, 196]
click at [877, 314] on div at bounding box center [880, 319] width 15 height 15
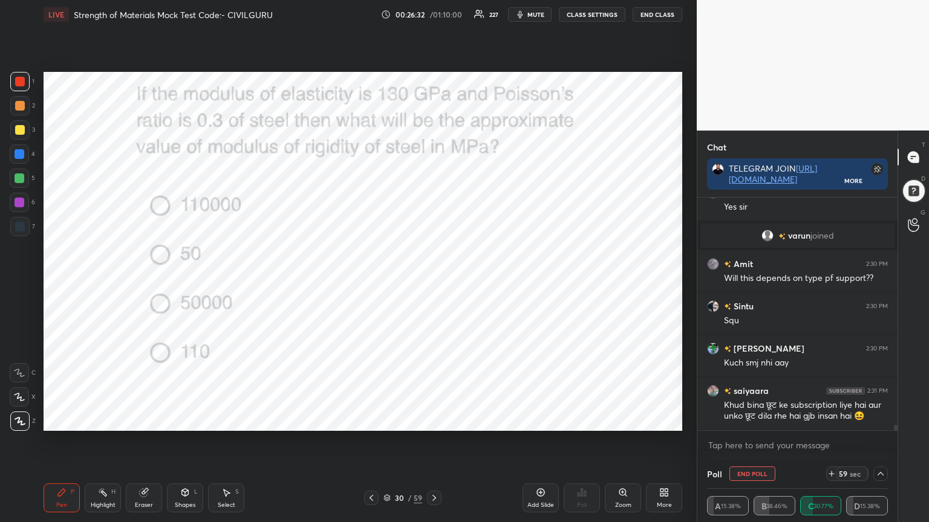
scroll to position [9776, 0]
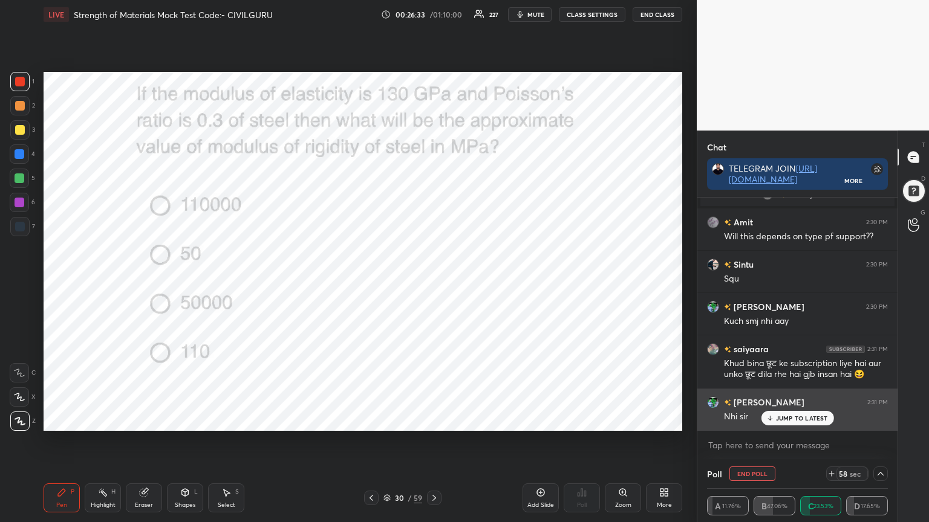
click at [775, 418] on div "JUMP TO LATEST" at bounding box center [796, 418] width 73 height 15
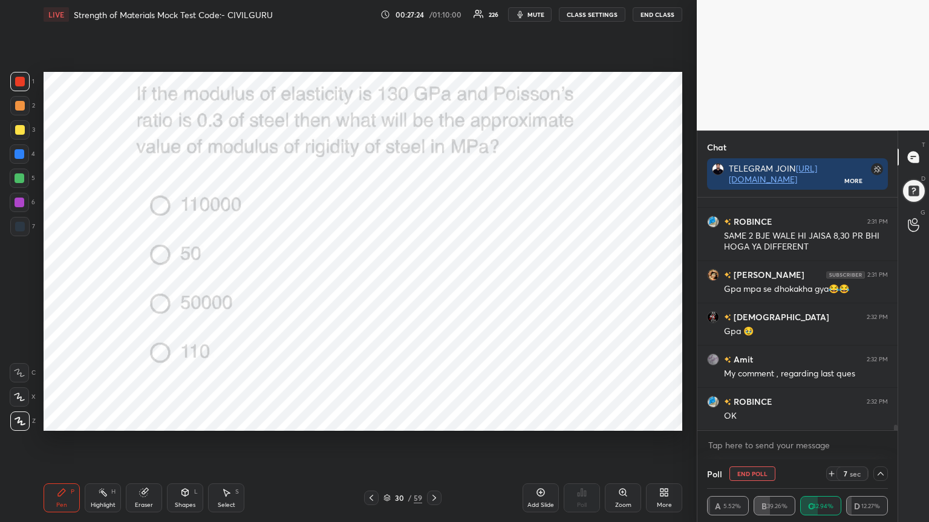
scroll to position [10084, 0]
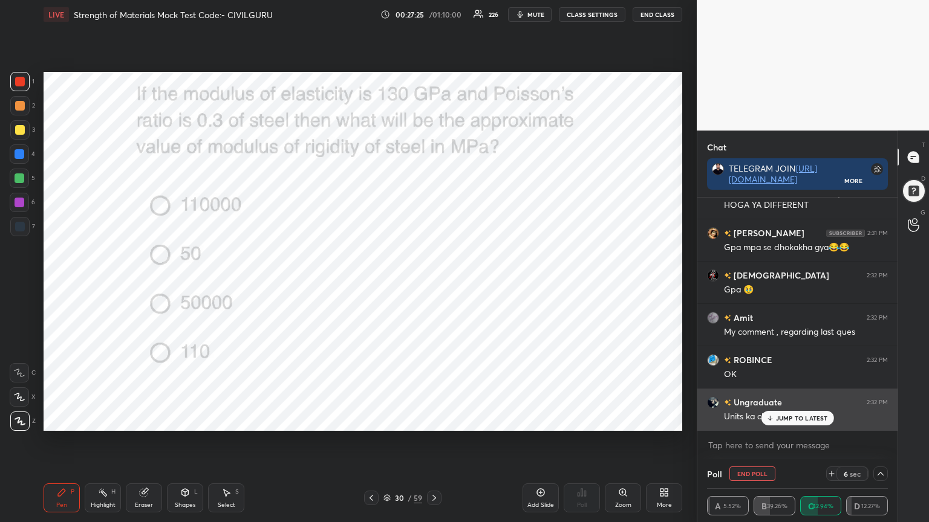
click at [805, 416] on p "JUMP TO LATEST" at bounding box center [802, 418] width 52 height 7
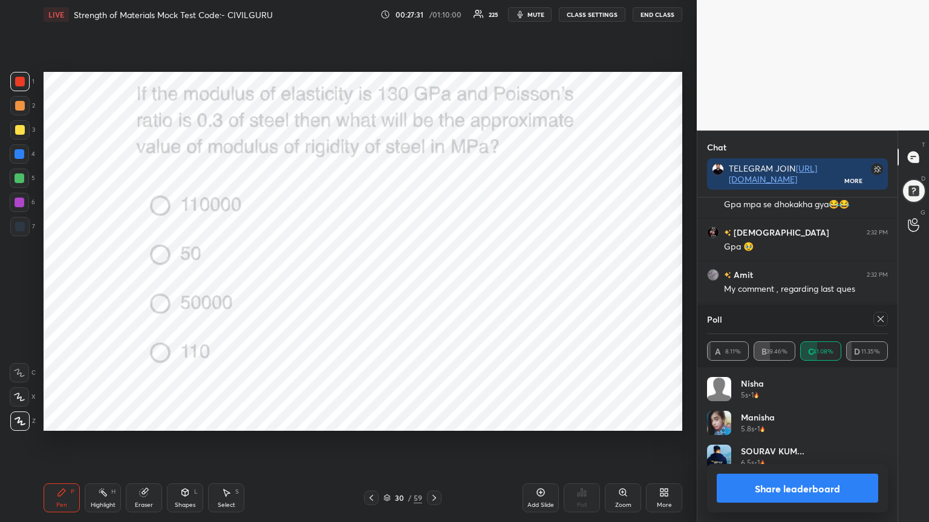
scroll to position [141, 177]
click at [884, 320] on icon at bounding box center [880, 319] width 10 height 10
type textarea "x"
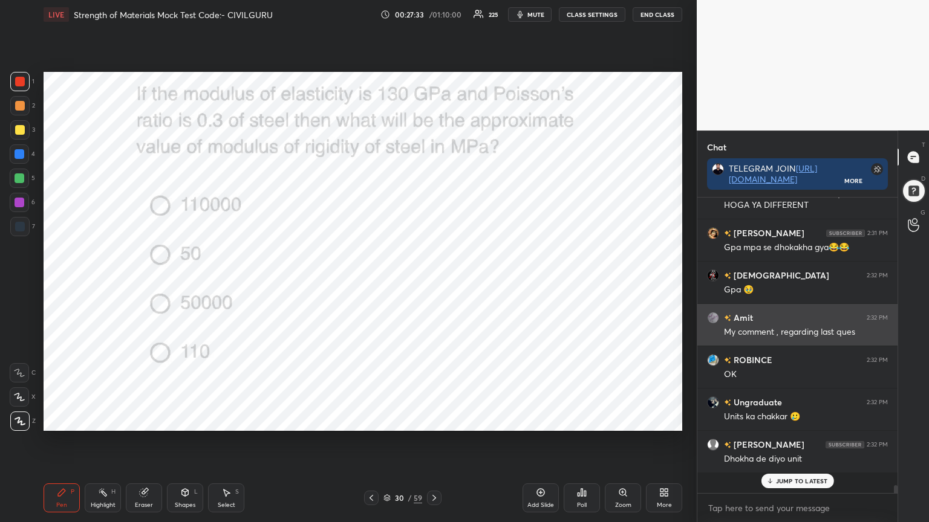
scroll to position [285, 196]
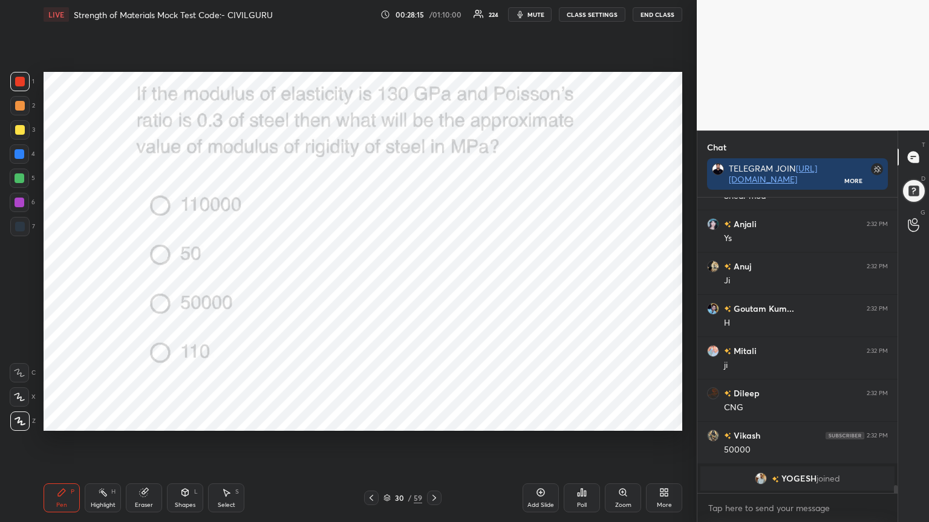
click at [432, 420] on icon at bounding box center [434, 498] width 4 height 6
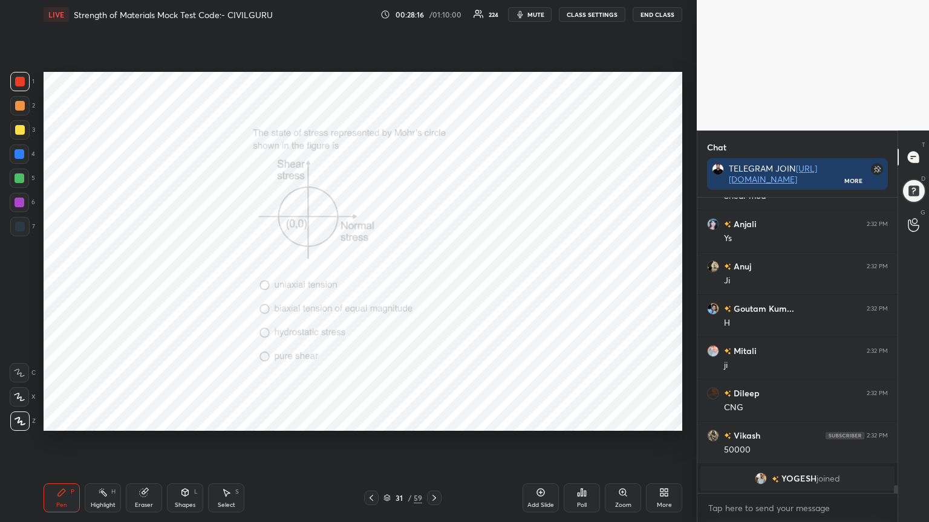
click at [583, 420] on icon at bounding box center [582, 493] width 10 height 10
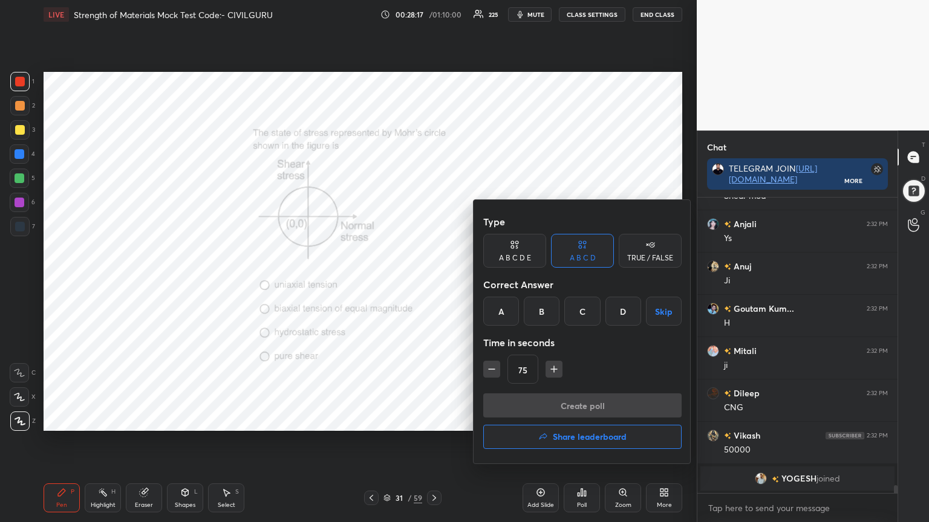
click at [614, 420] on div at bounding box center [464, 261] width 929 height 522
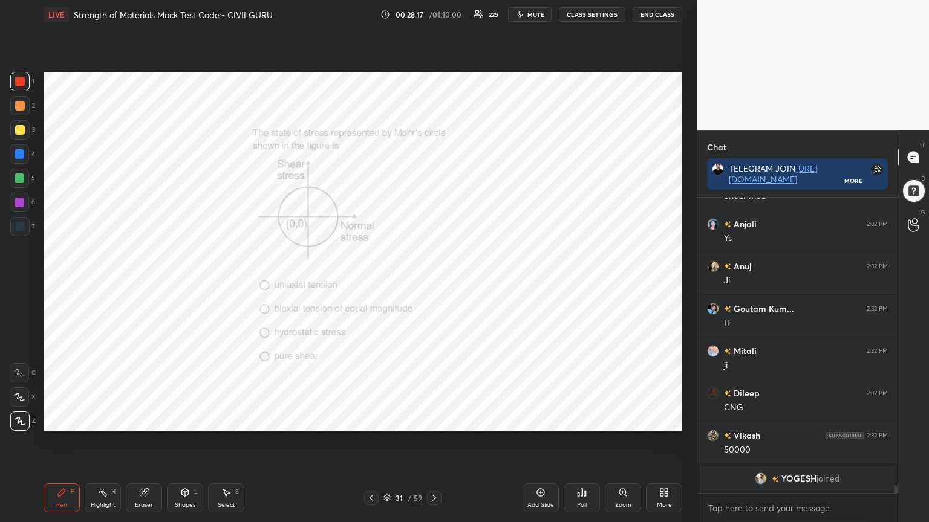
click at [623, 420] on div "Zoom" at bounding box center [623, 498] width 36 height 29
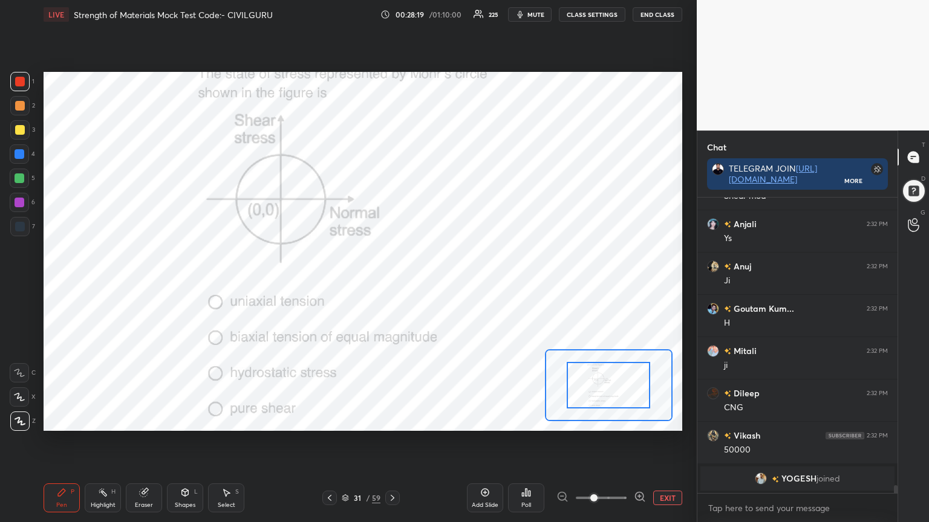
click at [657, 420] on button "EXIT" at bounding box center [667, 498] width 29 height 15
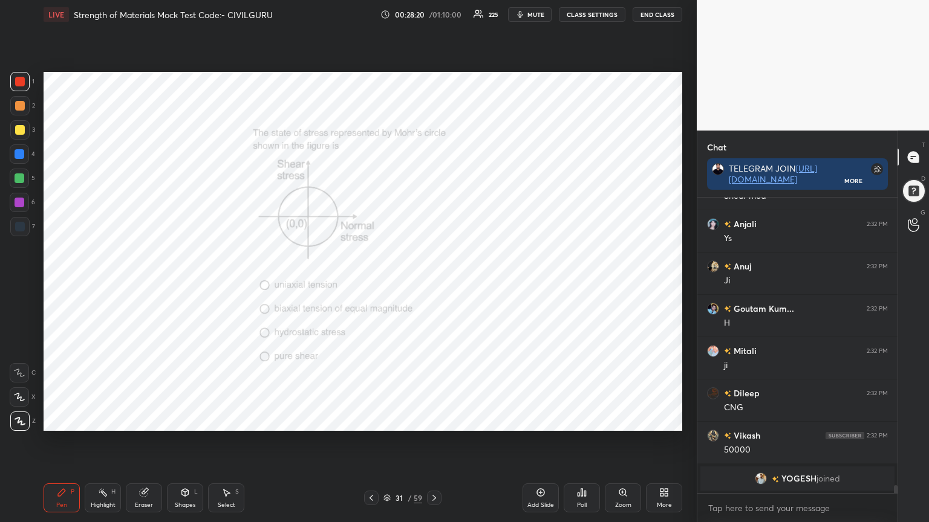
click at [586, 420] on div "Poll" at bounding box center [582, 505] width 10 height 6
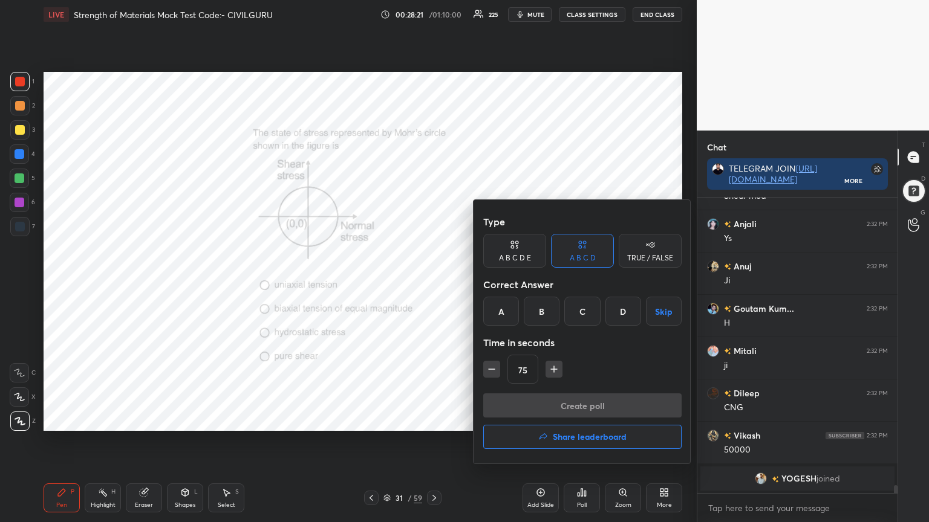
click at [622, 307] on div "D" at bounding box center [623, 311] width 36 height 29
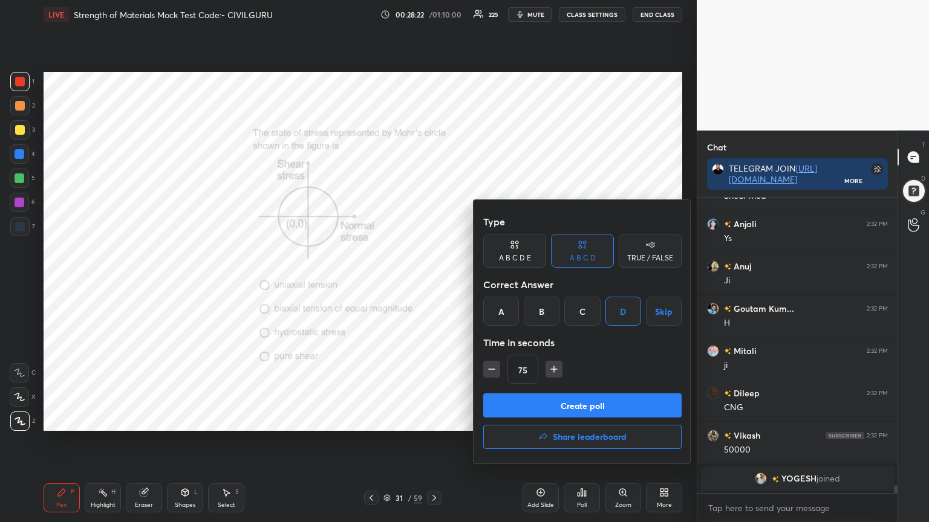
click at [494, 372] on icon "button" at bounding box center [491, 369] width 12 height 12
type input "60"
click at [523, 405] on button "Create poll" at bounding box center [582, 406] width 198 height 24
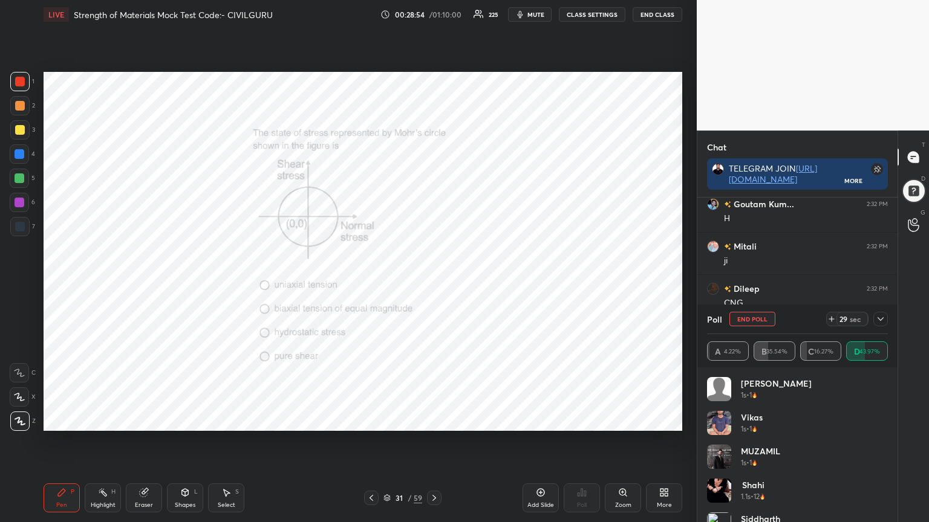
scroll to position [9880, 0]
click at [885, 321] on div at bounding box center [880, 319] width 15 height 15
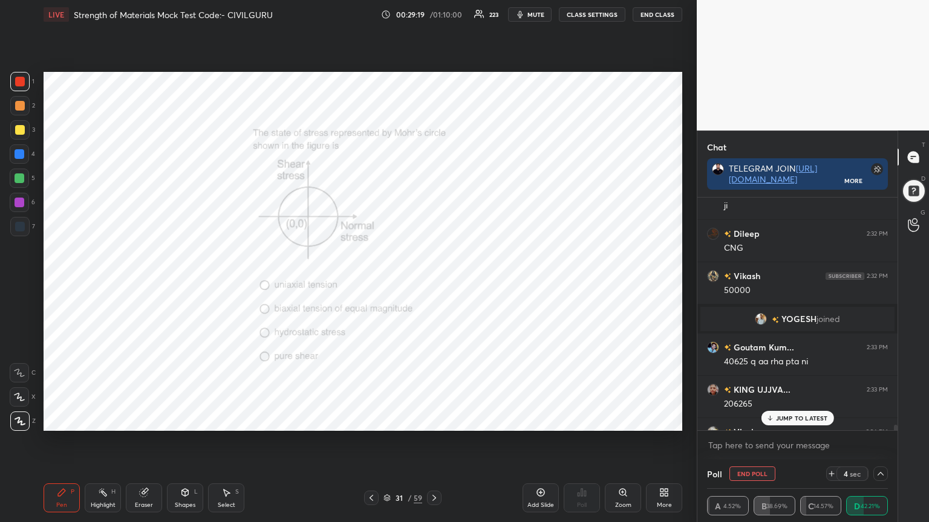
scroll to position [9909, 0]
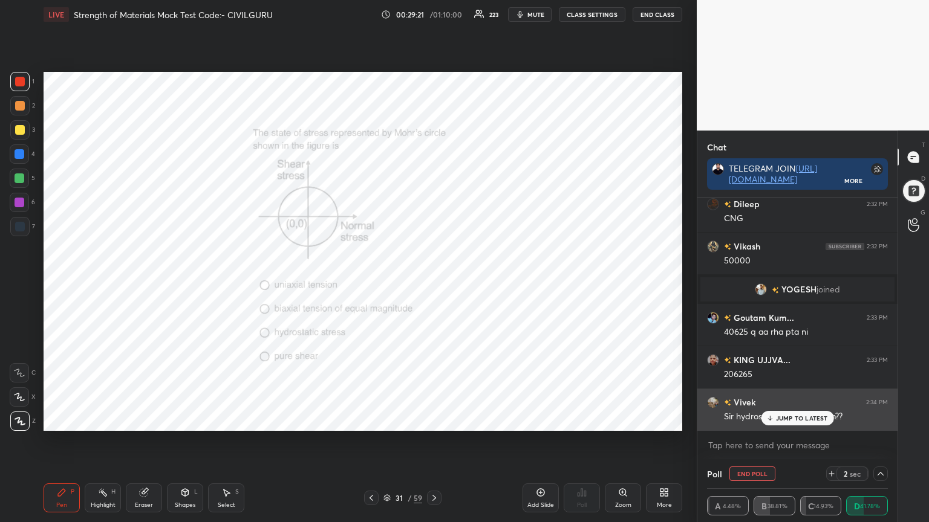
click at [800, 419] on p "JUMP TO LATEST" at bounding box center [802, 418] width 52 height 7
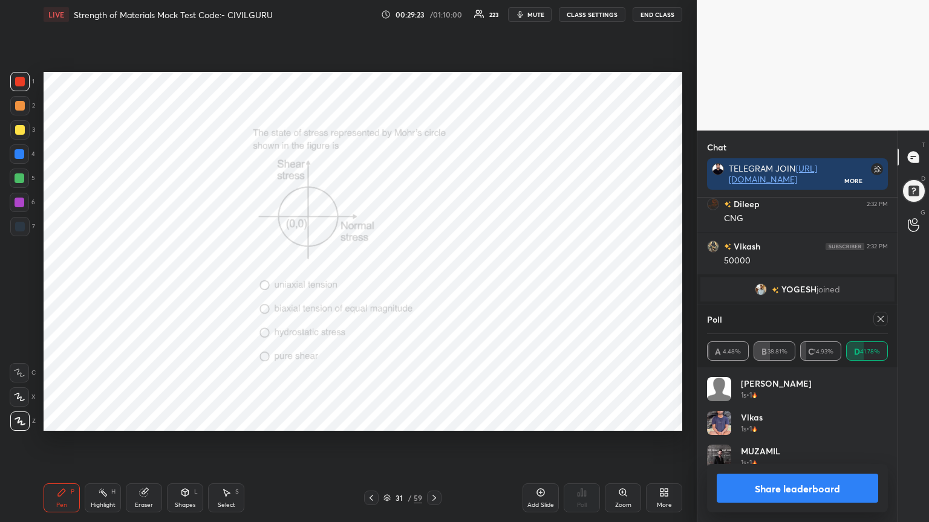
scroll to position [141, 177]
click at [883, 328] on div "Poll" at bounding box center [797, 319] width 181 height 29
click at [882, 315] on icon at bounding box center [880, 319] width 10 height 10
type textarea "x"
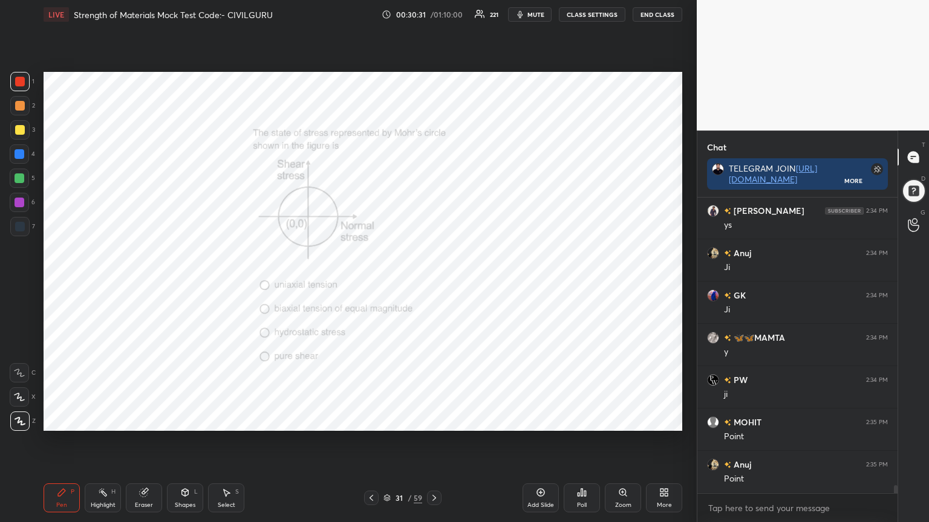
scroll to position [10746, 0]
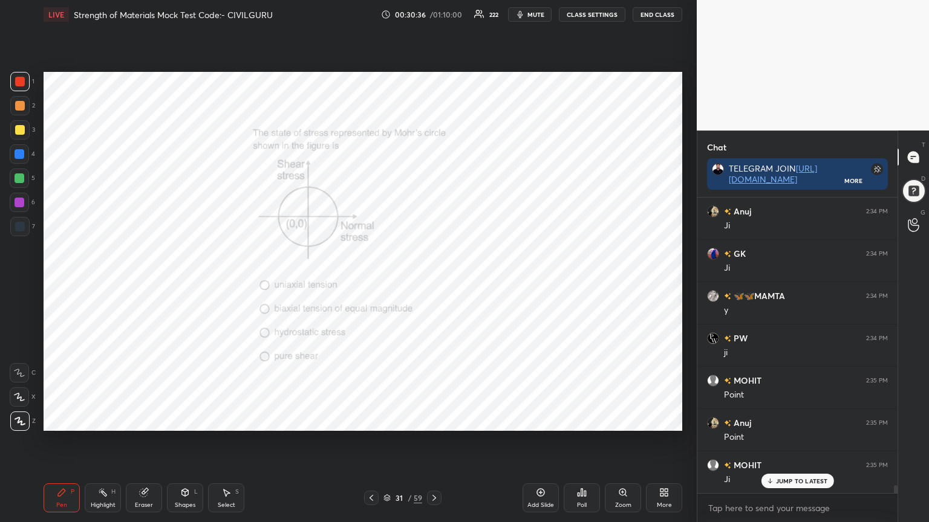
click at [435, 420] on icon at bounding box center [434, 498] width 10 height 10
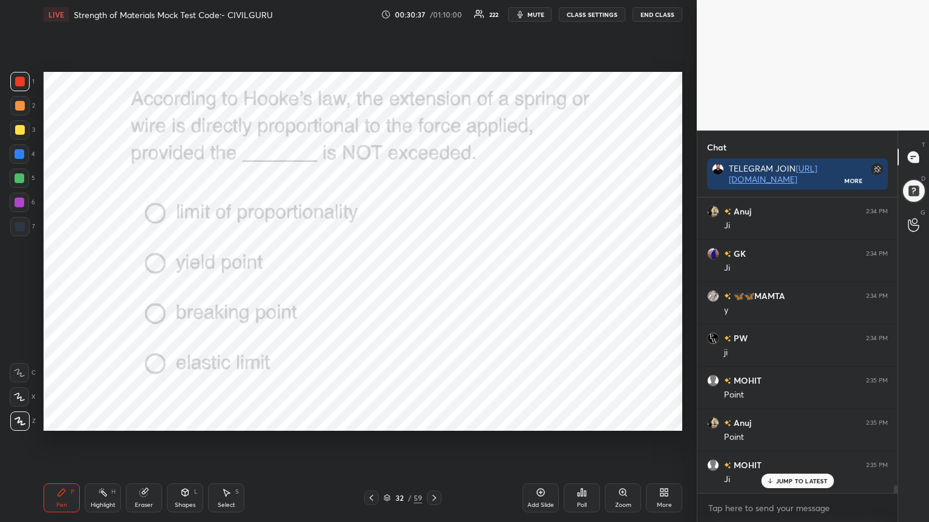
click at [584, 420] on icon at bounding box center [585, 493] width 2 height 5
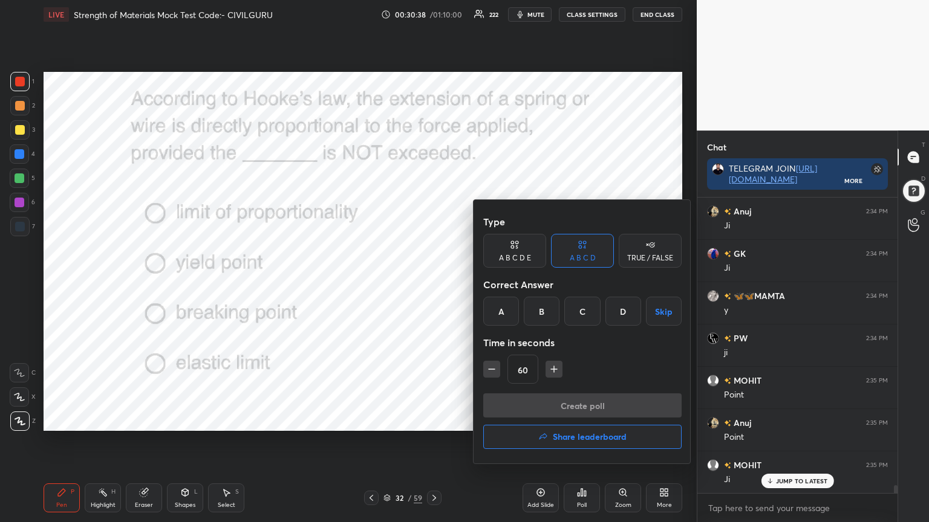
click at [502, 318] on div "A" at bounding box center [501, 311] width 36 height 29
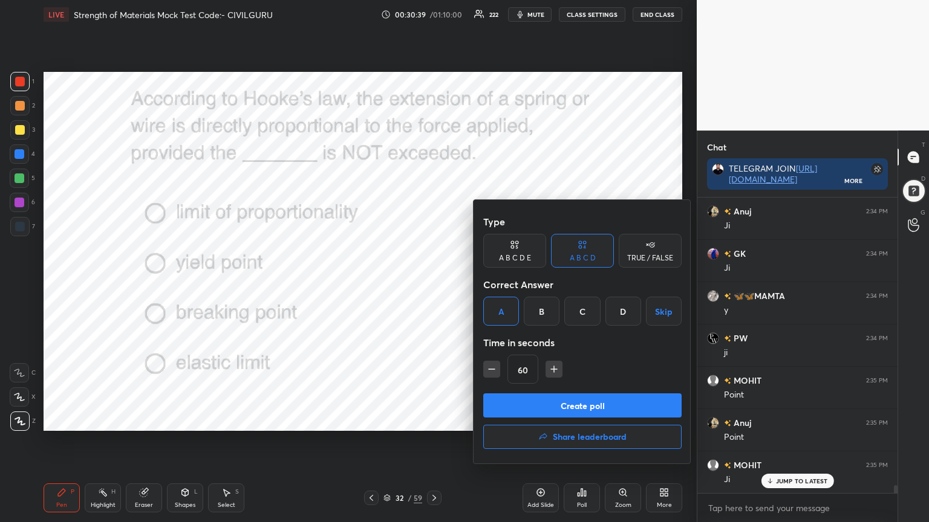
click at [490, 370] on icon "button" at bounding box center [491, 369] width 12 height 12
type input "45"
click at [517, 395] on button "Create poll" at bounding box center [582, 406] width 198 height 24
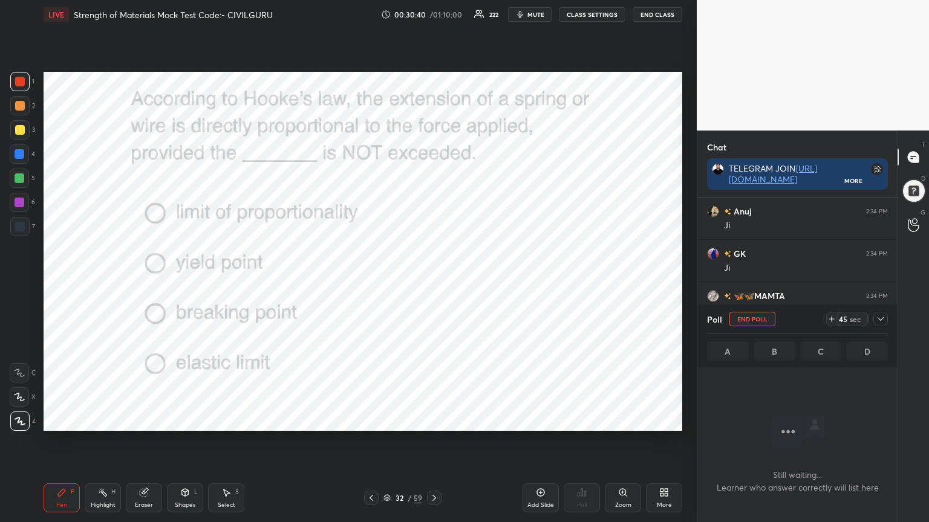
scroll to position [4, 4]
click at [881, 315] on icon at bounding box center [880, 319] width 10 height 10
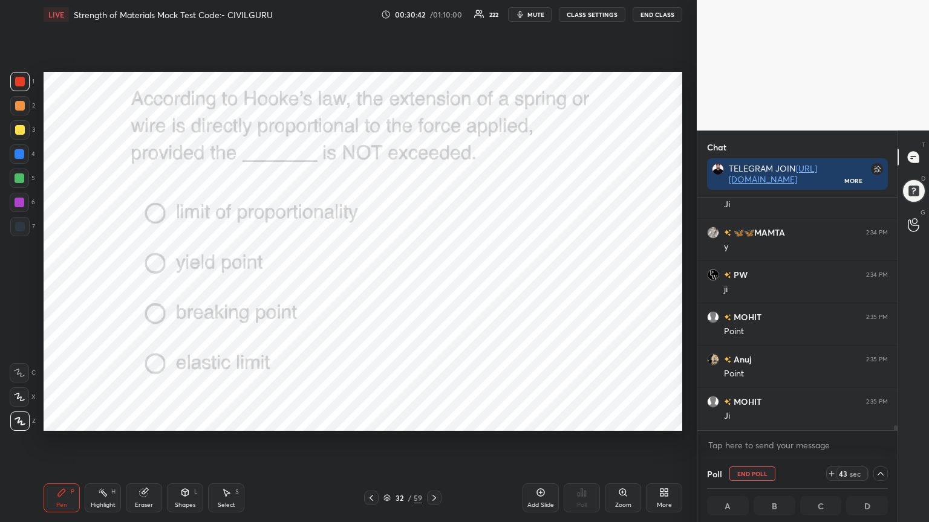
scroll to position [10862, 0]
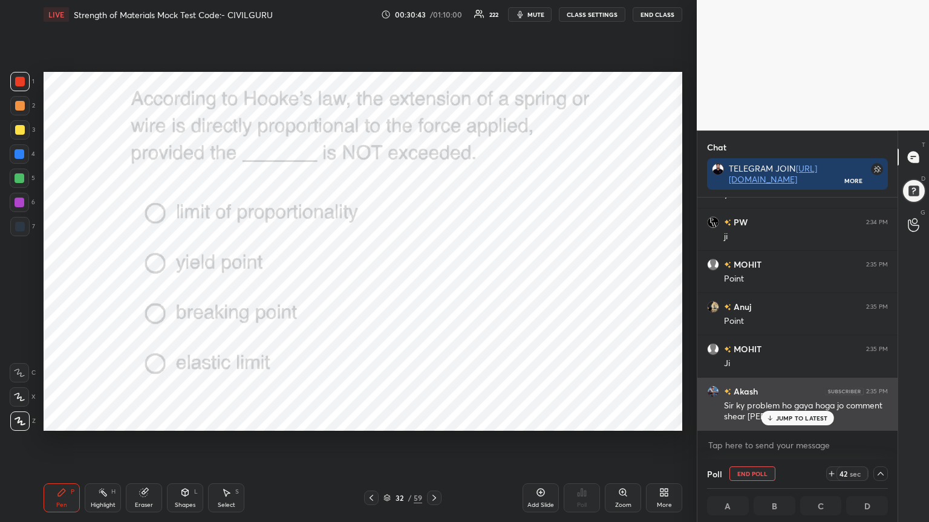
click at [791, 418] on p "JUMP TO LATEST" at bounding box center [802, 418] width 52 height 7
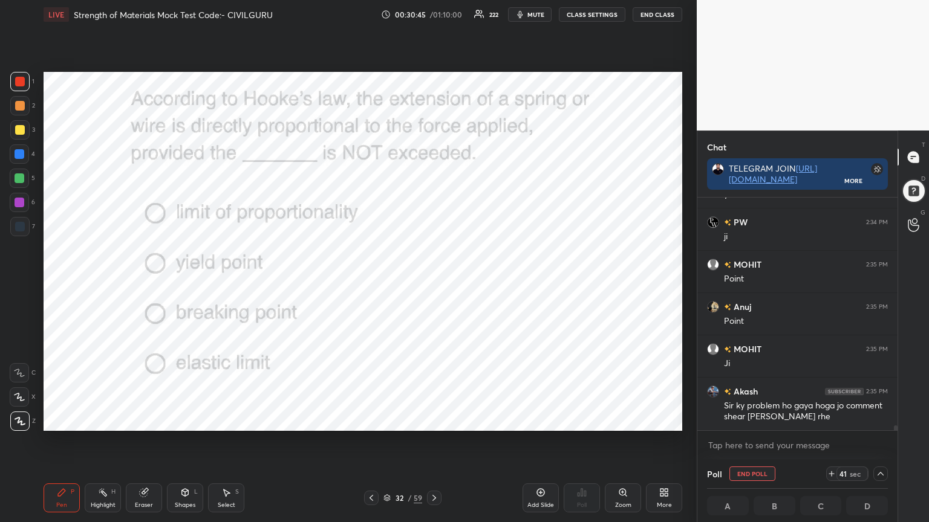
scroll to position [10891, 0]
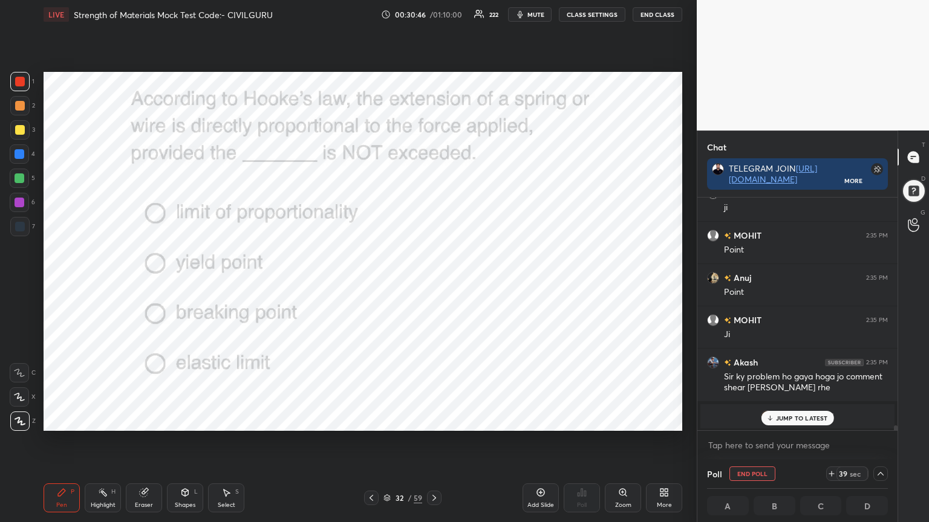
click at [795, 413] on div "JUMP TO LATEST" at bounding box center [796, 418] width 73 height 15
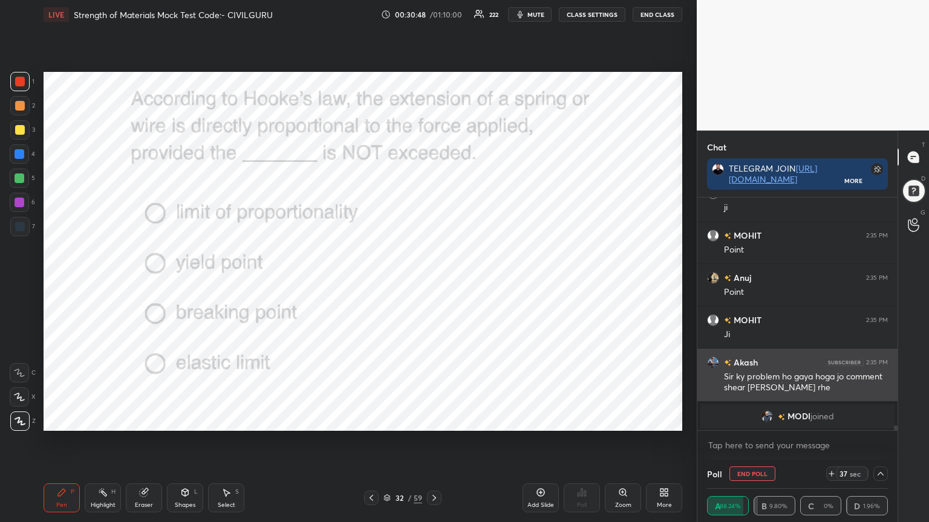
click at [712, 357] on img "grid" at bounding box center [713, 363] width 12 height 12
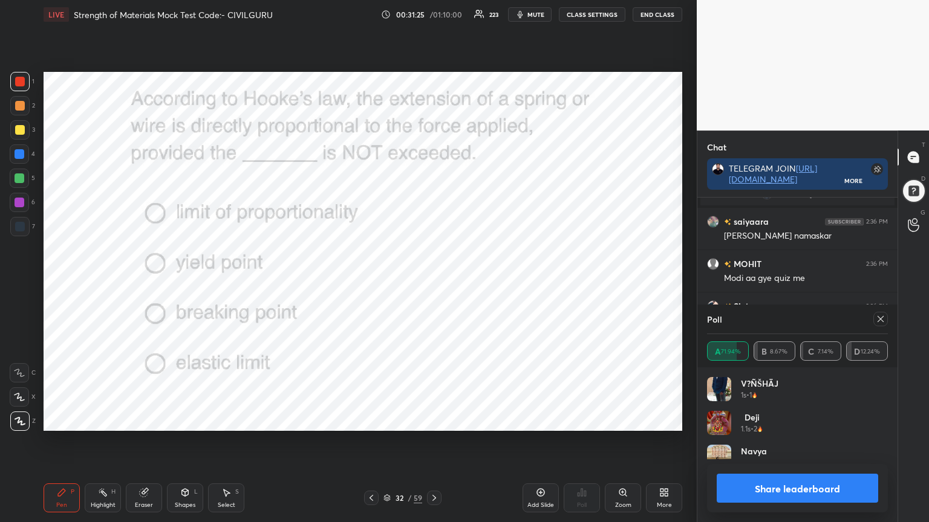
scroll to position [141, 177]
click at [880, 320] on icon at bounding box center [880, 319] width 10 height 10
type textarea "x"
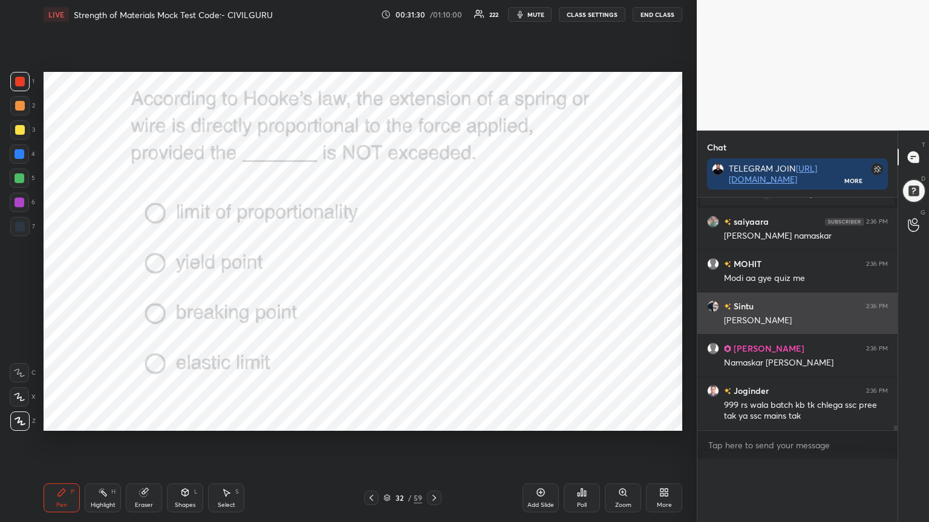
scroll to position [0, 4]
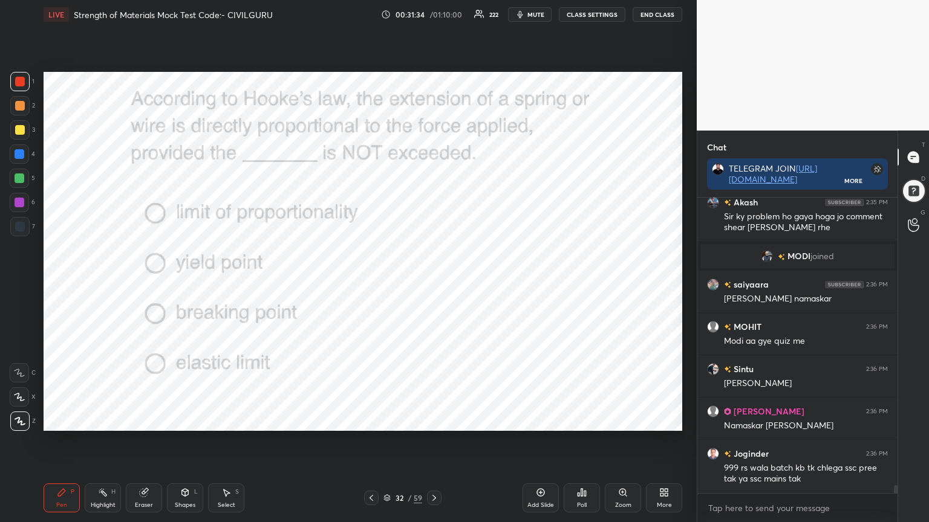
click at [435, 420] on icon at bounding box center [434, 498] width 10 height 10
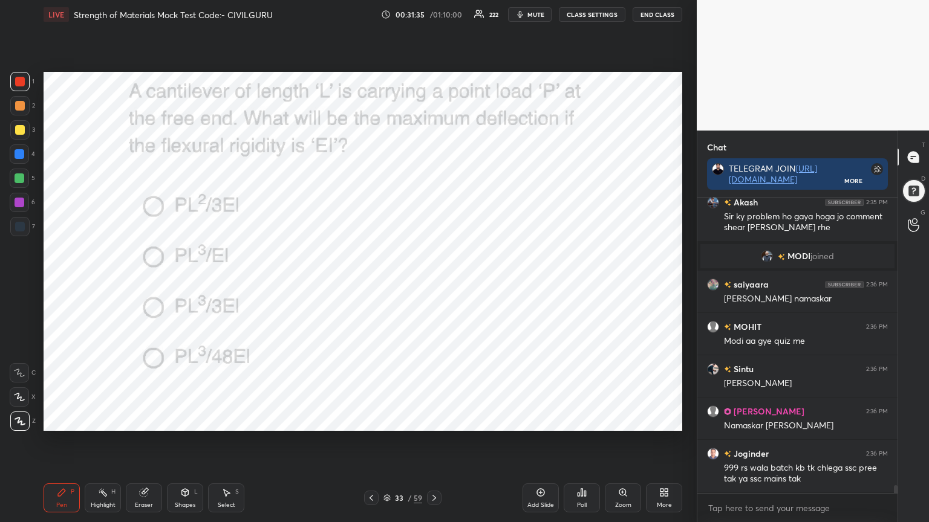
click at [579, 420] on div "Poll" at bounding box center [581, 498] width 36 height 29
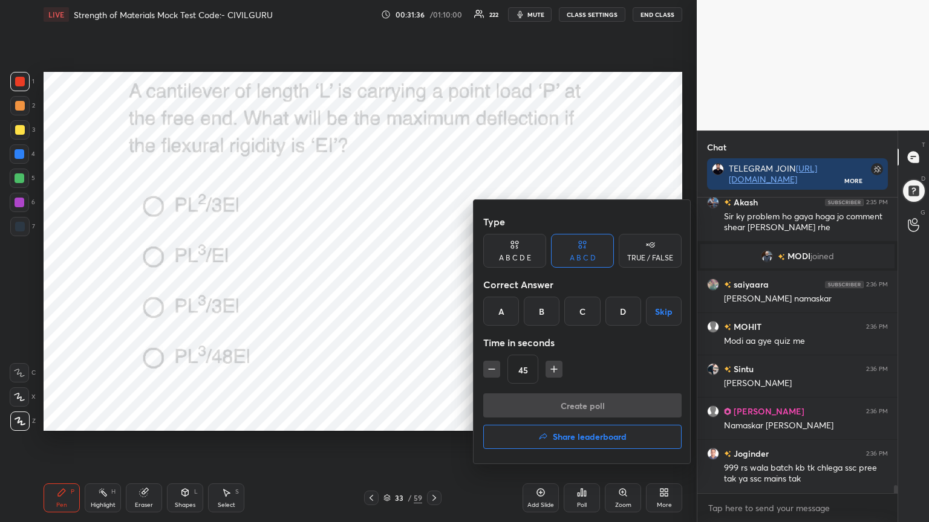
click at [579, 312] on div "C" at bounding box center [582, 311] width 36 height 29
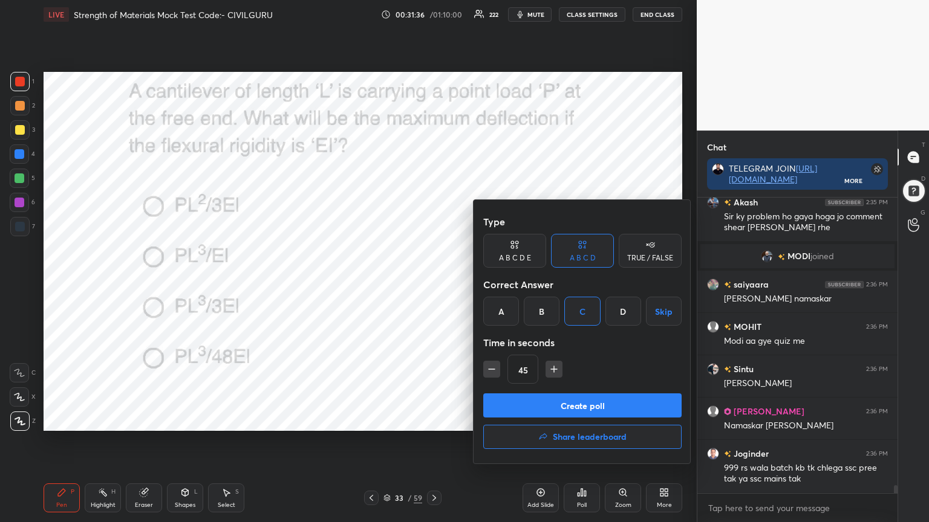
click at [484, 375] on button "button" at bounding box center [491, 369] width 17 height 17
type input "30"
click at [516, 401] on button "Create poll" at bounding box center [582, 406] width 198 height 24
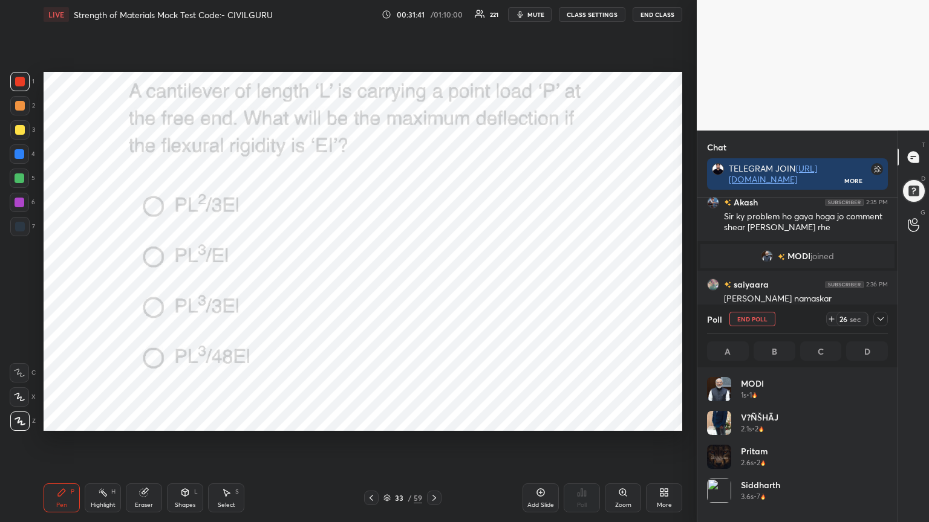
click at [883, 317] on icon at bounding box center [880, 319] width 6 height 4
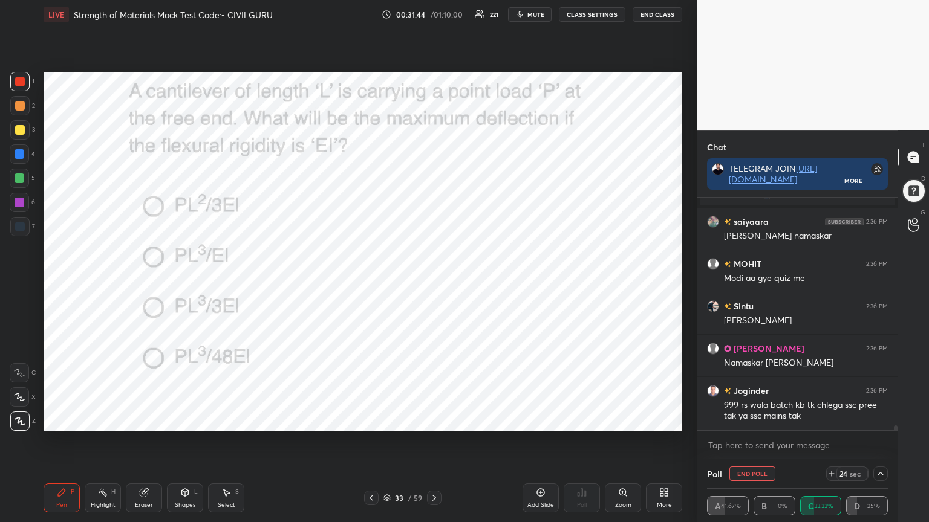
click at [708, 394] on img "grid" at bounding box center [713, 391] width 12 height 12
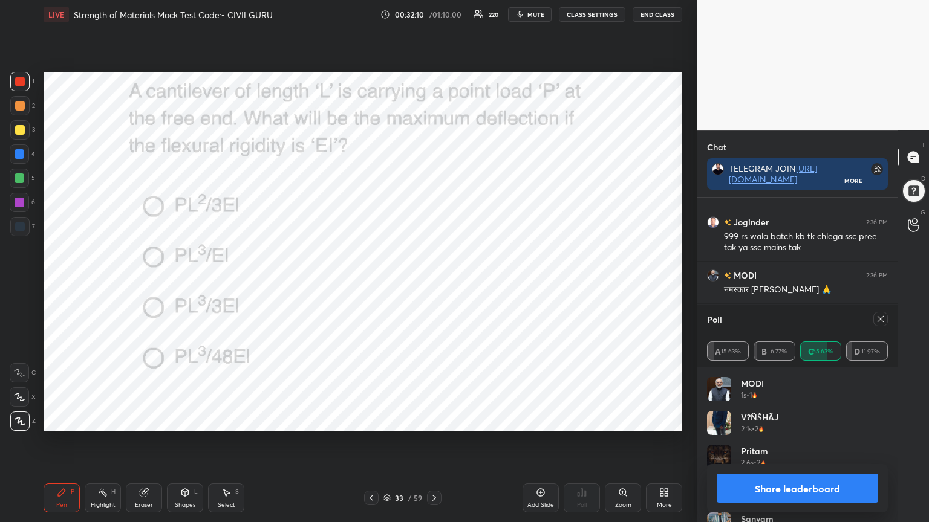
click at [878, 324] on div at bounding box center [880, 319] width 15 height 15
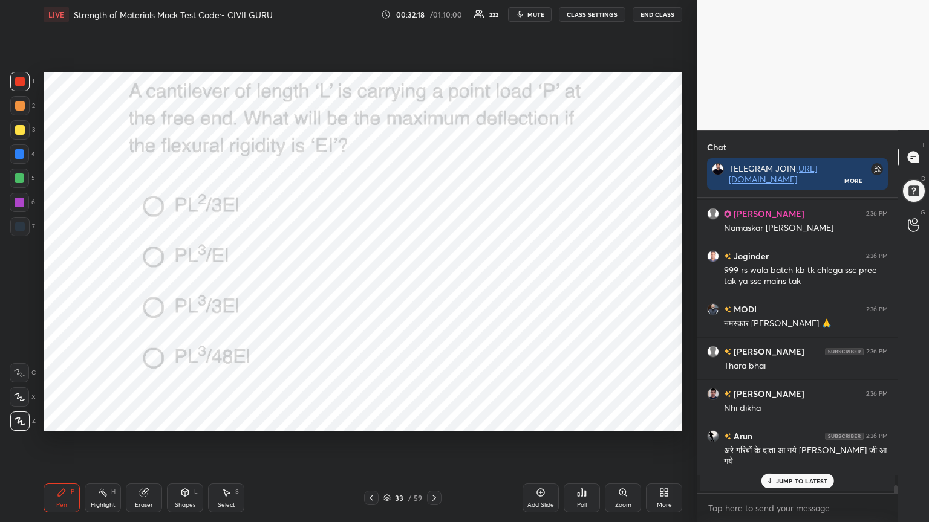
click at [433, 420] on icon at bounding box center [434, 498] width 10 height 10
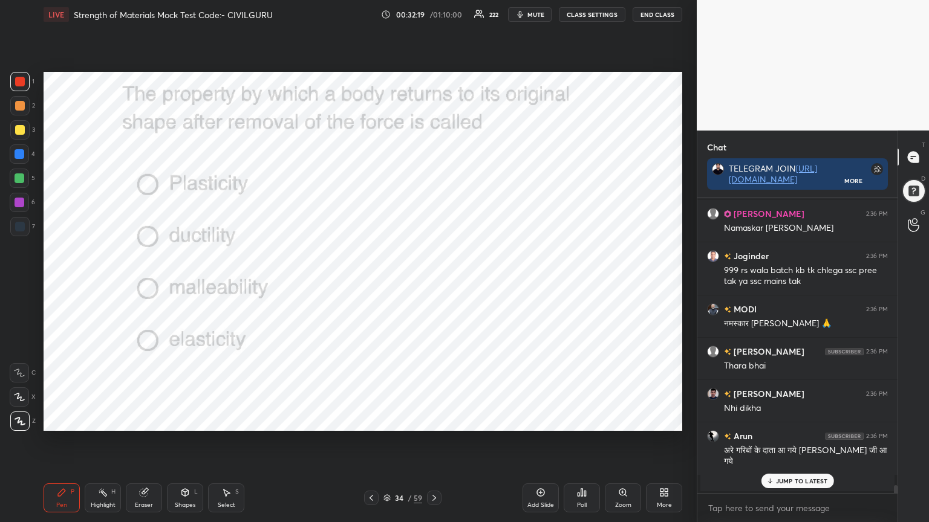
click at [572, 420] on div "Poll" at bounding box center [581, 498] width 36 height 29
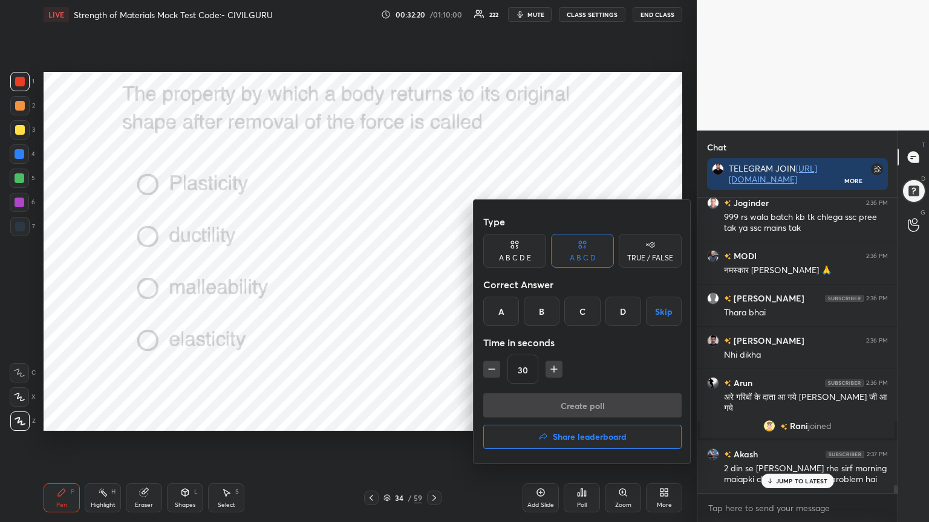
click at [623, 302] on div "D" at bounding box center [623, 311] width 36 height 29
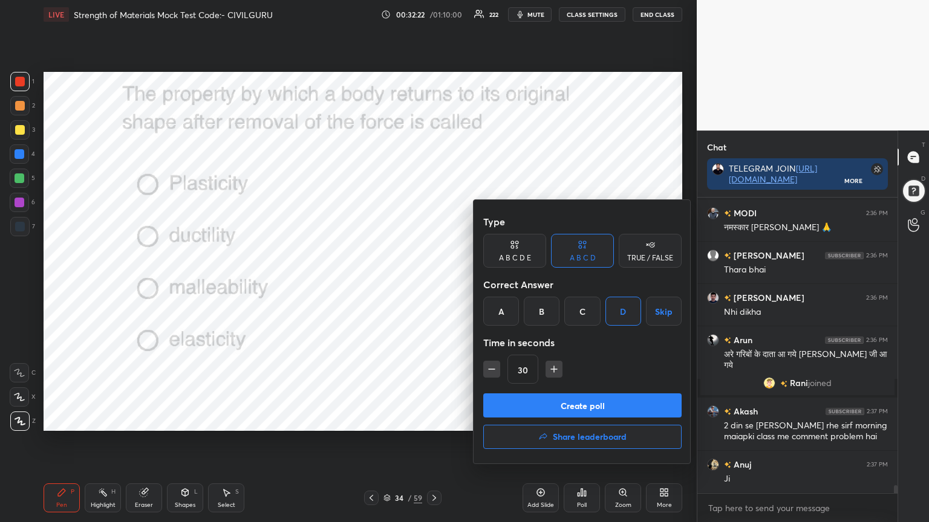
click at [519, 404] on button "Create poll" at bounding box center [582, 406] width 198 height 24
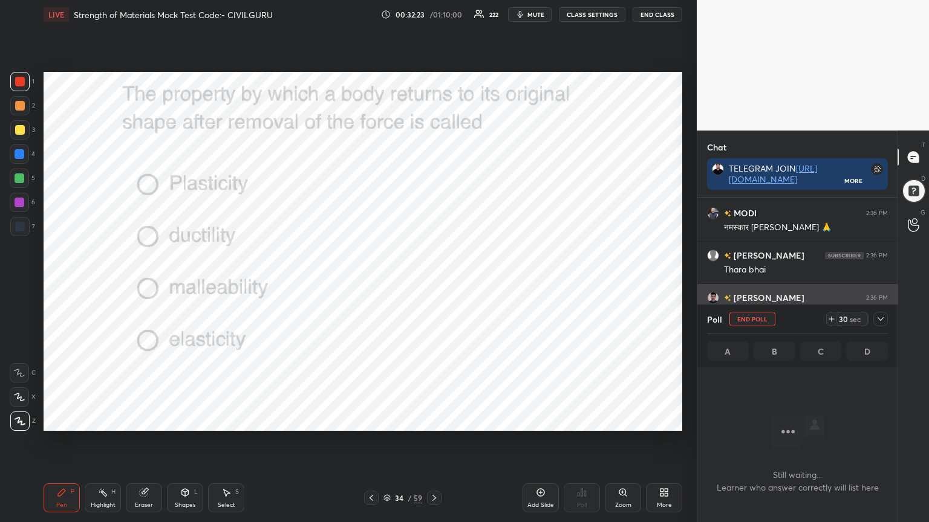
click at [880, 316] on icon at bounding box center [880, 319] width 10 height 10
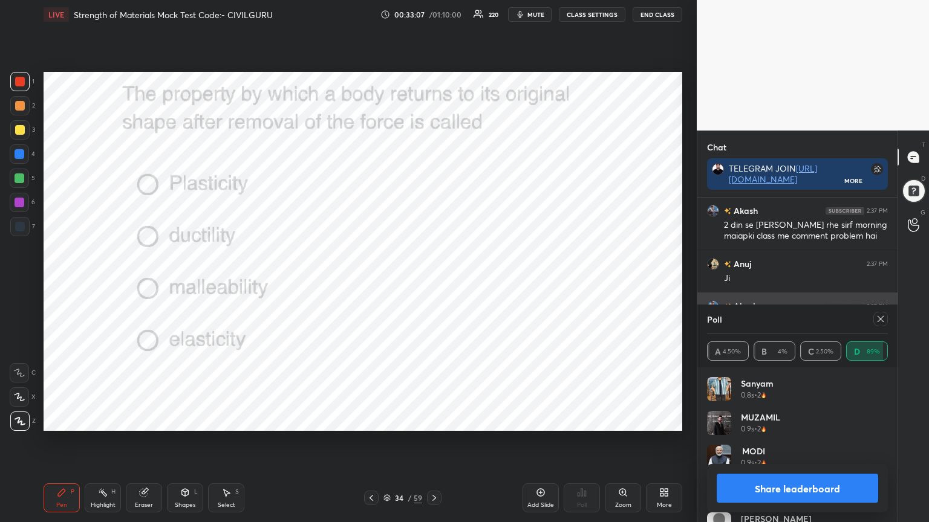
click at [881, 319] on icon at bounding box center [880, 319] width 10 height 10
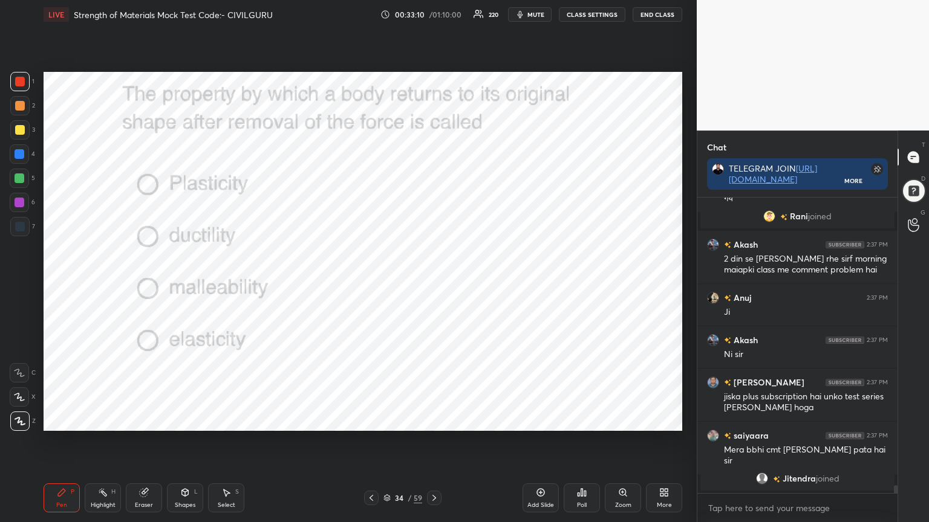
click at [433, 420] on icon at bounding box center [434, 498] width 10 height 10
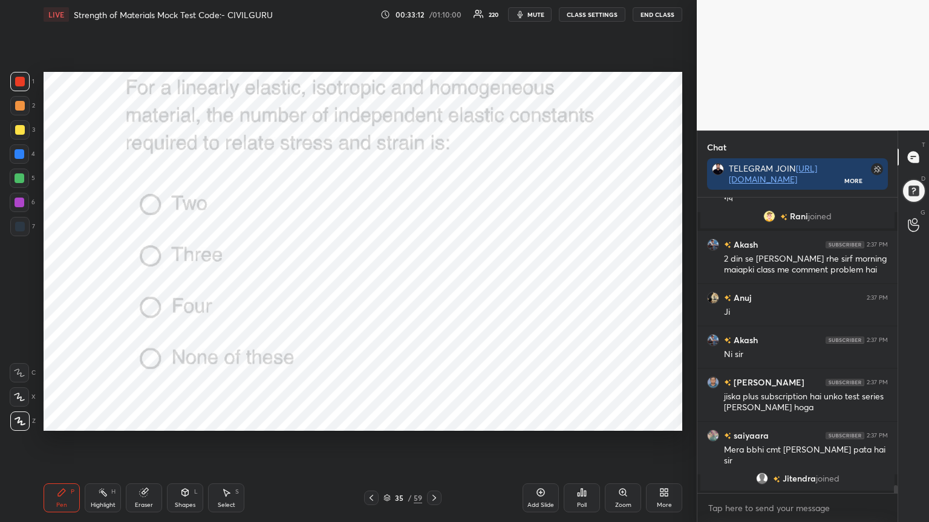
click at [430, 420] on icon at bounding box center [434, 498] width 10 height 10
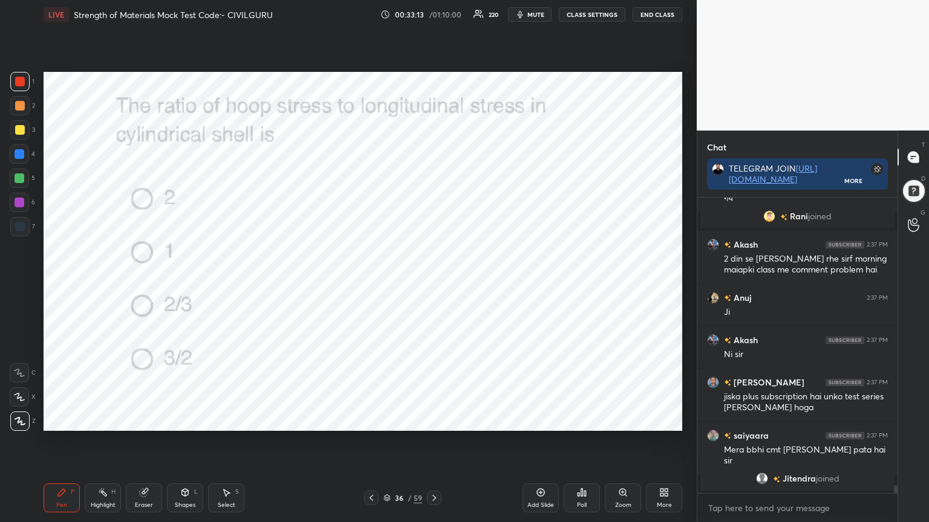
click at [430, 420] on icon at bounding box center [434, 498] width 10 height 10
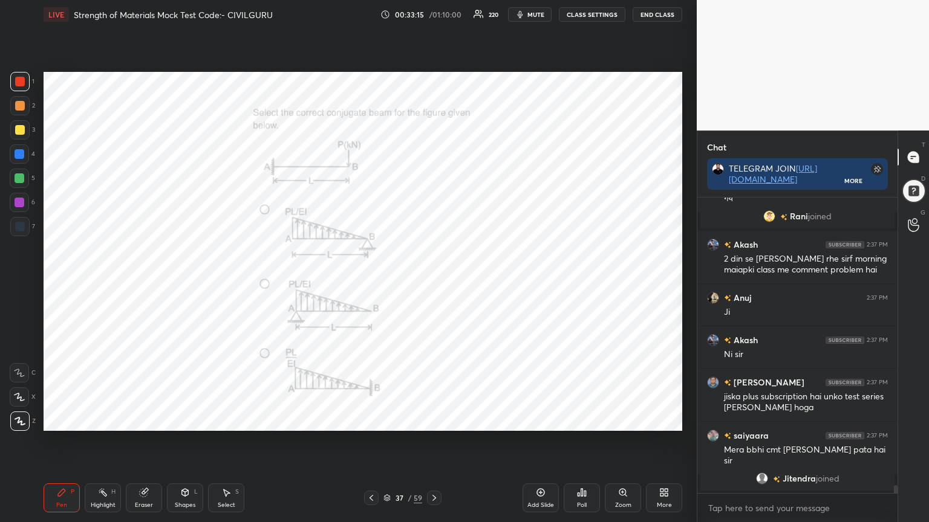
click at [383, 420] on icon at bounding box center [386, 498] width 7 height 7
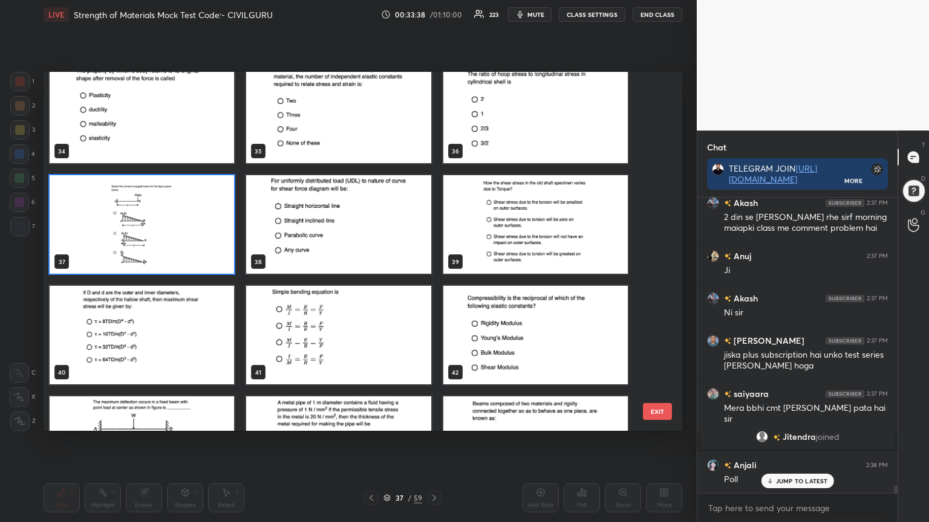
click at [334, 126] on img "grid" at bounding box center [338, 114] width 184 height 99
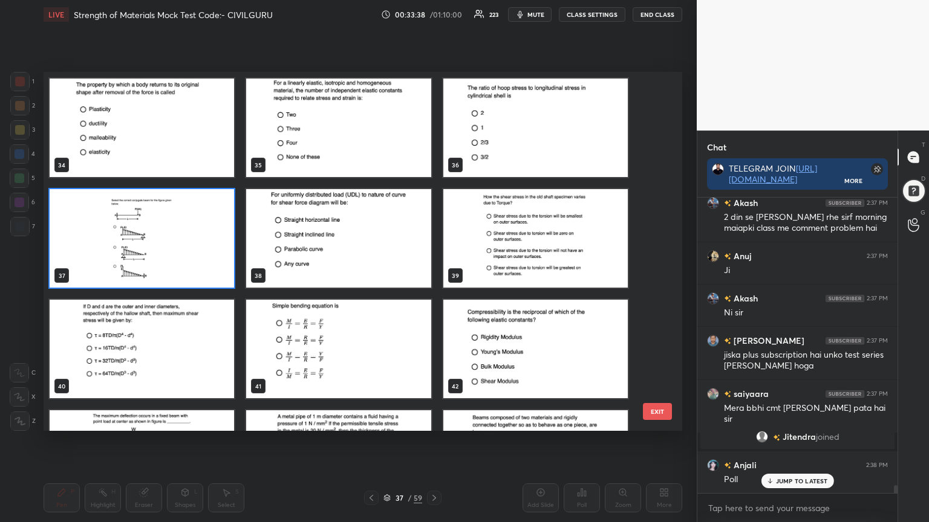
click at [339, 126] on img "grid" at bounding box center [338, 128] width 184 height 99
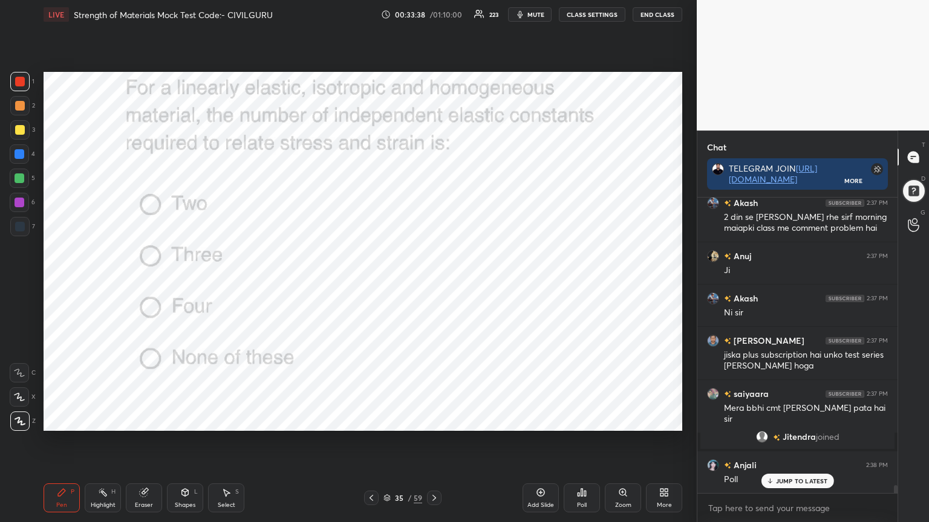
click at [339, 128] on img "grid" at bounding box center [338, 128] width 184 height 99
click at [584, 420] on icon at bounding box center [585, 493] width 2 height 5
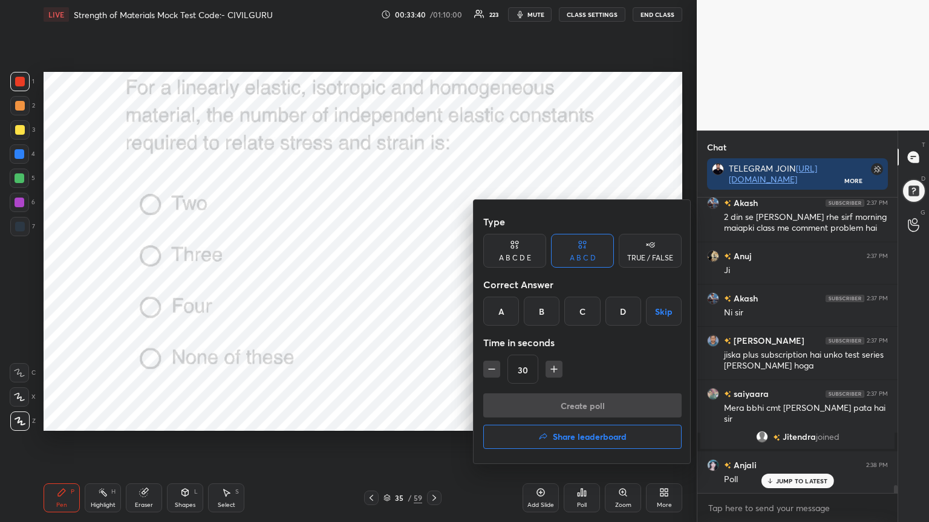
click at [501, 310] on div "A" at bounding box center [501, 311] width 36 height 29
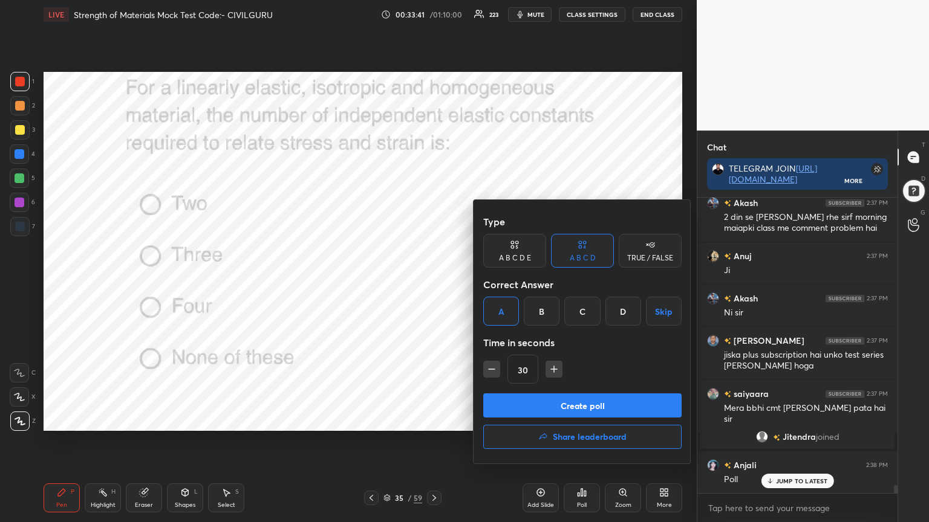
click at [517, 395] on button "Create poll" at bounding box center [582, 406] width 198 height 24
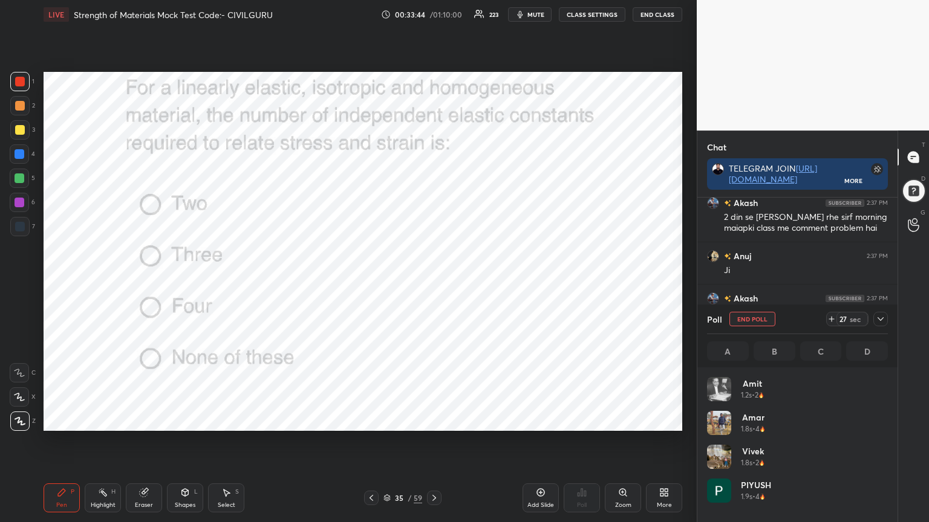
click at [879, 318] on icon at bounding box center [880, 319] width 10 height 10
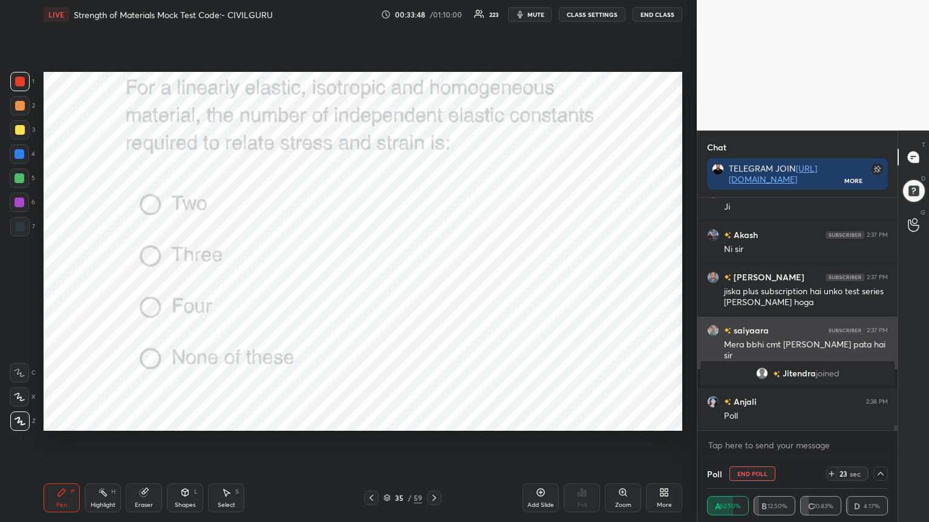
click at [716, 331] on img "grid" at bounding box center [713, 331] width 12 height 12
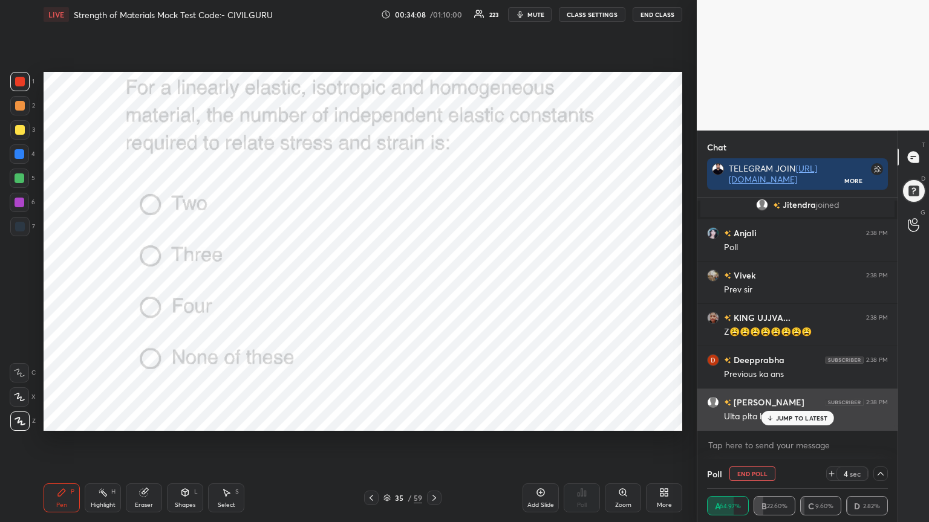
click at [771, 416] on icon at bounding box center [769, 418] width 8 height 7
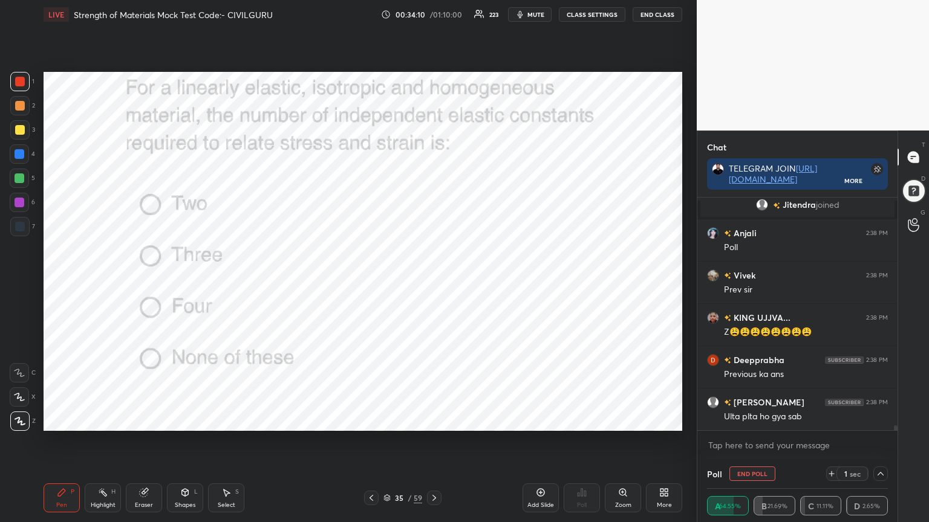
scroll to position [11336, 0]
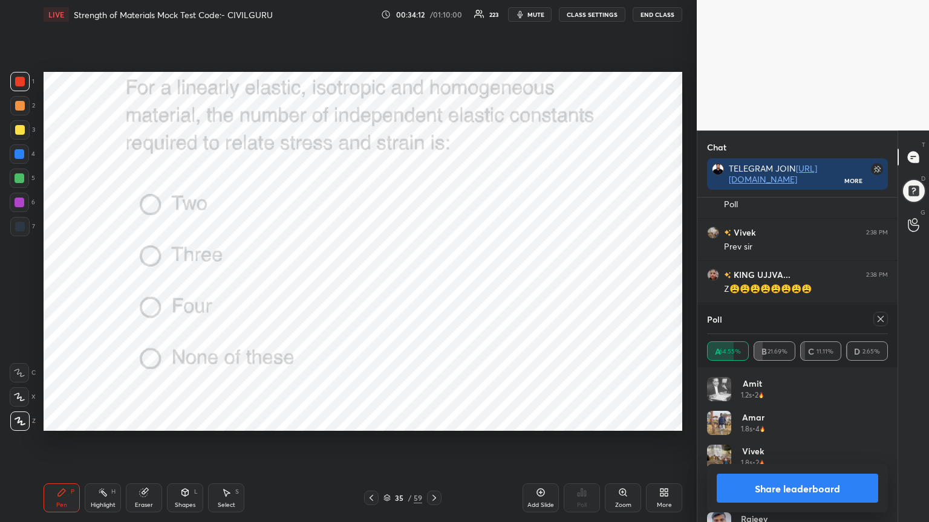
click at [877, 324] on div at bounding box center [880, 319] width 15 height 15
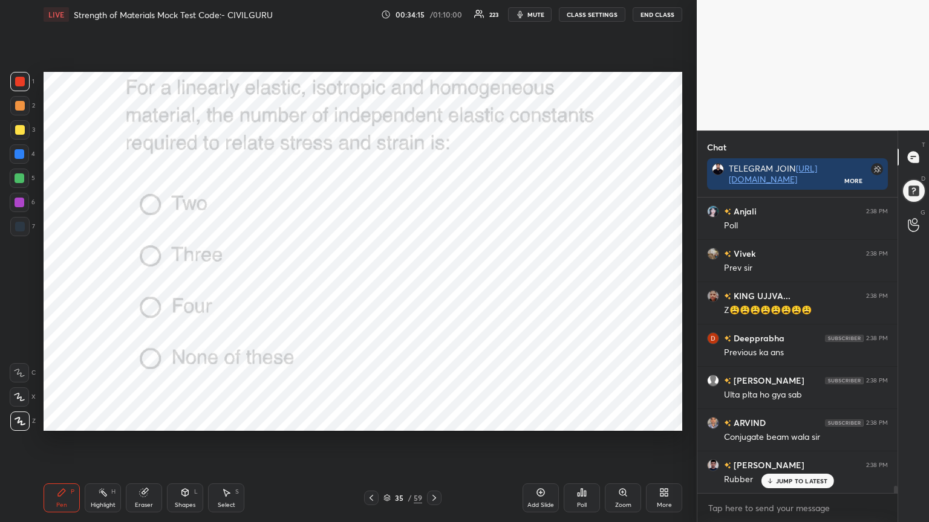
click at [375, 420] on icon at bounding box center [371, 498] width 10 height 10
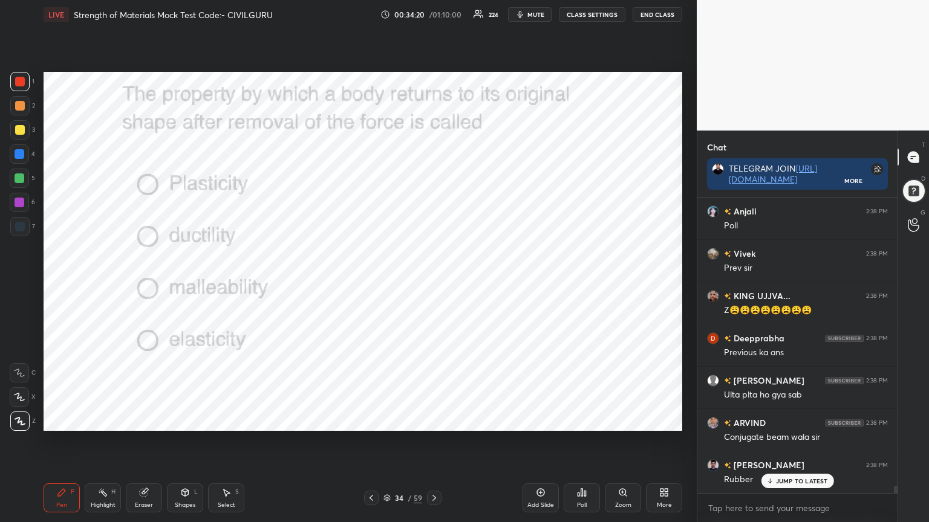
click at [435, 420] on icon at bounding box center [434, 498] width 10 height 10
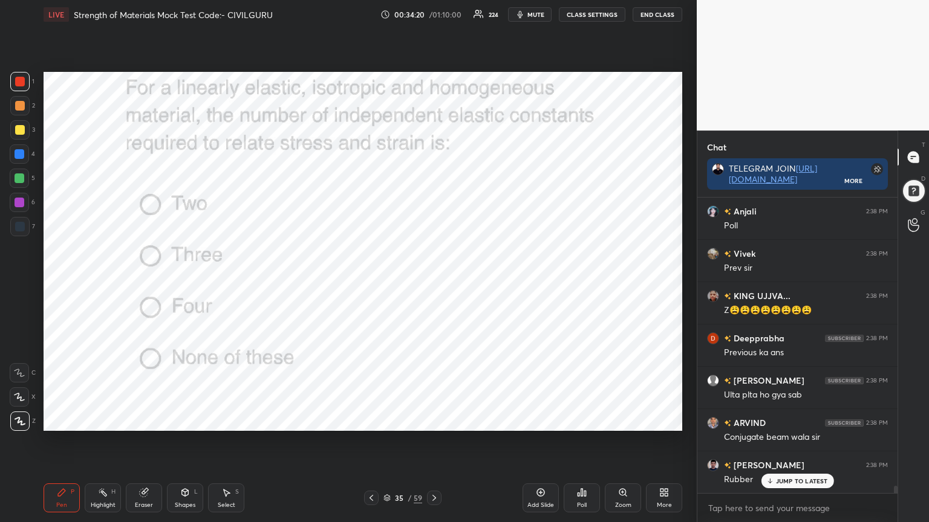
click at [435, 420] on icon at bounding box center [434, 498] width 10 height 10
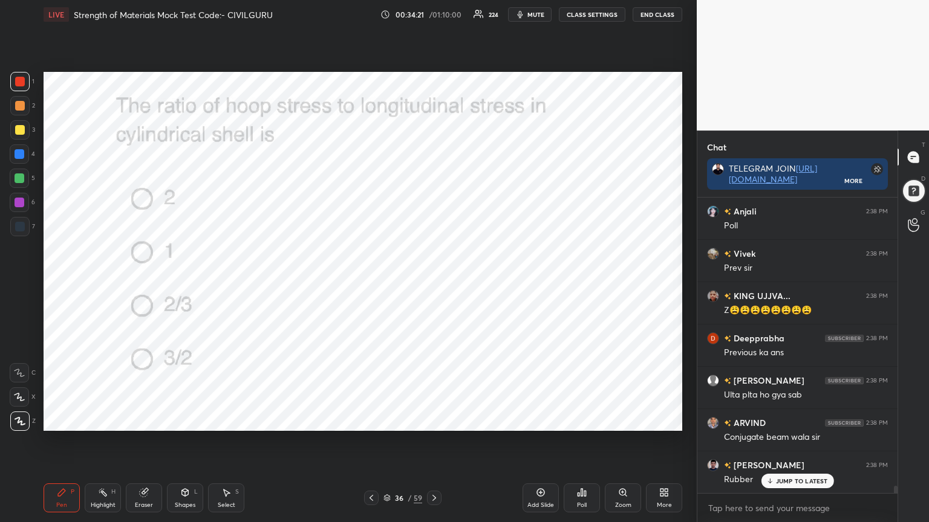
click at [592, 420] on div "Poll" at bounding box center [581, 498] width 36 height 29
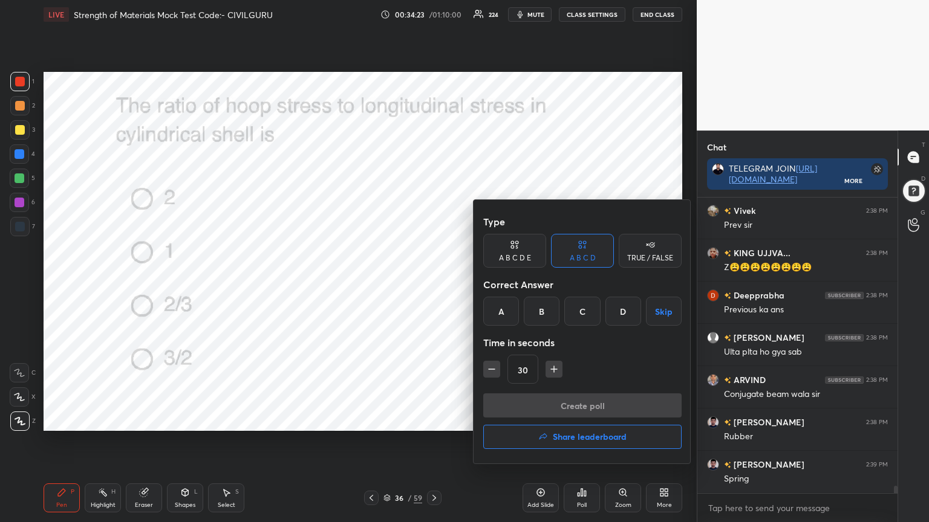
click at [498, 312] on div "A" at bounding box center [501, 311] width 36 height 29
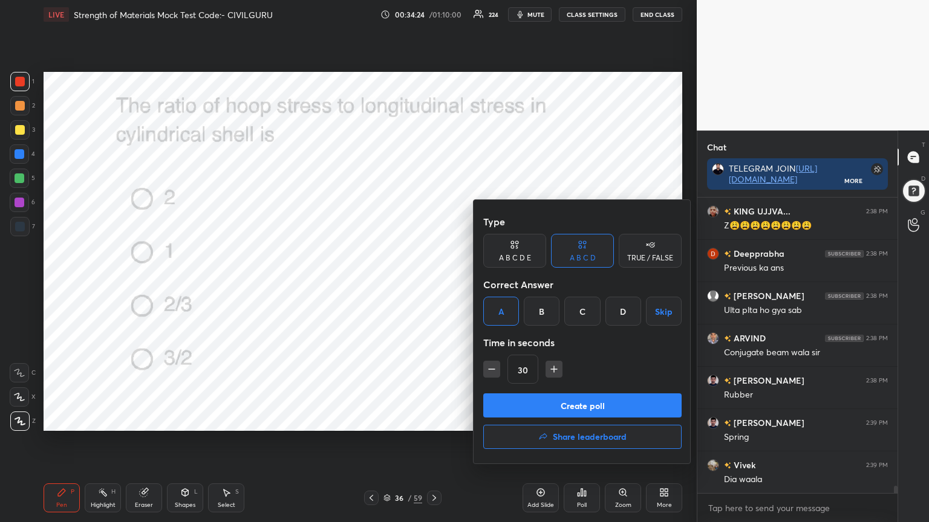
click at [518, 405] on button "Create poll" at bounding box center [582, 406] width 198 height 24
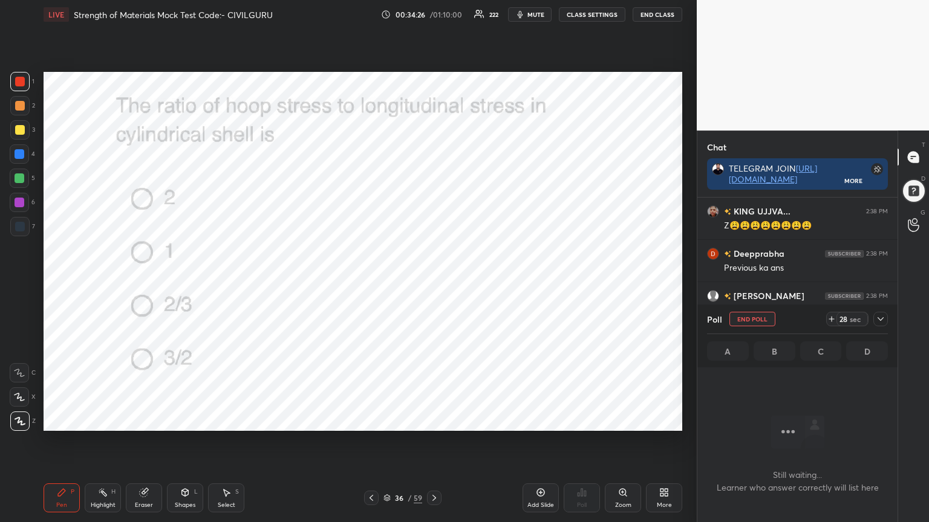
click at [883, 319] on icon at bounding box center [880, 319] width 10 height 10
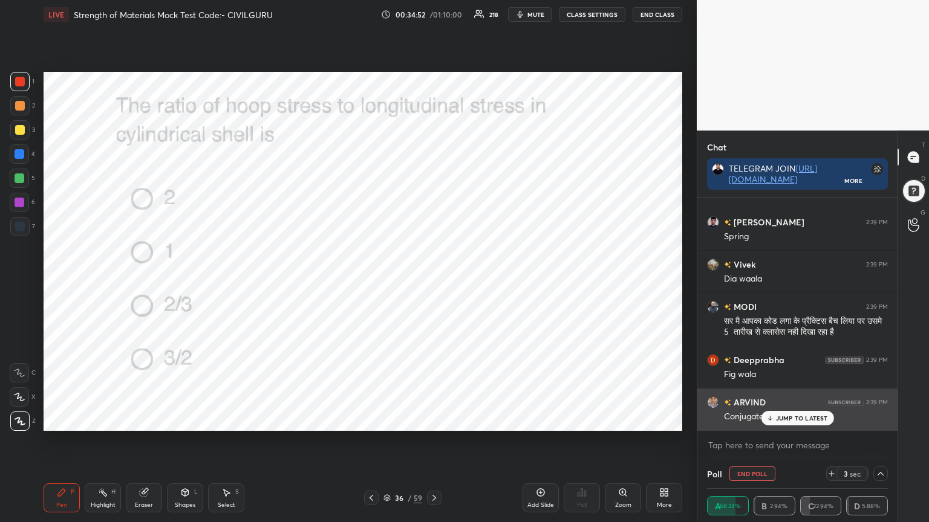
click at [765, 416] on icon at bounding box center [769, 418] width 8 height 7
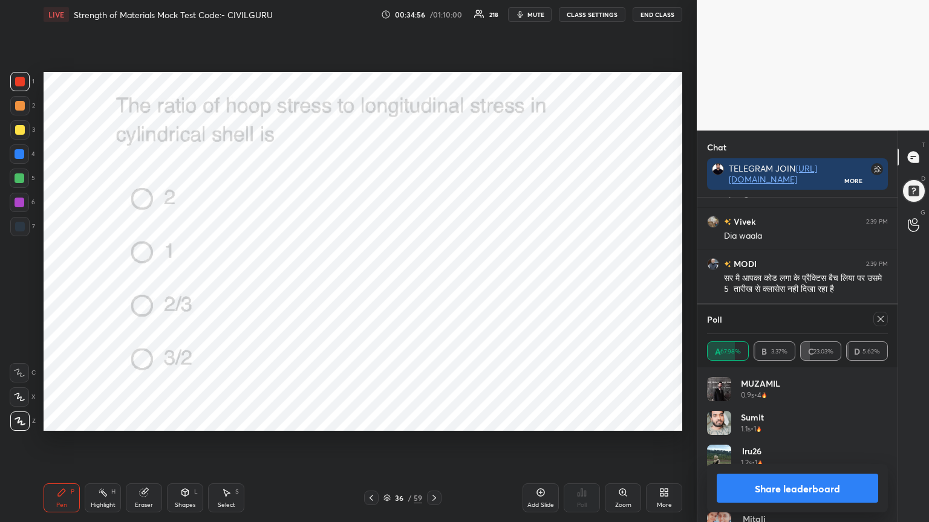
click at [874, 320] on div at bounding box center [880, 319] width 15 height 15
type textarea "x"
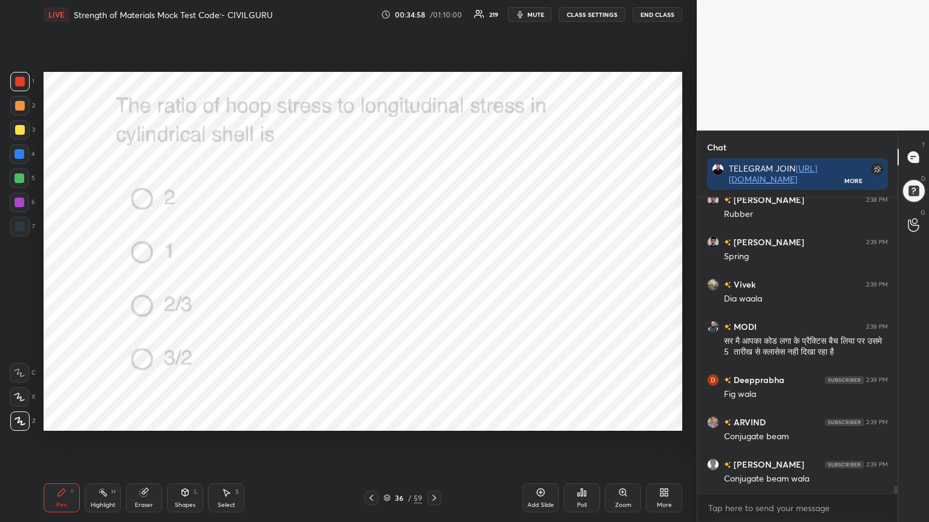
click at [371, 420] on icon at bounding box center [371, 498] width 10 height 10
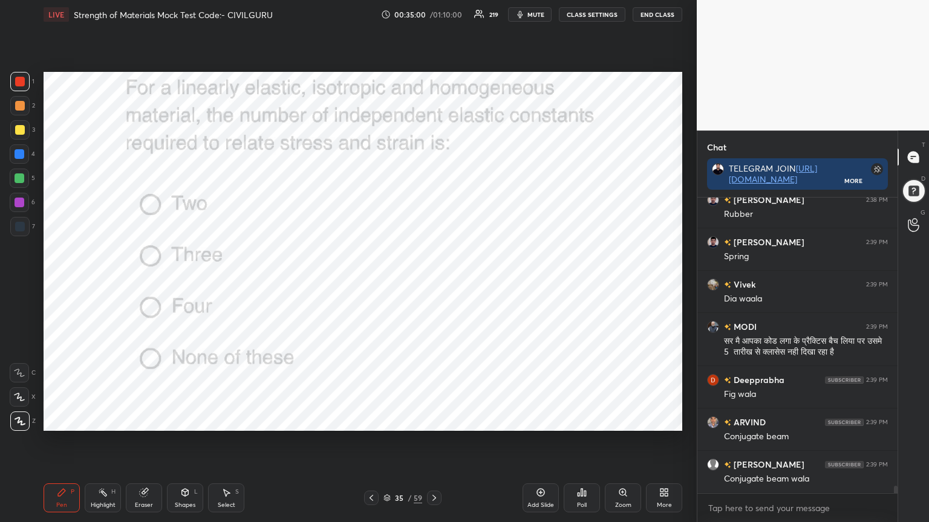
click at [374, 420] on icon at bounding box center [371, 498] width 10 height 10
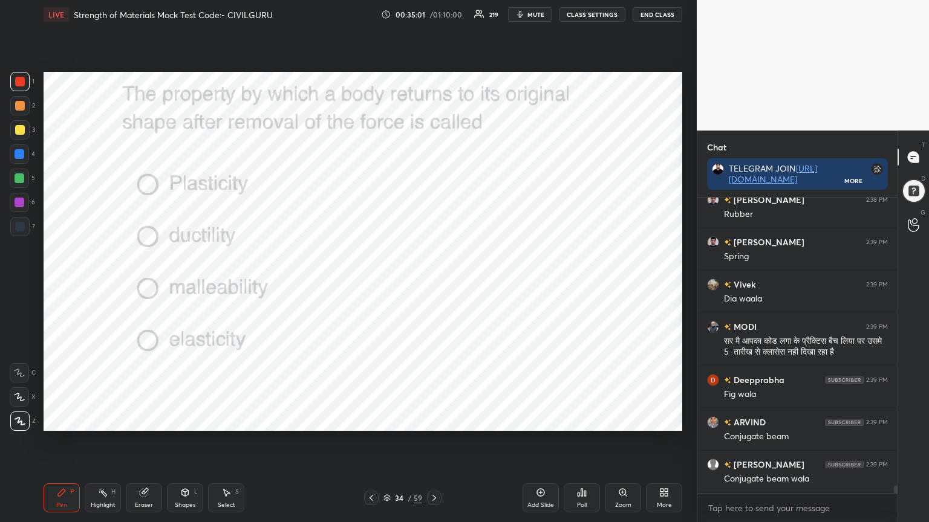
click at [375, 420] on icon at bounding box center [371, 498] width 10 height 10
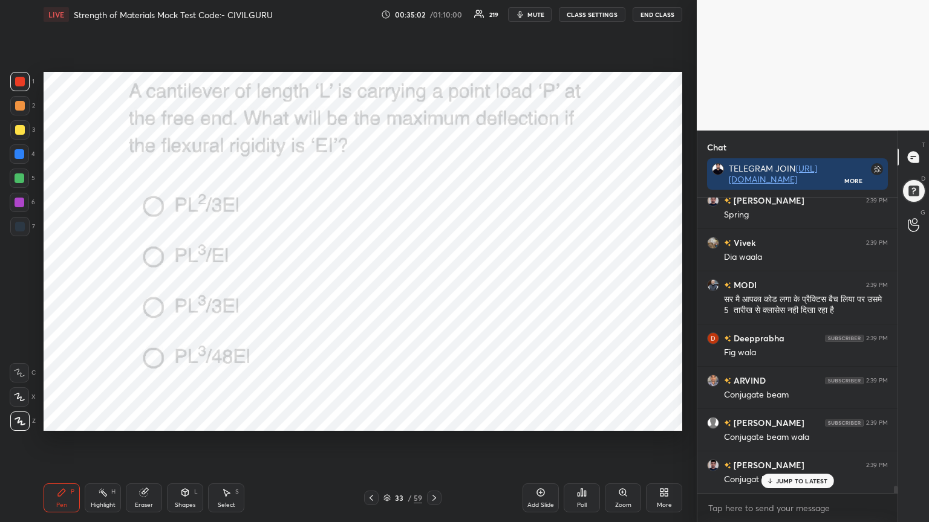
click at [374, 420] on icon at bounding box center [371, 498] width 10 height 10
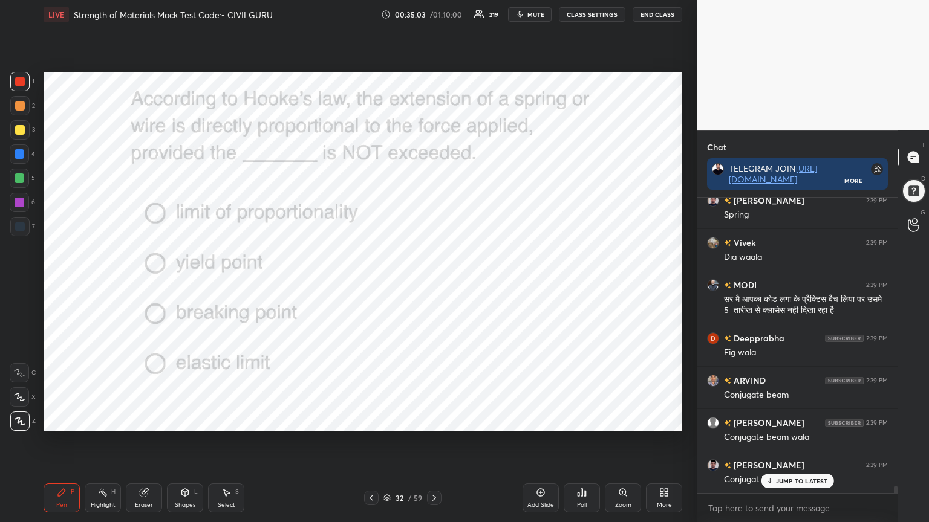
click at [374, 420] on icon at bounding box center [371, 498] width 10 height 10
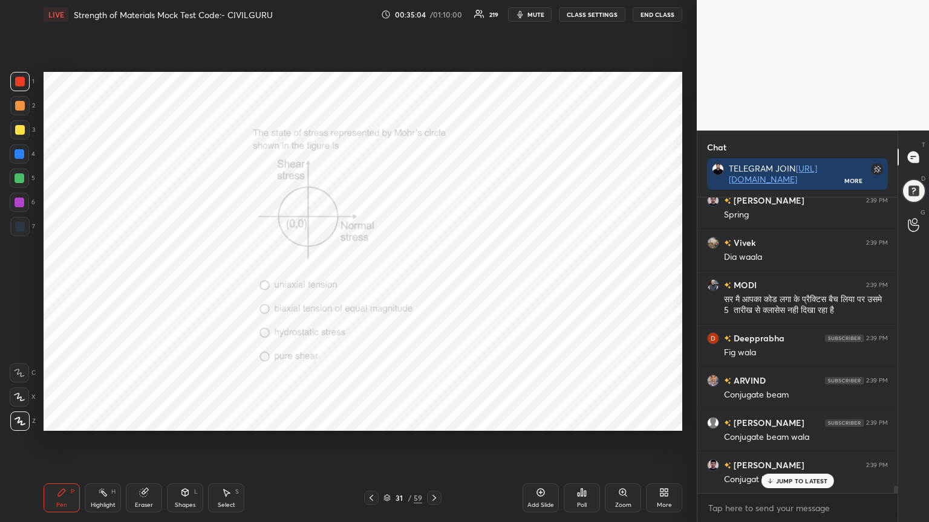
click at [372, 420] on icon at bounding box center [371, 498] width 10 height 10
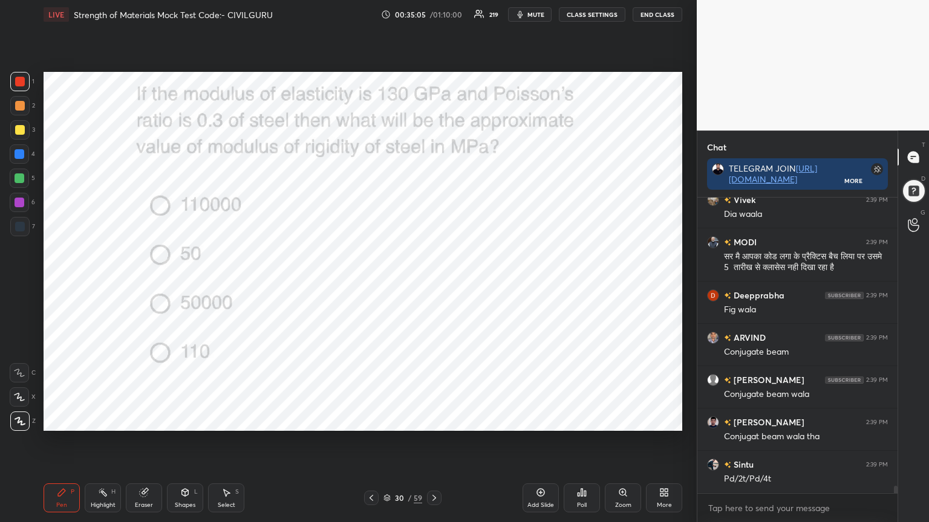
click at [372, 420] on icon at bounding box center [371, 498] width 10 height 10
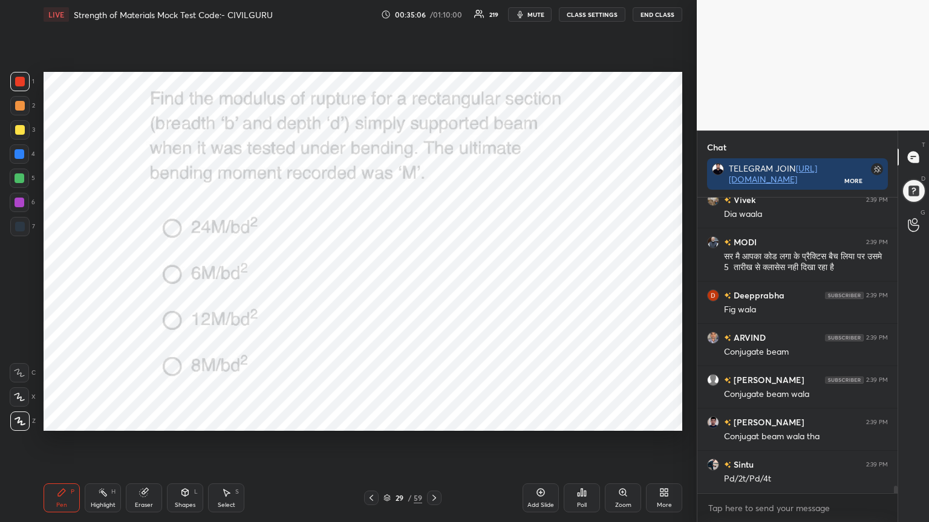
click at [436, 420] on icon at bounding box center [434, 498] width 10 height 10
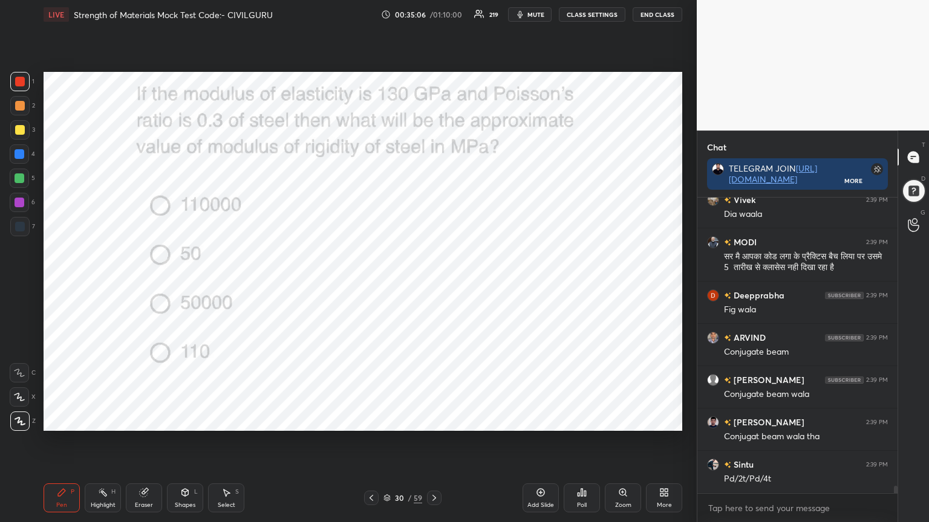
click at [435, 420] on icon at bounding box center [434, 498] width 10 height 10
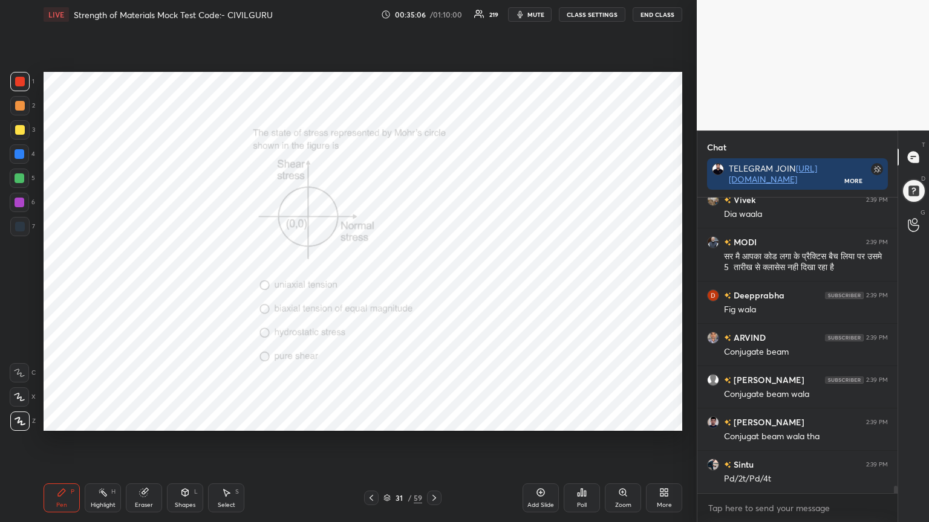
click at [435, 420] on icon at bounding box center [434, 498] width 10 height 10
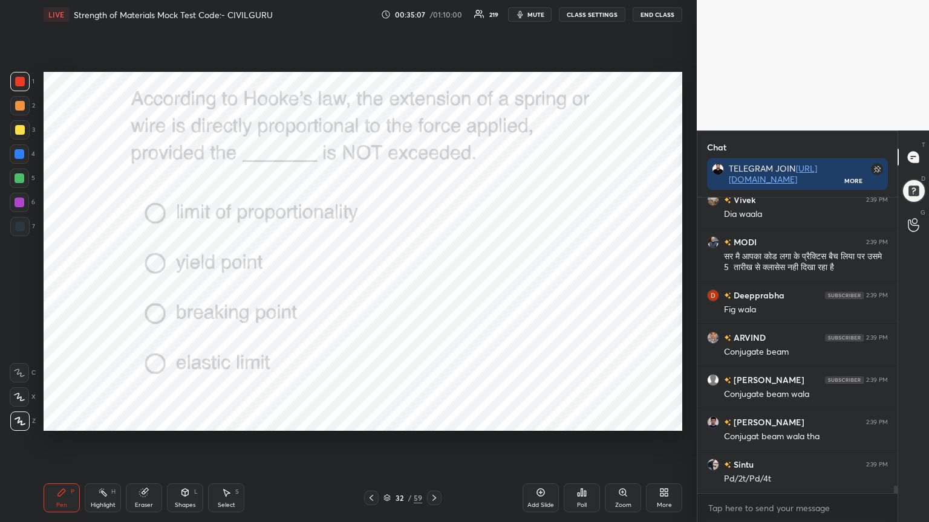
click at [436, 420] on icon at bounding box center [434, 498] width 10 height 10
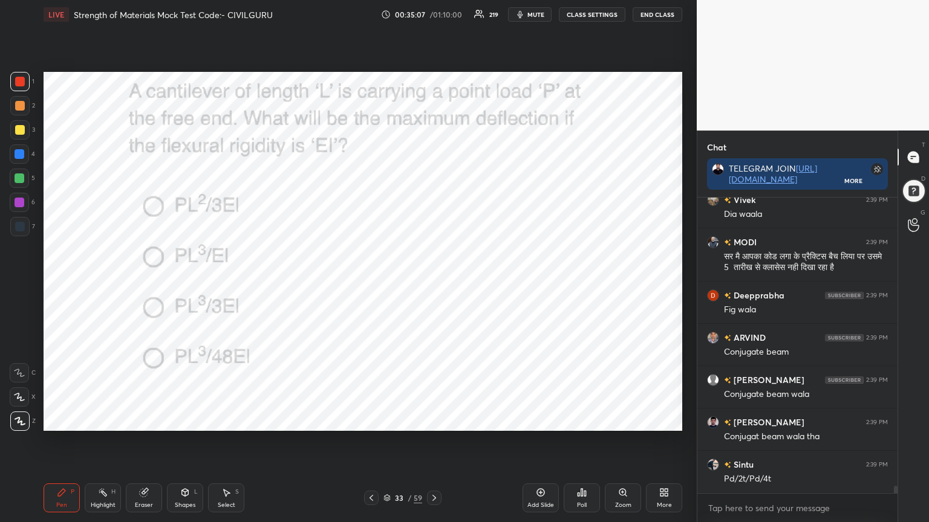
click at [435, 420] on icon at bounding box center [434, 498] width 10 height 10
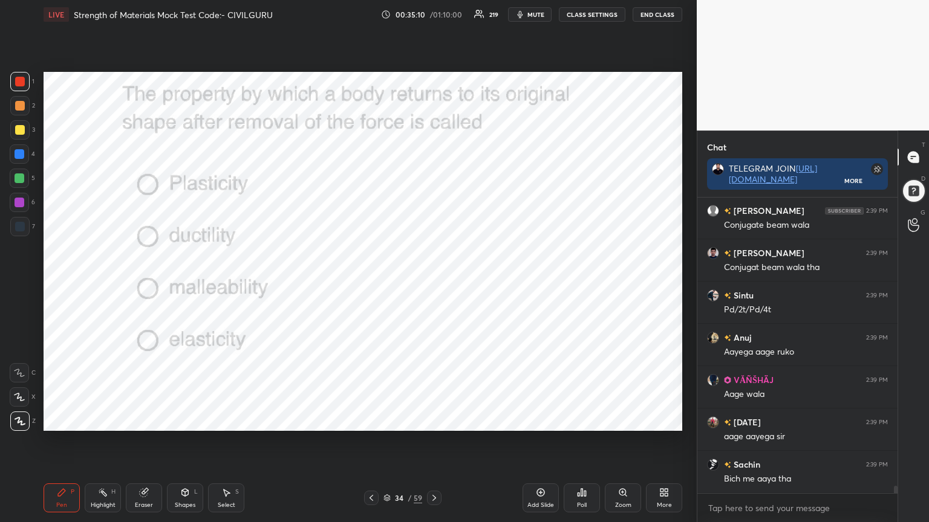
click at [431, 420] on icon at bounding box center [434, 498] width 10 height 10
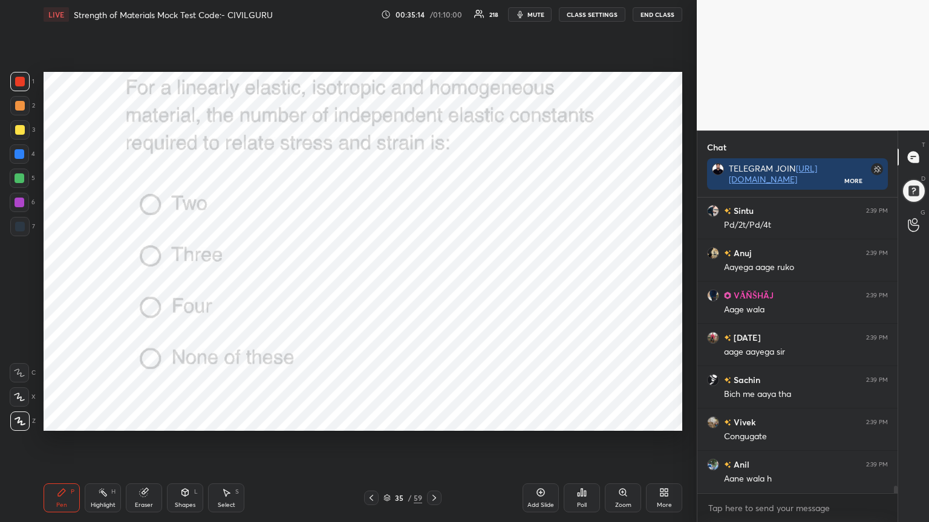
click at [429, 420] on icon at bounding box center [434, 498] width 10 height 10
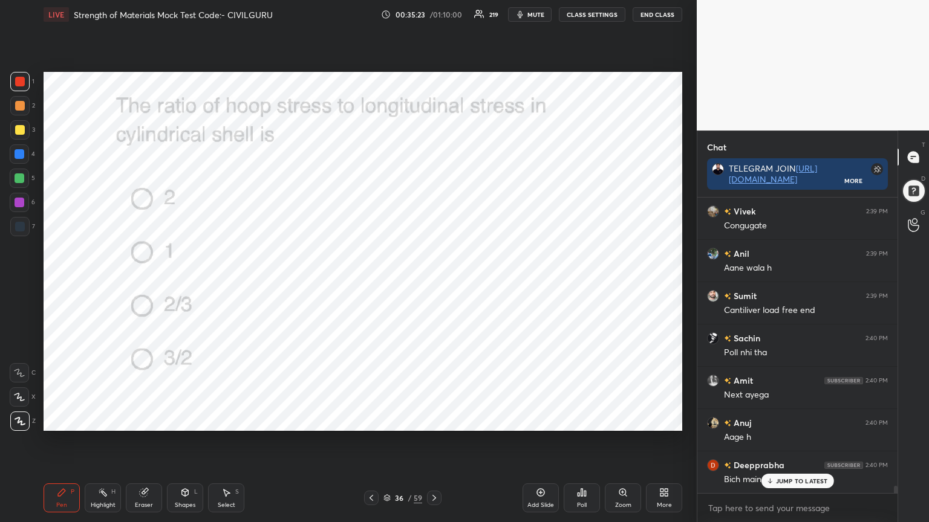
click at [431, 420] on icon at bounding box center [434, 498] width 10 height 10
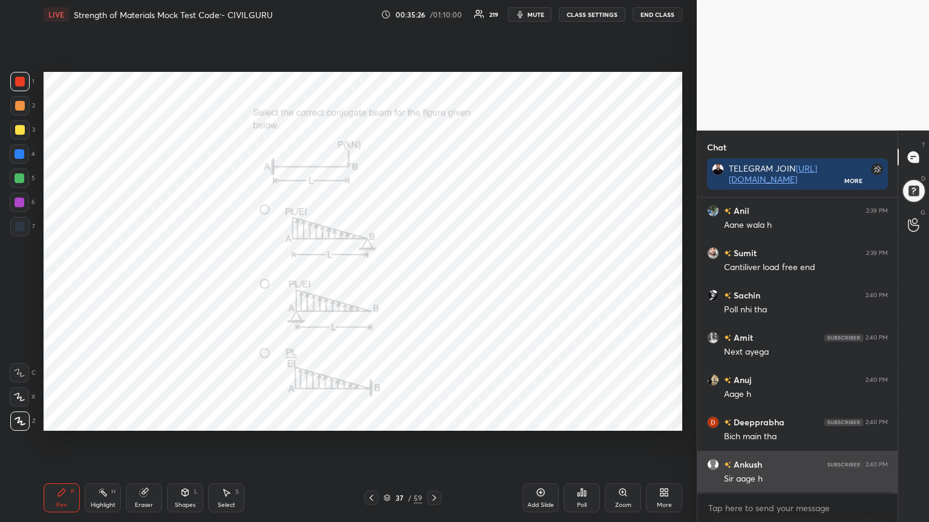
click at [791, 420] on div "Sir aage h" at bounding box center [806, 479] width 164 height 12
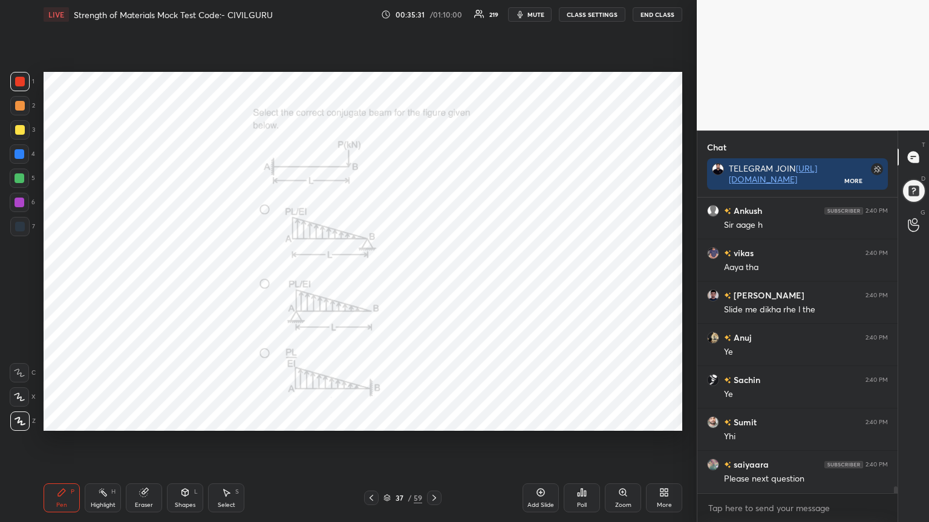
click at [186, 420] on div "Shapes L" at bounding box center [185, 498] width 36 height 29
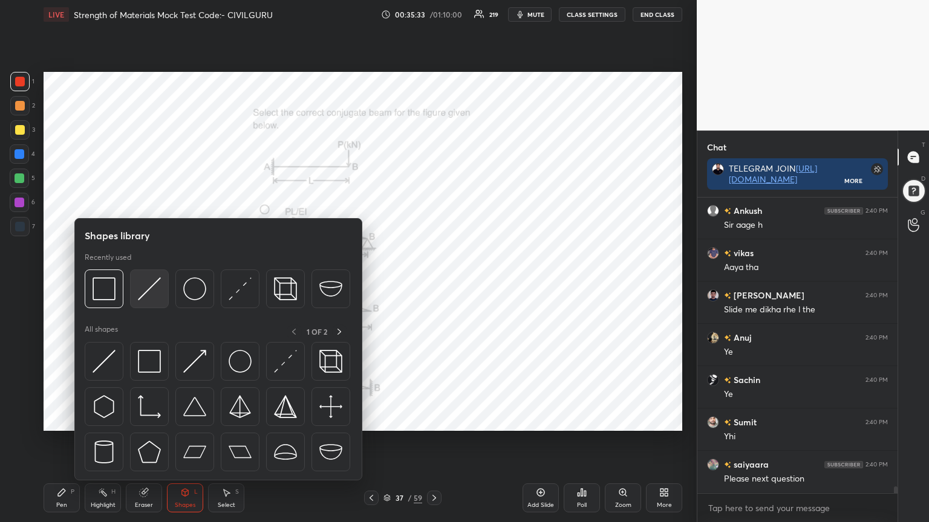
click at [151, 292] on img at bounding box center [149, 288] width 23 height 23
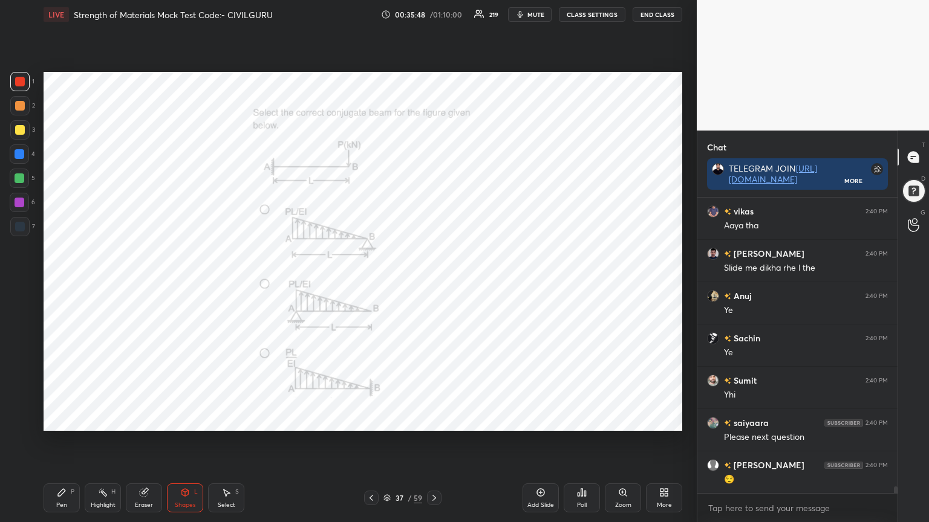
click at [63, 420] on div "Pen" at bounding box center [61, 505] width 11 height 6
click at [587, 420] on div "Poll" at bounding box center [581, 498] width 36 height 29
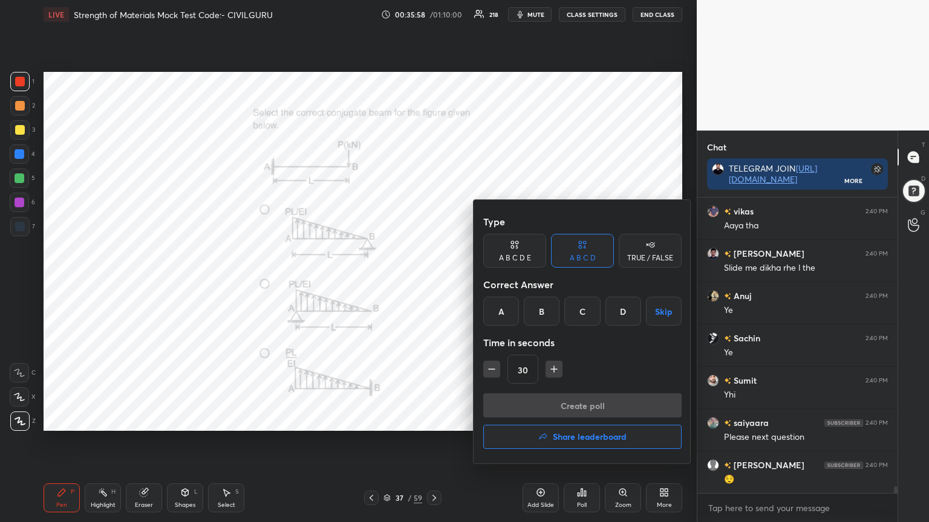
click at [619, 305] on div "D" at bounding box center [623, 311] width 36 height 29
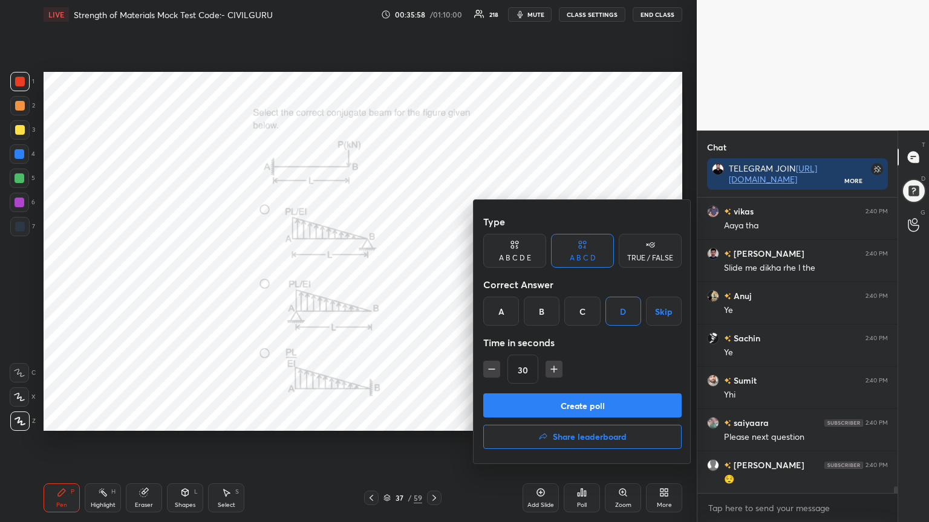
click at [555, 370] on icon "button" at bounding box center [554, 369] width 12 height 12
click at [556, 371] on icon "button" at bounding box center [554, 369] width 12 height 12
type input "60"
click at [555, 404] on button "Create poll" at bounding box center [582, 406] width 198 height 24
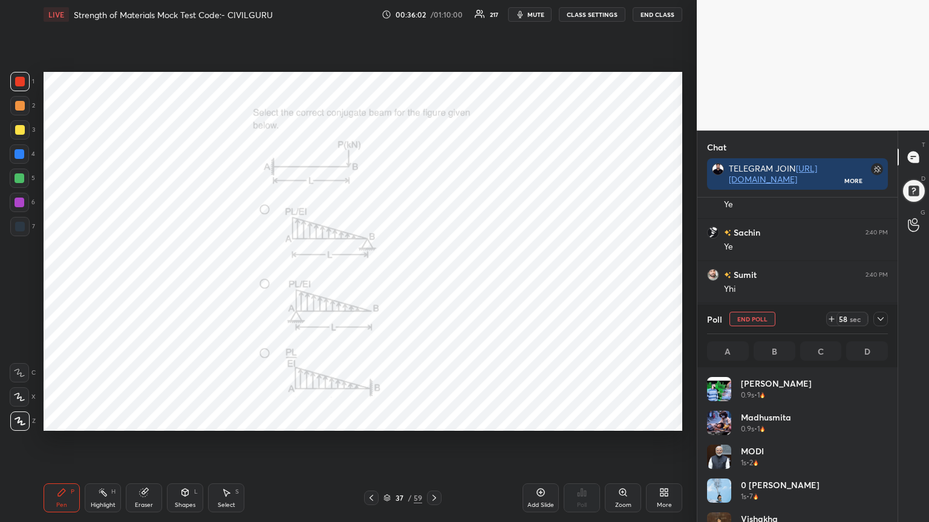
scroll to position [141, 177]
click at [883, 324] on div at bounding box center [880, 319] width 15 height 15
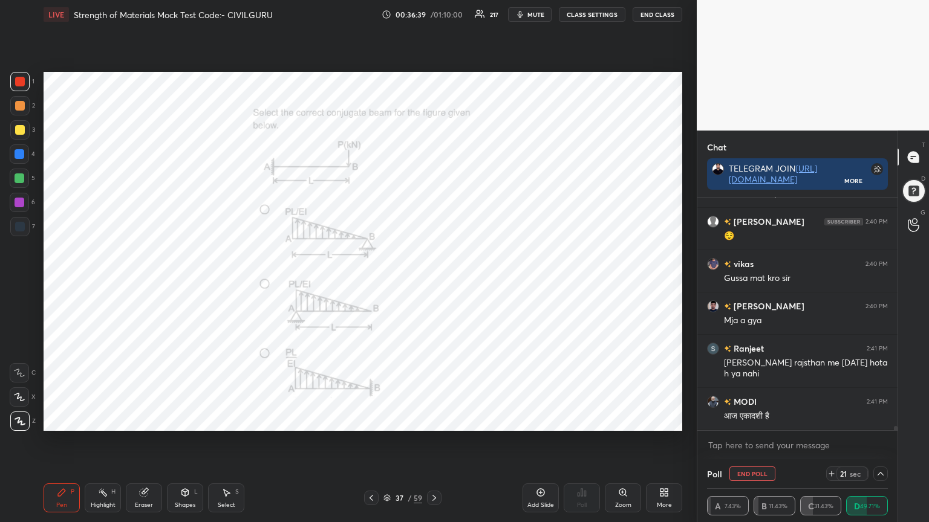
scroll to position [12753, 0]
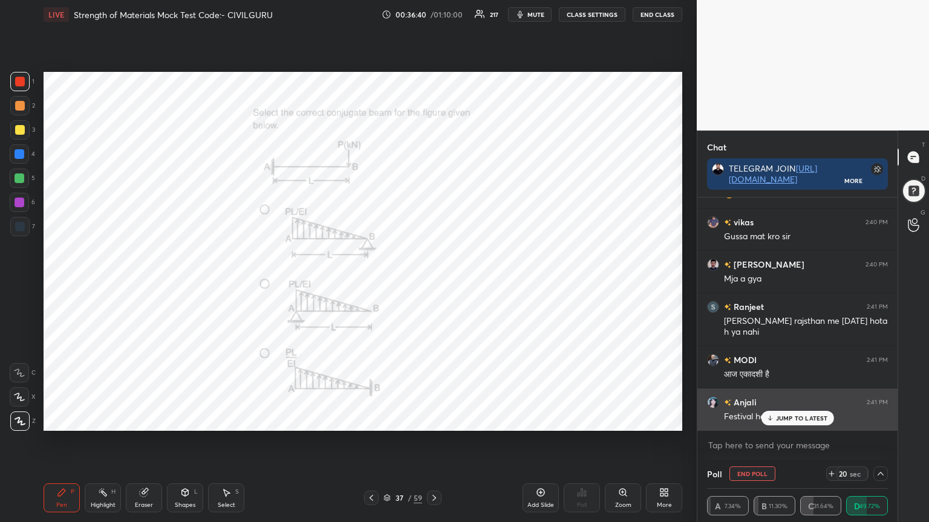
click at [786, 420] on p "JUMP TO LATEST" at bounding box center [802, 418] width 52 height 7
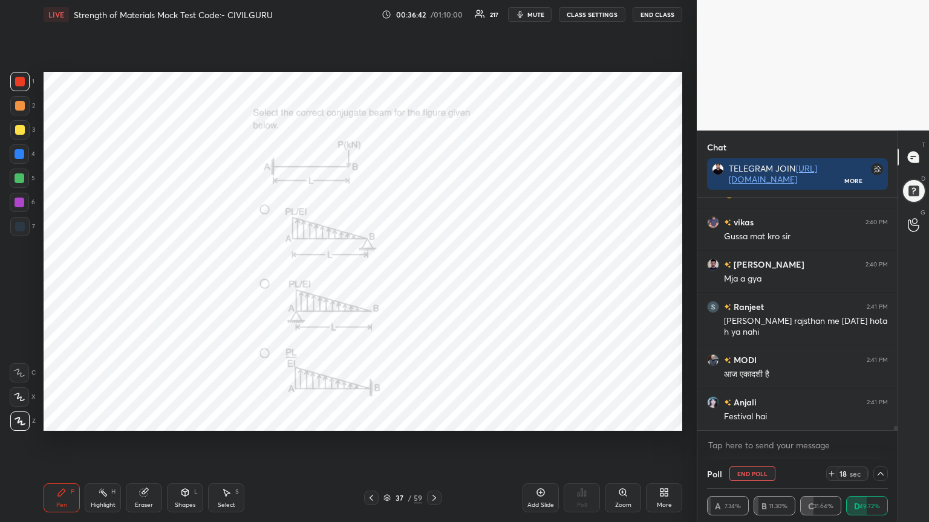
scroll to position [12796, 0]
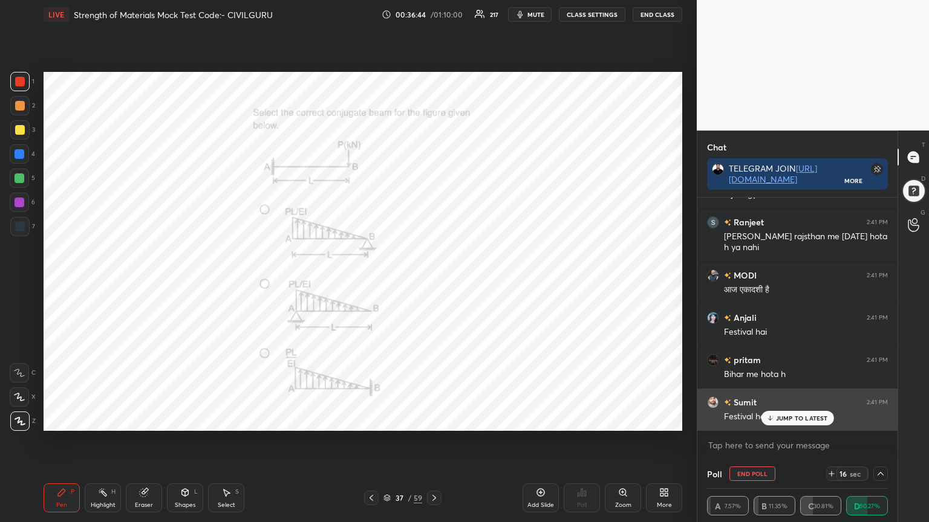
click at [786, 416] on p "JUMP TO LATEST" at bounding box center [802, 418] width 52 height 7
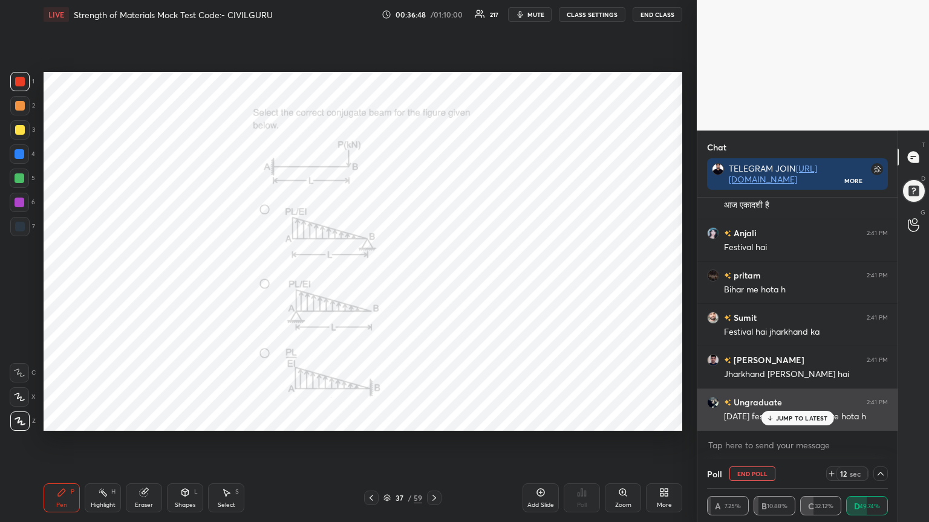
click at [781, 416] on p "JUMP TO LATEST" at bounding box center [802, 418] width 52 height 7
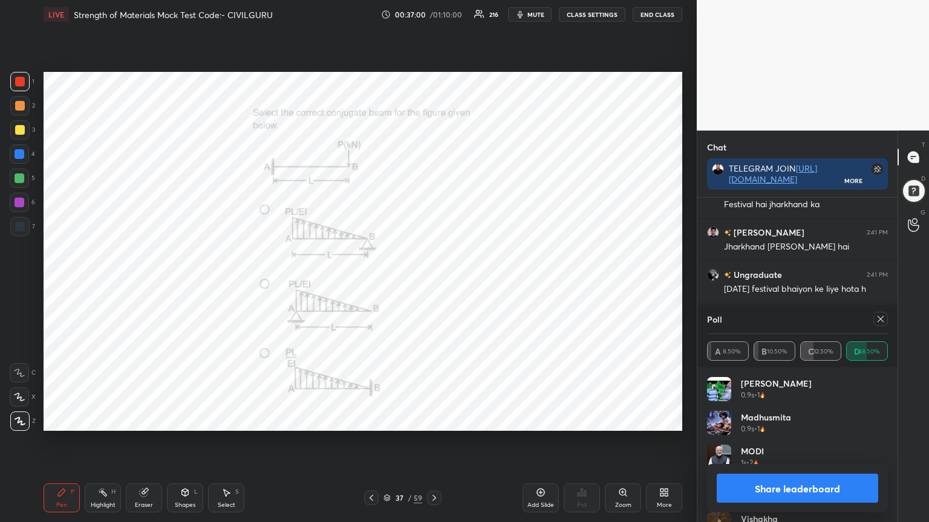
scroll to position [4, 4]
click at [881, 317] on icon at bounding box center [880, 319] width 10 height 10
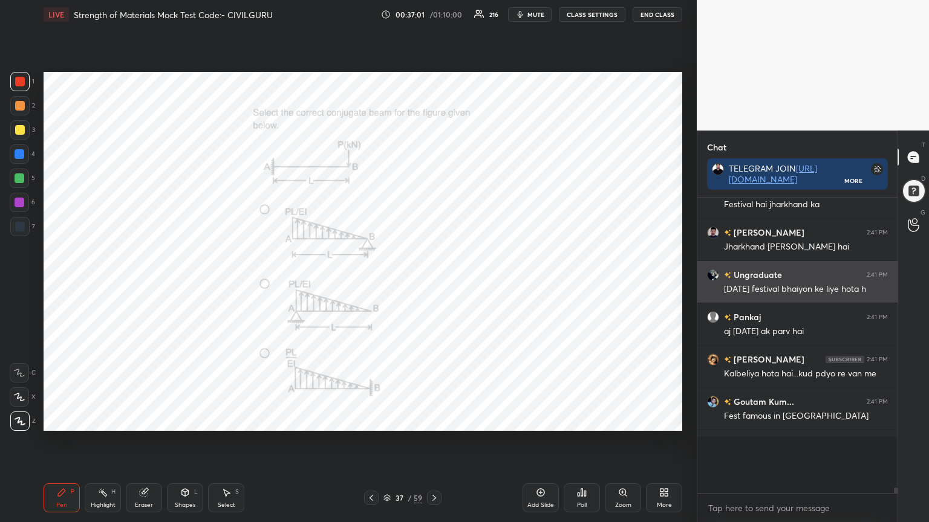
scroll to position [188, 196]
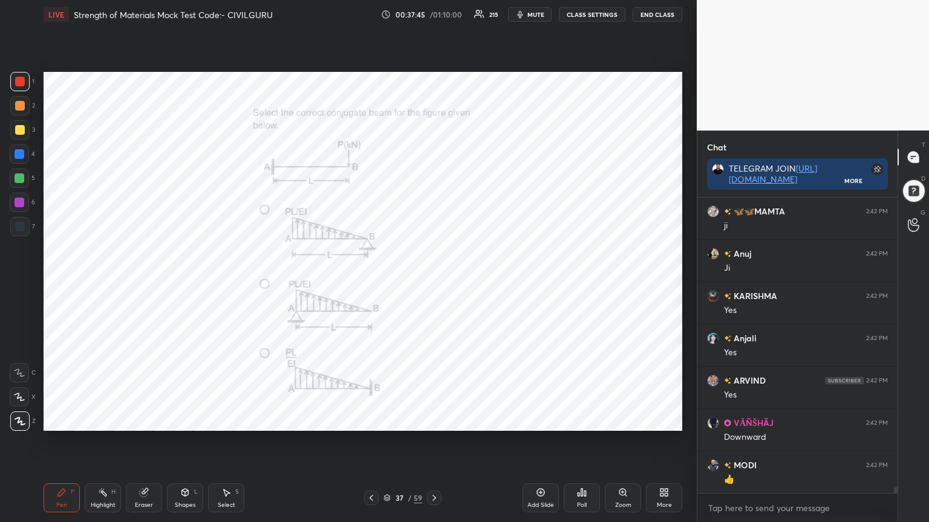
click at [435, 420] on icon at bounding box center [434, 498] width 10 height 10
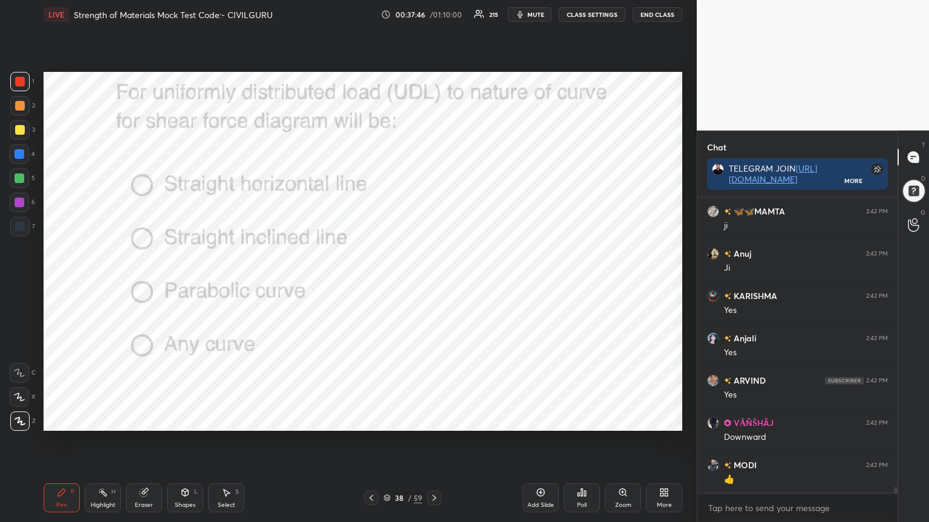
click at [582, 420] on div "Poll" at bounding box center [581, 498] width 36 height 29
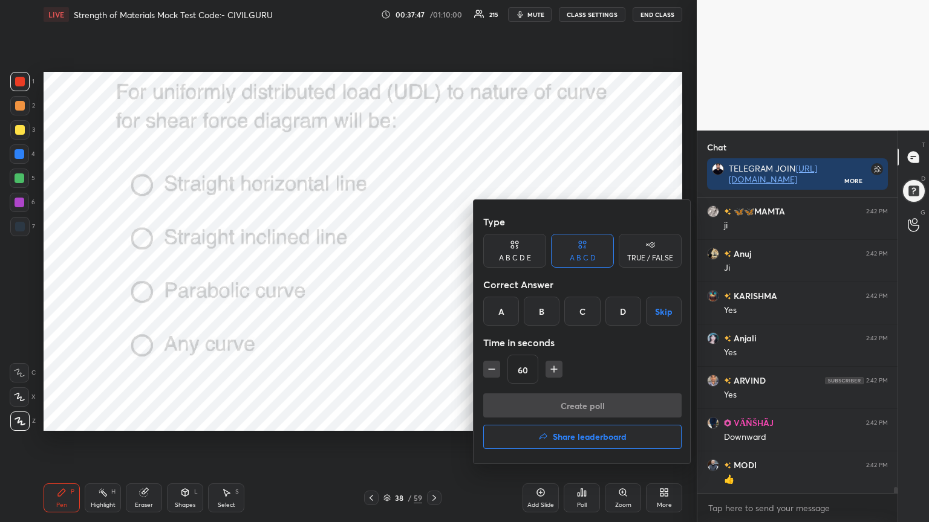
click at [546, 311] on div "B" at bounding box center [542, 311] width 36 height 29
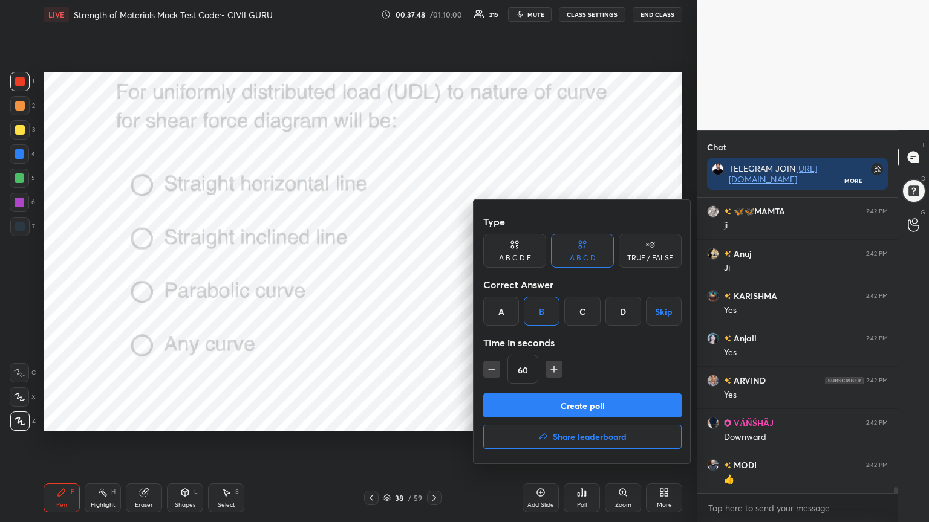
click at [541, 406] on button "Create poll" at bounding box center [582, 406] width 198 height 24
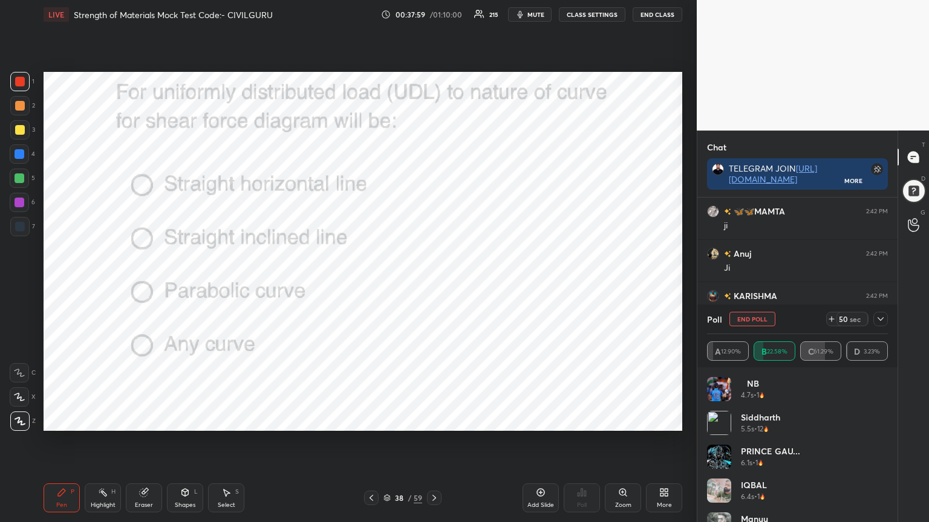
click at [877, 319] on icon at bounding box center [880, 319] width 10 height 10
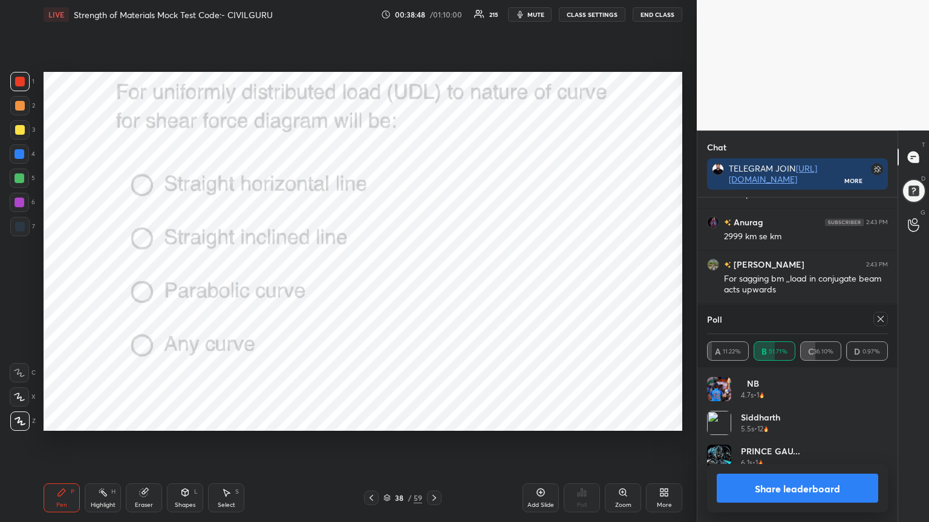
scroll to position [141, 177]
click at [875, 316] on icon at bounding box center [880, 319] width 10 height 10
type textarea "x"
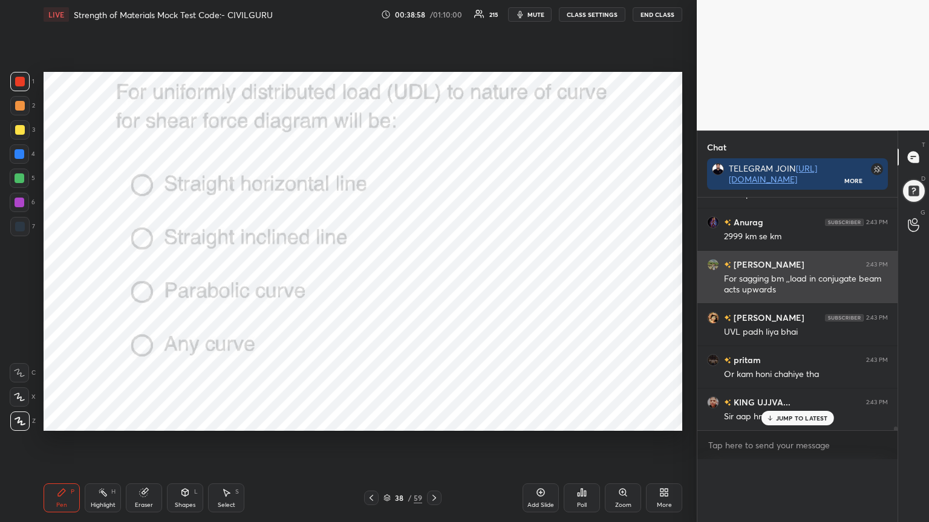
scroll to position [4, 4]
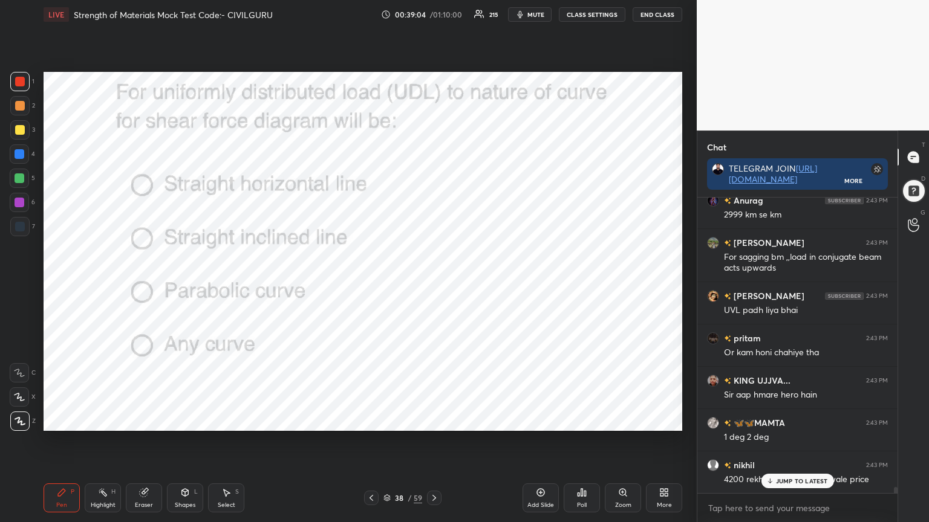
click at [370, 420] on div "Pen P Highlight H Eraser Shapes L Select S 38 / 59 Add Slide Poll Zoom More" at bounding box center [363, 498] width 638 height 48
click at [365, 420] on div at bounding box center [371, 498] width 15 height 15
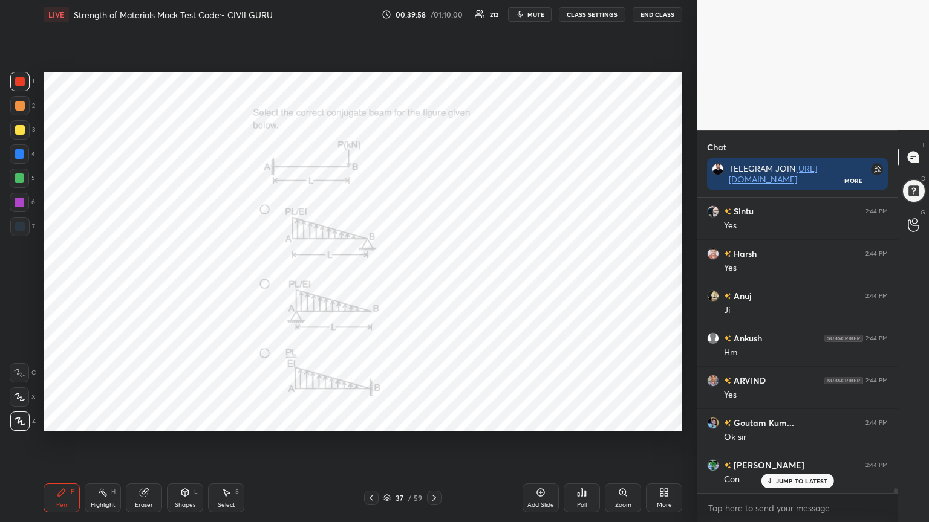
click at [432, 420] on icon at bounding box center [434, 498] width 10 height 10
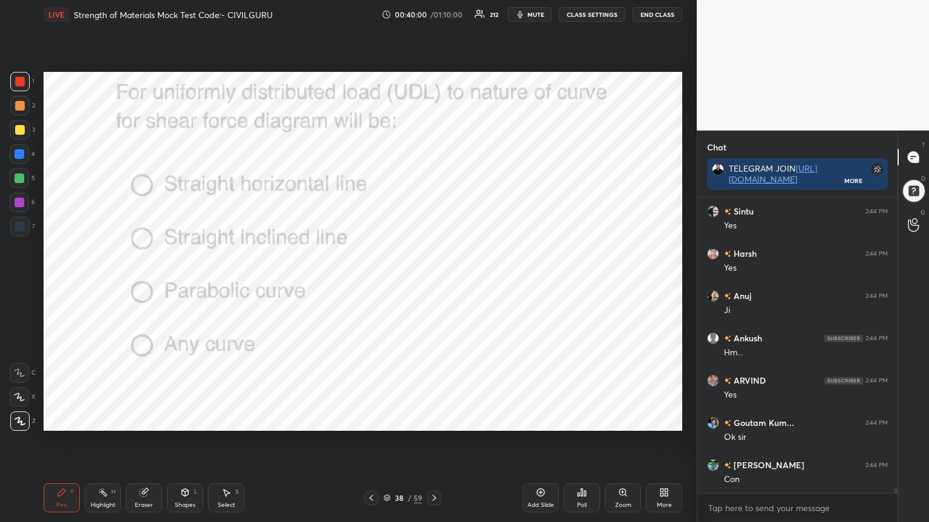
scroll to position [17168, 0]
click at [435, 420] on icon at bounding box center [434, 498] width 10 height 10
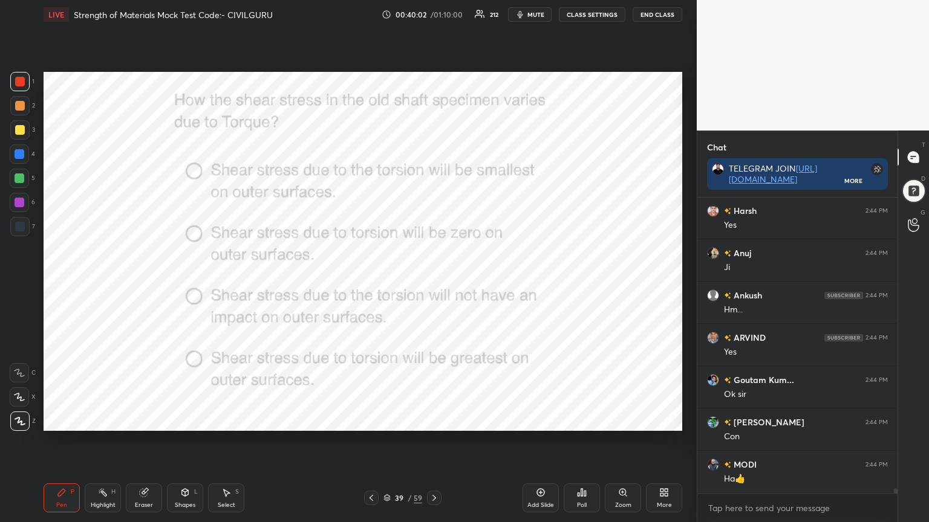
click at [585, 420] on icon at bounding box center [582, 493] width 10 height 10
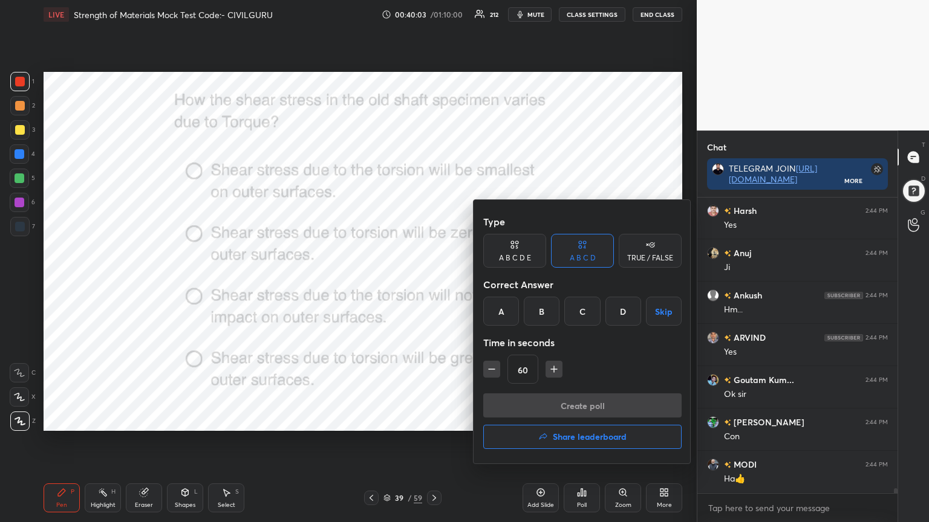
click at [624, 310] on div "D" at bounding box center [623, 311] width 36 height 29
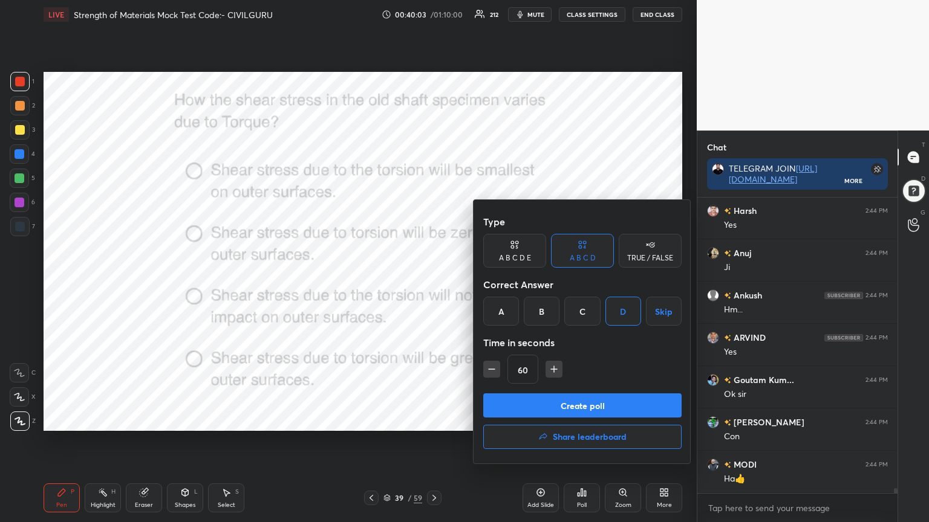
click at [493, 370] on icon "button" at bounding box center [491, 369] width 12 height 12
type input "45"
click at [530, 397] on button "Create poll" at bounding box center [582, 406] width 198 height 24
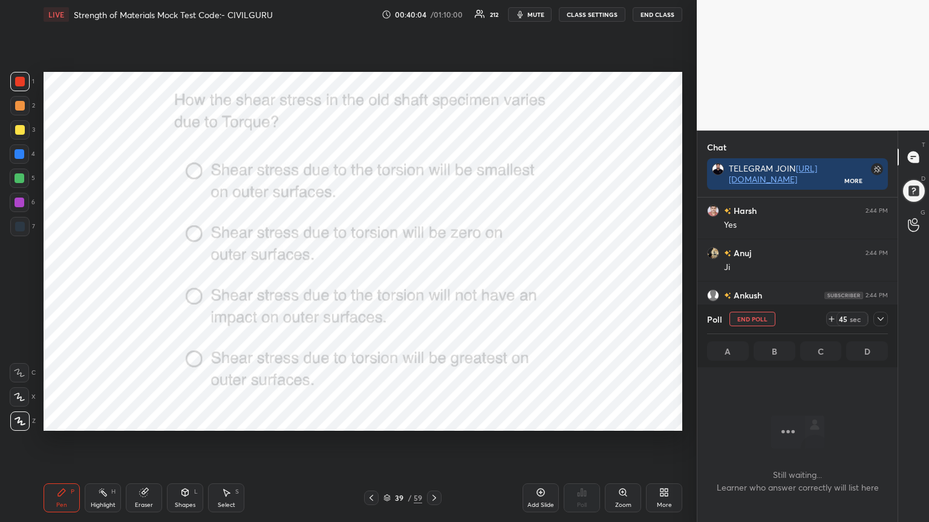
scroll to position [129, 196]
click at [877, 321] on icon at bounding box center [880, 319] width 10 height 10
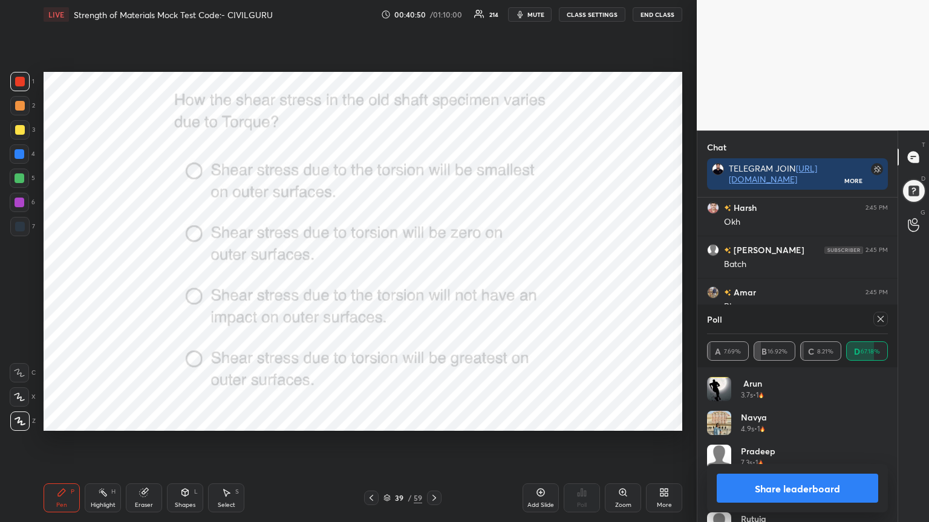
scroll to position [15925, 0]
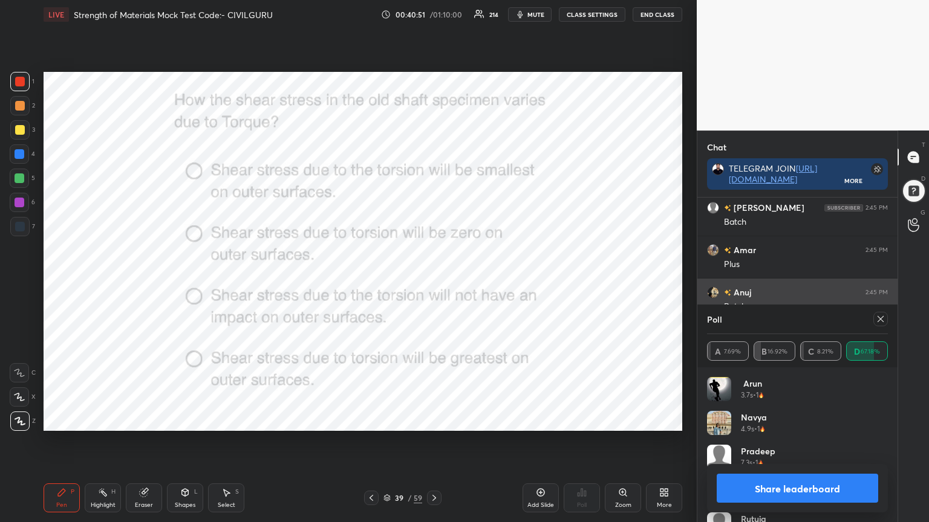
click at [876, 313] on div at bounding box center [880, 319] width 15 height 15
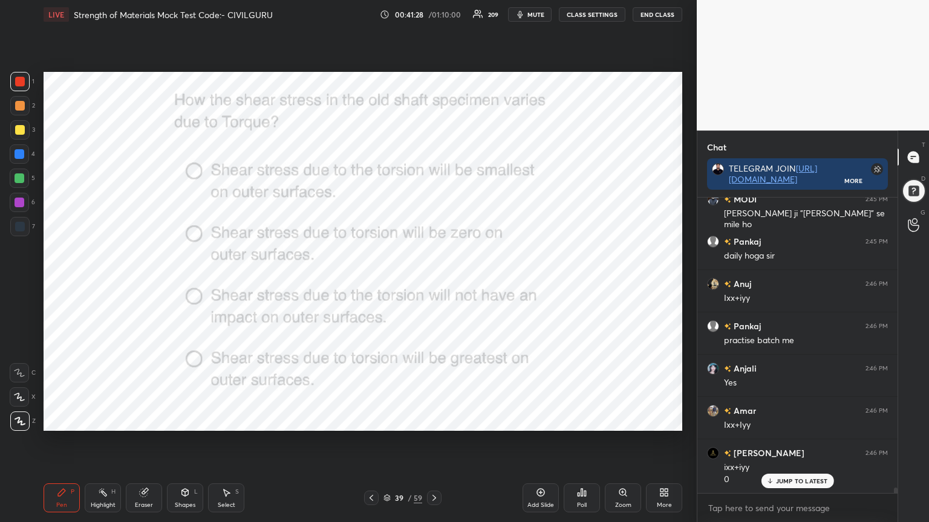
click at [432, 420] on icon at bounding box center [434, 498] width 10 height 10
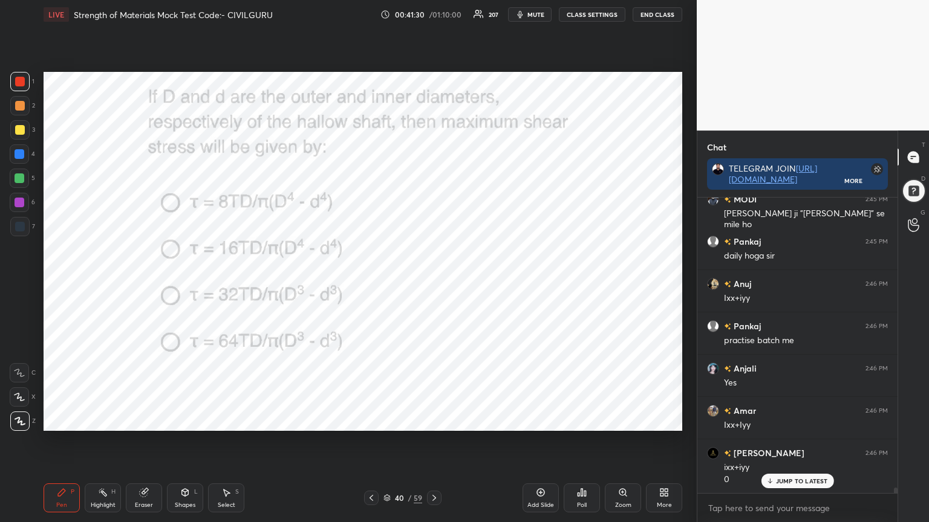
click at [585, 420] on div "Poll" at bounding box center [581, 498] width 36 height 29
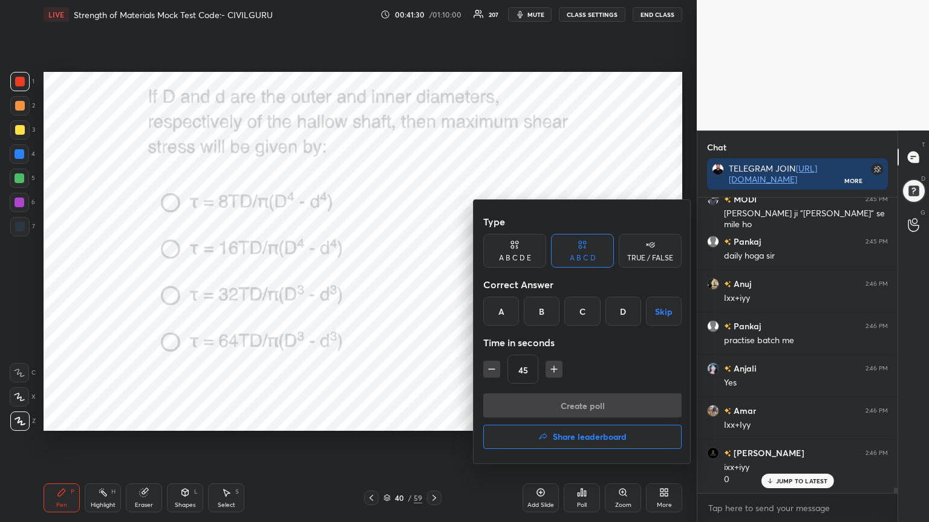
click at [541, 311] on div "B" at bounding box center [542, 311] width 36 height 29
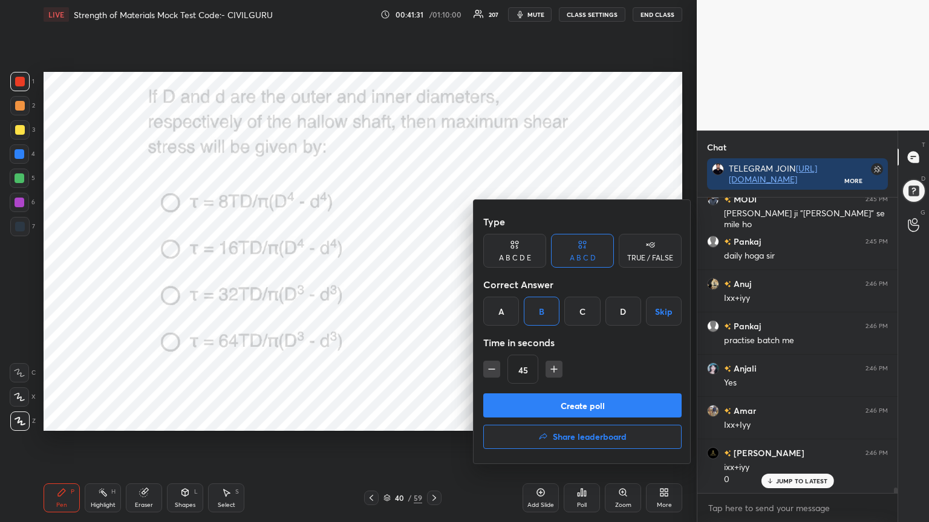
click at [525, 413] on button "Create poll" at bounding box center [582, 406] width 198 height 24
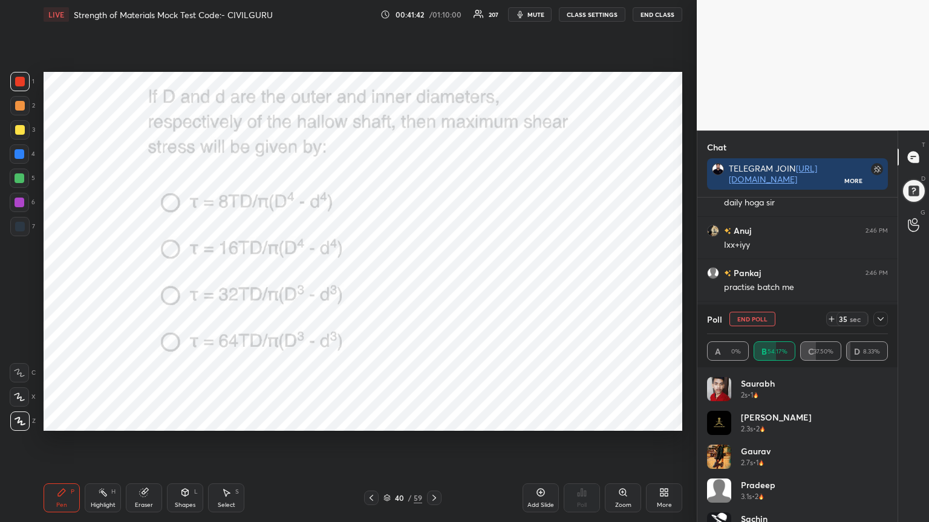
click at [878, 319] on icon at bounding box center [880, 319] width 10 height 10
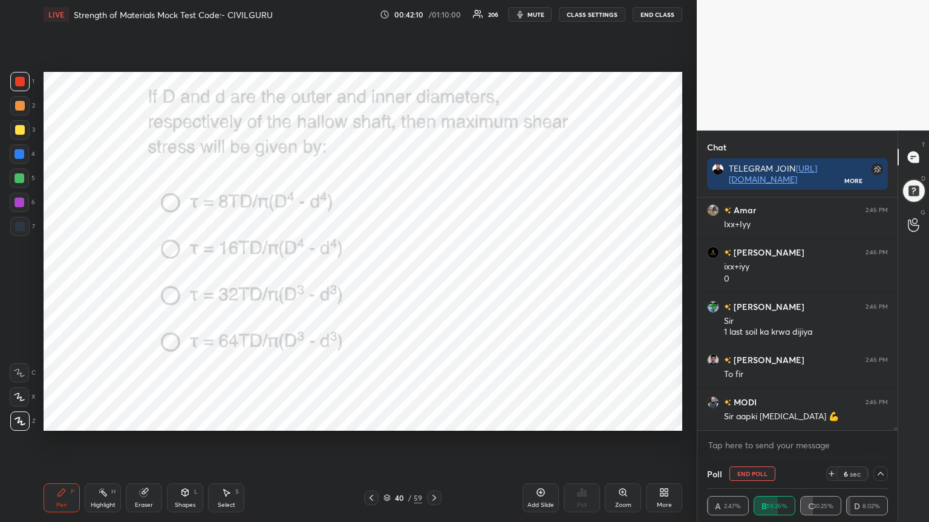
scroll to position [16431, 0]
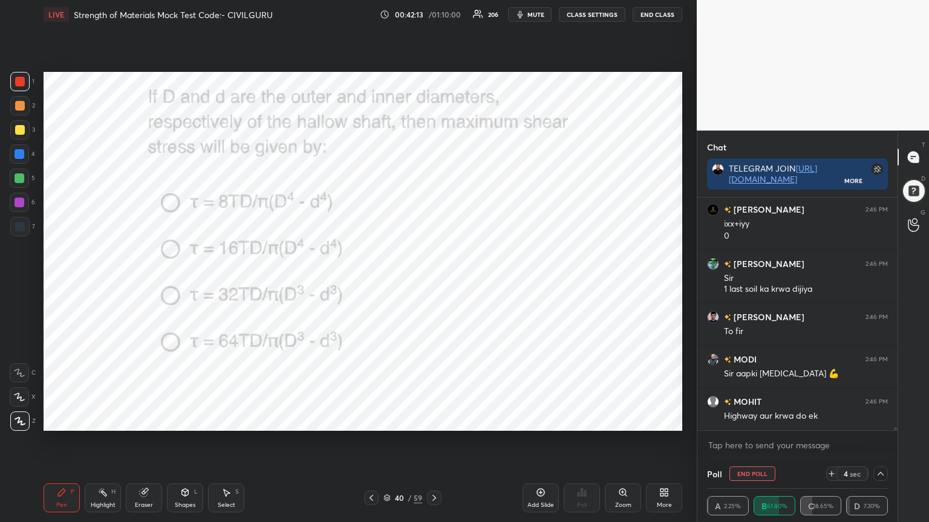
click at [527, 17] on button "mute" at bounding box center [530, 14] width 44 height 15
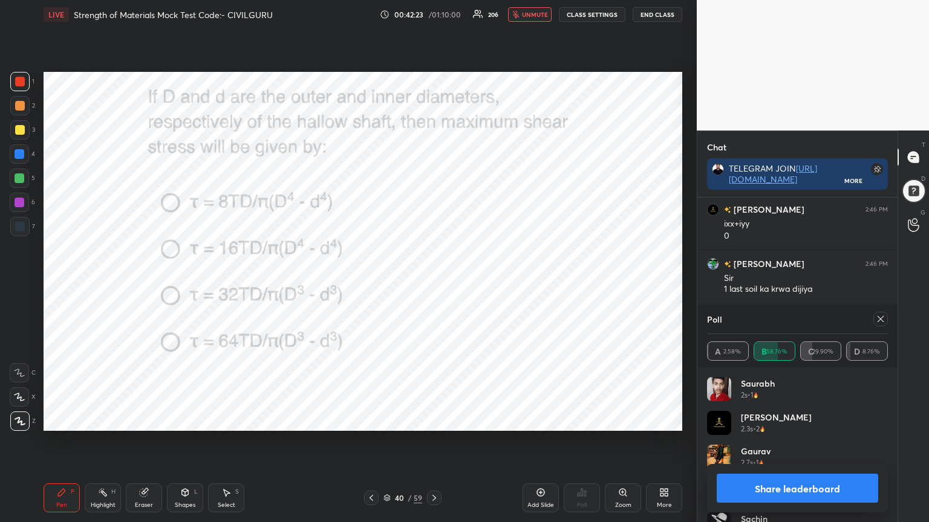
scroll to position [16484, 0]
click at [539, 15] on span "unmute" at bounding box center [535, 14] width 26 height 8
click at [883, 317] on icon at bounding box center [880, 319] width 10 height 10
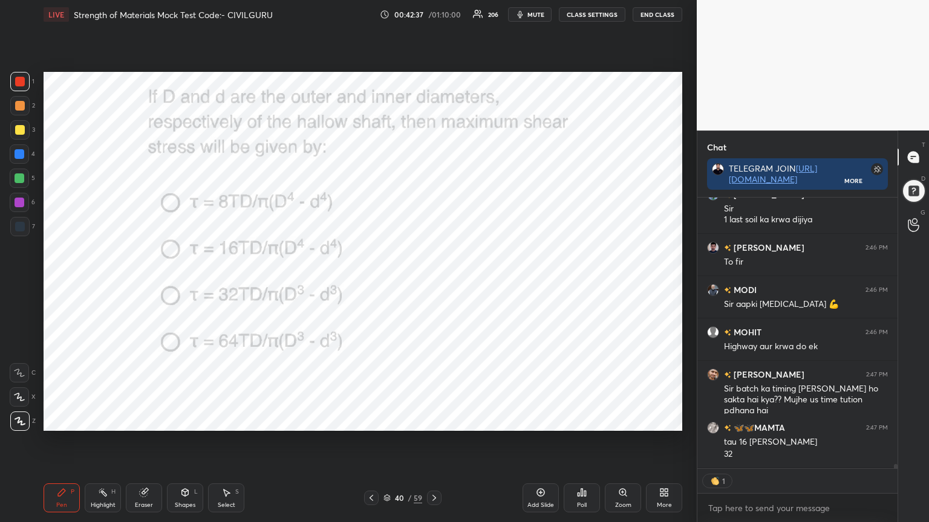
scroll to position [16542, 0]
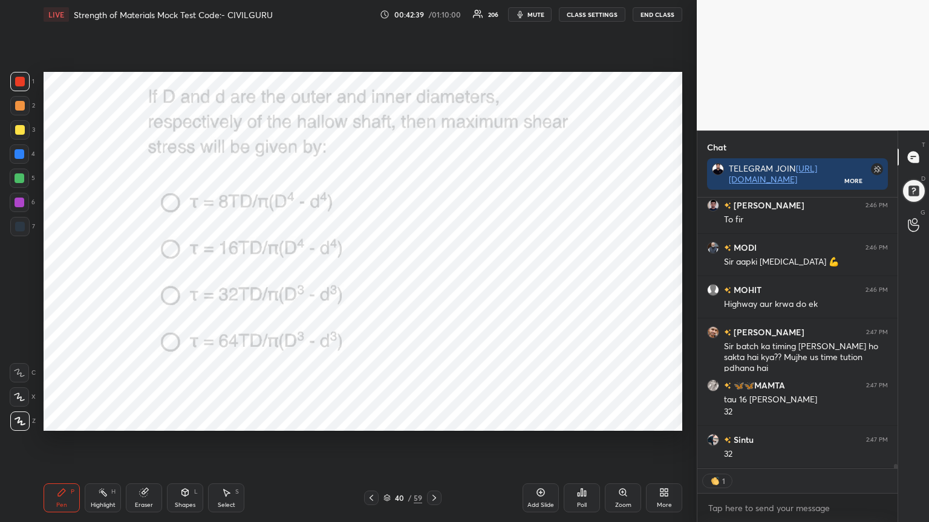
type textarea "x"
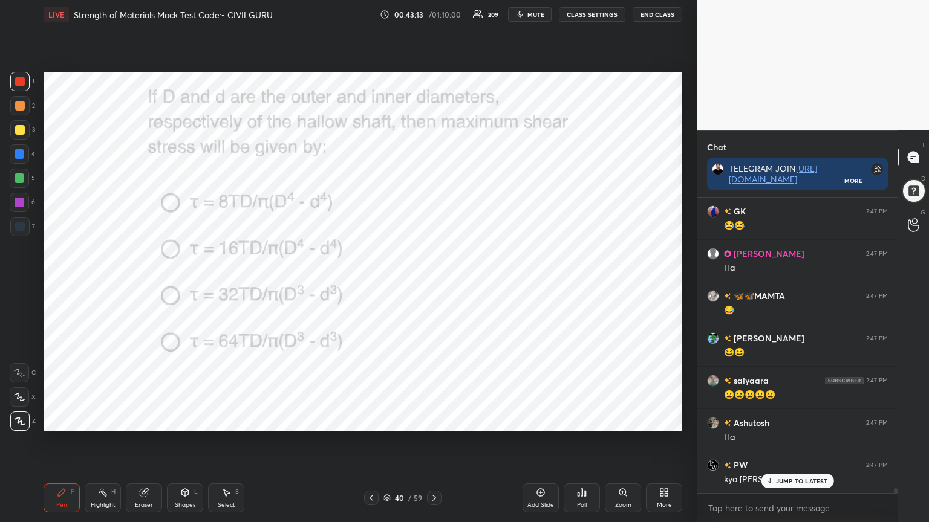
click at [431, 420] on icon at bounding box center [434, 498] width 10 height 10
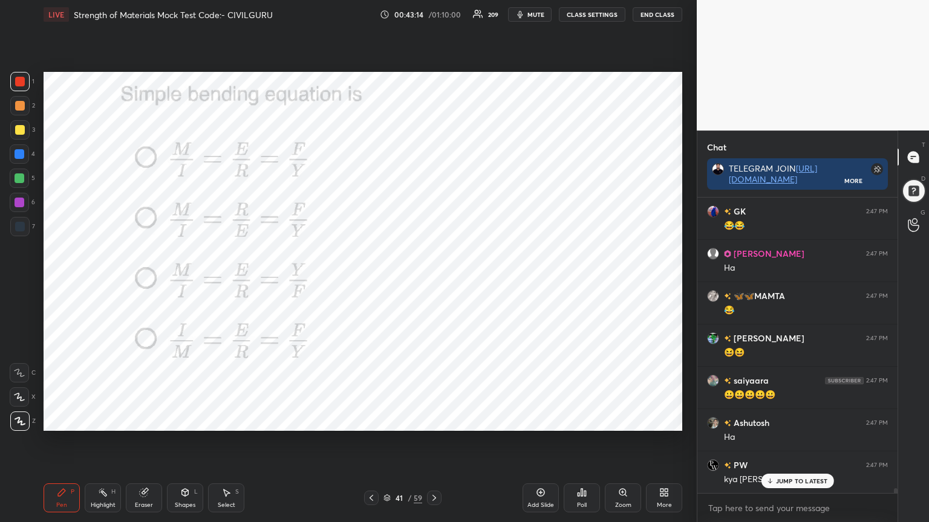
click at [576, 420] on div "Poll" at bounding box center [581, 498] width 36 height 29
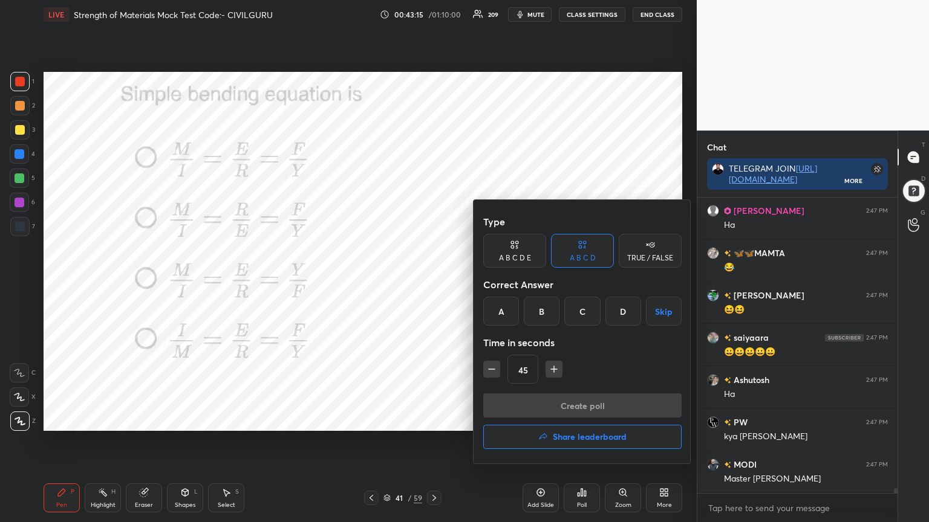
click at [504, 311] on div "A" at bounding box center [501, 311] width 36 height 29
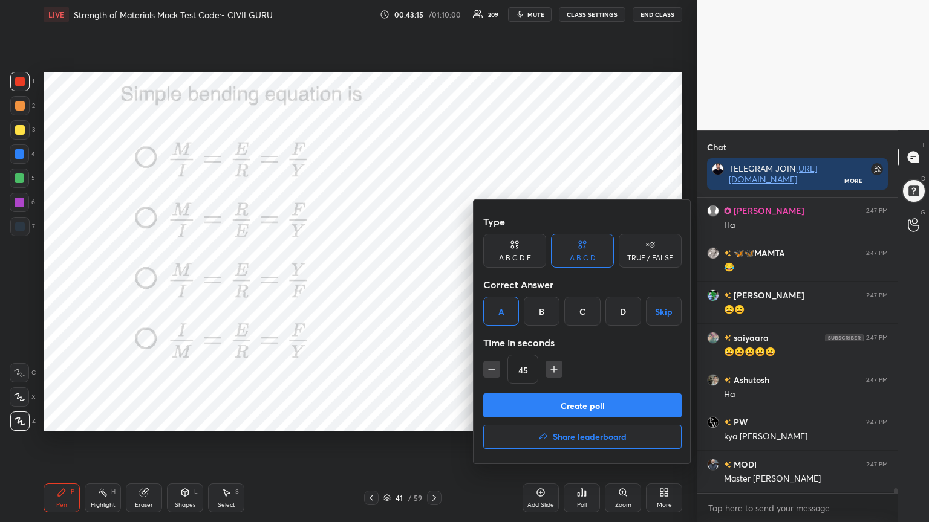
click at [487, 372] on icon "button" at bounding box center [491, 369] width 12 height 12
type input "30"
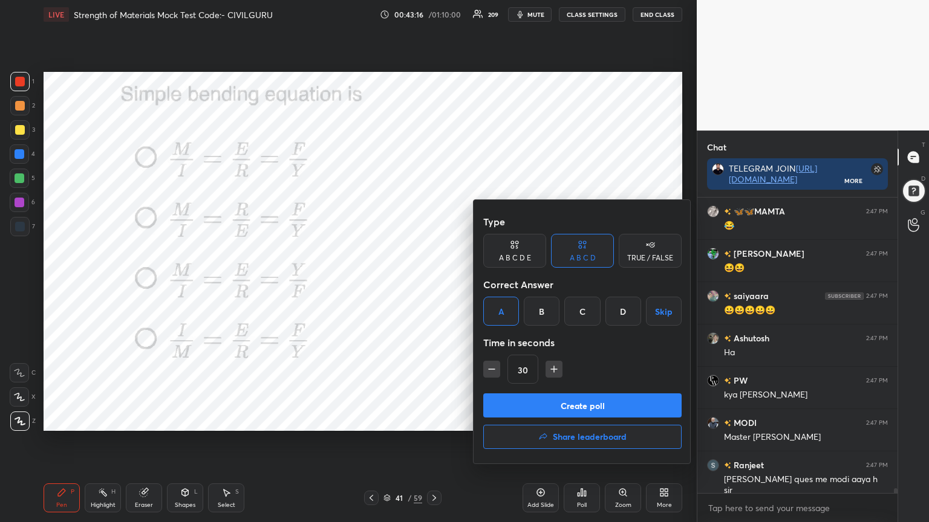
click at [516, 401] on button "Create poll" at bounding box center [582, 406] width 198 height 24
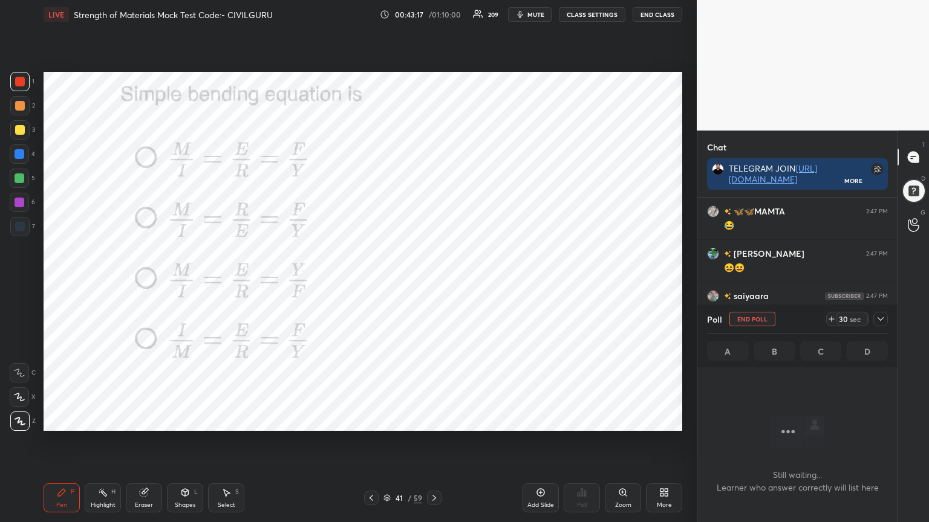
click at [879, 319] on icon at bounding box center [880, 319] width 6 height 4
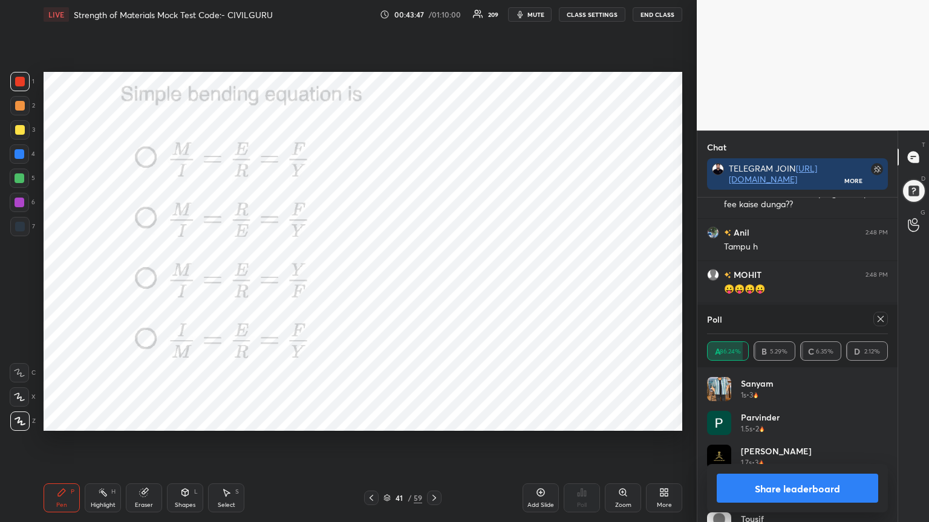
click at [880, 321] on icon at bounding box center [880, 319] width 10 height 10
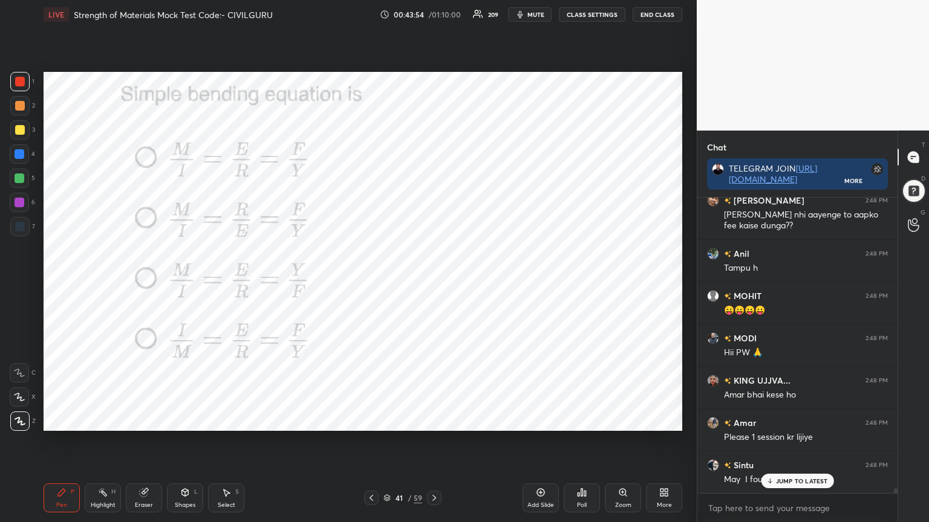
click at [433, 420] on icon at bounding box center [434, 498] width 4 height 6
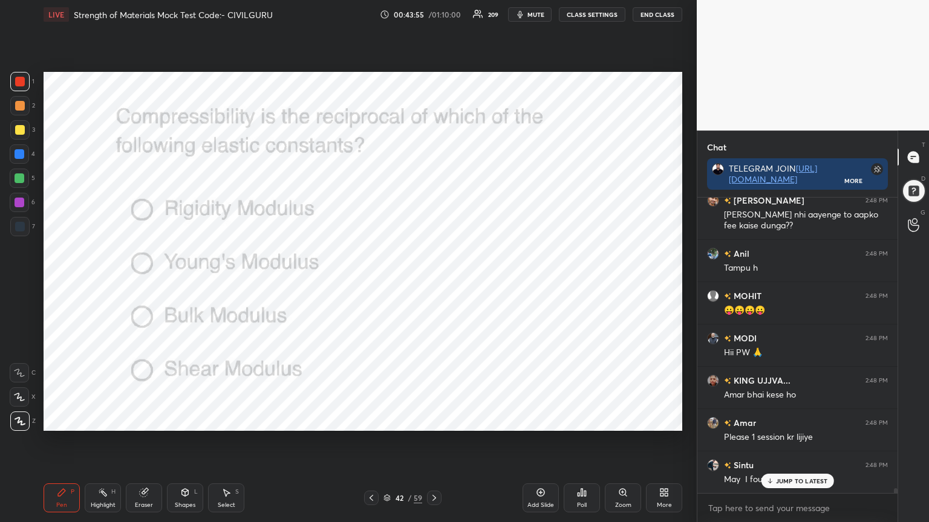
click at [588, 420] on div "Poll" at bounding box center [581, 498] width 36 height 29
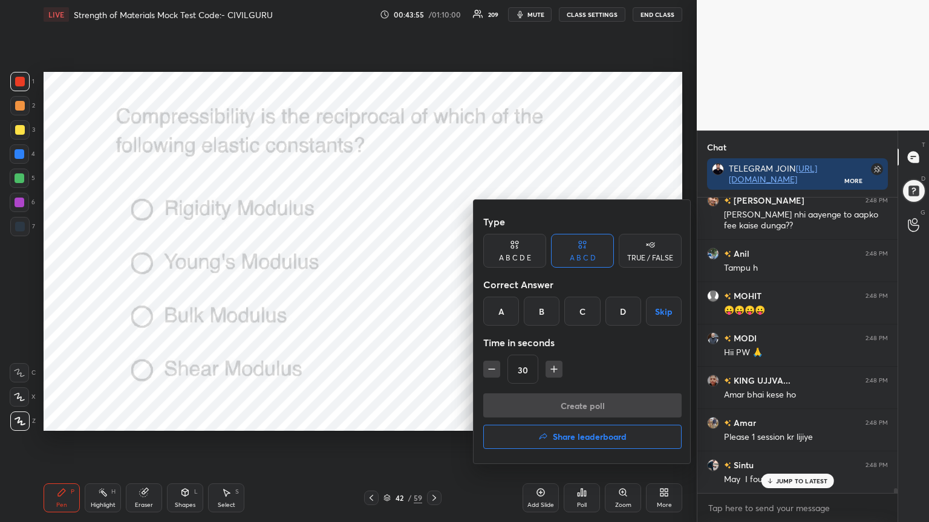
click at [584, 310] on div "C" at bounding box center [582, 311] width 36 height 29
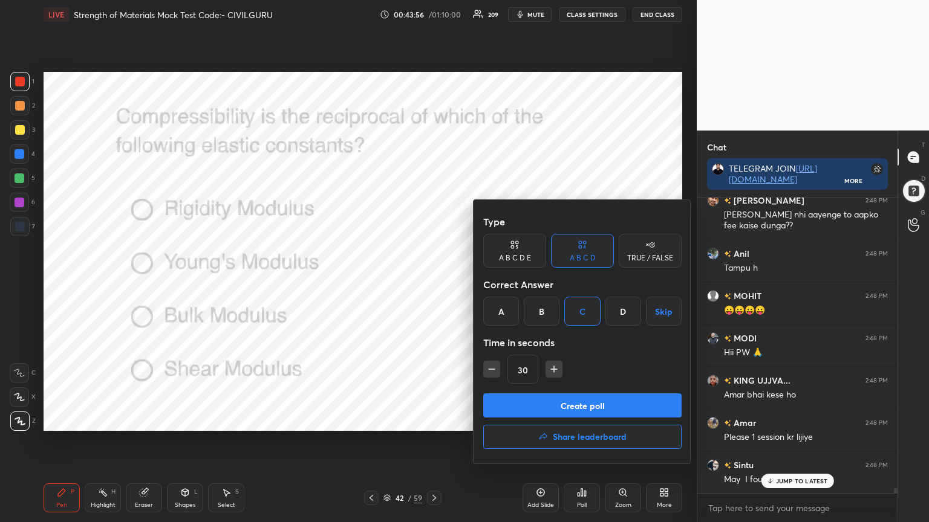
click at [562, 405] on button "Create poll" at bounding box center [582, 406] width 198 height 24
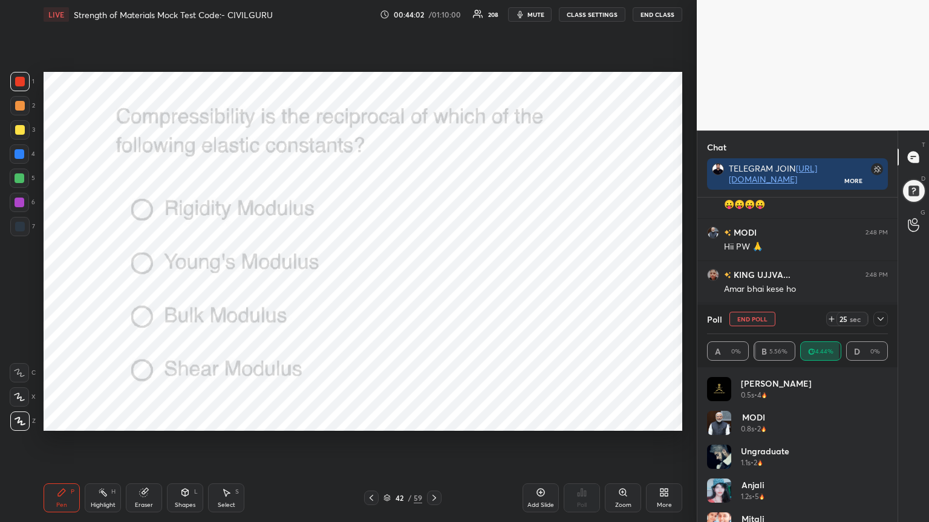
click at [880, 328] on div "Poll End Poll 25 sec" at bounding box center [797, 319] width 181 height 29
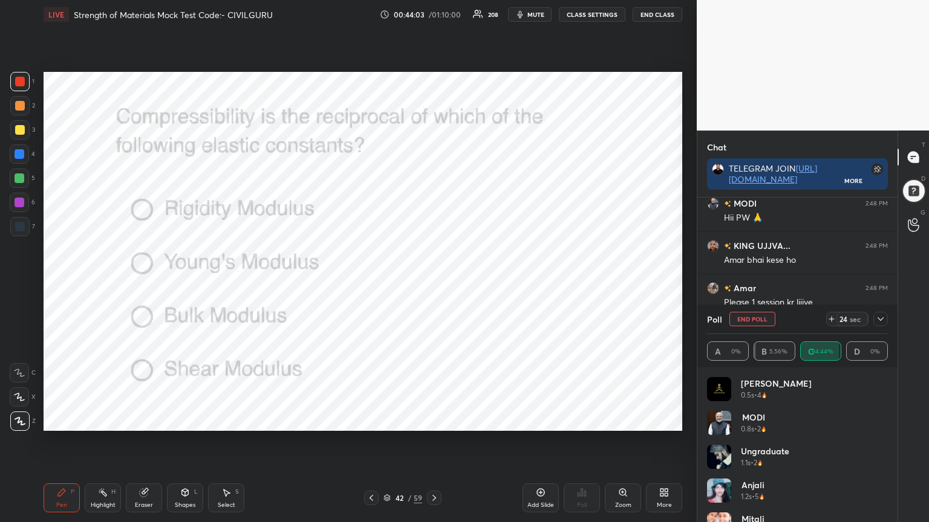
click at [880, 319] on icon at bounding box center [880, 319] width 10 height 10
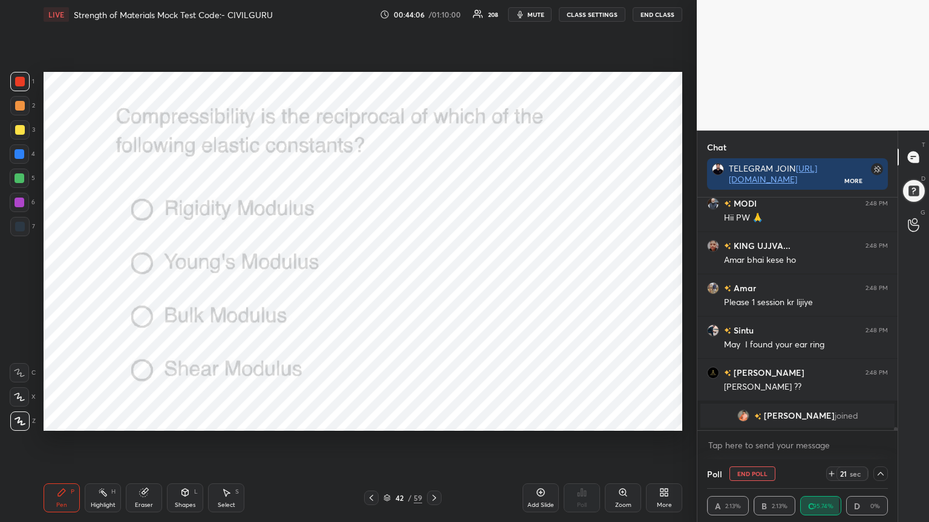
click at [749, 415] on img "grid" at bounding box center [743, 416] width 12 height 12
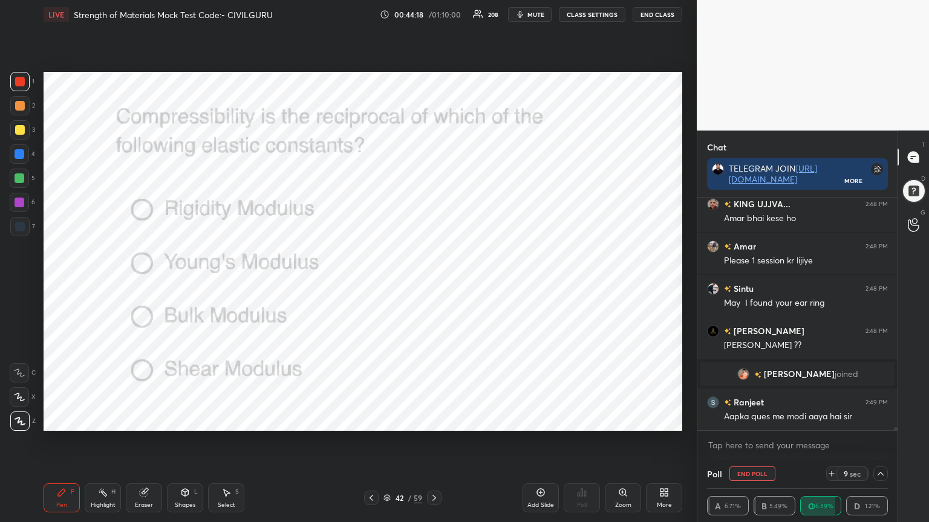
click at [786, 411] on div "KING UJJVA... 2:48 PM Amar bhai kese ho Amar 2:48 PM Please 1 session kr lijiye…" at bounding box center [797, 314] width 200 height 233
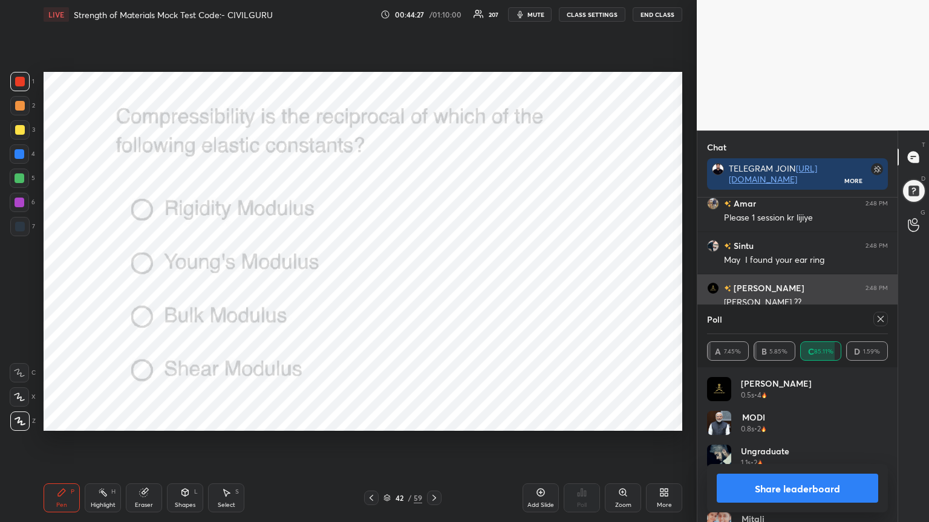
click at [875, 314] on div at bounding box center [880, 319] width 15 height 15
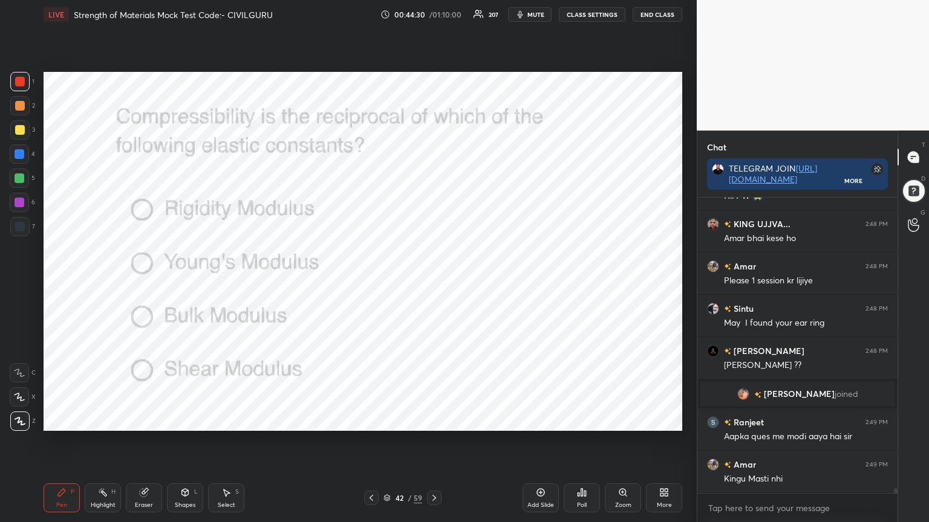
click at [435, 420] on icon at bounding box center [434, 498] width 10 height 10
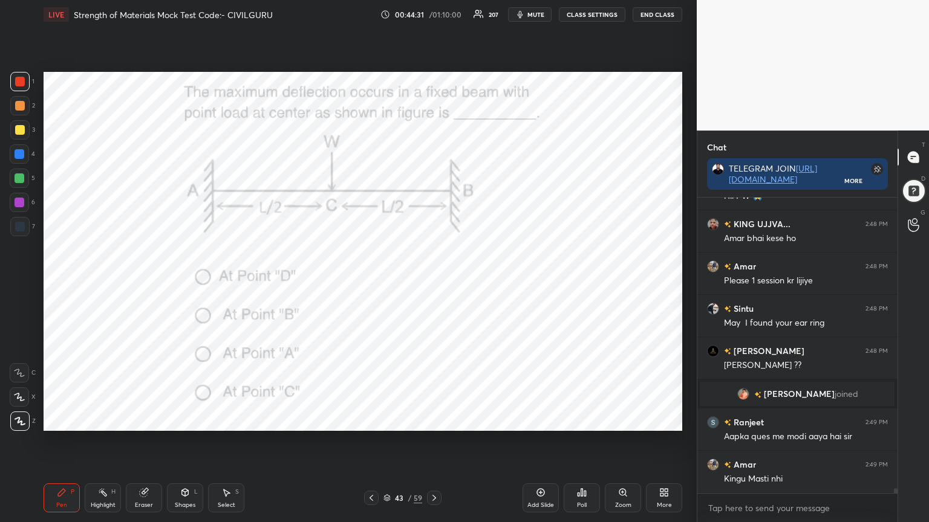
click at [581, 420] on icon at bounding box center [582, 492] width 2 height 7
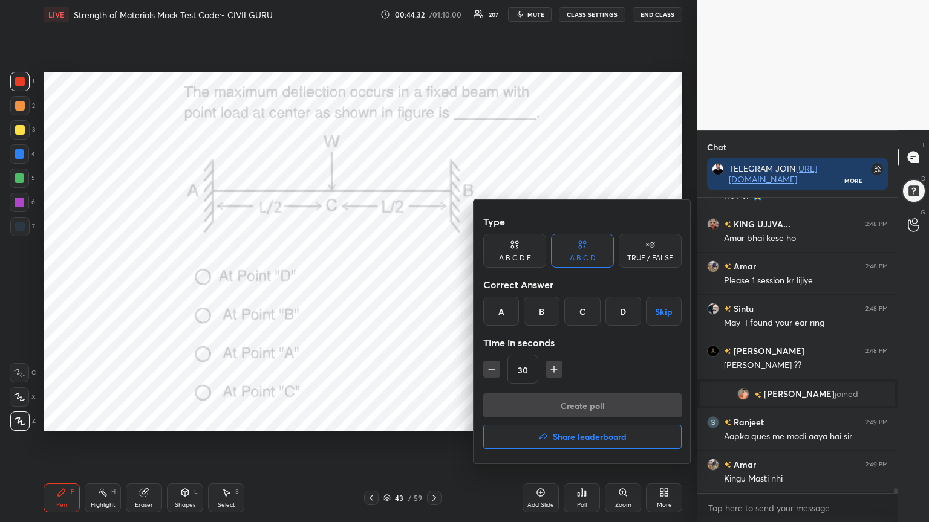
click at [618, 314] on div "D" at bounding box center [623, 311] width 36 height 29
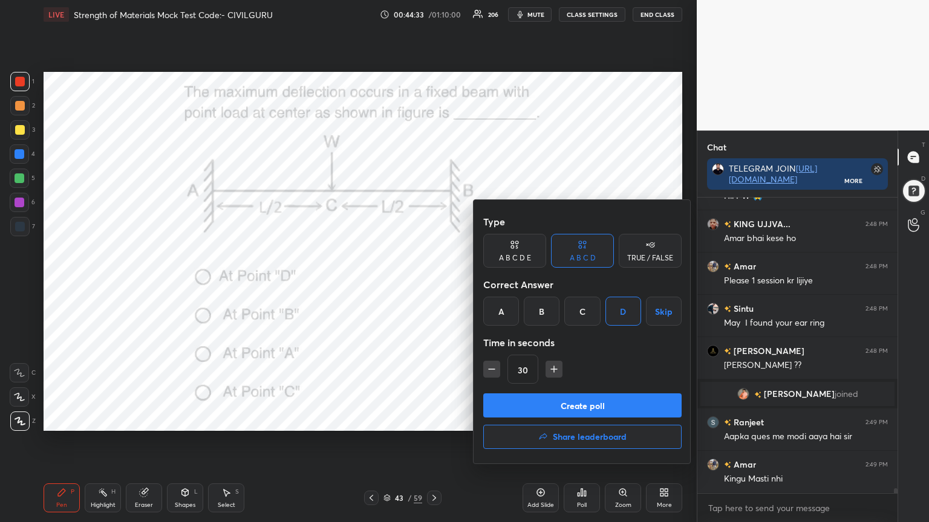
click at [523, 401] on button "Create poll" at bounding box center [582, 406] width 198 height 24
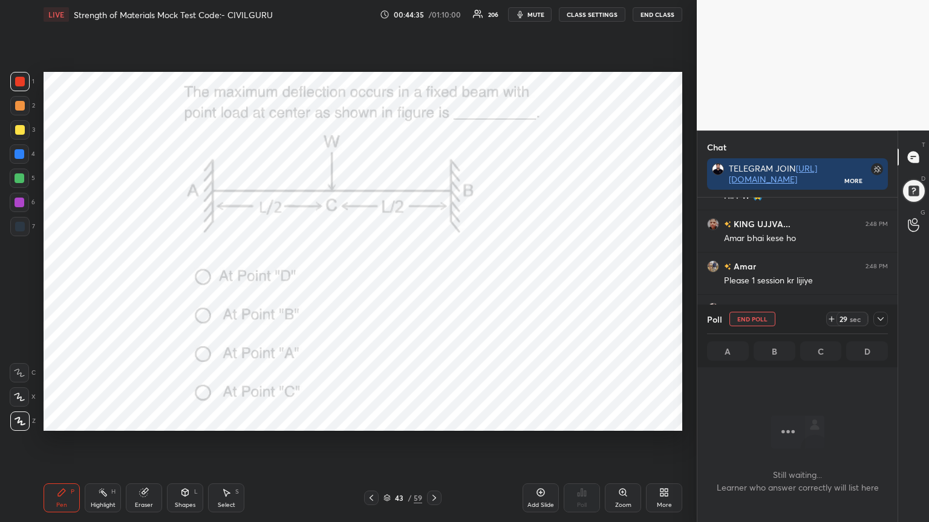
click at [880, 317] on icon at bounding box center [880, 319] width 10 height 10
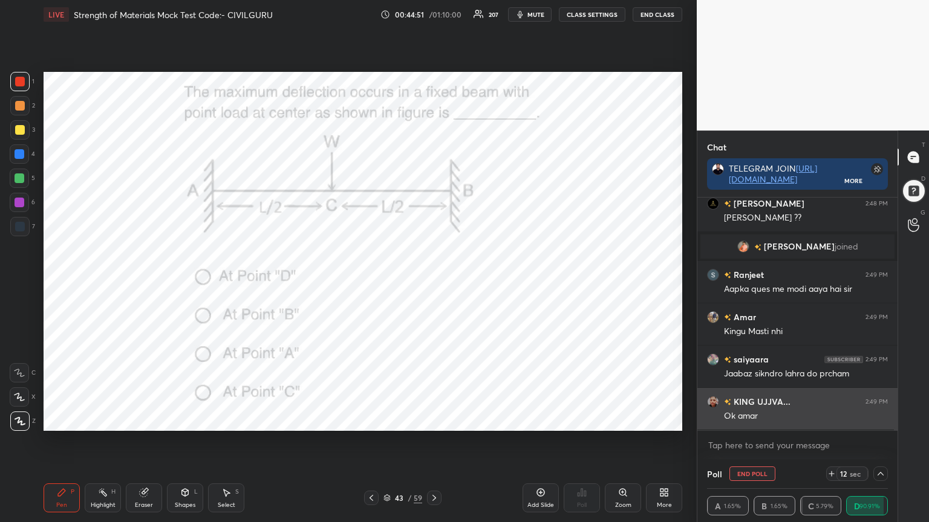
click at [795, 411] on div "Ok amar" at bounding box center [806, 416] width 164 height 12
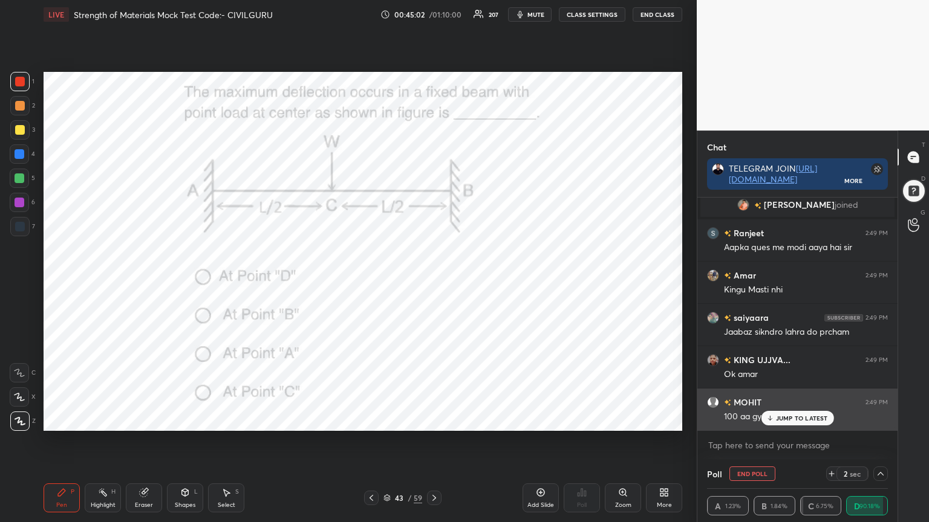
click at [790, 418] on p "JUMP TO LATEST" at bounding box center [802, 418] width 52 height 7
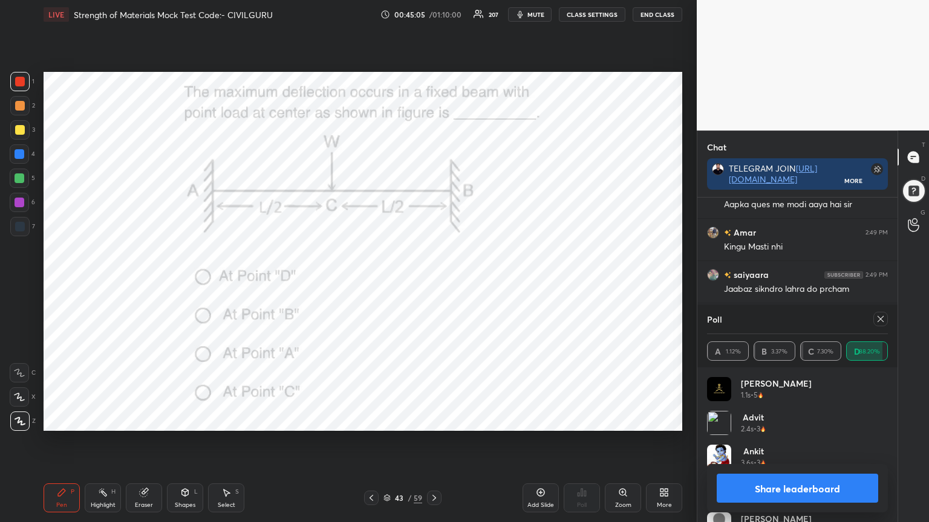
click at [880, 319] on icon at bounding box center [880, 319] width 6 height 6
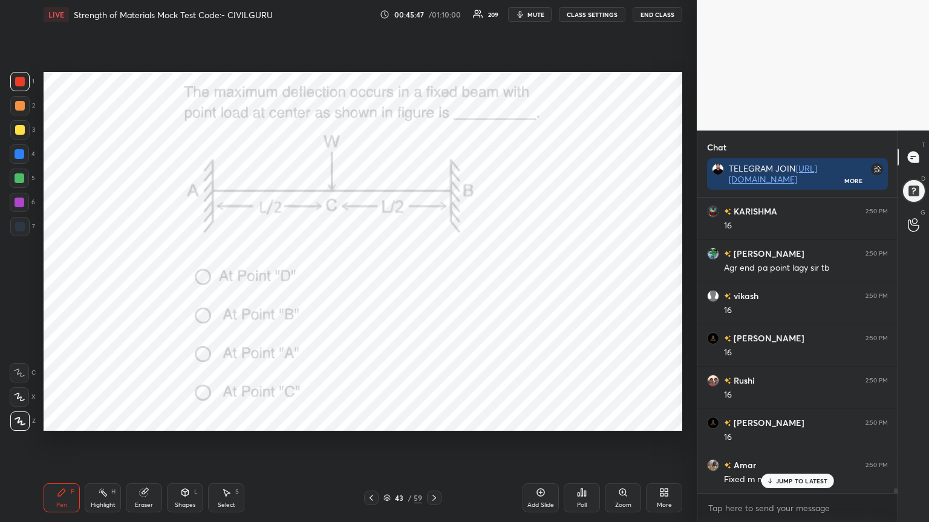
click at [433, 420] on icon at bounding box center [434, 498] width 10 height 10
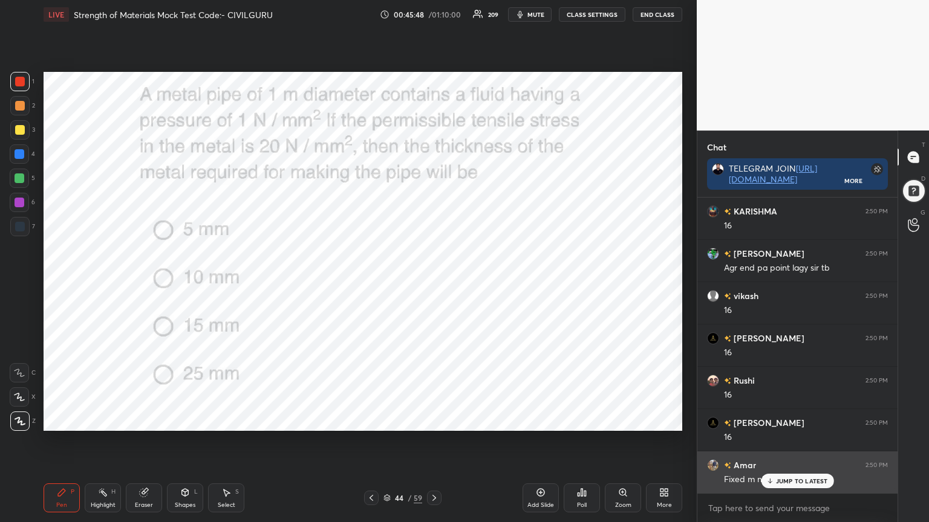
click at [794, 420] on p "JUMP TO LATEST" at bounding box center [802, 481] width 52 height 7
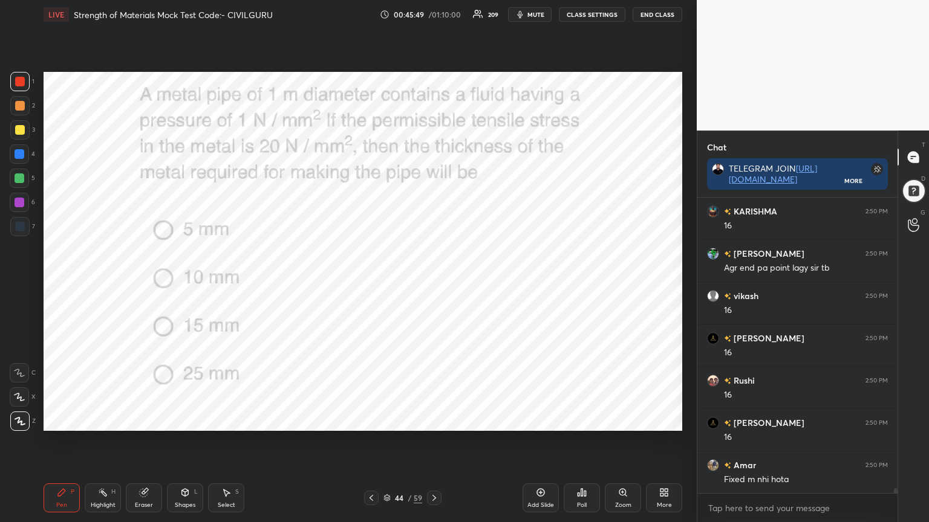
click at [571, 420] on div "Poll" at bounding box center [581, 498] width 36 height 29
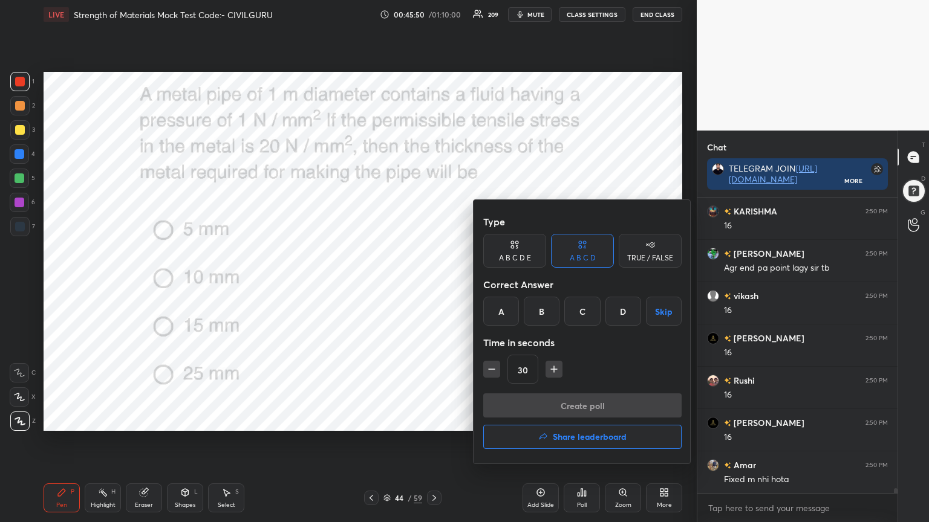
click at [623, 312] on div "D" at bounding box center [623, 311] width 36 height 29
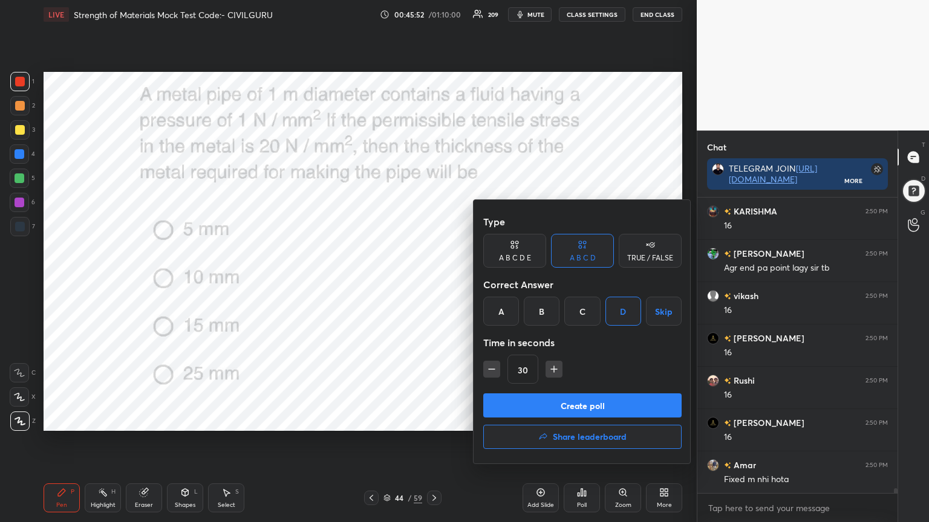
click at [554, 398] on button "Create poll" at bounding box center [582, 406] width 198 height 24
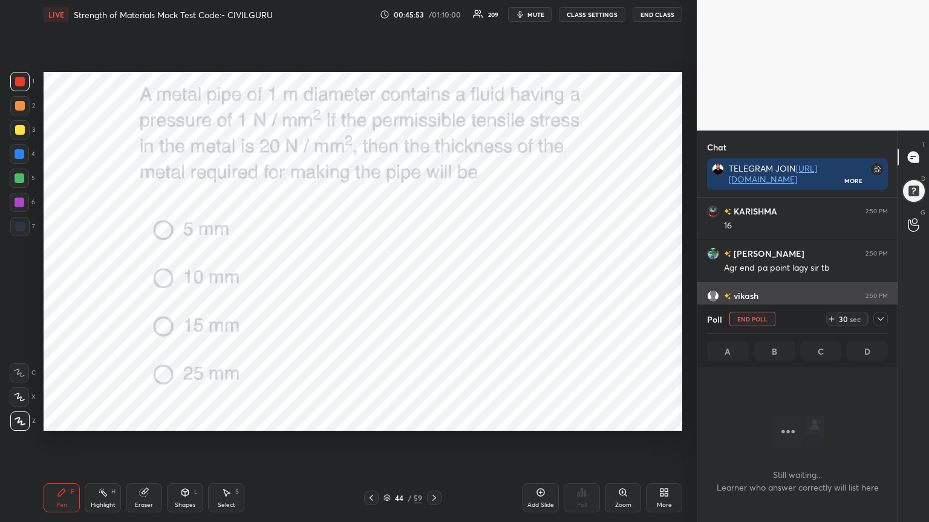
click at [880, 319] on icon at bounding box center [880, 319] width 10 height 10
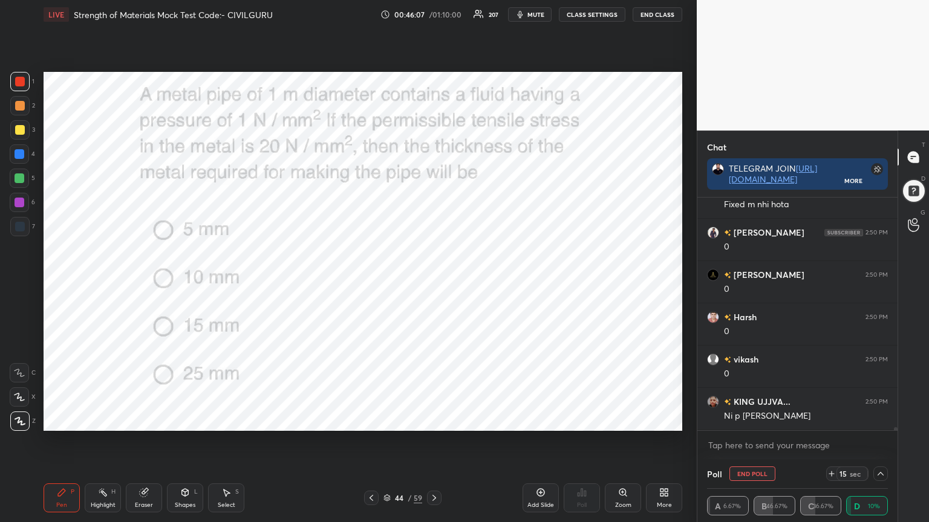
click at [839, 420] on div "15" at bounding box center [843, 474] width 10 height 10
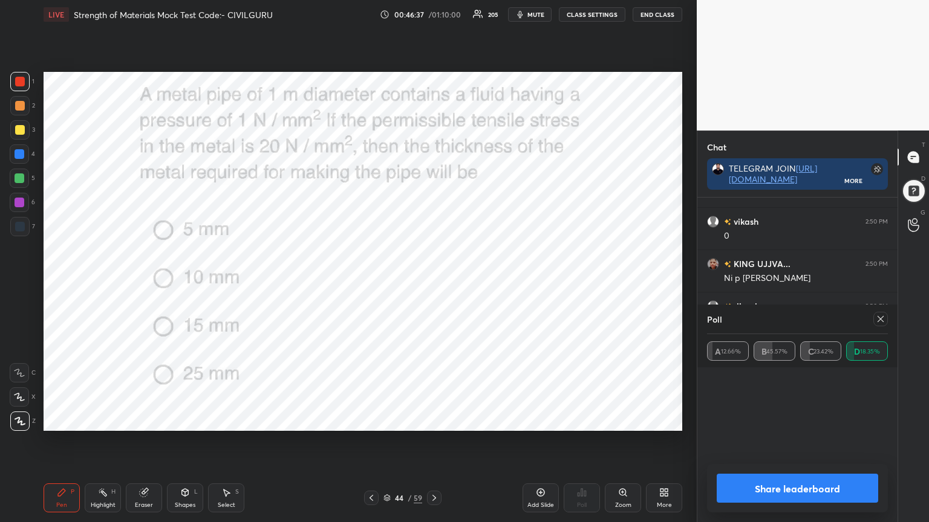
scroll to position [92, 177]
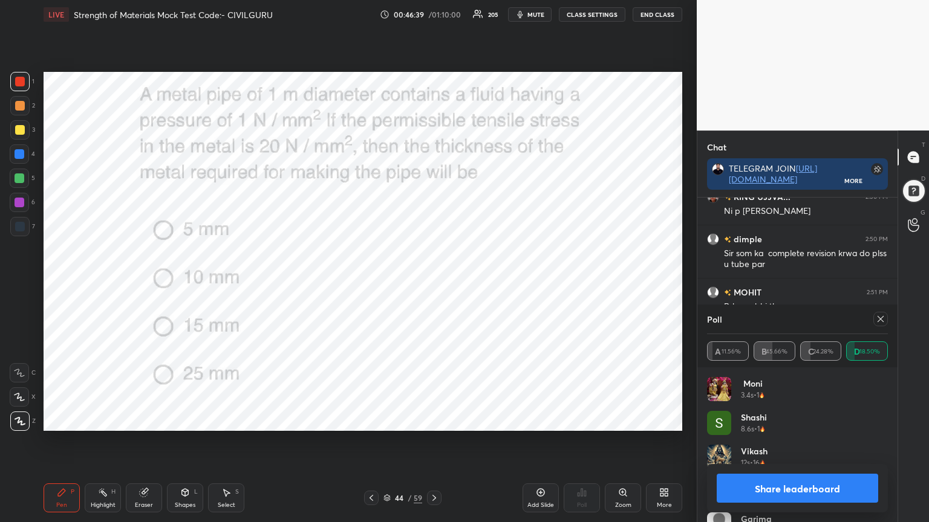
click at [877, 319] on icon at bounding box center [880, 319] width 10 height 10
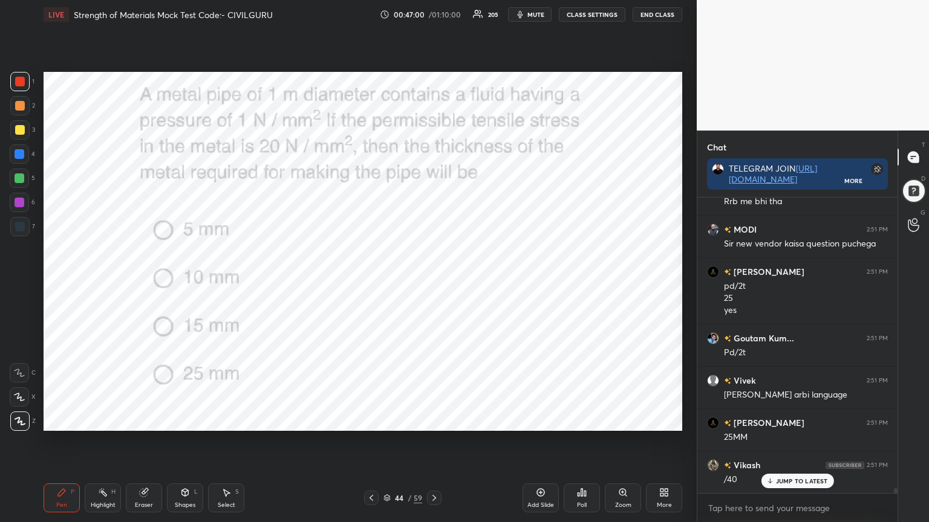
click at [431, 420] on icon at bounding box center [434, 498] width 10 height 10
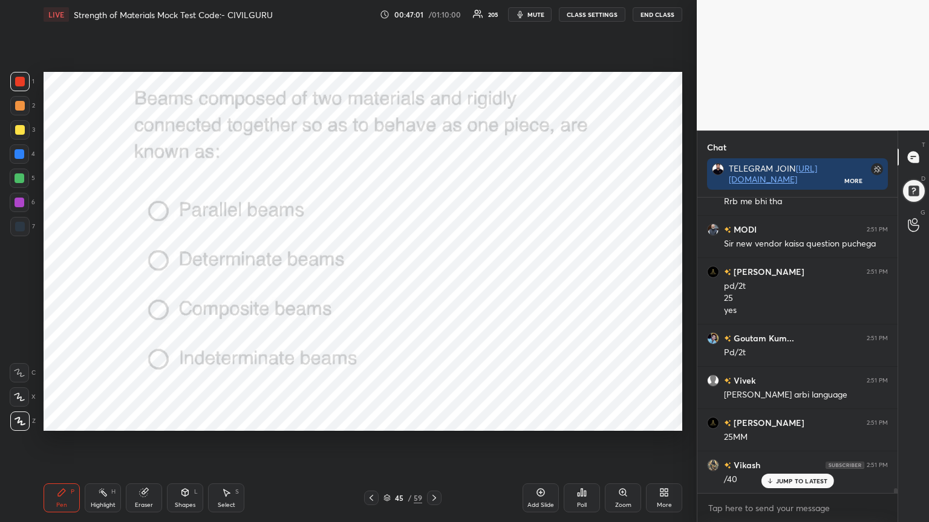
click at [582, 420] on div "Poll" at bounding box center [581, 498] width 36 height 29
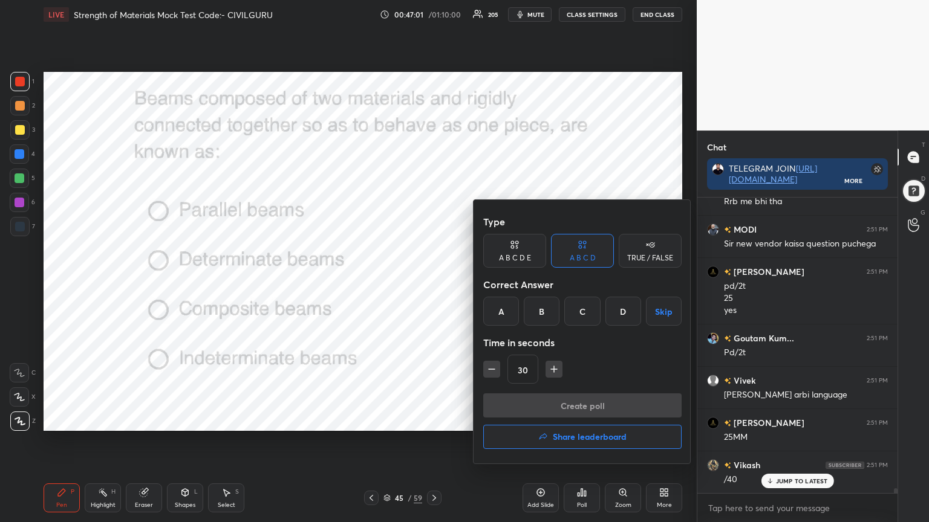
click at [574, 310] on div "C" at bounding box center [582, 311] width 36 height 29
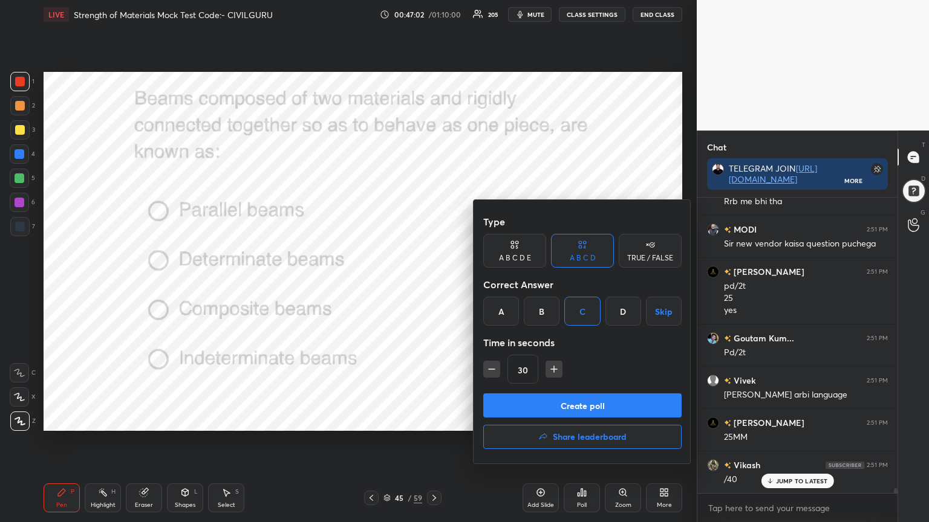
click at [548, 404] on button "Create poll" at bounding box center [582, 406] width 198 height 24
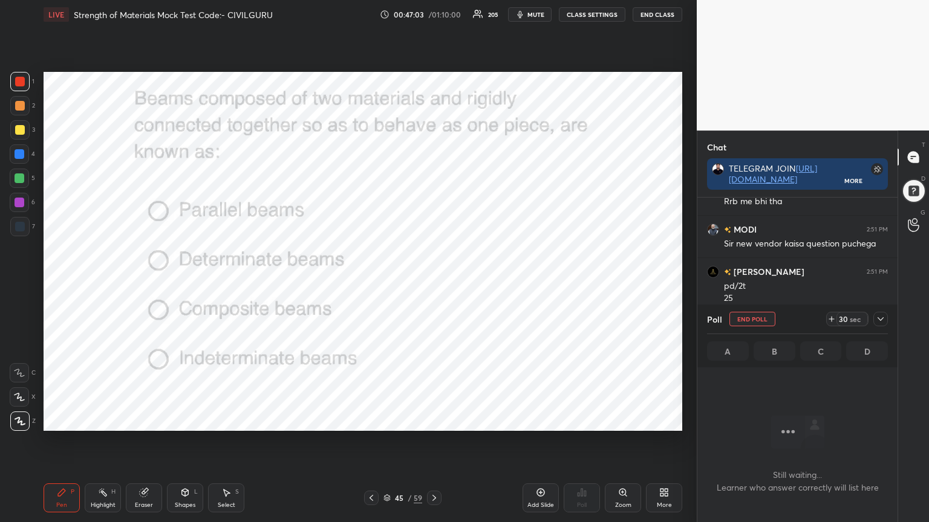
click at [881, 319] on icon at bounding box center [880, 319] width 6 height 4
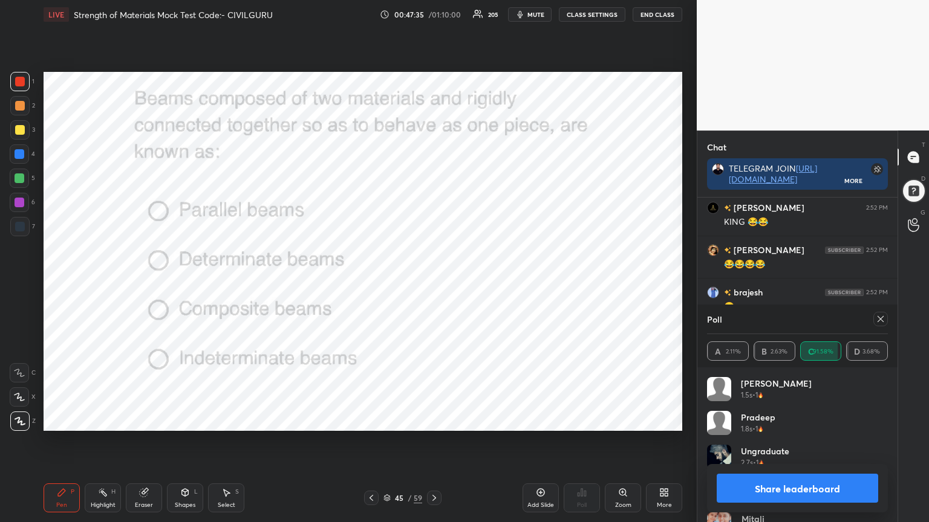
click at [880, 318] on icon at bounding box center [880, 319] width 10 height 10
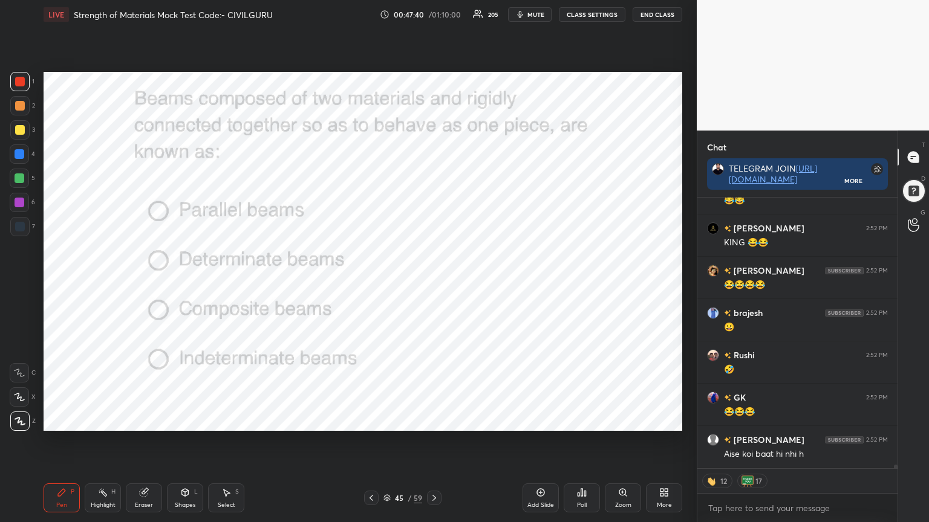
click at [431, 420] on icon at bounding box center [434, 498] width 10 height 10
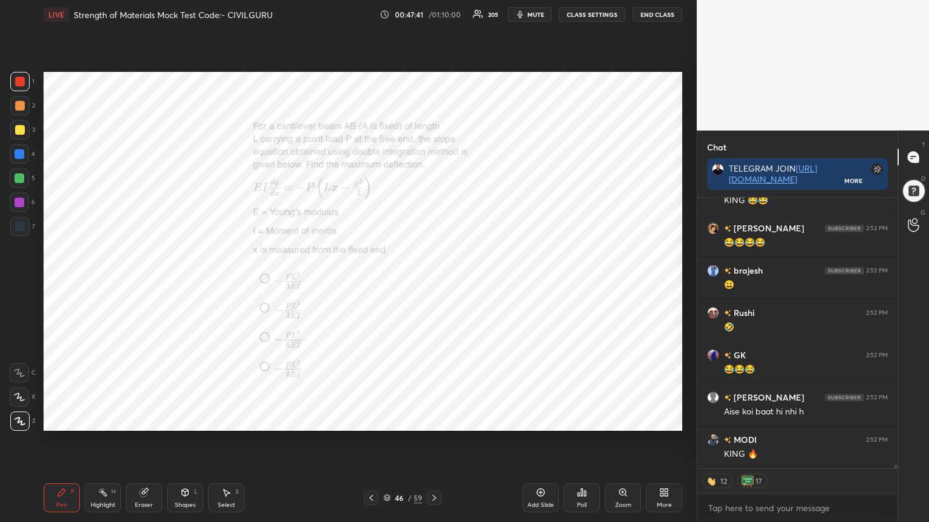
type textarea "x"
click at [586, 420] on div "Poll" at bounding box center [582, 505] width 10 height 6
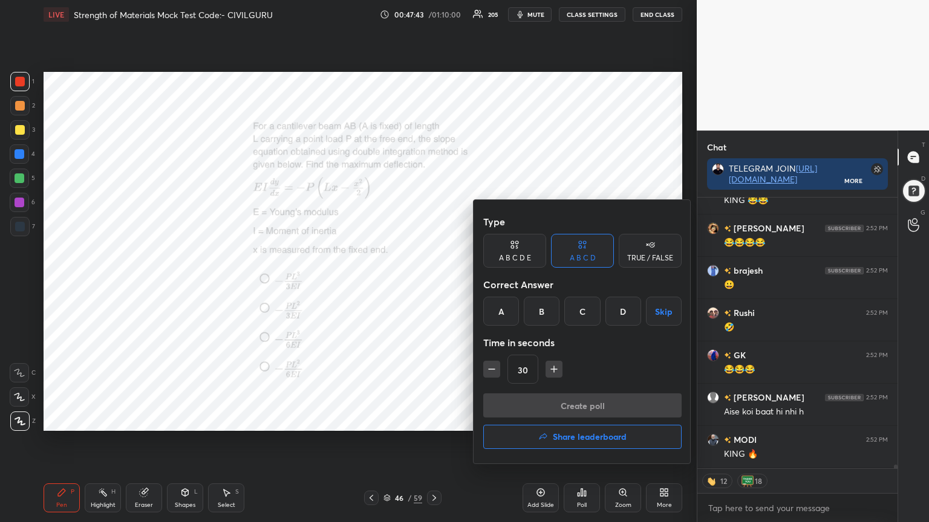
click at [502, 310] on div "A" at bounding box center [501, 311] width 36 height 29
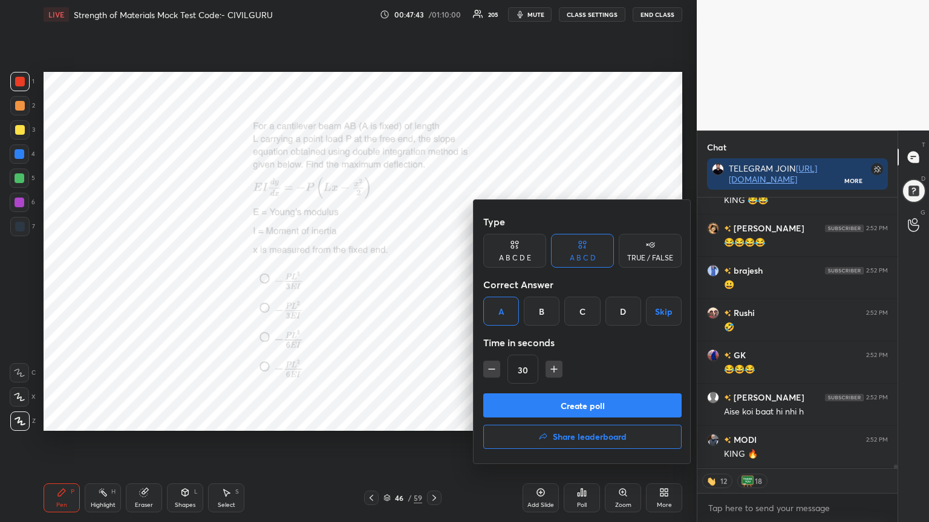
click at [551, 365] on icon "button" at bounding box center [554, 369] width 12 height 12
click at [554, 368] on icon "button" at bounding box center [554, 369] width 12 height 12
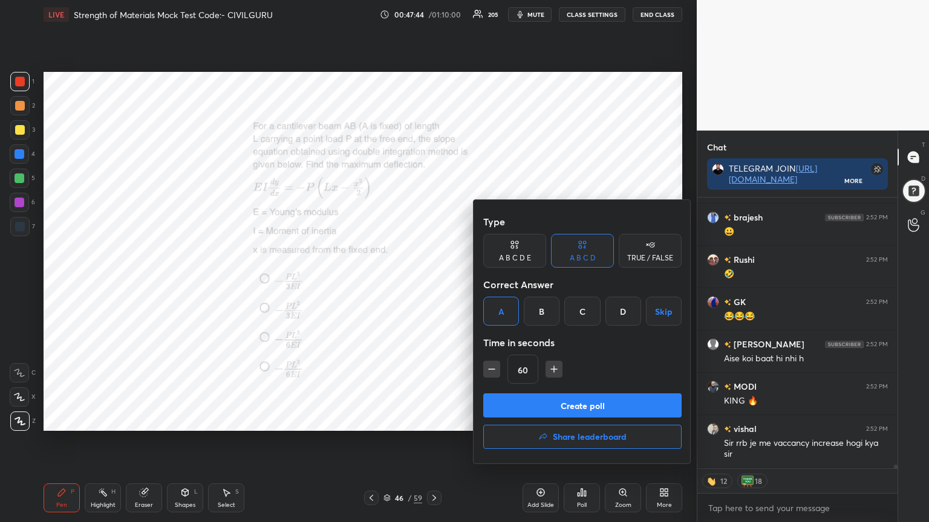
click at [552, 366] on icon "button" at bounding box center [554, 369] width 12 height 12
type input "75"
click at [544, 401] on button "Create poll" at bounding box center [582, 406] width 198 height 24
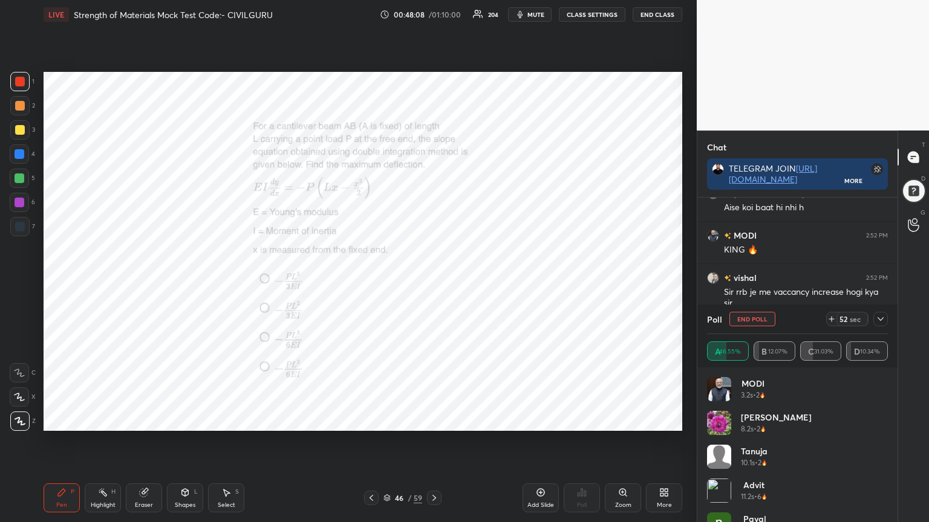
click at [881, 320] on icon at bounding box center [880, 319] width 10 height 10
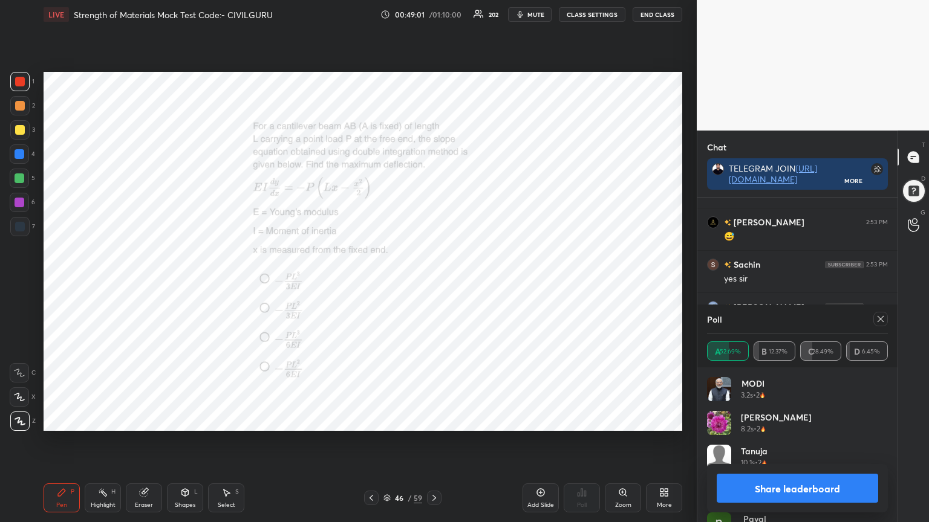
scroll to position [19833, 0]
click at [876, 314] on icon at bounding box center [880, 319] width 10 height 10
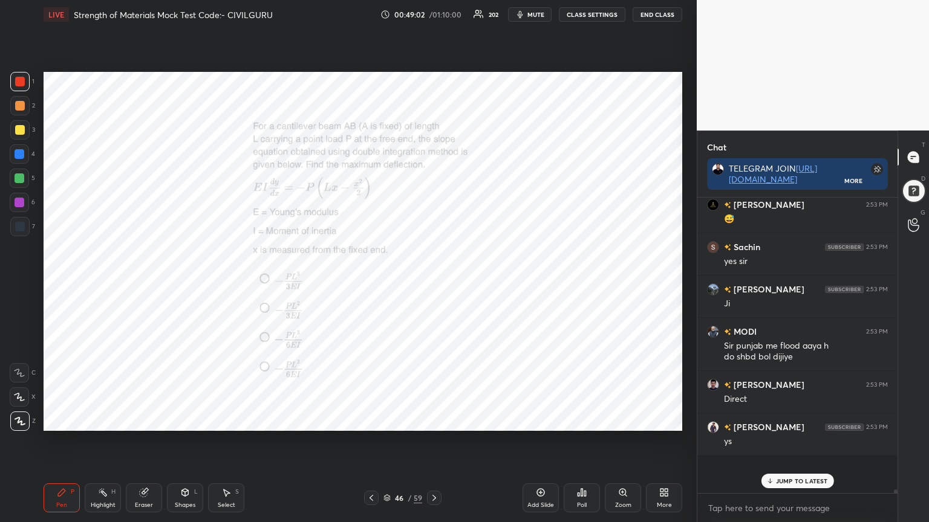
scroll to position [285, 196]
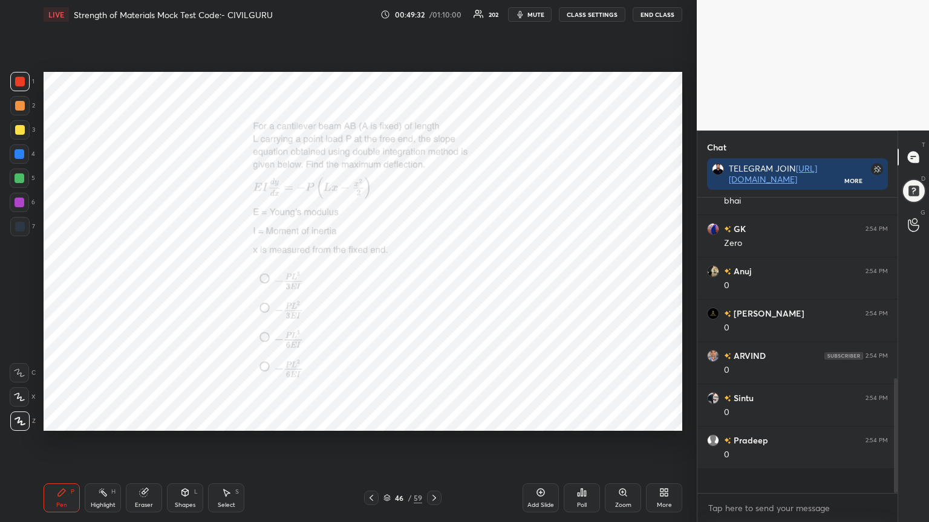
type textarea "x"
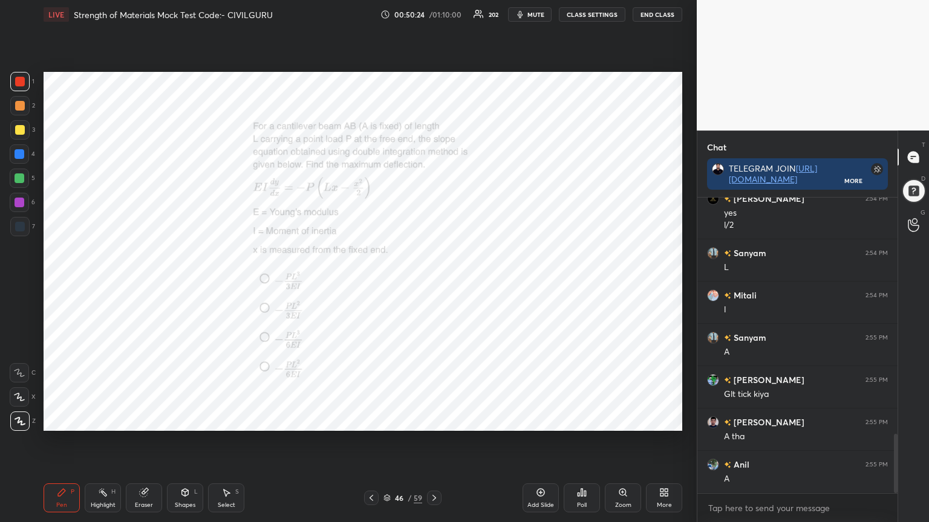
scroll to position [1299, 0]
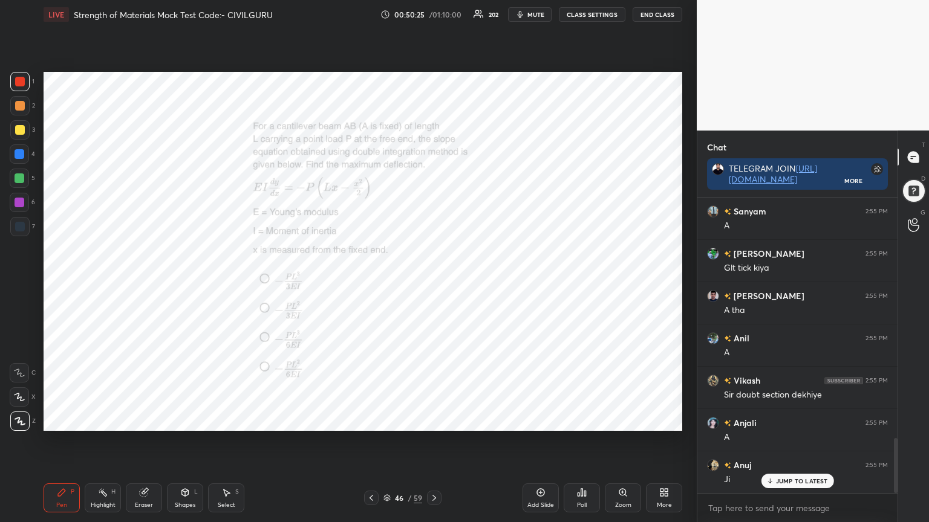
click at [141, 420] on icon at bounding box center [144, 493] width 8 height 8
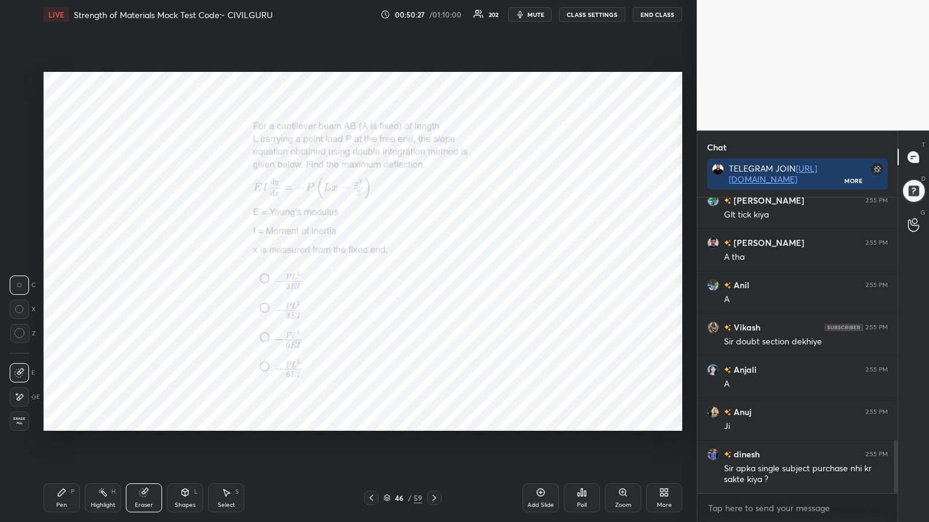
click at [75, 420] on div "Pen P" at bounding box center [62, 498] width 36 height 29
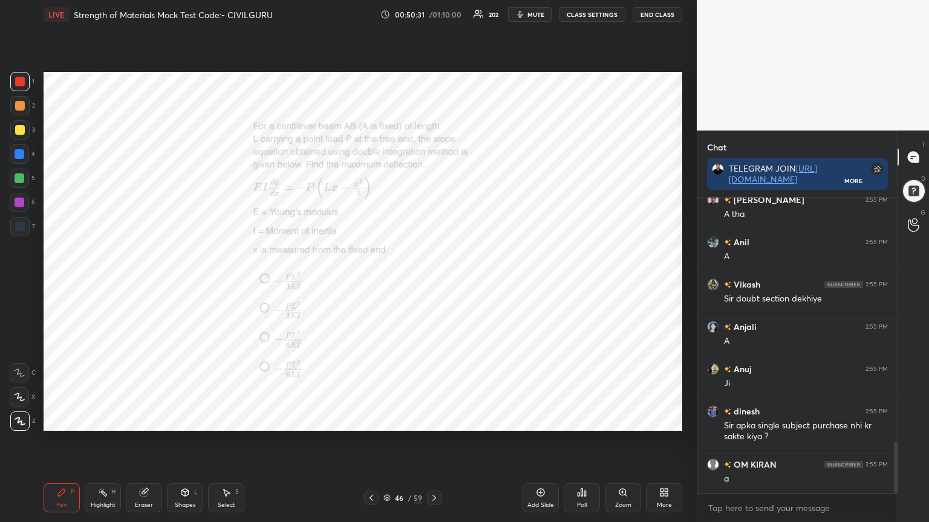
click at [433, 420] on icon at bounding box center [434, 498] width 4 height 6
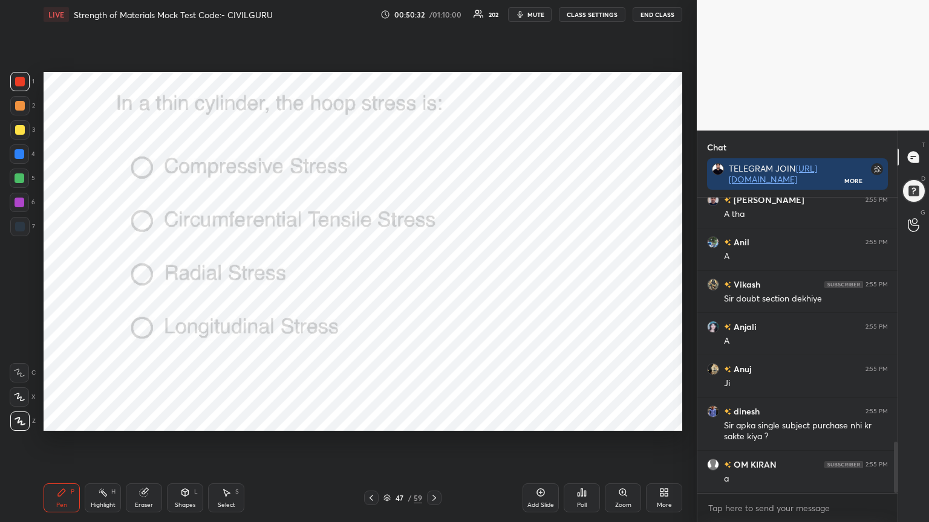
click at [588, 420] on div "Poll" at bounding box center [581, 498] width 36 height 29
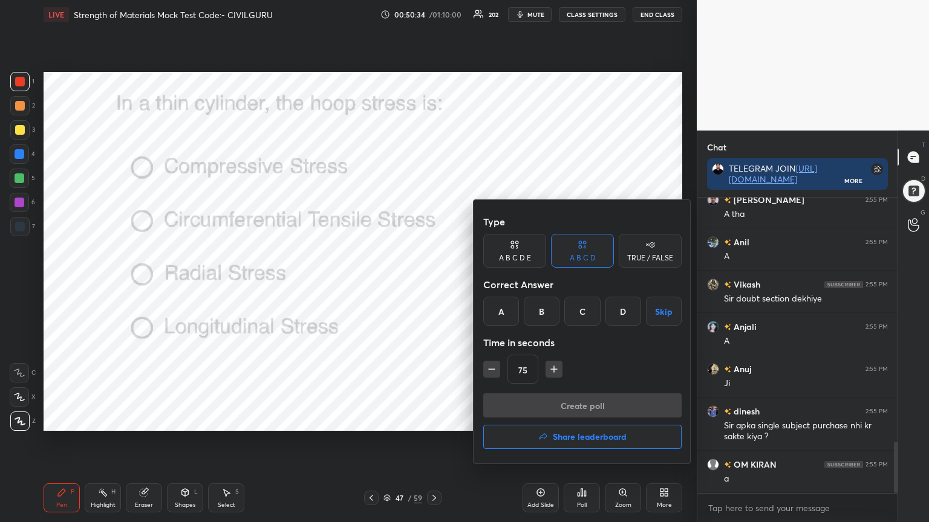
click at [546, 311] on div "B" at bounding box center [542, 311] width 36 height 29
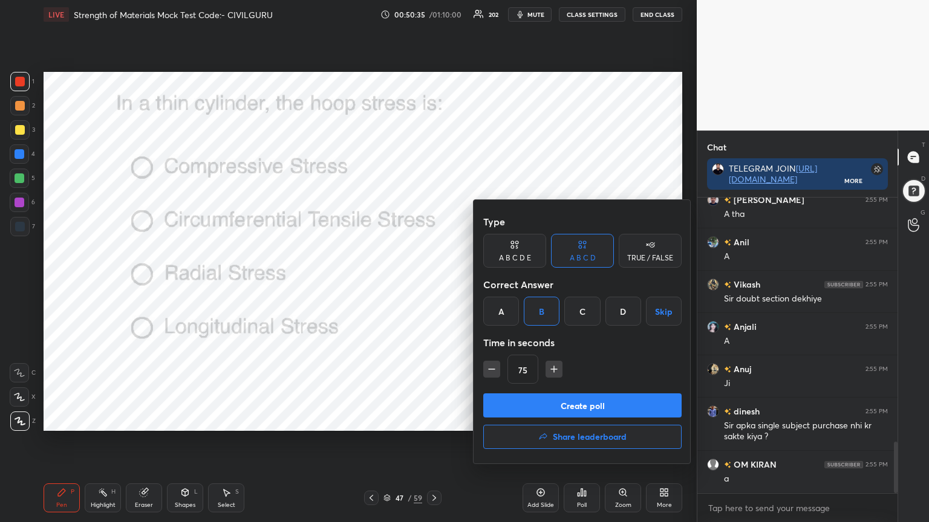
click at [489, 374] on icon "button" at bounding box center [491, 369] width 12 height 12
click at [492, 372] on icon "button" at bounding box center [491, 369] width 12 height 12
click at [494, 372] on icon "button" at bounding box center [491, 369] width 12 height 12
click at [552, 372] on icon "button" at bounding box center [554, 369] width 12 height 12
type input "45"
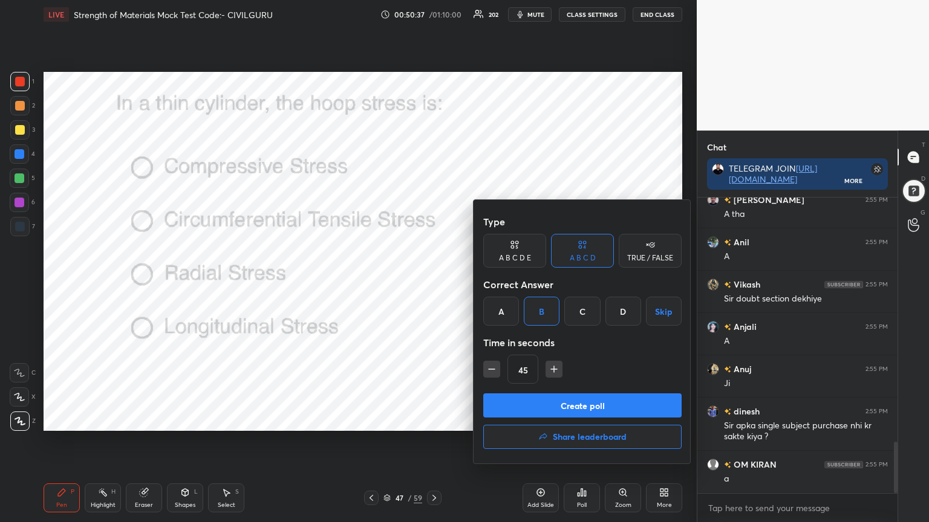
click at [543, 401] on button "Create poll" at bounding box center [582, 406] width 198 height 24
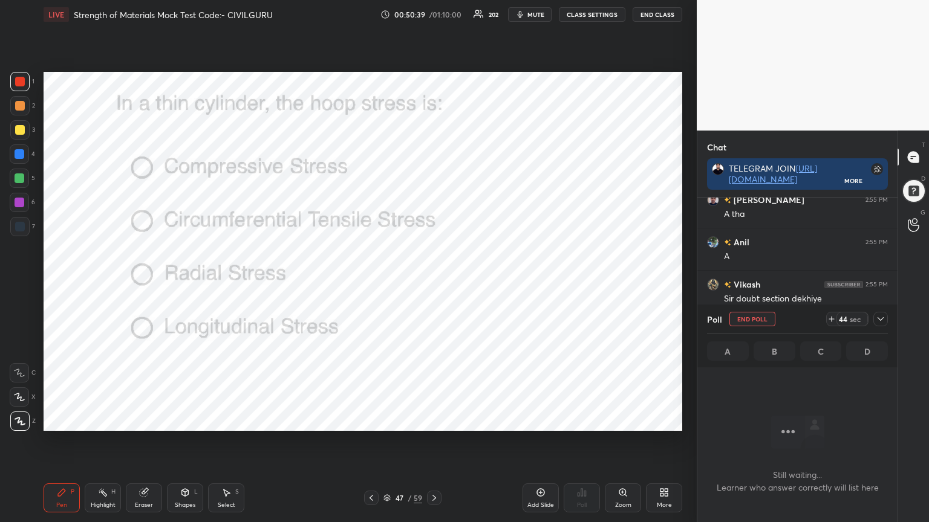
scroll to position [1499, 0]
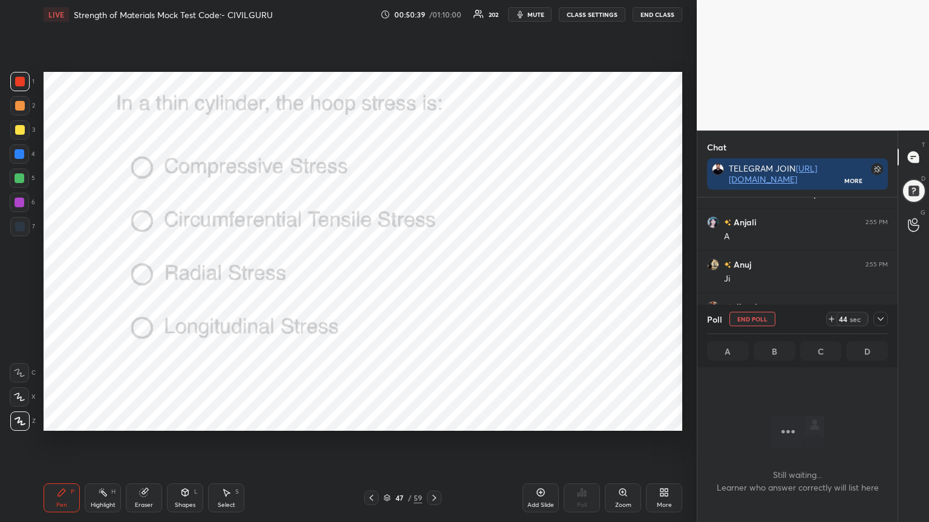
click at [527, 22] on div "LIVE Strength of Materials Mock Test Code:- CIVILGURU 00:50:39 / 01:10:00 202 m…" at bounding box center [363, 14] width 638 height 29
click at [530, 18] on button "mute" at bounding box center [530, 14] width 44 height 15
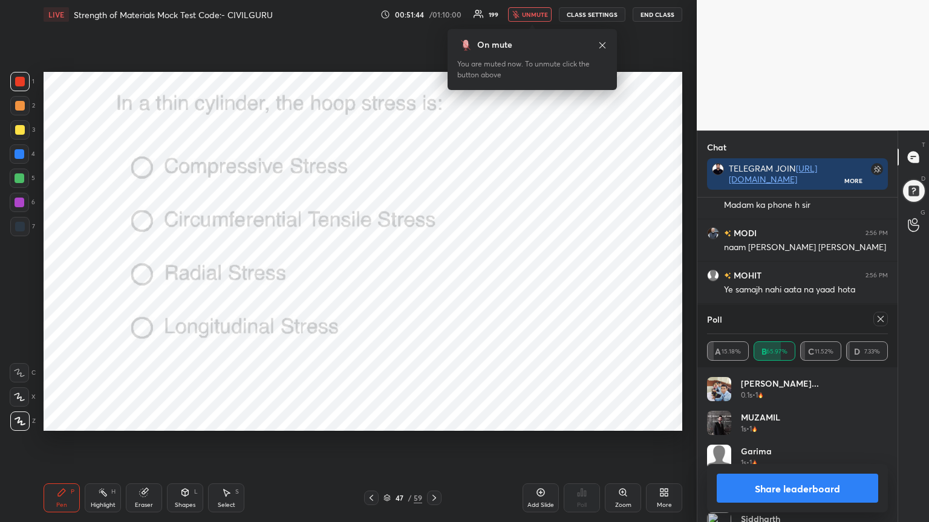
scroll to position [4, 4]
click at [881, 315] on icon at bounding box center [880, 319] width 10 height 10
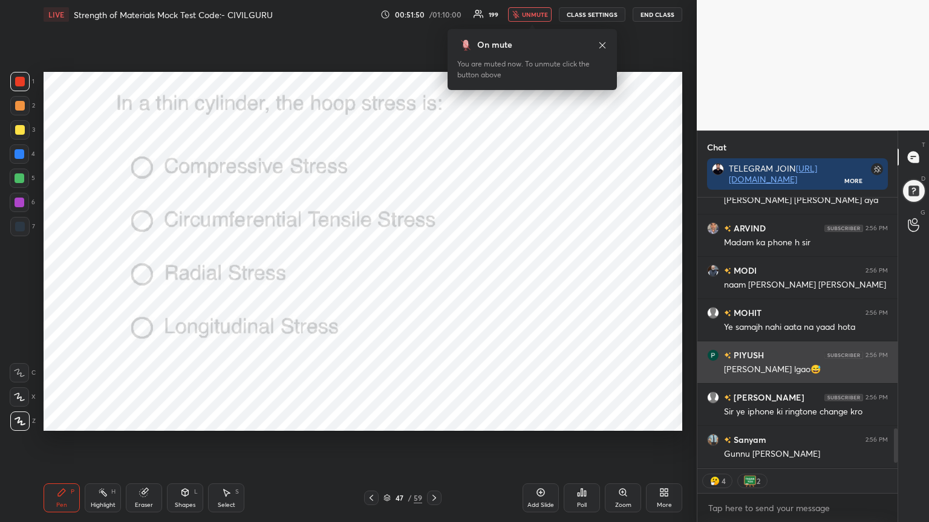
scroll to position [1608, 0]
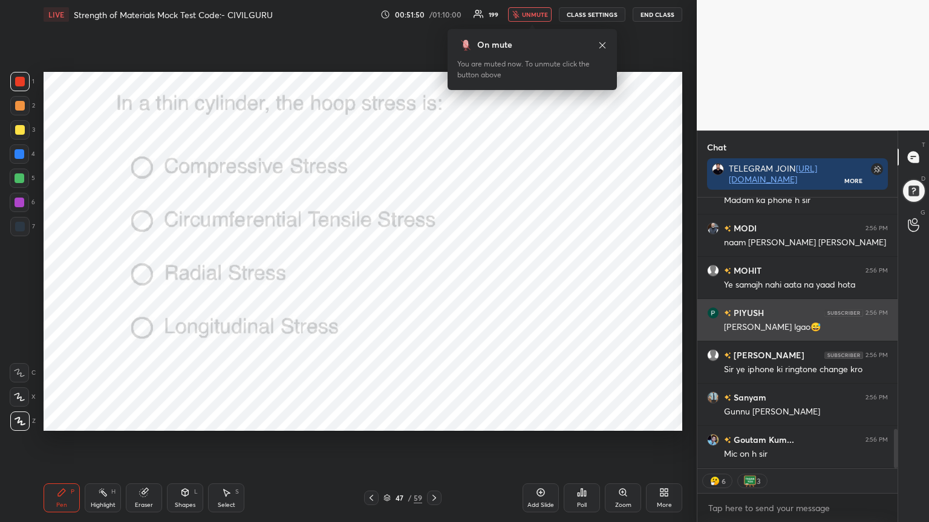
type textarea "x"
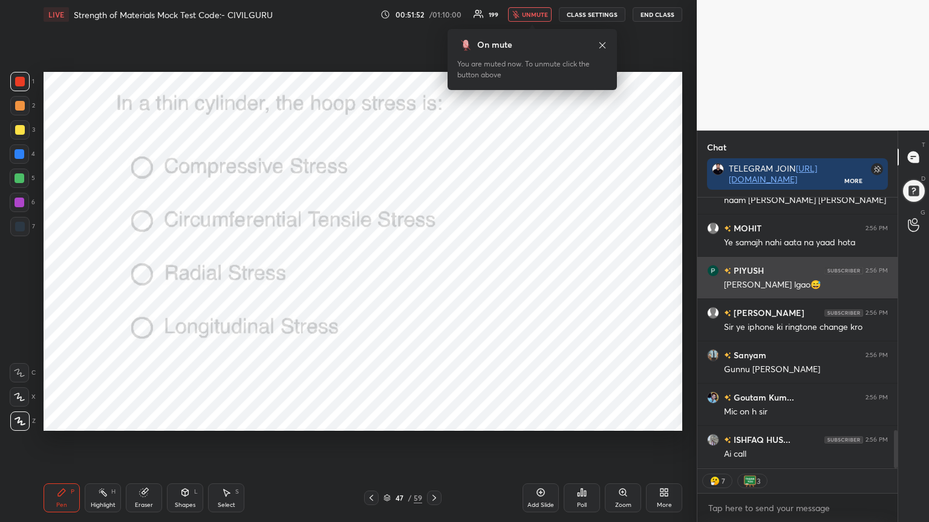
scroll to position [1693, 0]
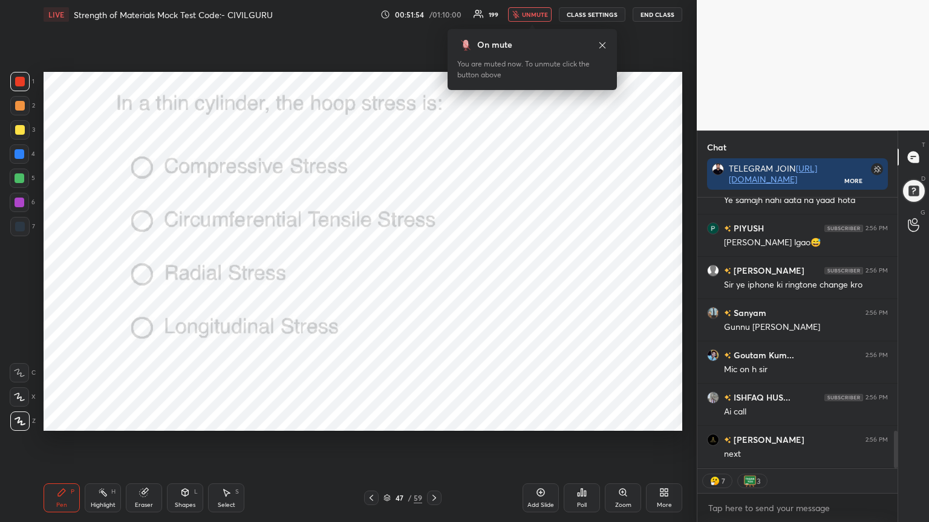
click at [436, 420] on icon at bounding box center [434, 498] width 10 height 10
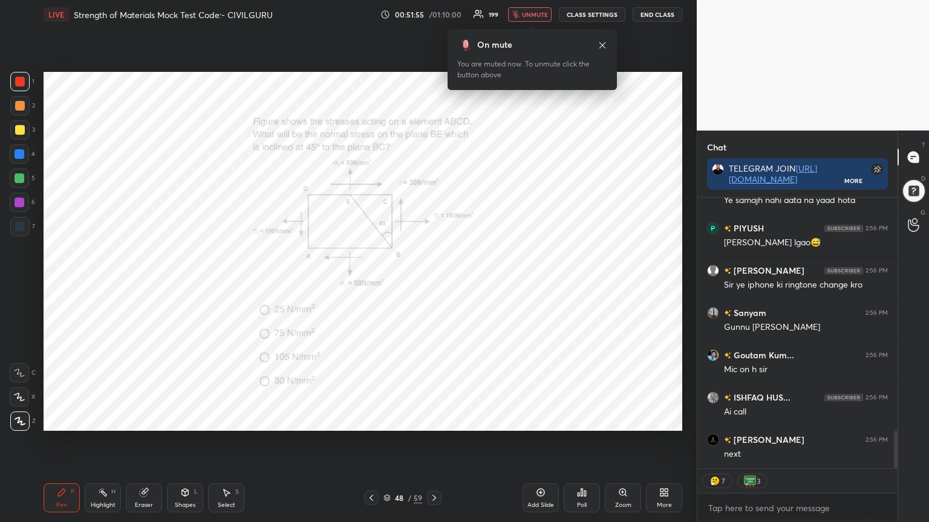
click at [576, 420] on div "Poll" at bounding box center [581, 498] width 36 height 29
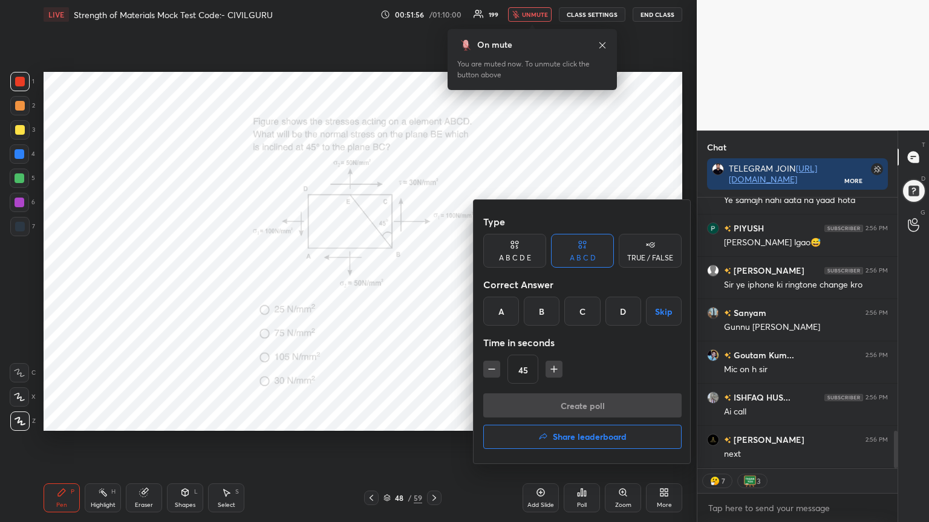
click at [581, 308] on div "C" at bounding box center [582, 311] width 36 height 29
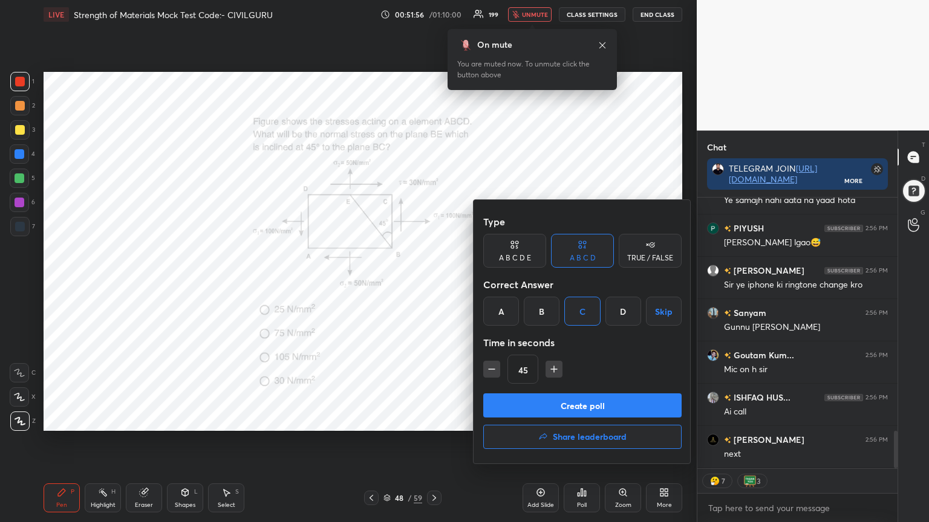
click at [549, 372] on icon "button" at bounding box center [554, 369] width 12 height 12
click at [550, 372] on icon "button" at bounding box center [554, 369] width 12 height 12
click at [551, 371] on icon "button" at bounding box center [554, 369] width 12 height 12
type input "90"
click at [551, 398] on button "Create poll" at bounding box center [582, 406] width 198 height 24
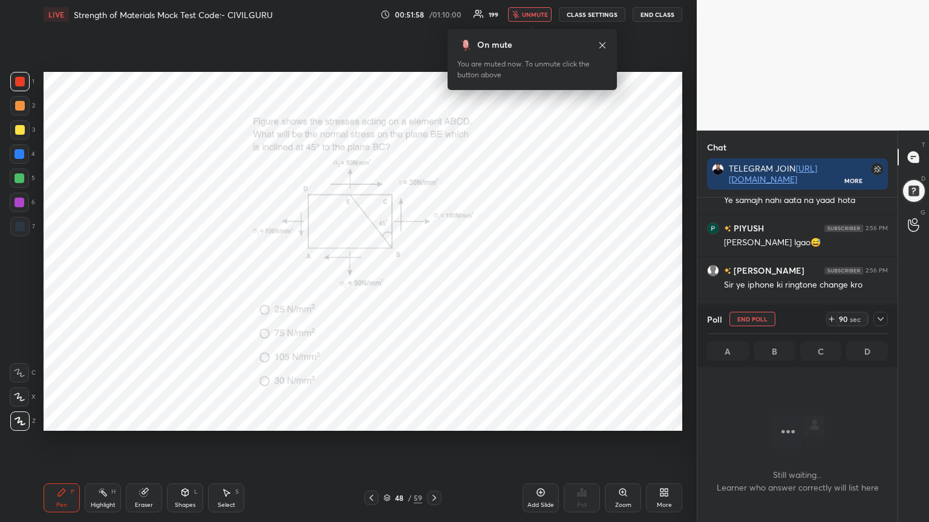
scroll to position [248, 196]
click at [831, 319] on icon at bounding box center [831, 319] width 0 height 5
click at [880, 319] on icon at bounding box center [880, 319] width 10 height 10
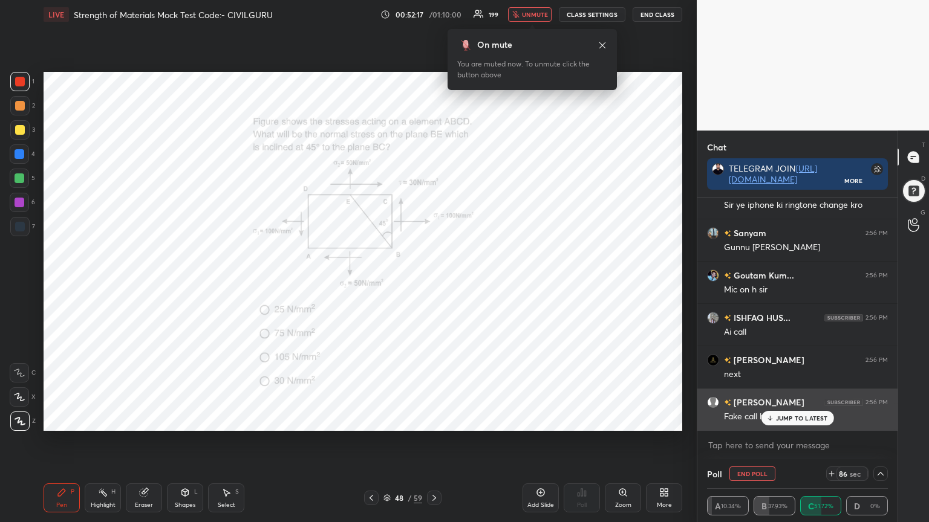
click at [781, 420] on p "JUMP TO LATEST" at bounding box center [802, 418] width 52 height 7
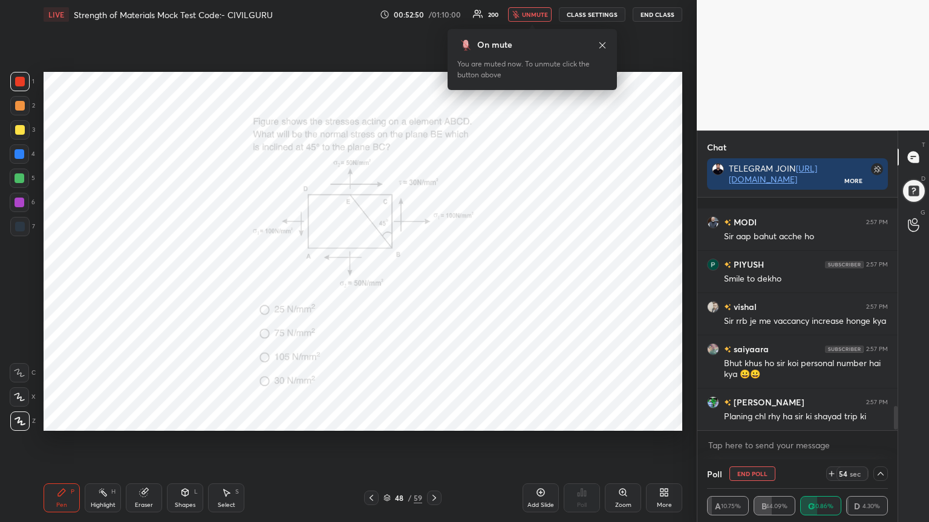
scroll to position [2060, 0]
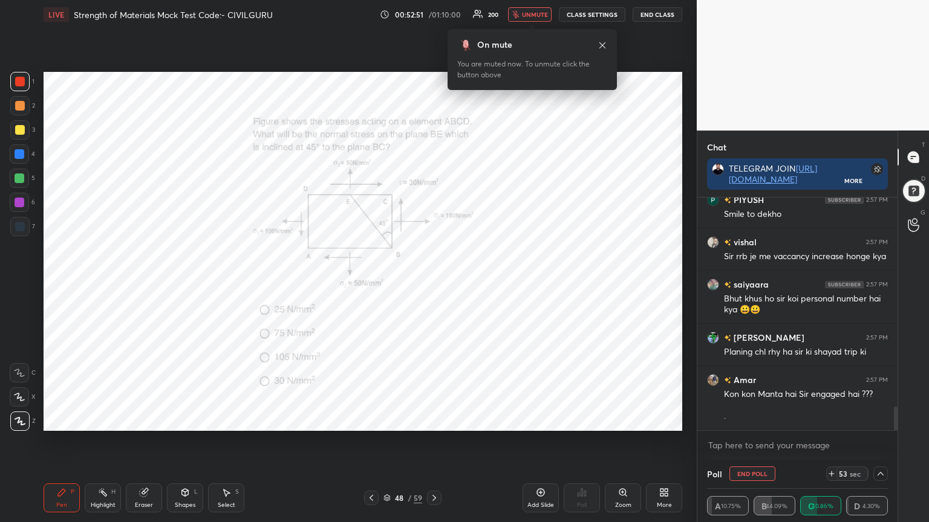
click at [543, 15] on span "unmute" at bounding box center [535, 14] width 26 height 8
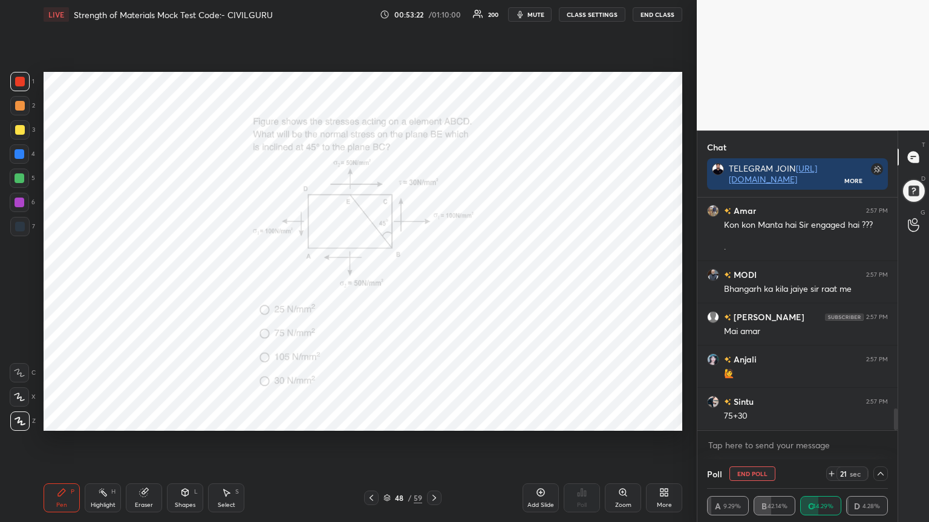
scroll to position [2271, 0]
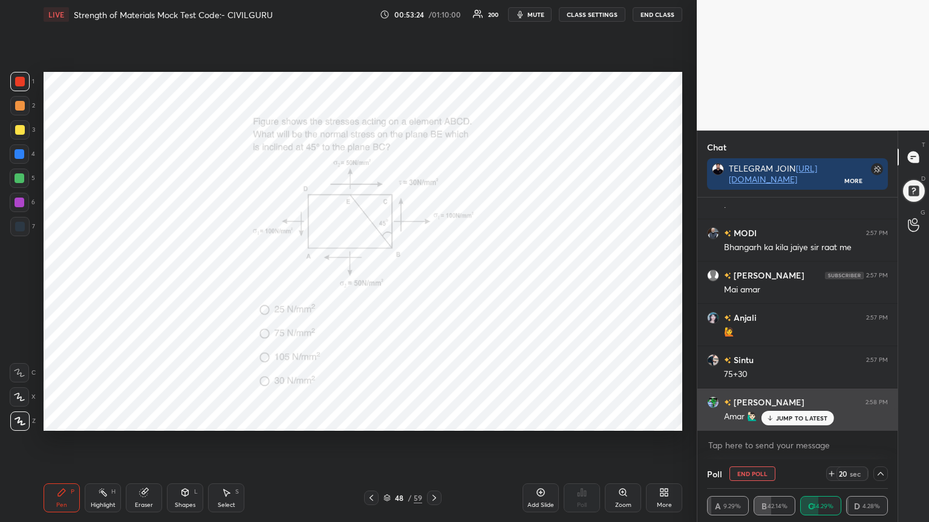
click at [787, 416] on p "JUMP TO LATEST" at bounding box center [802, 418] width 52 height 7
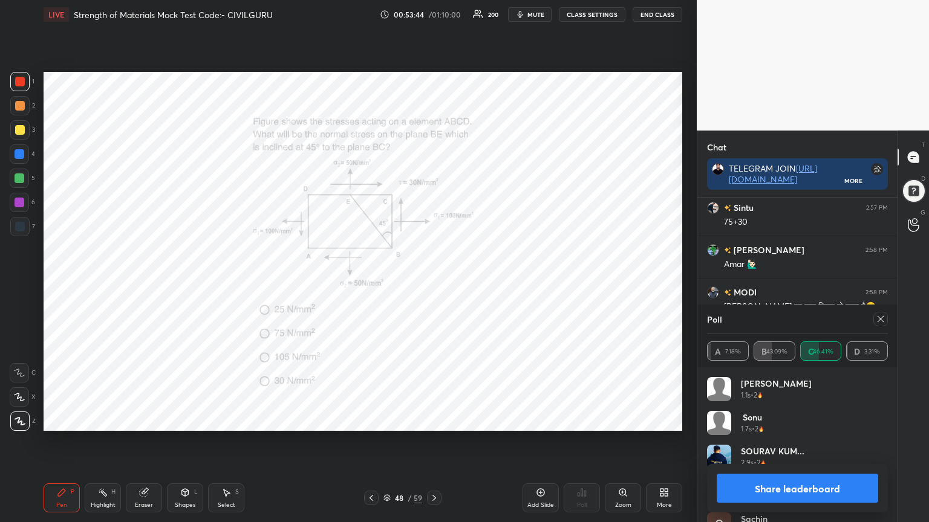
scroll to position [2465, 0]
click at [880, 313] on div at bounding box center [880, 319] width 15 height 15
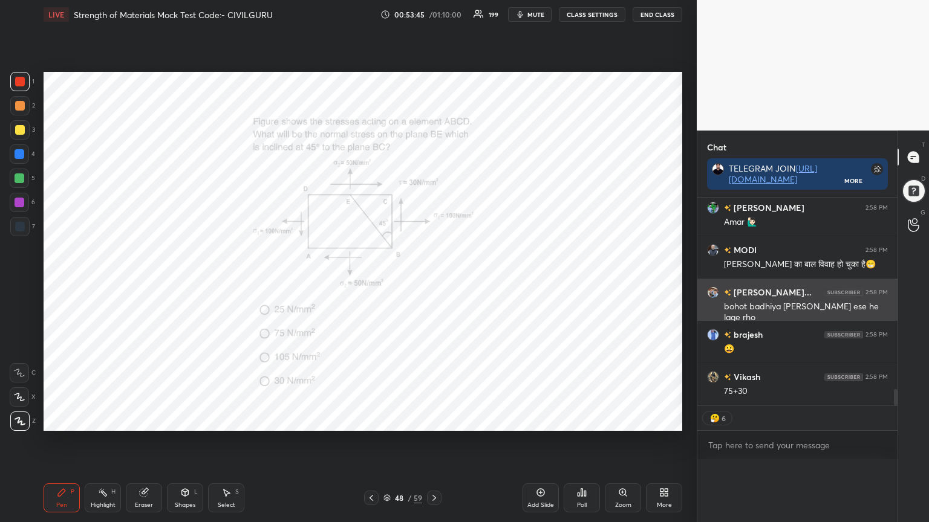
scroll to position [4, 4]
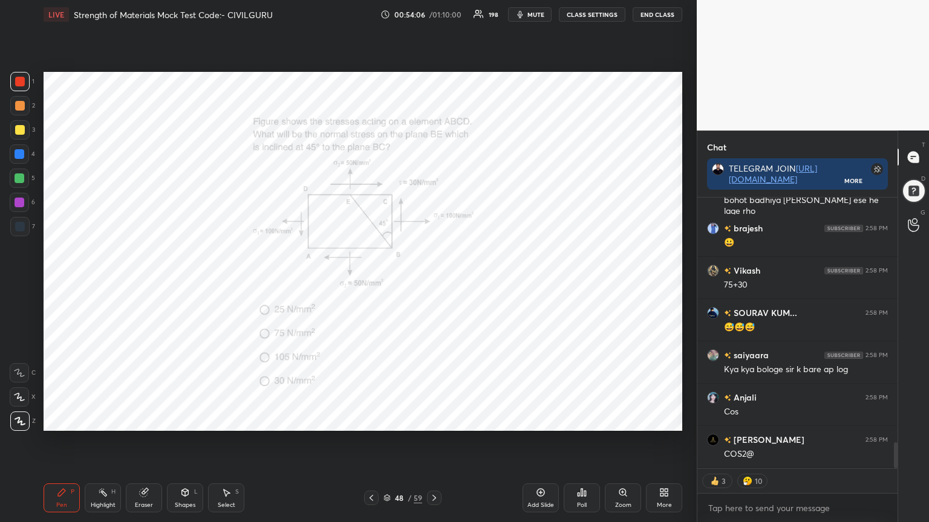
click at [387, 420] on icon at bounding box center [386, 498] width 7 height 7
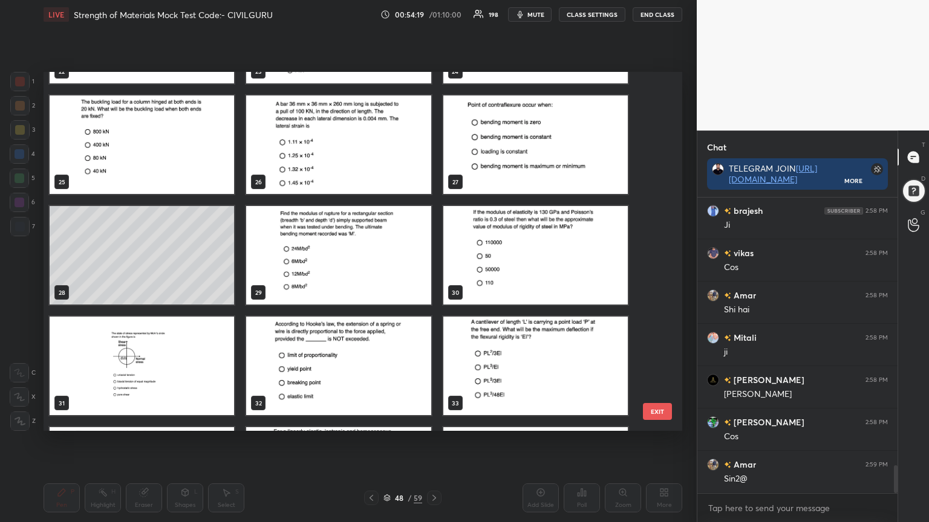
click at [190, 348] on img "grid" at bounding box center [142, 366] width 184 height 99
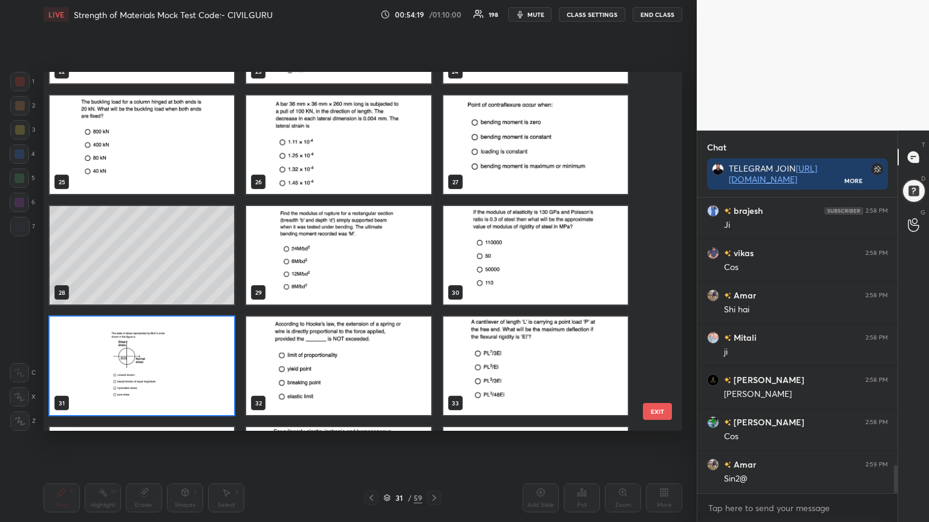
click at [191, 348] on img "grid" at bounding box center [142, 366] width 184 height 99
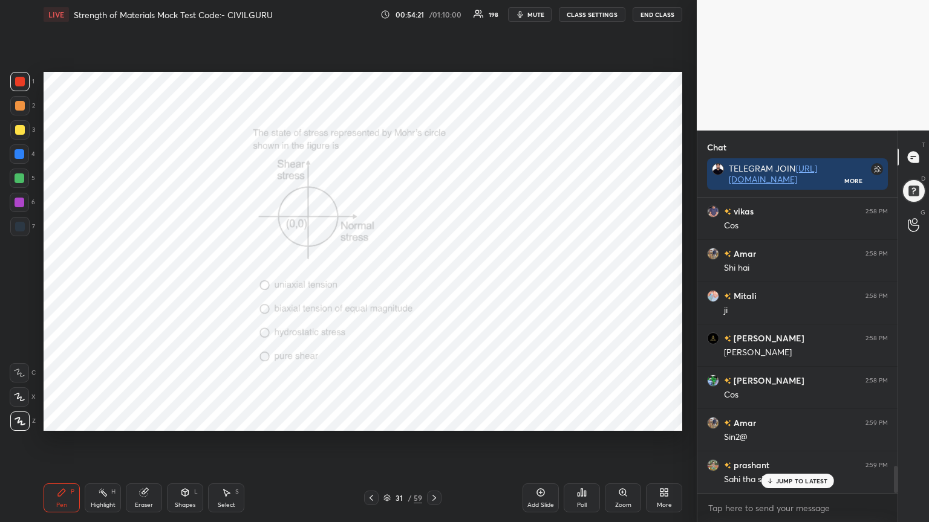
click at [437, 420] on icon at bounding box center [434, 498] width 10 height 10
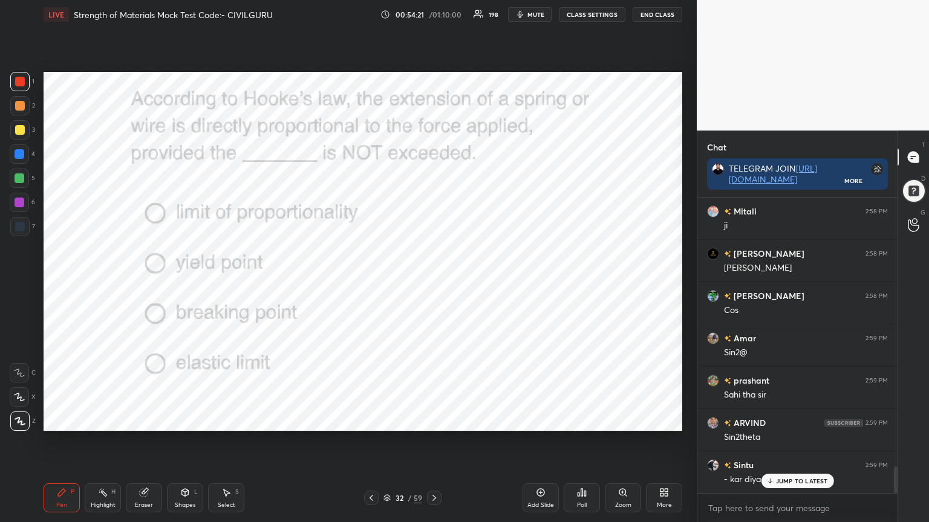
click at [374, 420] on icon at bounding box center [371, 498] width 10 height 10
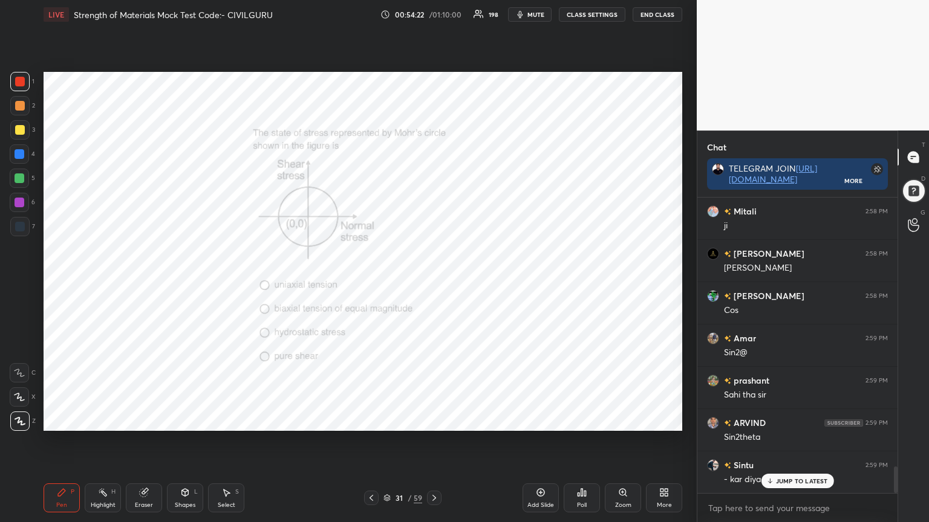
click at [376, 420] on div at bounding box center [371, 498] width 15 height 15
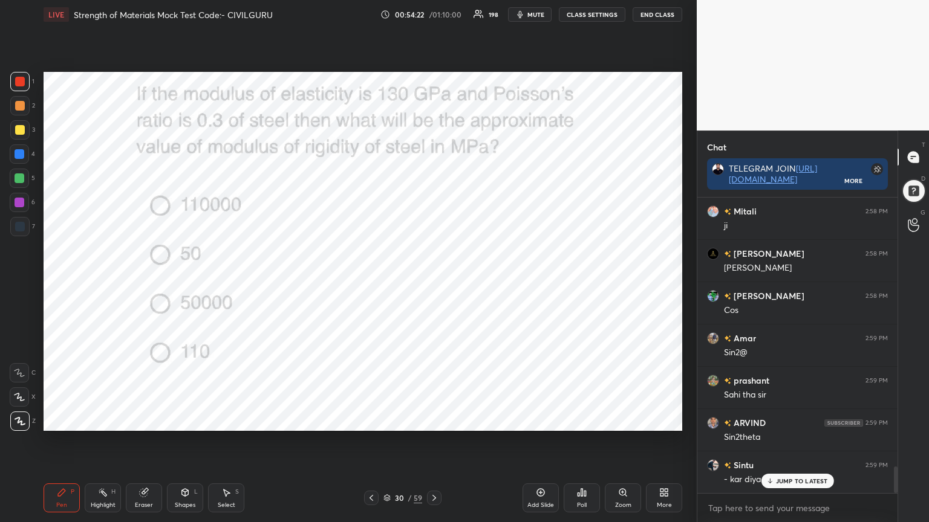
click at [373, 420] on icon at bounding box center [371, 498] width 10 height 10
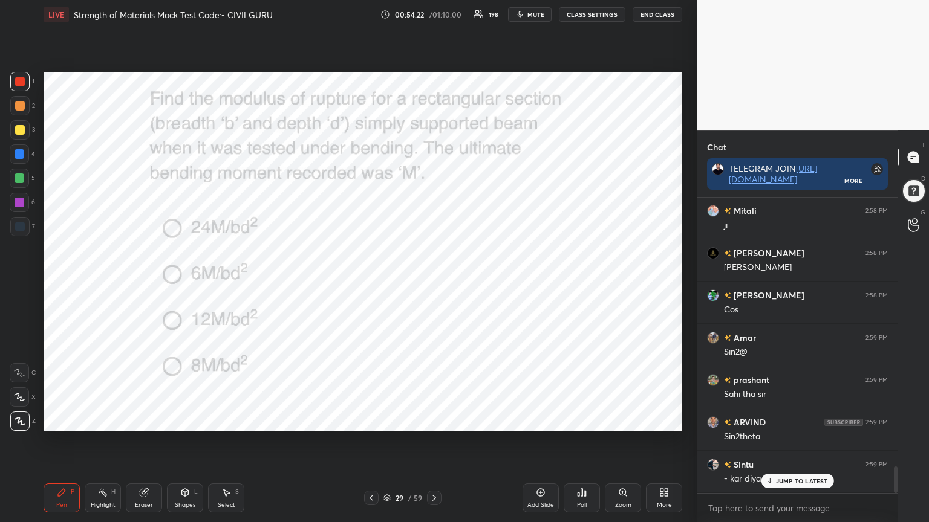
click at [374, 420] on icon at bounding box center [371, 498] width 10 height 10
click at [372, 420] on icon at bounding box center [371, 498] width 10 height 10
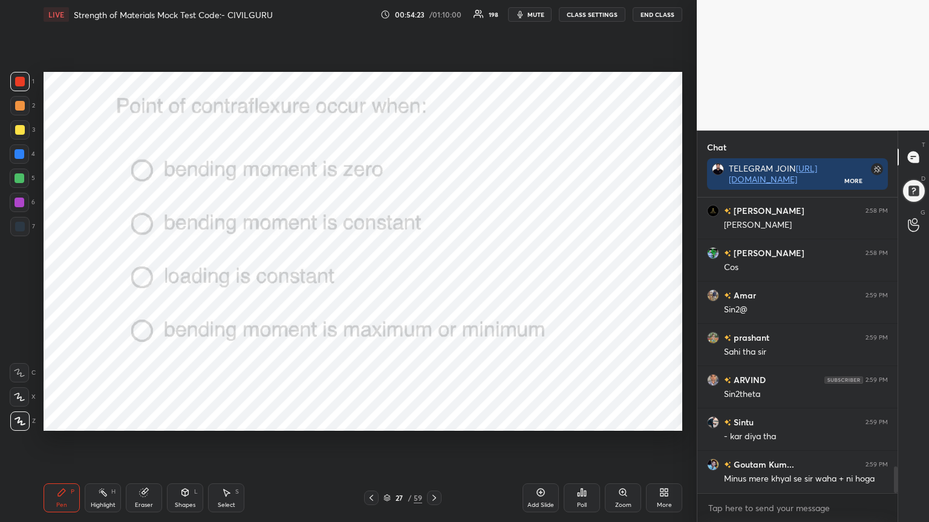
click at [372, 420] on icon at bounding box center [371, 498] width 4 height 6
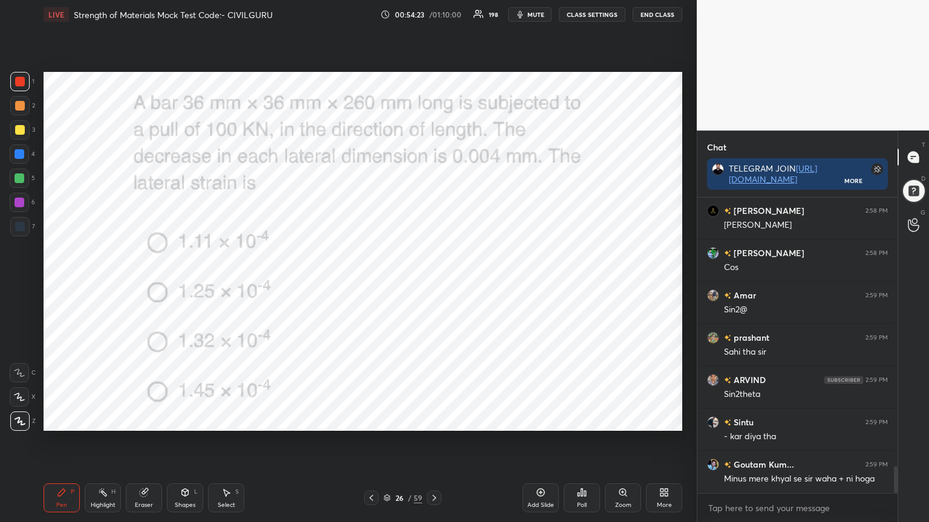
click at [372, 420] on icon at bounding box center [371, 498] width 4 height 6
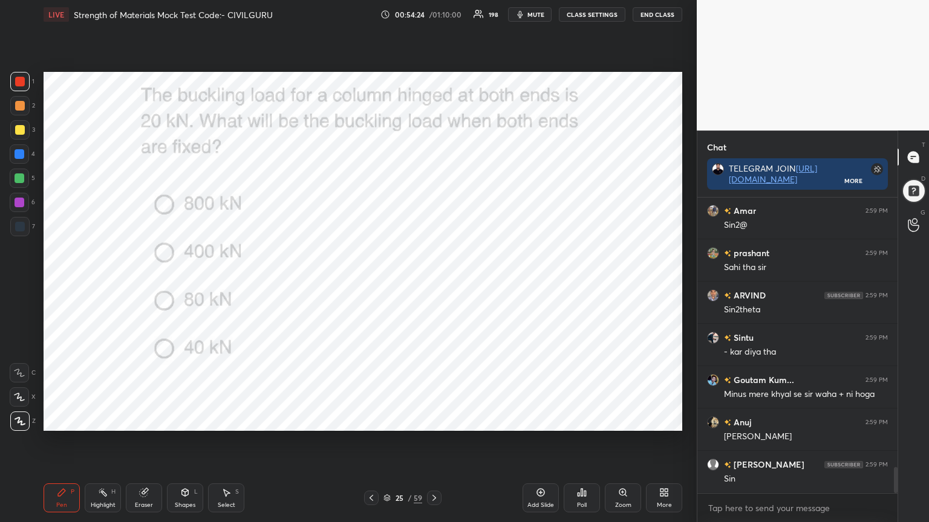
click at [370, 420] on icon at bounding box center [371, 498] width 10 height 10
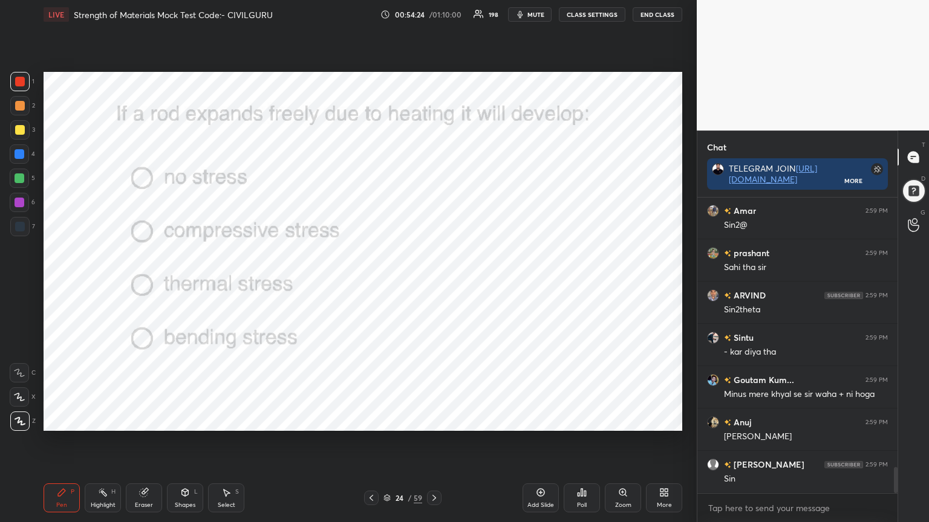
click at [372, 420] on icon at bounding box center [371, 498] width 10 height 10
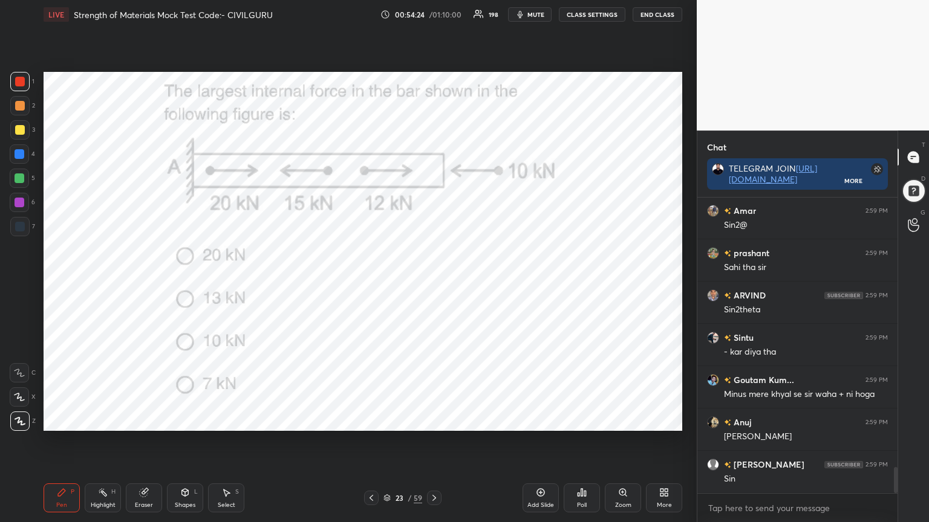
click at [372, 420] on icon at bounding box center [371, 498] width 10 height 10
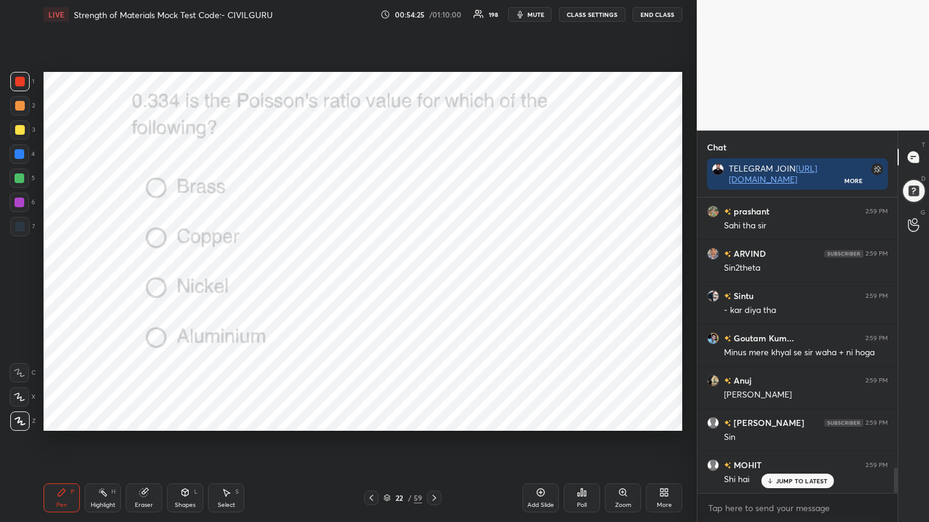
click at [375, 420] on icon at bounding box center [371, 498] width 10 height 10
click at [373, 420] on icon at bounding box center [371, 498] width 10 height 10
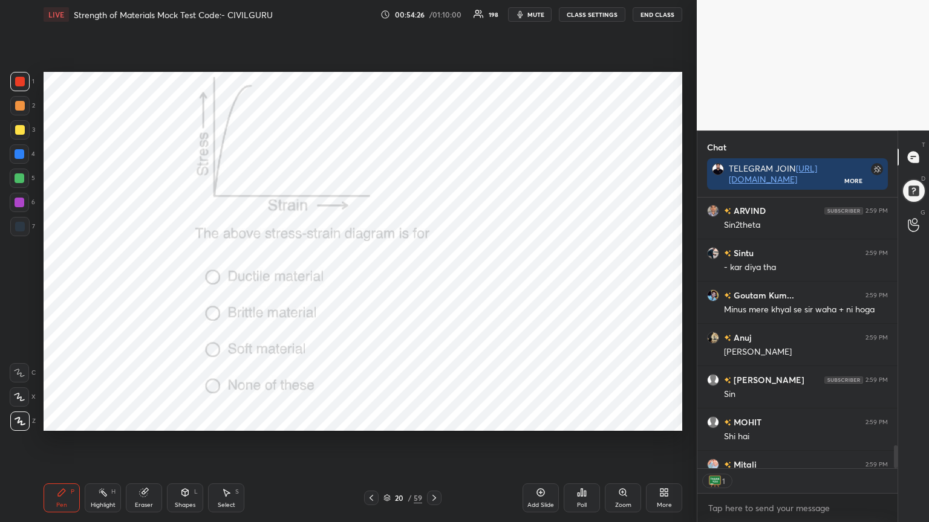
click at [429, 420] on icon at bounding box center [434, 498] width 10 height 10
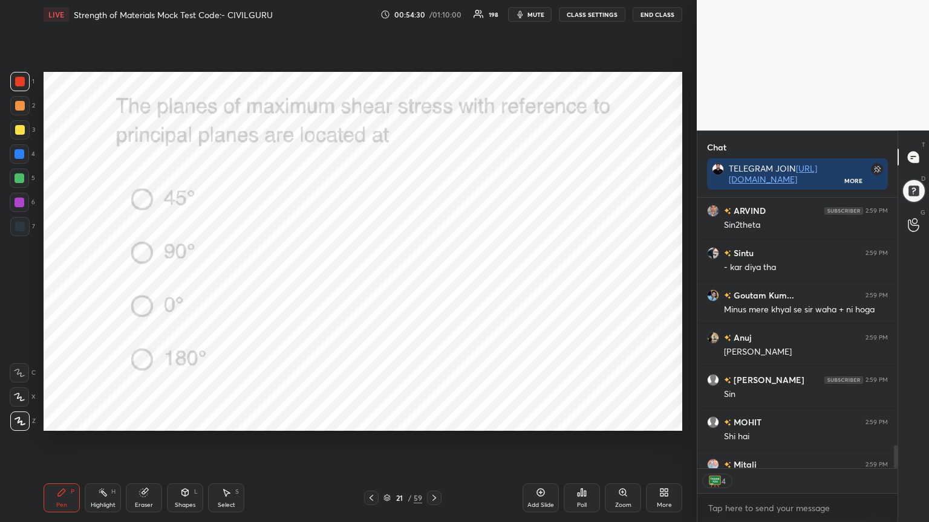
click at [384, 420] on icon at bounding box center [386, 498] width 7 height 7
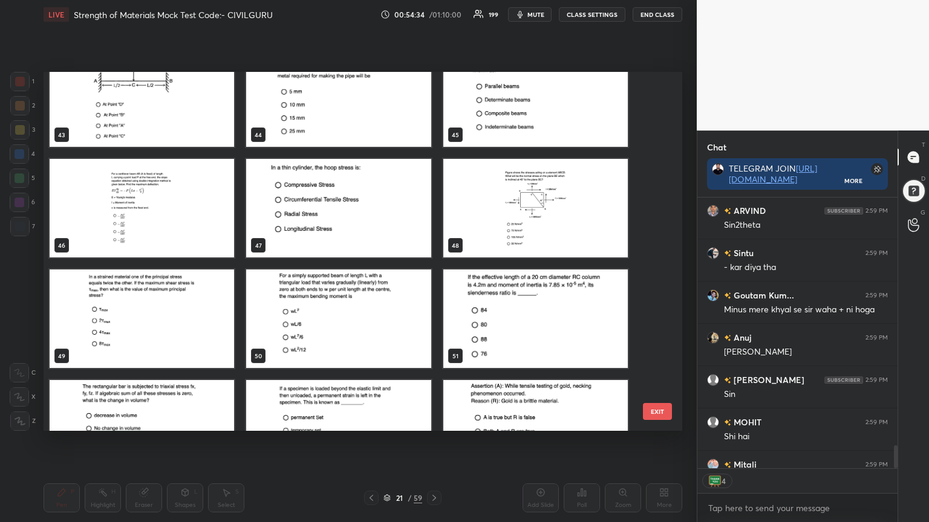
click at [544, 225] on img "grid" at bounding box center [535, 208] width 184 height 99
click at [549, 226] on img "grid" at bounding box center [535, 208] width 184 height 99
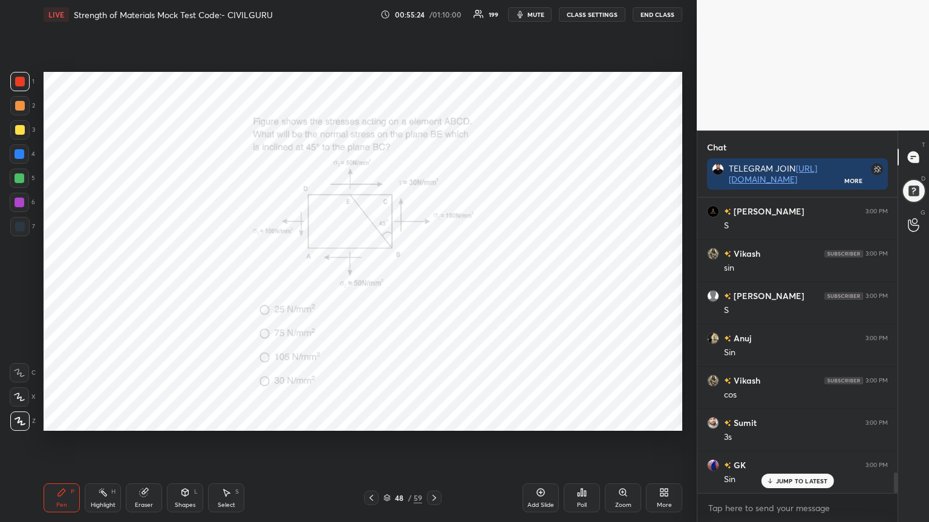
scroll to position [4028, 0]
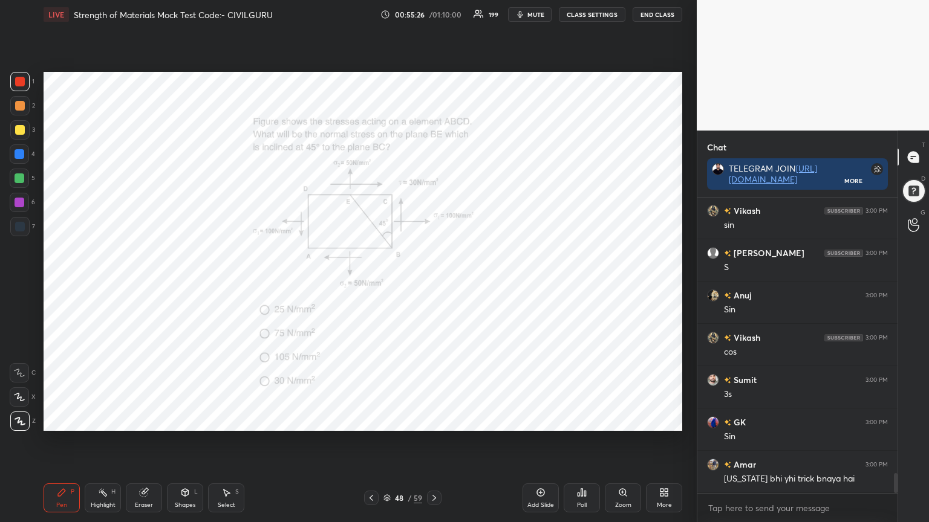
click at [432, 420] on icon at bounding box center [434, 498] width 10 height 10
click at [580, 420] on div "Poll" at bounding box center [581, 498] width 36 height 29
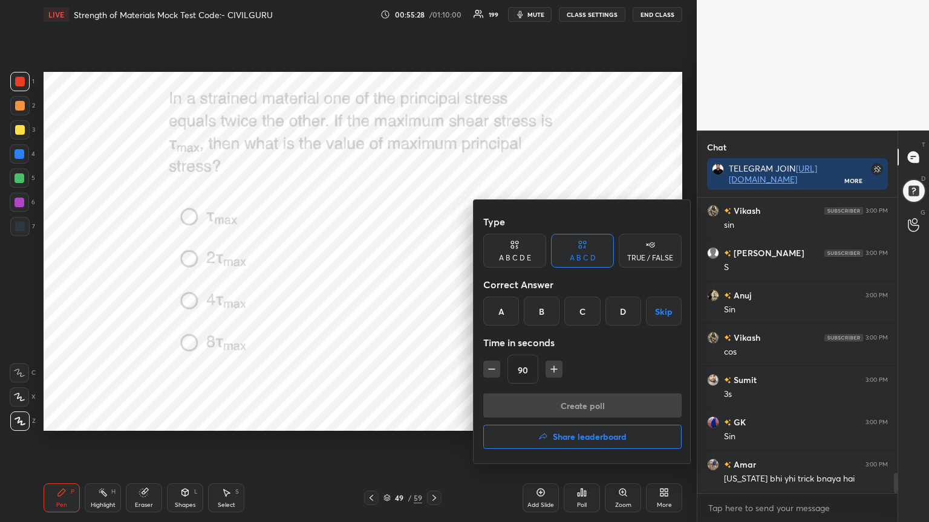
scroll to position [4081, 0]
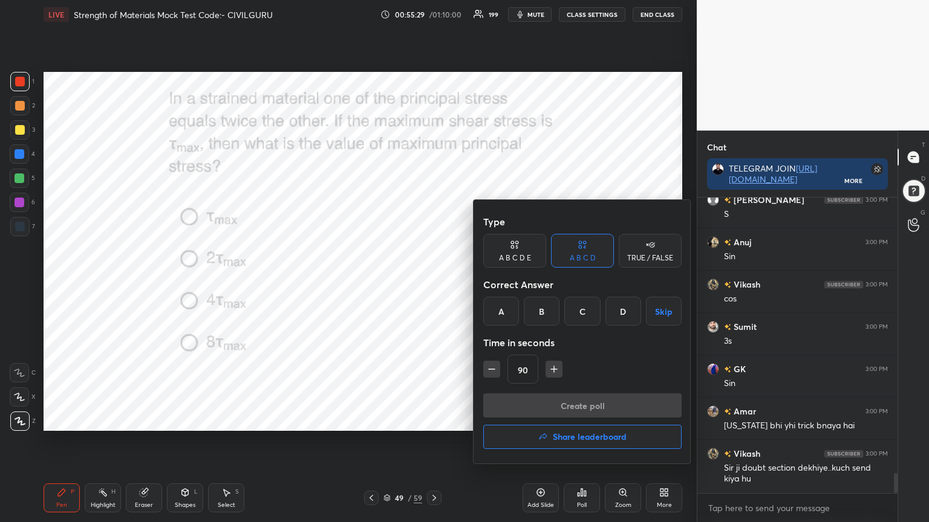
click at [588, 313] on div "C" at bounding box center [582, 311] width 36 height 29
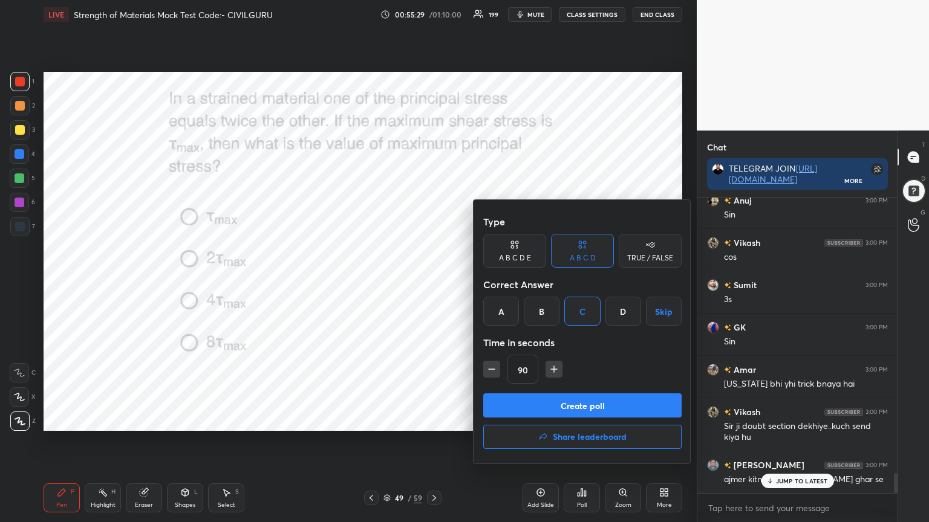
click at [550, 401] on button "Create poll" at bounding box center [582, 406] width 198 height 24
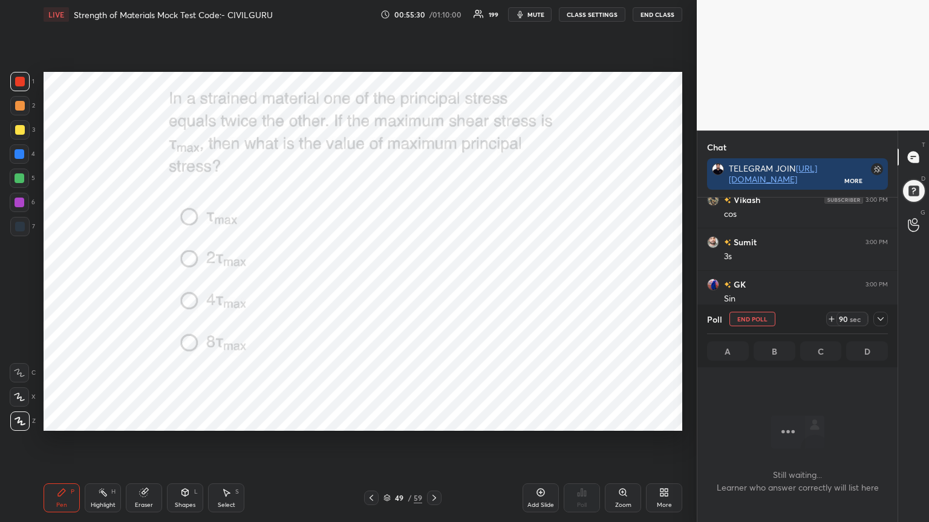
scroll to position [4, 4]
click at [880, 322] on icon at bounding box center [880, 319] width 10 height 10
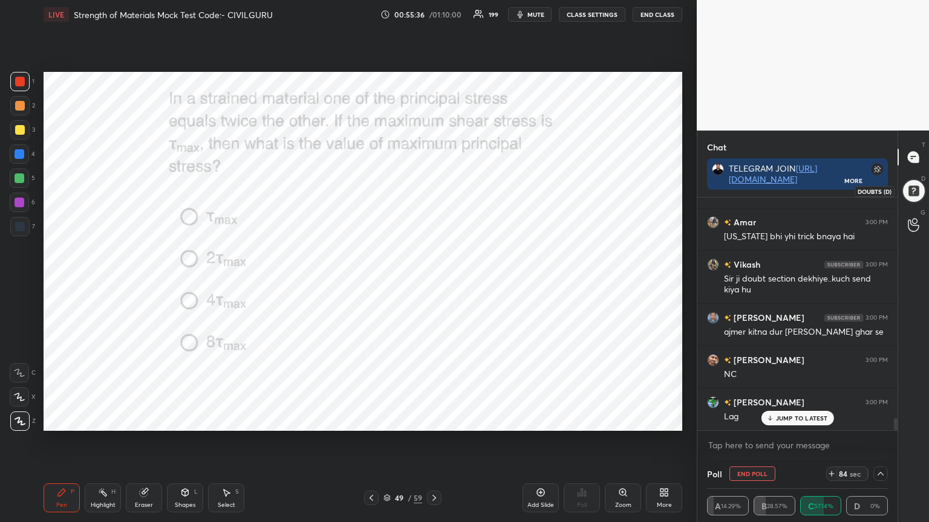
click at [912, 190] on div at bounding box center [913, 191] width 24 height 24
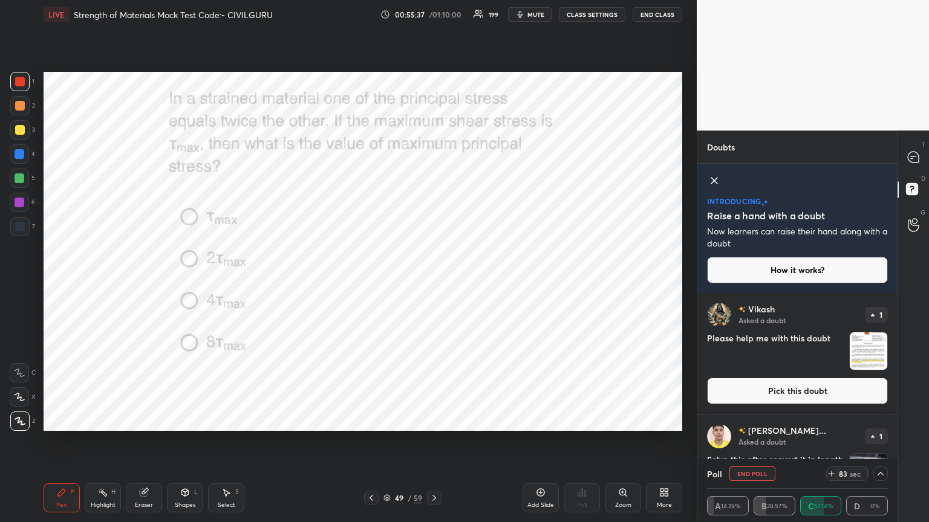
click at [848, 383] on button "Pick this doubt" at bounding box center [797, 391] width 181 height 27
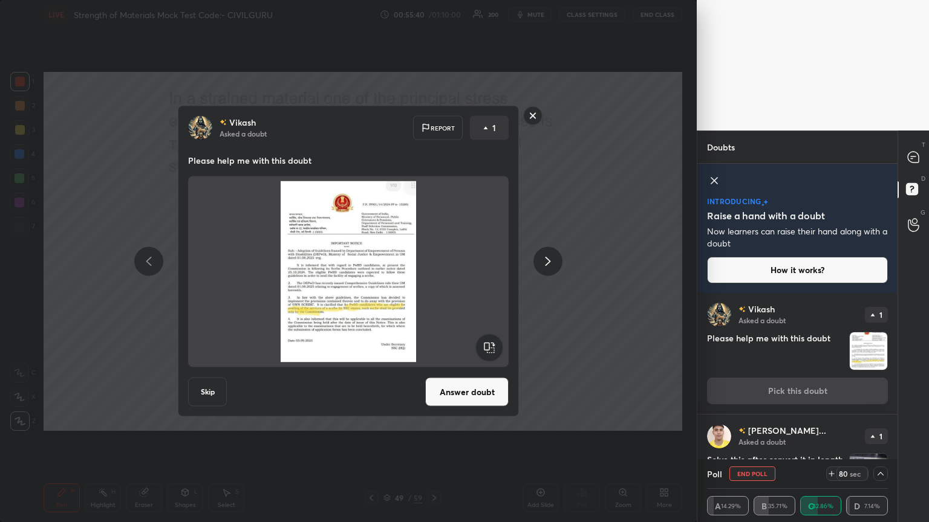
click at [528, 118] on rect at bounding box center [533, 115] width 19 height 19
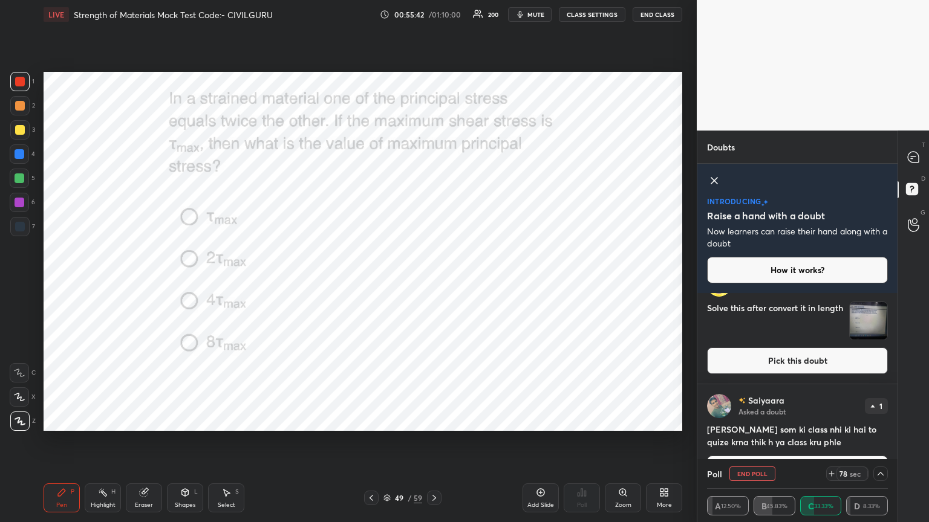
click at [835, 357] on button "Pick this doubt" at bounding box center [797, 361] width 181 height 27
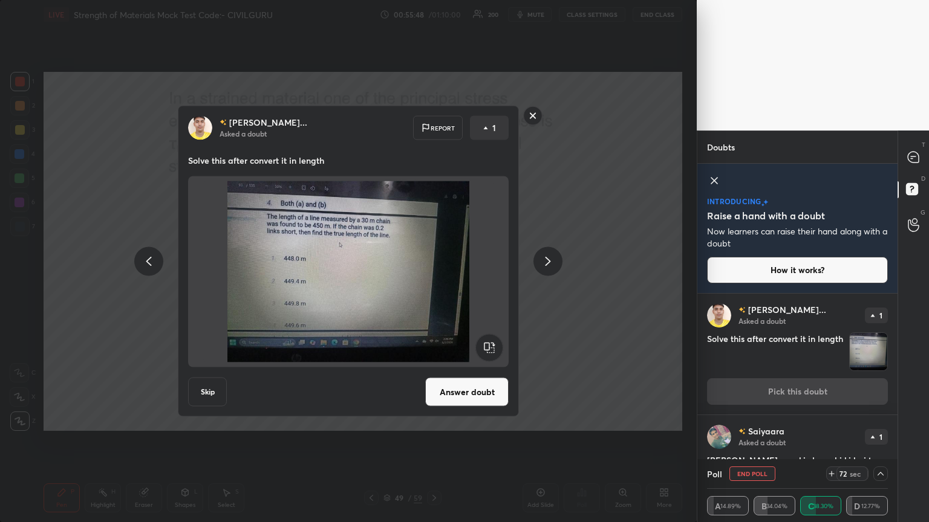
click at [530, 121] on rect at bounding box center [533, 115] width 19 height 19
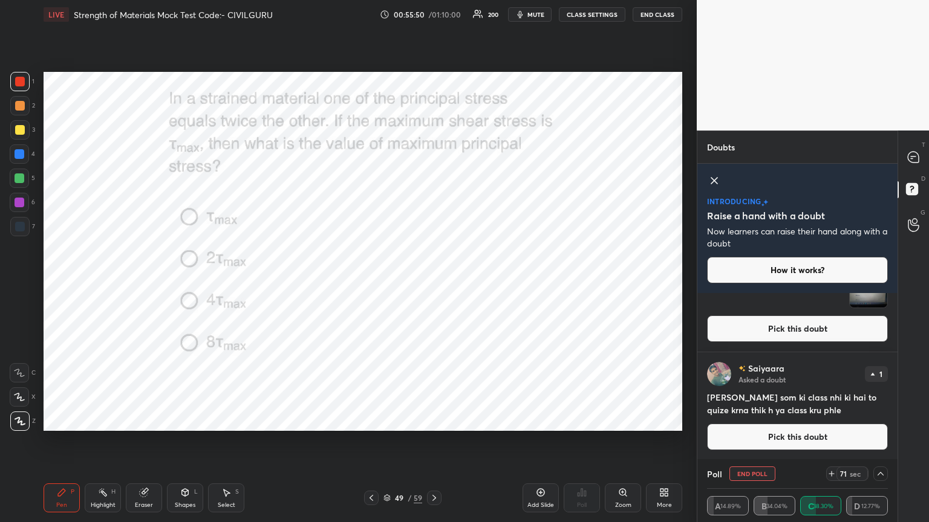
scroll to position [184, 0]
click at [907, 156] on icon at bounding box center [912, 157] width 11 height 11
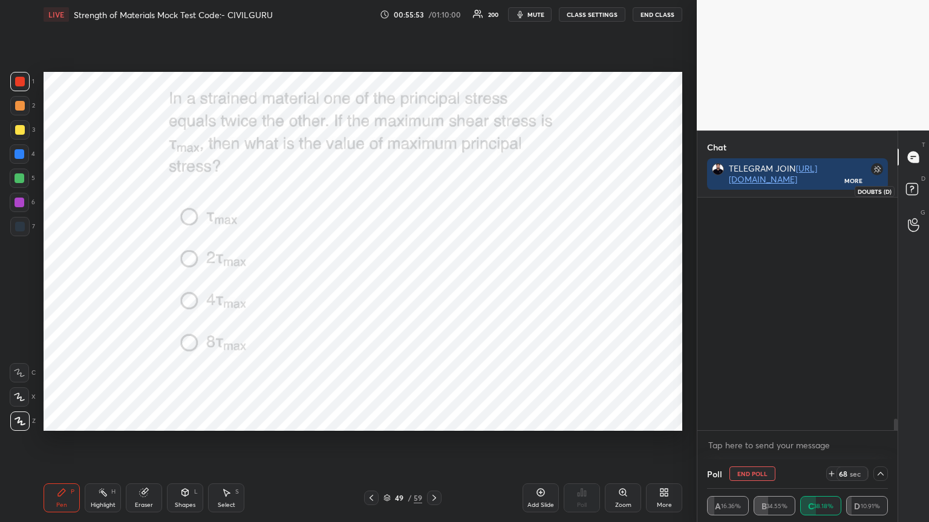
scroll to position [4507, 0]
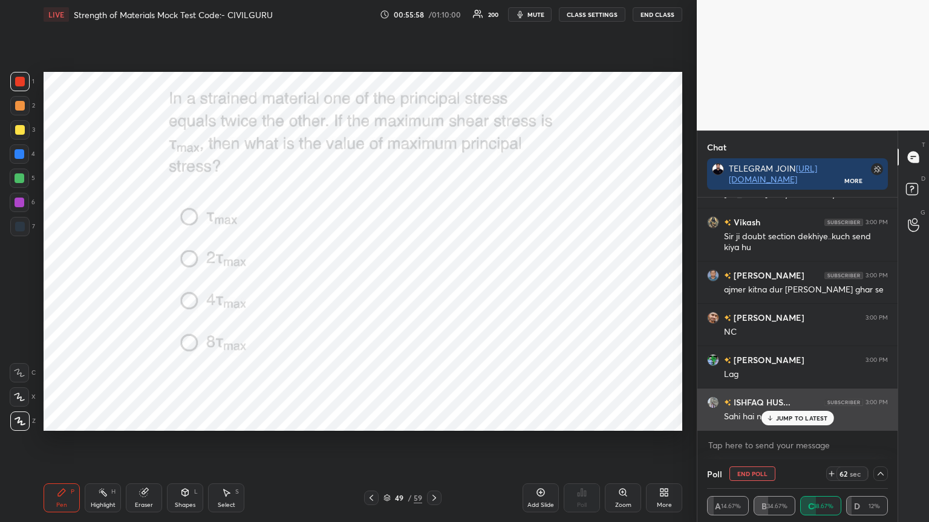
click at [796, 415] on p "JUMP TO LATEST" at bounding box center [802, 418] width 52 height 7
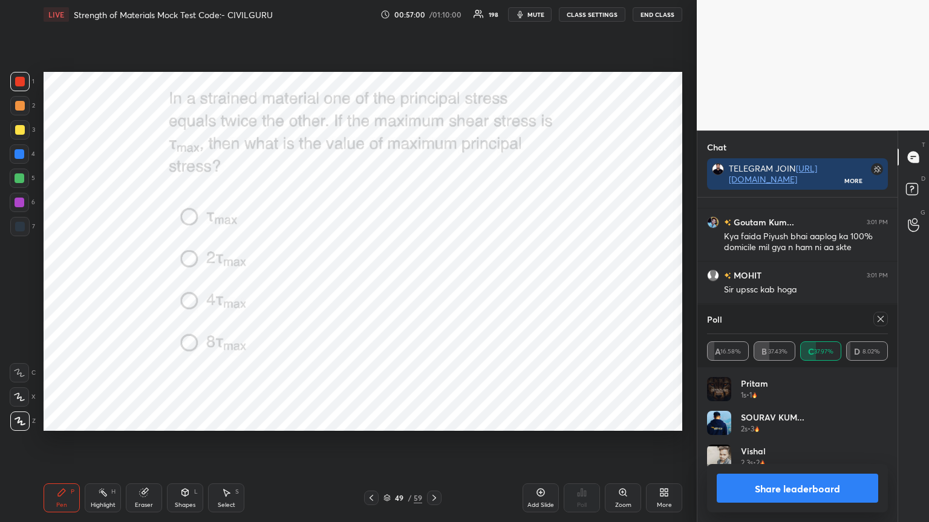
scroll to position [141, 177]
click at [879, 318] on icon at bounding box center [880, 319] width 6 height 6
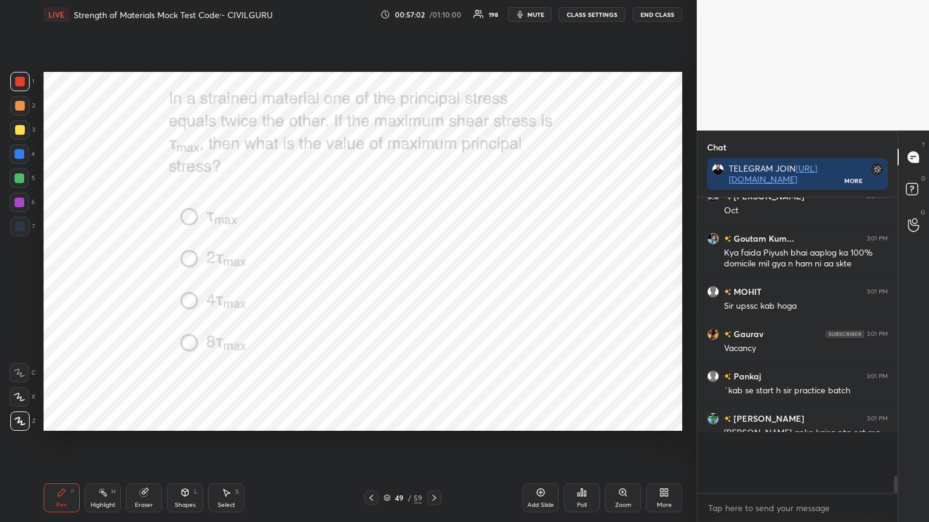
scroll to position [160, 0]
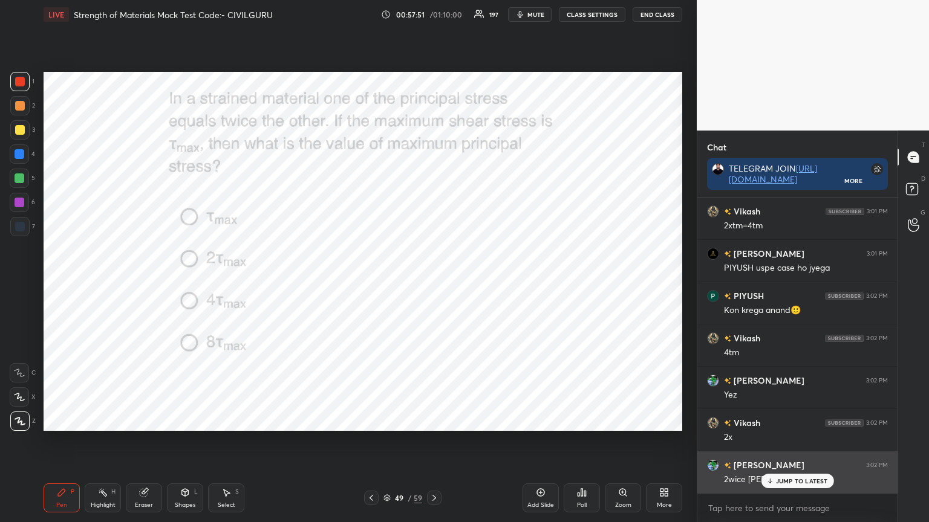
click at [798, 420] on p "JUMP TO LATEST" at bounding box center [802, 481] width 52 height 7
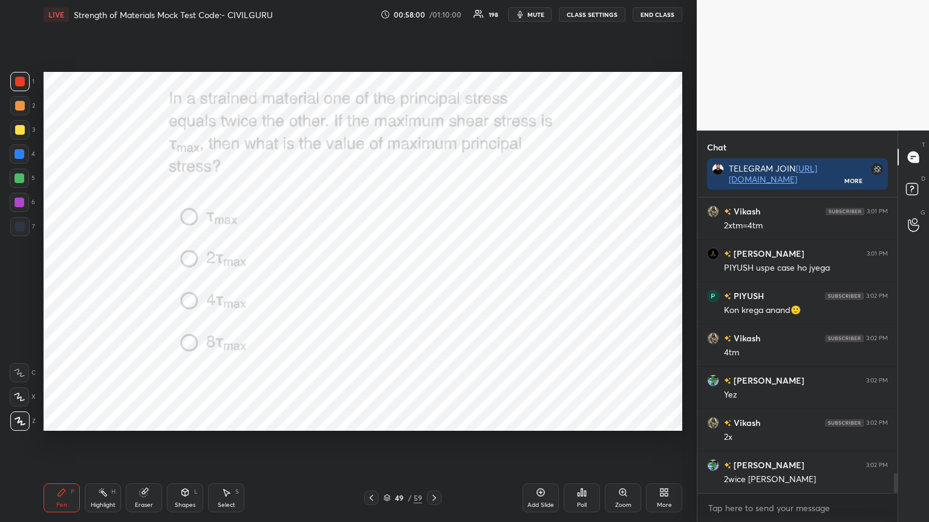
scroll to position [4079, 0]
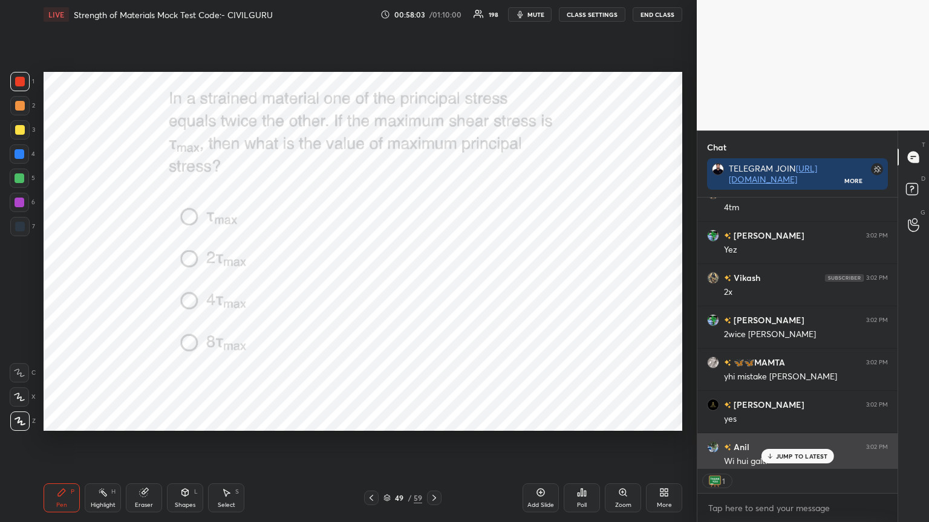
click at [800, 420] on p "JUMP TO LATEST" at bounding box center [802, 456] width 52 height 7
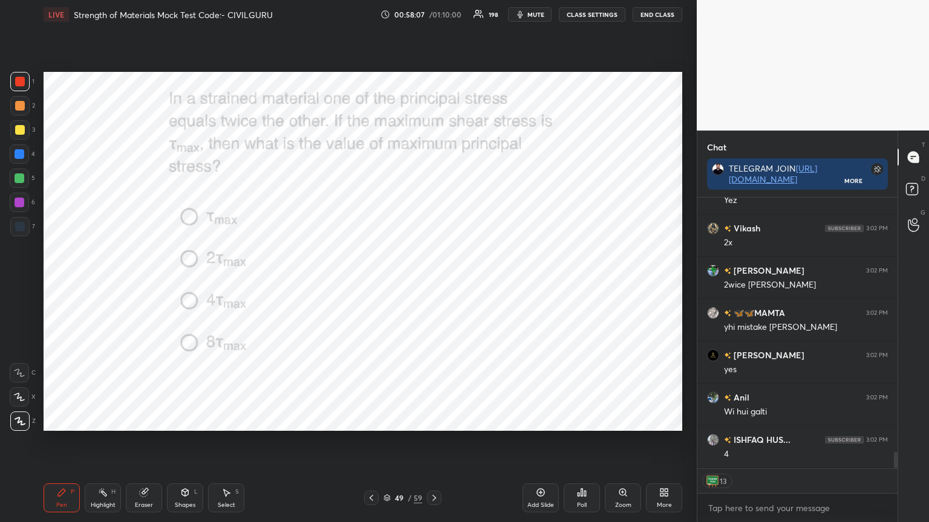
scroll to position [4273, 0]
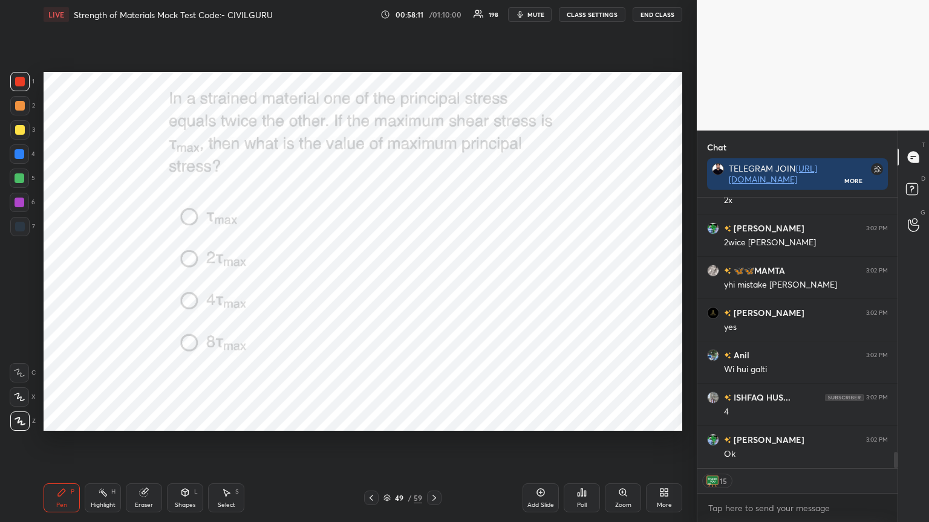
click at [389, 420] on div "49 / 59" at bounding box center [402, 498] width 39 height 11
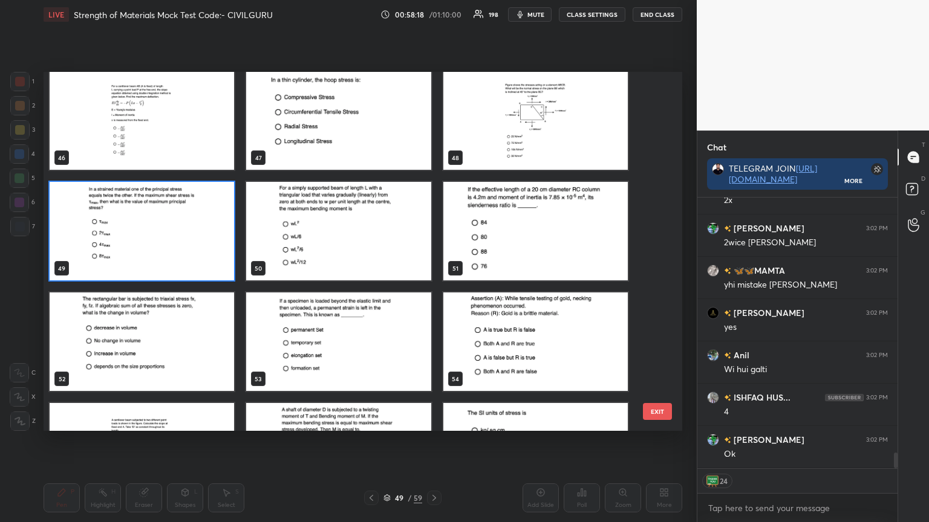
scroll to position [4315, 0]
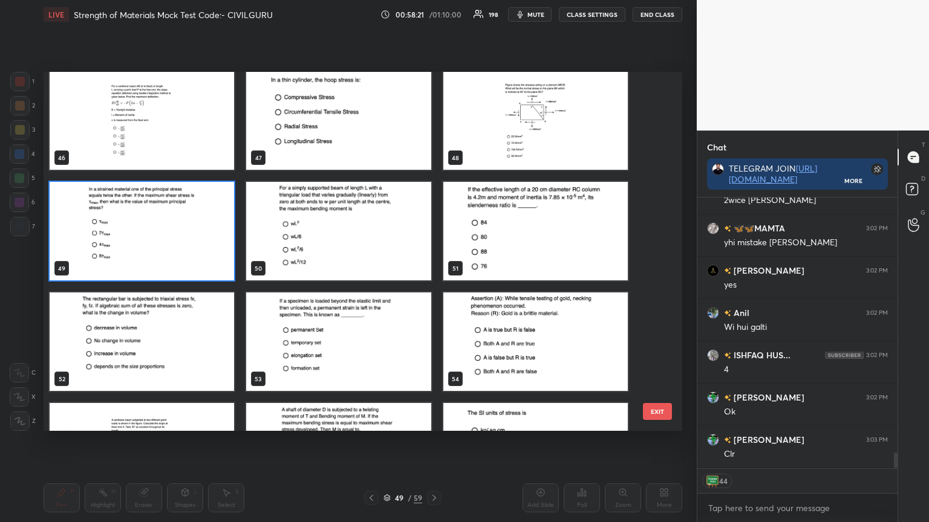
click at [315, 342] on img "grid" at bounding box center [338, 342] width 184 height 99
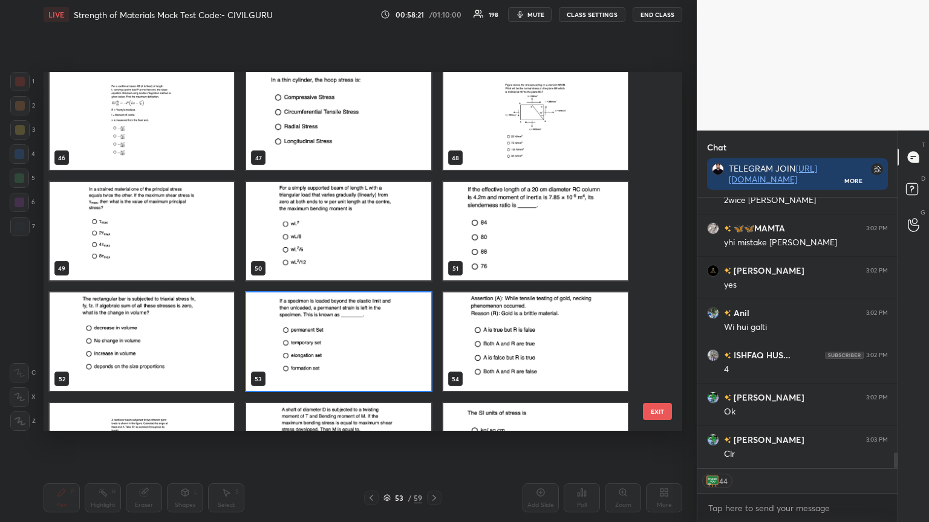
click at [315, 341] on img "grid" at bounding box center [338, 342] width 184 height 99
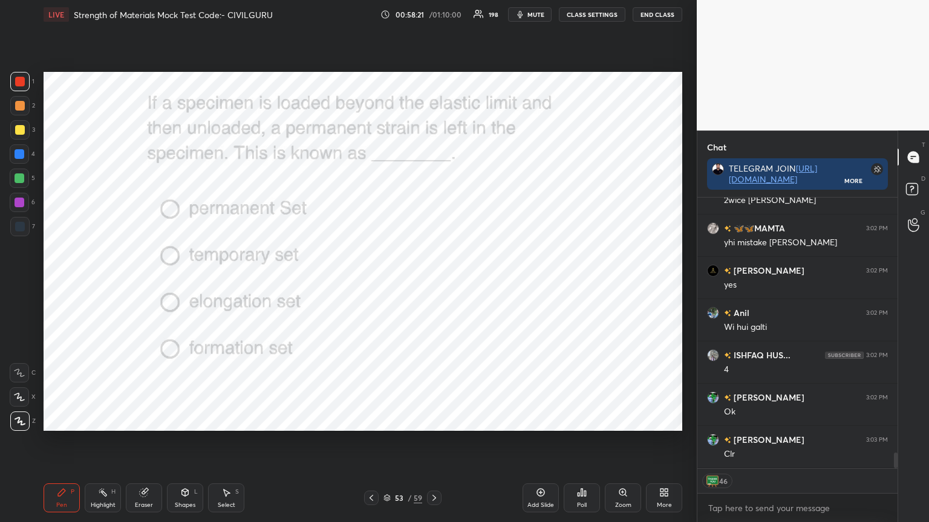
type textarea "x"
click at [584, 420] on icon at bounding box center [585, 493] width 2 height 5
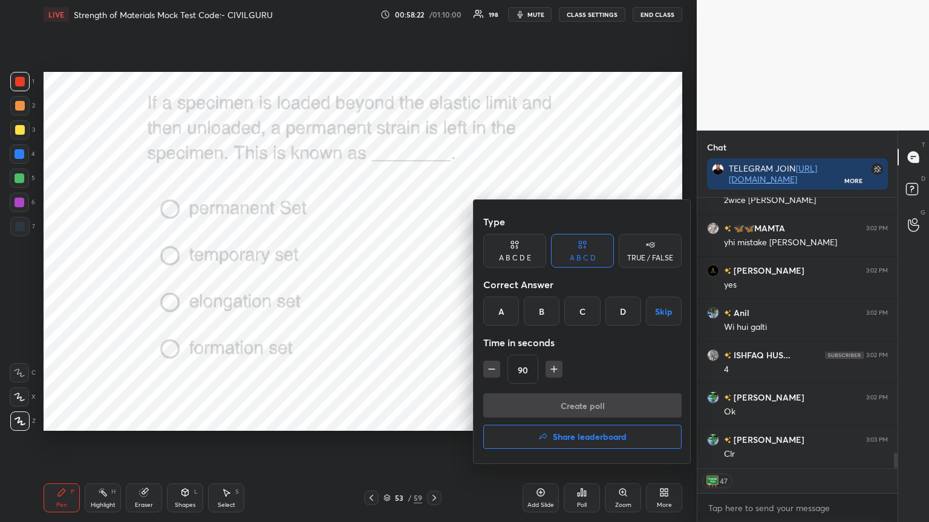
scroll to position [4357, 0]
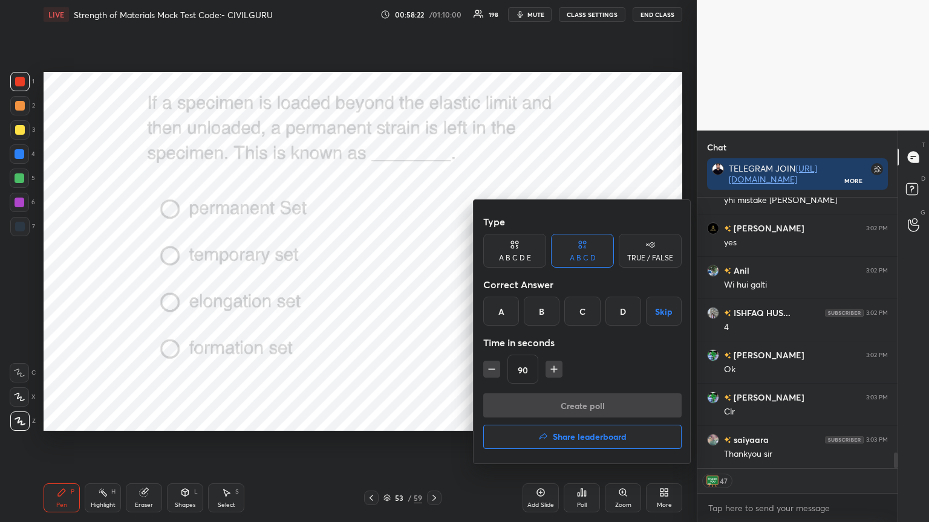
click at [499, 315] on div "A" at bounding box center [501, 311] width 36 height 29
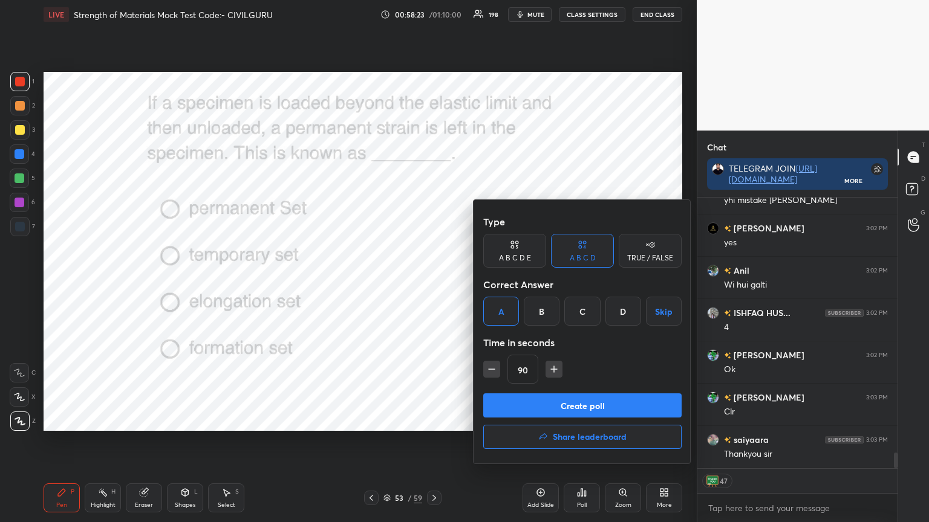
click at [494, 374] on icon "button" at bounding box center [491, 369] width 12 height 12
click at [493, 373] on icon "button" at bounding box center [491, 369] width 12 height 12
click at [493, 372] on icon "button" at bounding box center [491, 369] width 12 height 12
type input "45"
click at [515, 400] on button "Create poll" at bounding box center [582, 406] width 198 height 24
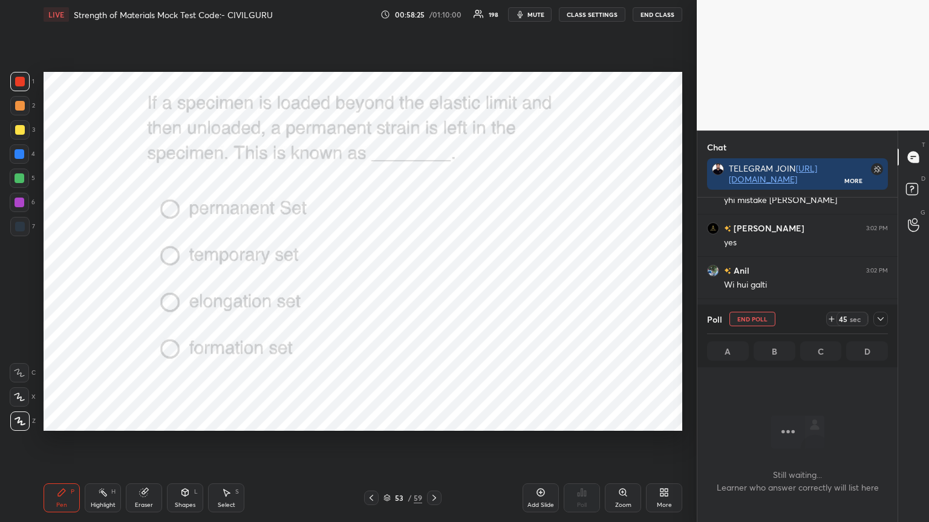
scroll to position [129, 196]
click at [879, 321] on icon at bounding box center [880, 319] width 10 height 10
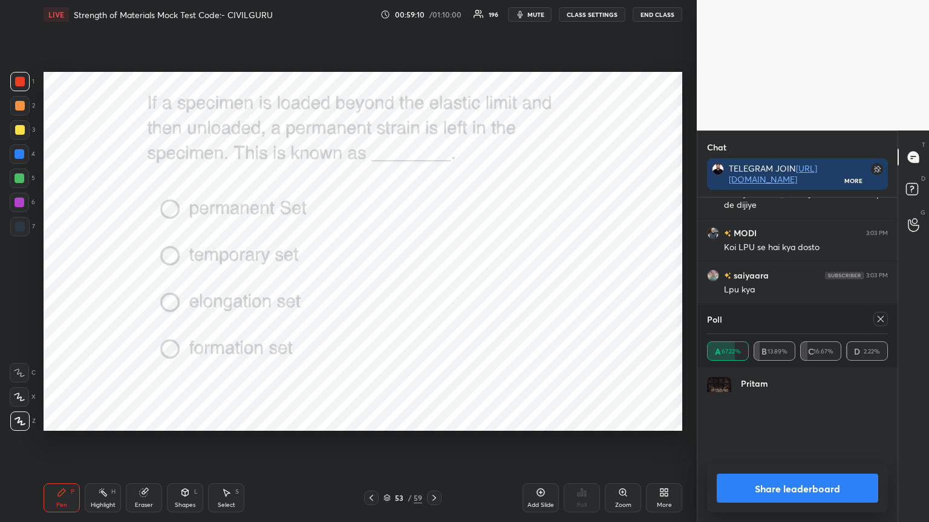
scroll to position [141, 177]
click at [878, 317] on icon at bounding box center [880, 319] width 6 height 6
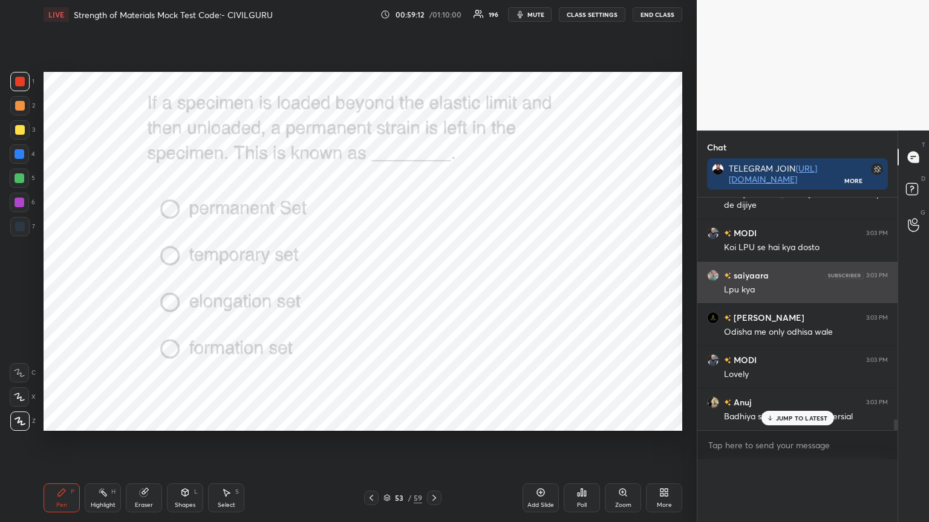
scroll to position [0, 4]
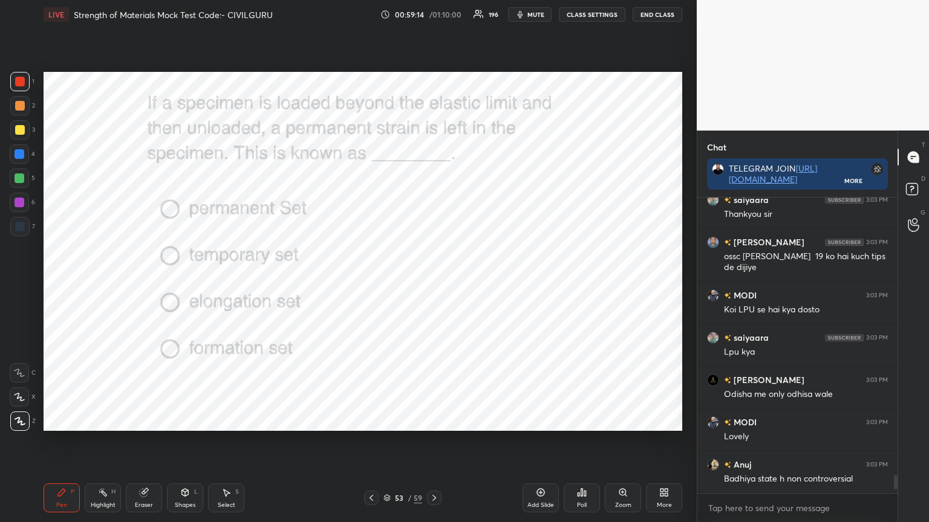
click at [435, 420] on icon at bounding box center [434, 498] width 4 height 6
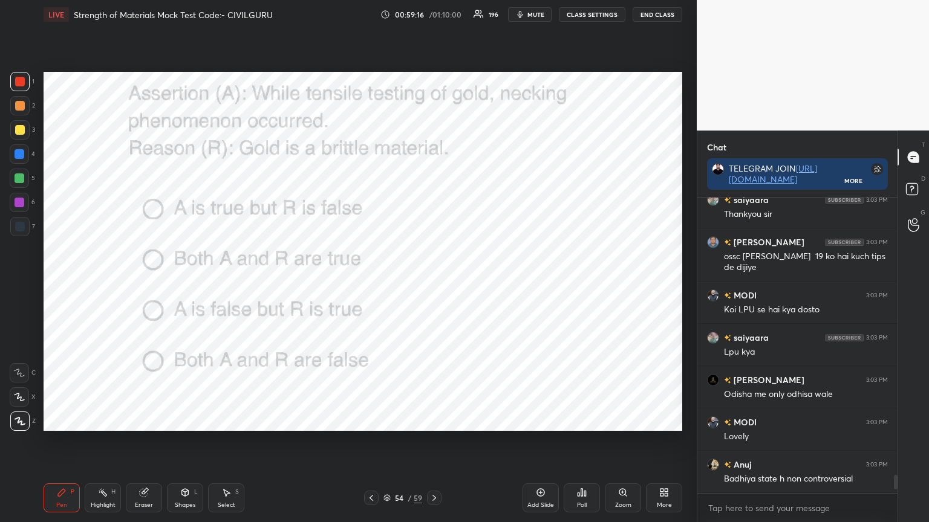
click at [585, 420] on div "Poll" at bounding box center [581, 498] width 36 height 29
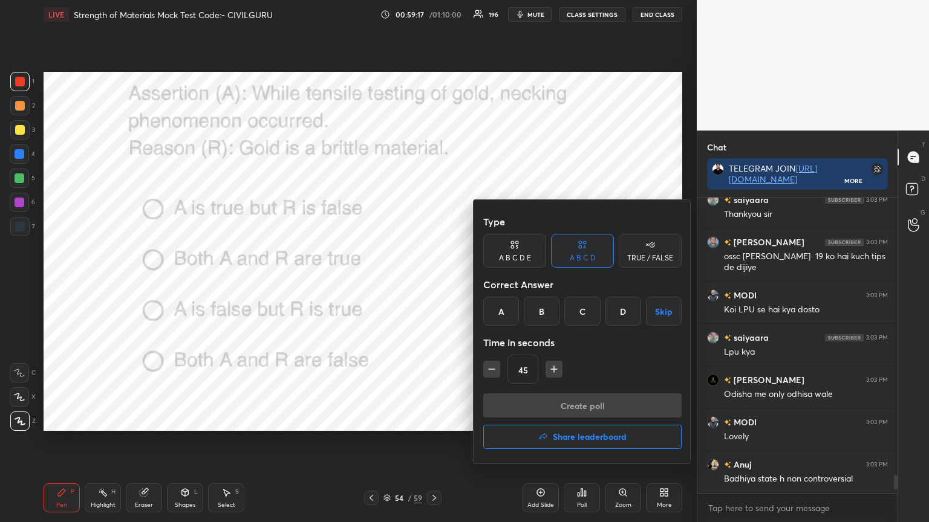
click at [499, 310] on div "A" at bounding box center [501, 311] width 36 height 29
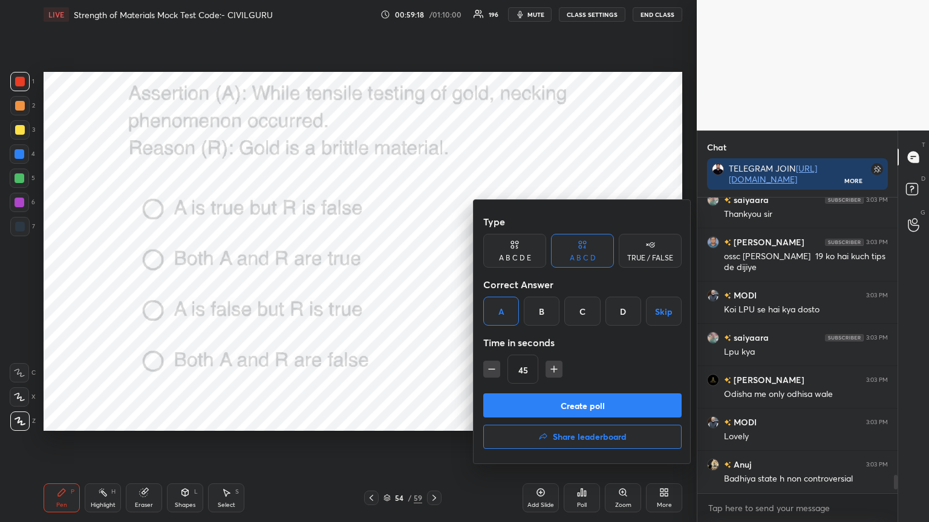
click at [515, 399] on button "Create poll" at bounding box center [582, 406] width 198 height 24
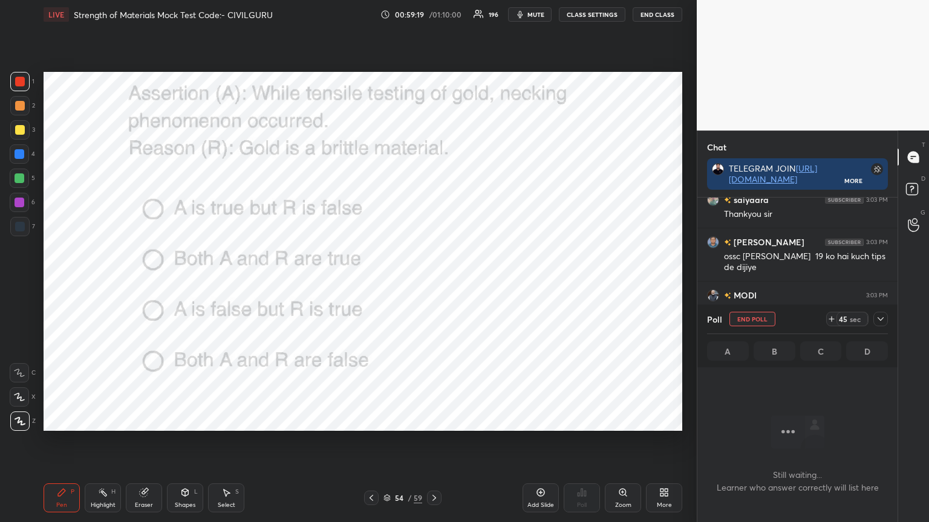
click at [885, 319] on div at bounding box center [880, 319] width 15 height 15
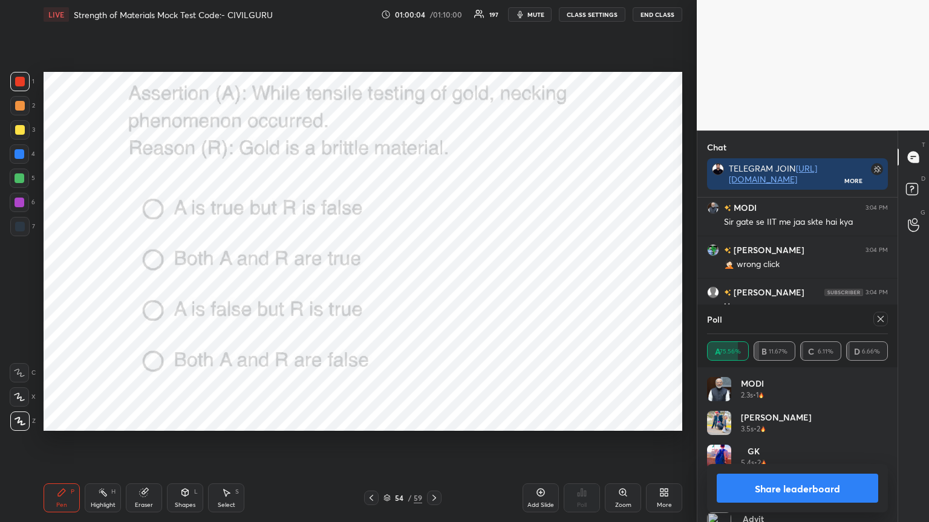
click at [878, 317] on icon at bounding box center [880, 319] width 10 height 10
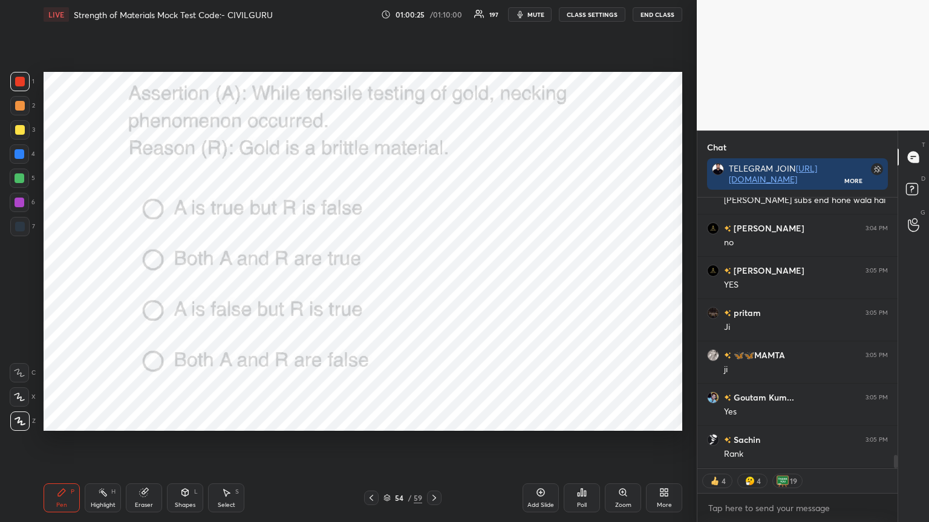
click at [585, 420] on div "Poll" at bounding box center [581, 498] width 36 height 29
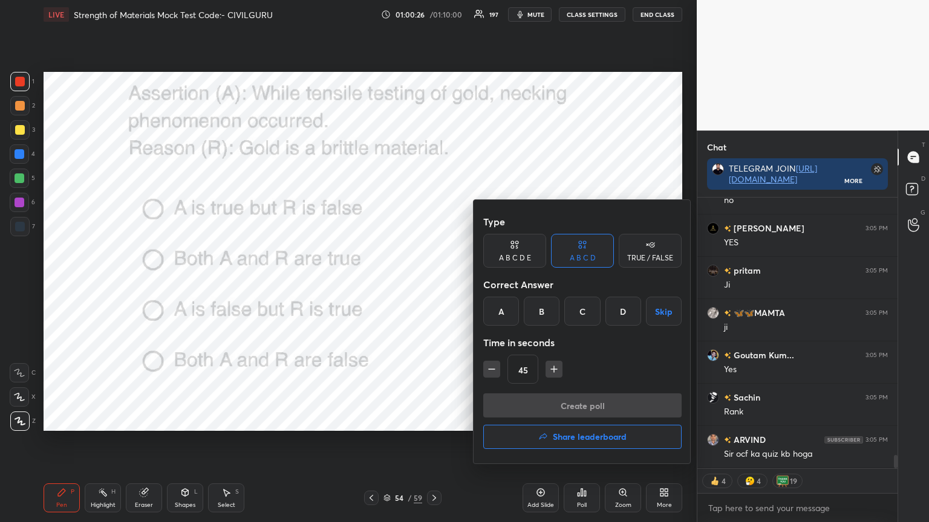
click at [571, 420] on button "Share leaderboard" at bounding box center [582, 437] width 198 height 24
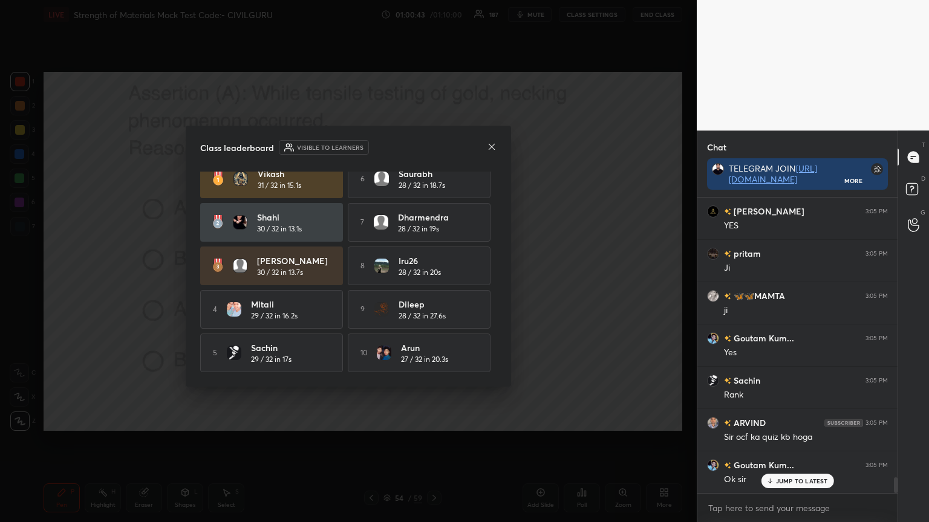
click at [491, 150] on icon at bounding box center [492, 147] width 10 height 10
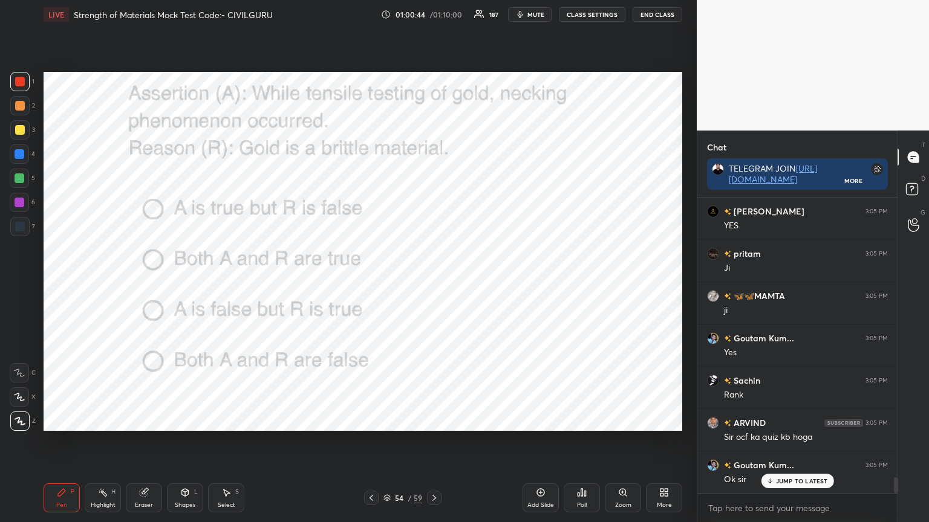
click at [588, 420] on div "Poll" at bounding box center [581, 498] width 36 height 29
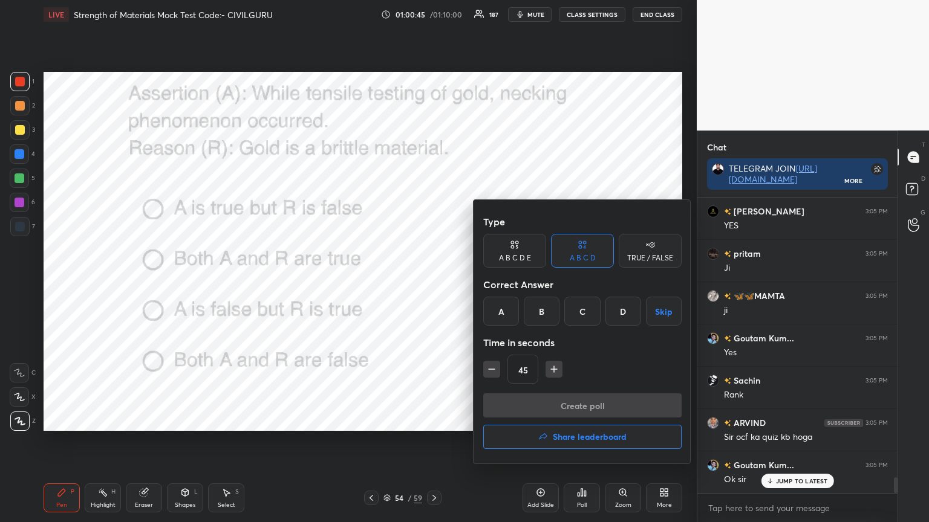
click at [557, 420] on h4 "Share leaderboard" at bounding box center [590, 437] width 74 height 8
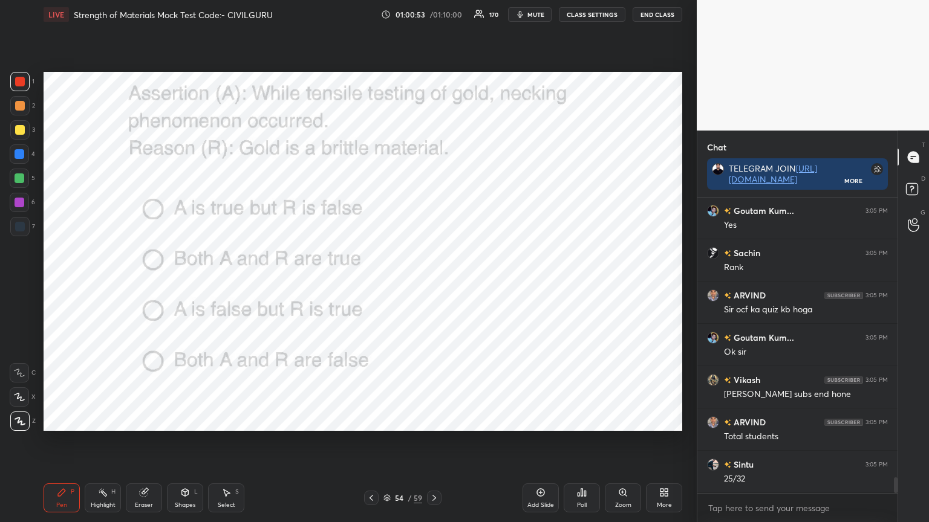
click at [664, 12] on button "End Class" at bounding box center [657, 14] width 50 height 15
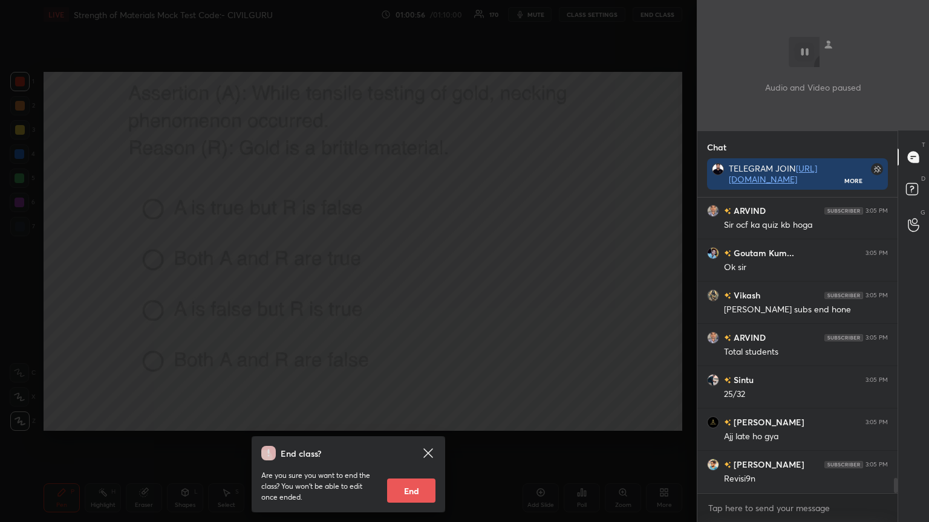
click at [421, 420] on button "End" at bounding box center [411, 491] width 48 height 24
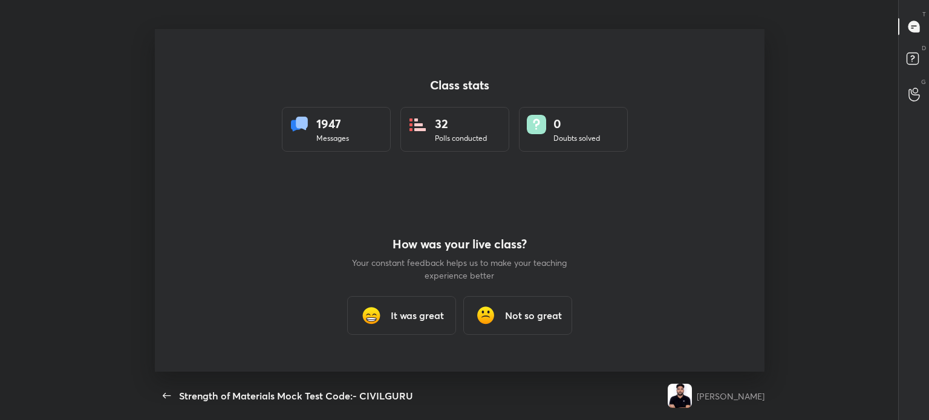
click at [415, 311] on h3 "It was great" at bounding box center [417, 315] width 53 height 15
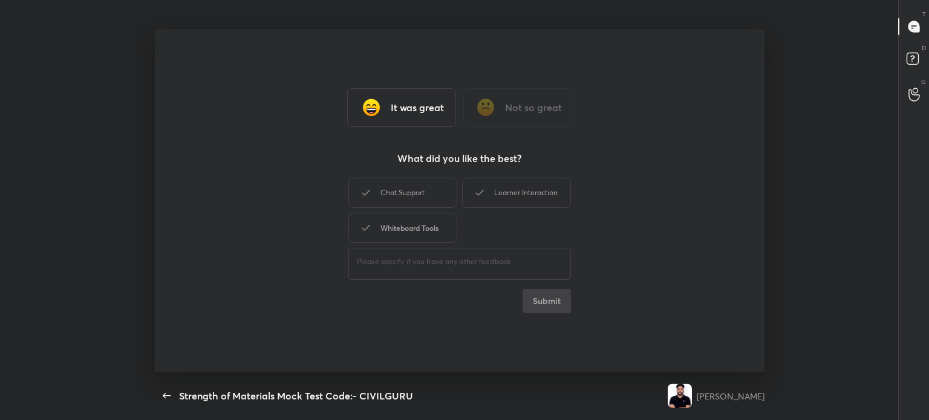
click at [404, 188] on div "Chat Support" at bounding box center [402, 193] width 109 height 30
click at [400, 232] on div "Whiteboard Tools" at bounding box center [402, 228] width 109 height 30
click at [522, 197] on div "Learner Interaction" at bounding box center [516, 193] width 109 height 30
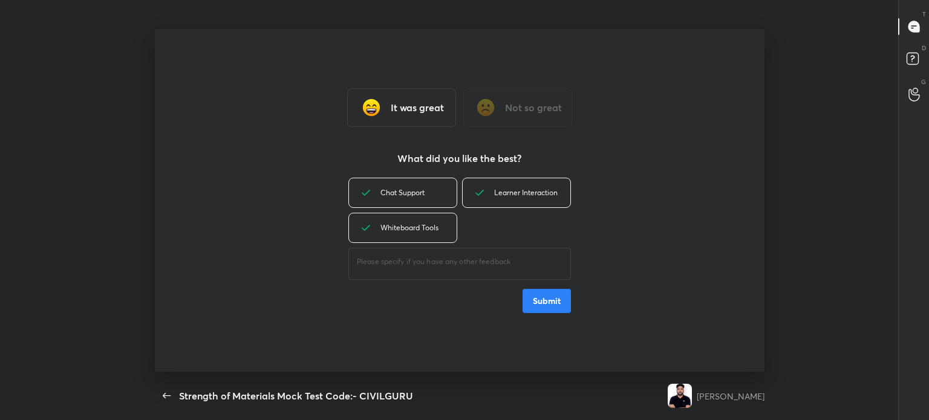
click at [551, 299] on button "Submit" at bounding box center [546, 301] width 48 height 24
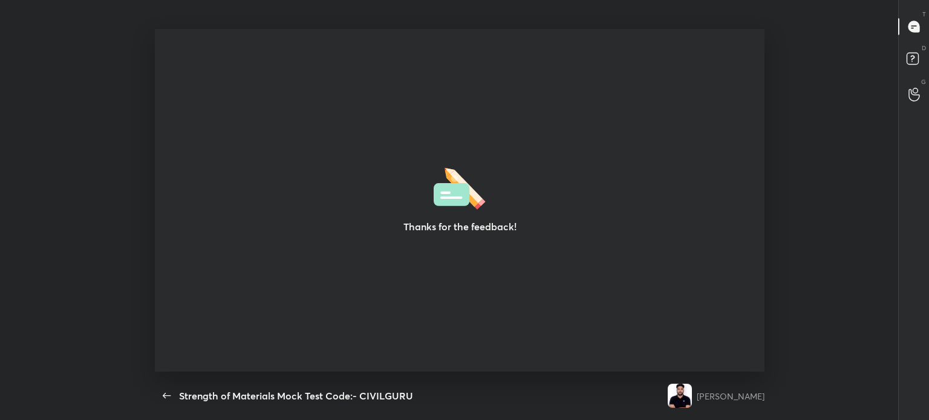
type textarea "x"
